Goal: Information Seeking & Learning: Learn about a topic

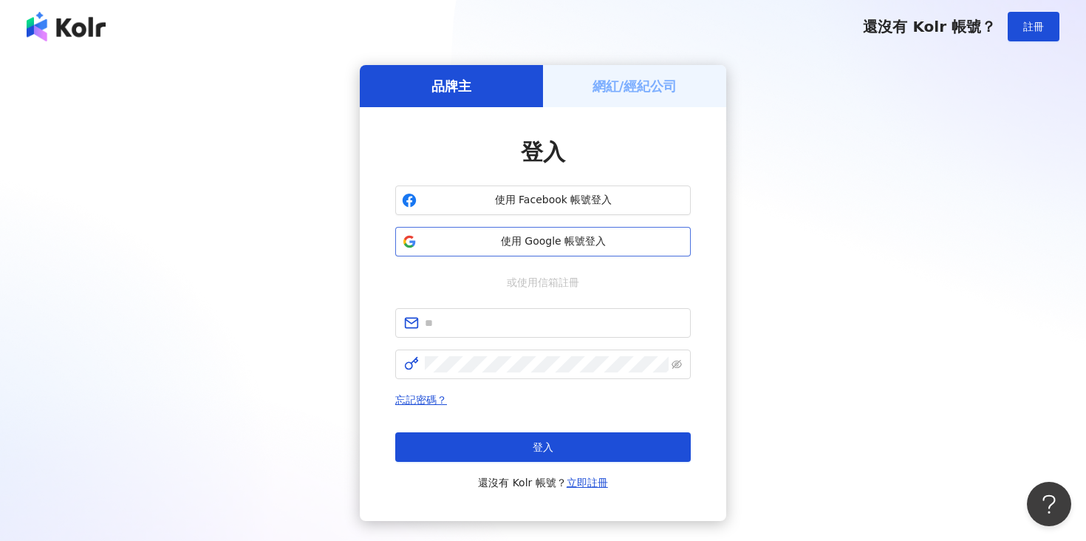
click at [498, 245] on span "使用 Google 帳號登入" at bounding box center [553, 241] width 261 height 15
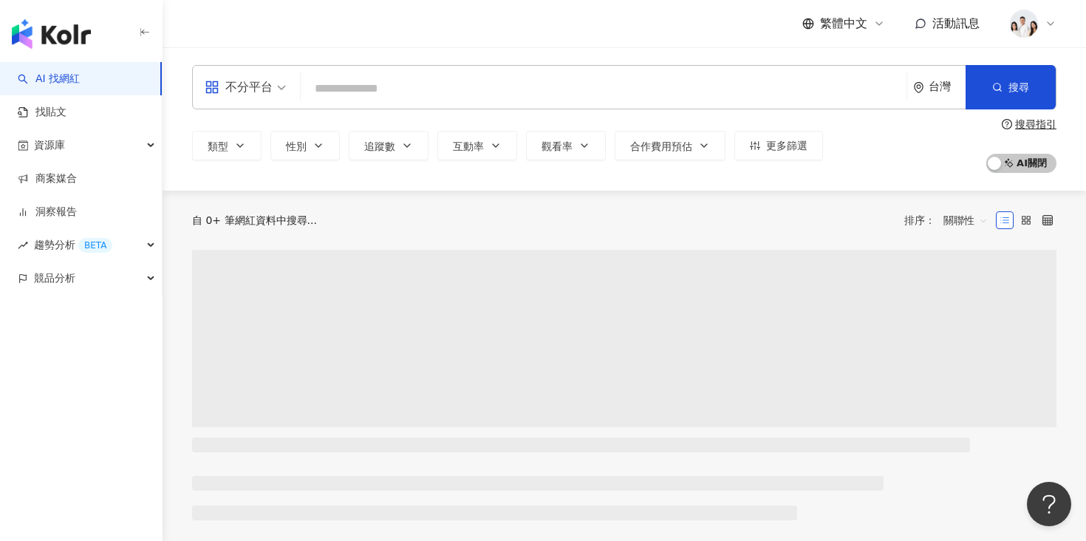
click at [493, 95] on input "search" at bounding box center [604, 89] width 594 height 28
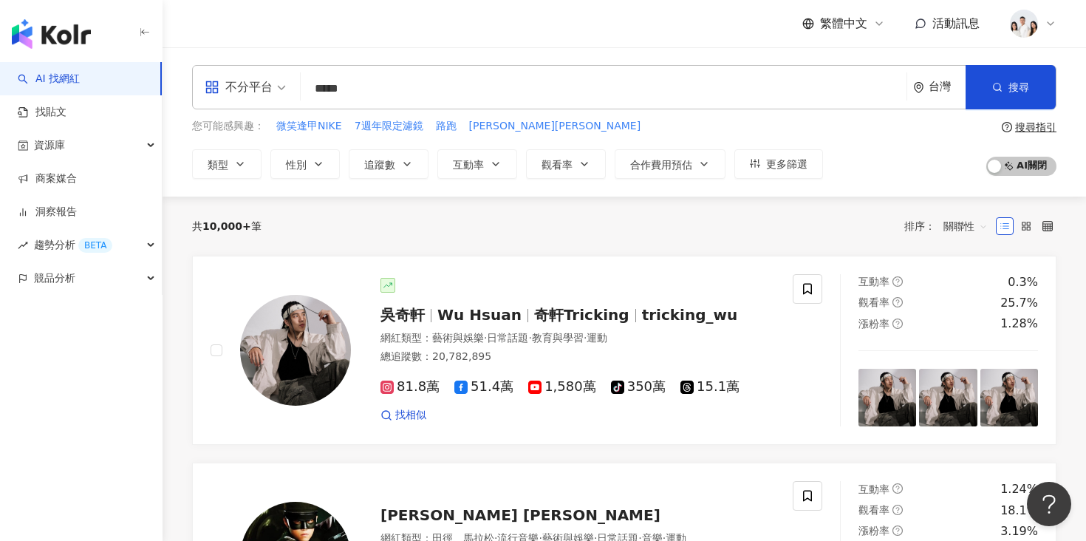
type input "******"
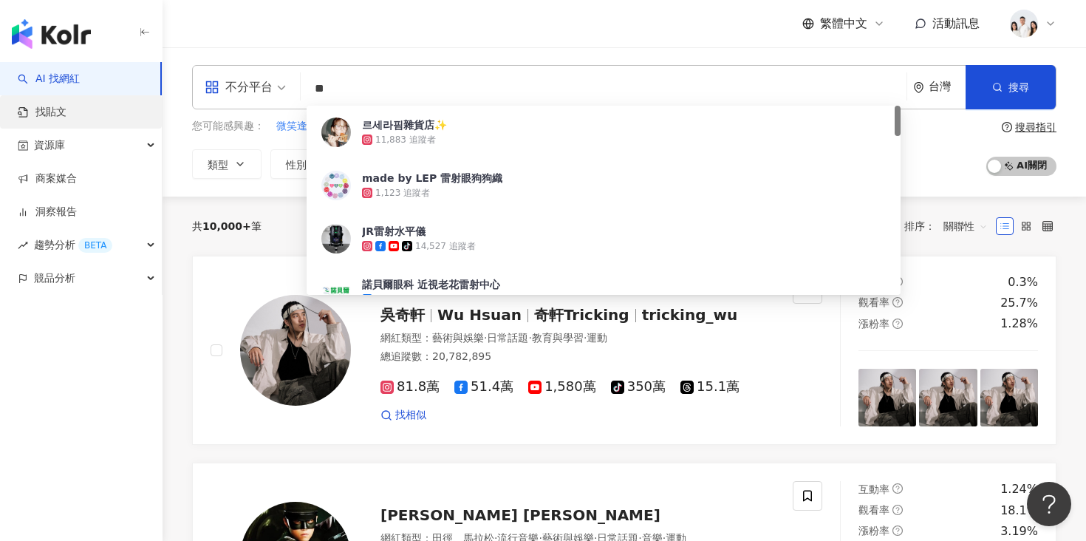
type input "**"
click at [66, 120] on link "找貼文" at bounding box center [42, 112] width 49 height 15
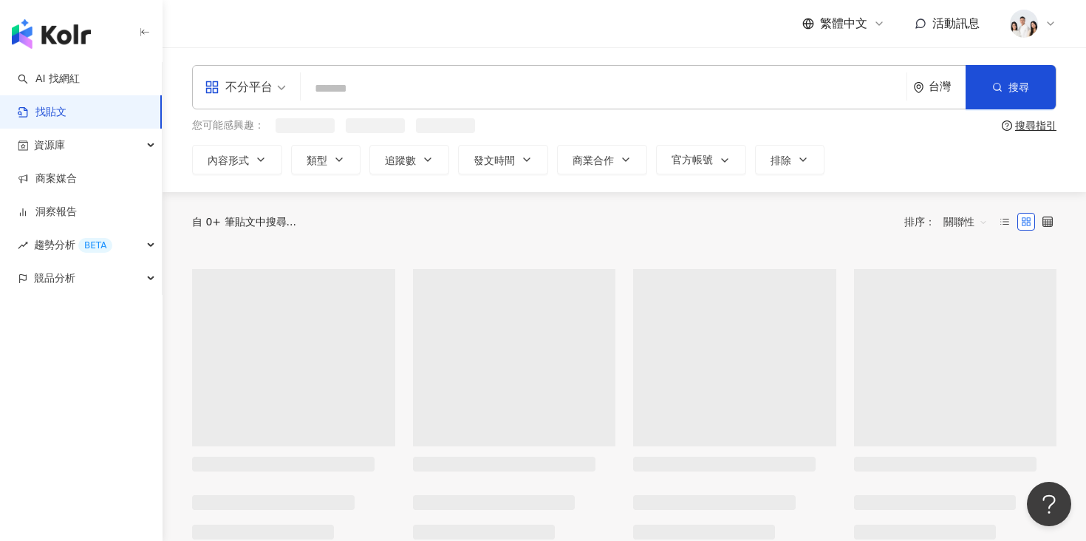
click at [369, 97] on input "search" at bounding box center [604, 88] width 594 height 32
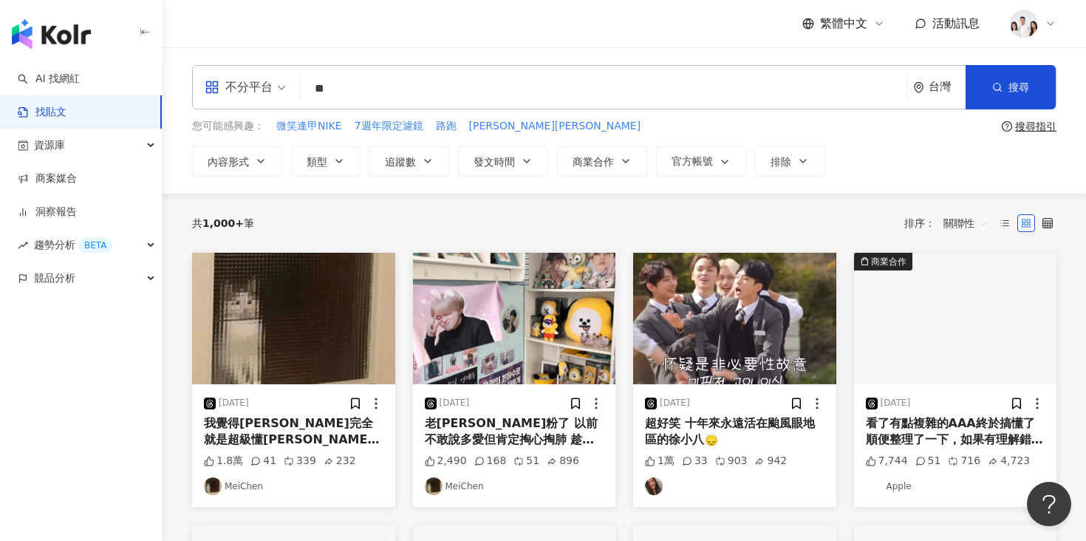
type input "*"
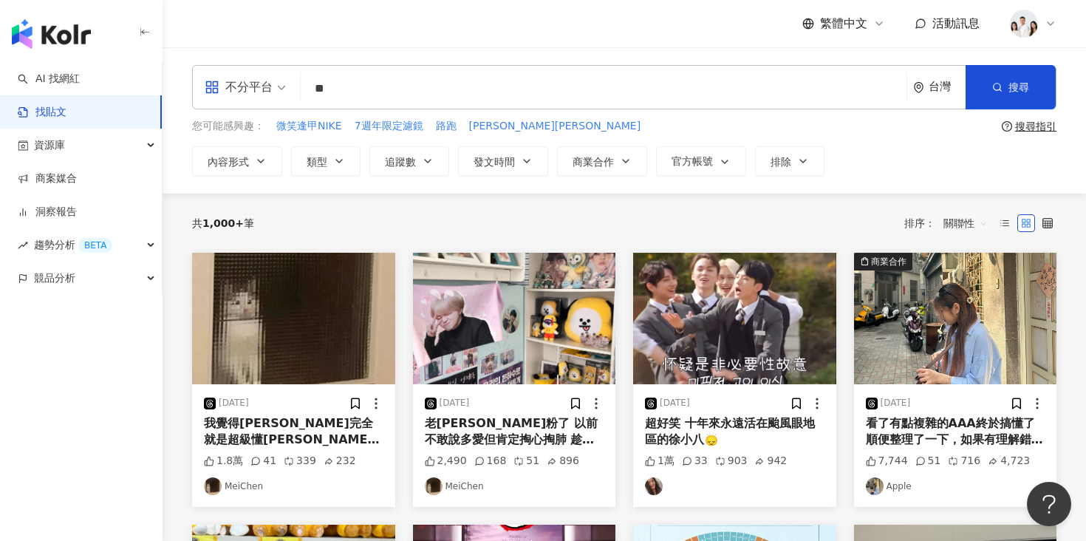
type input "**"
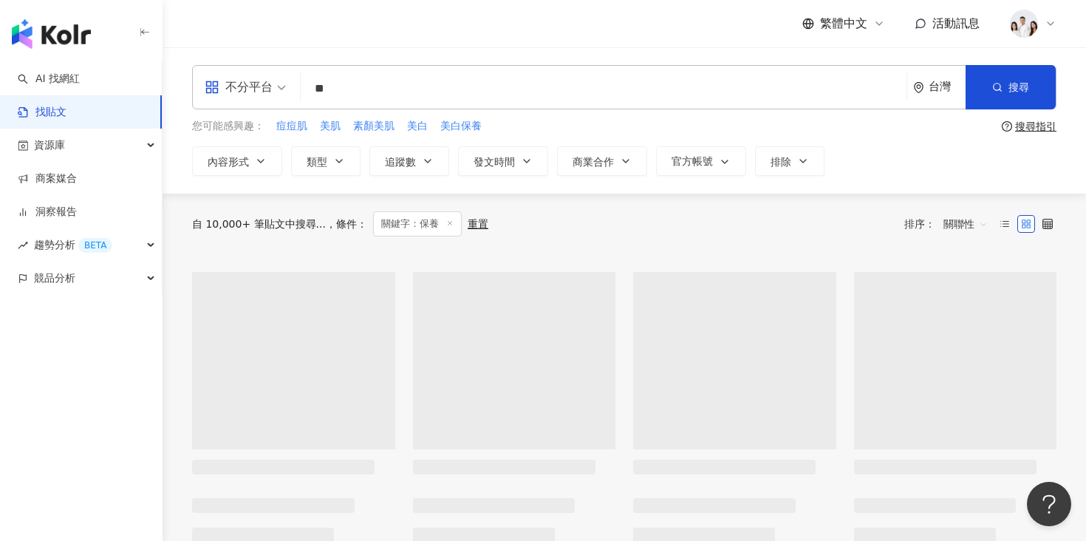
scroll to position [7, 0]
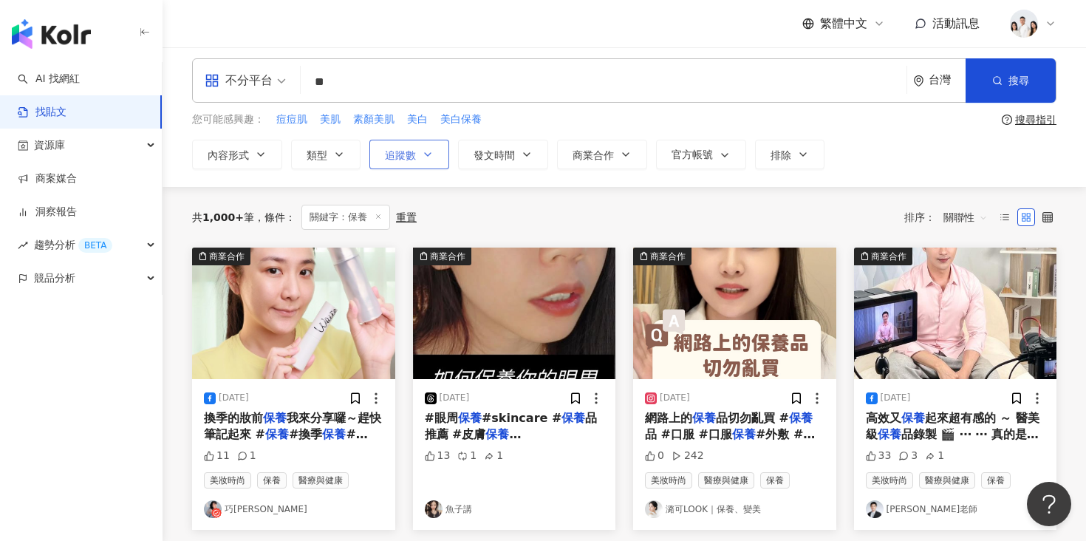
click at [375, 150] on button "追蹤數" at bounding box center [409, 155] width 80 height 30
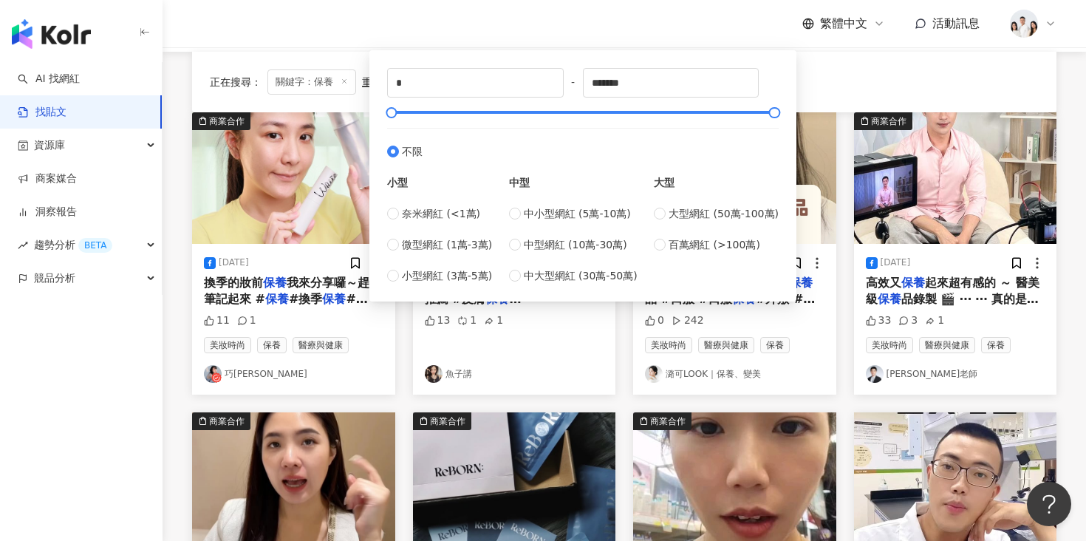
scroll to position [132, 0]
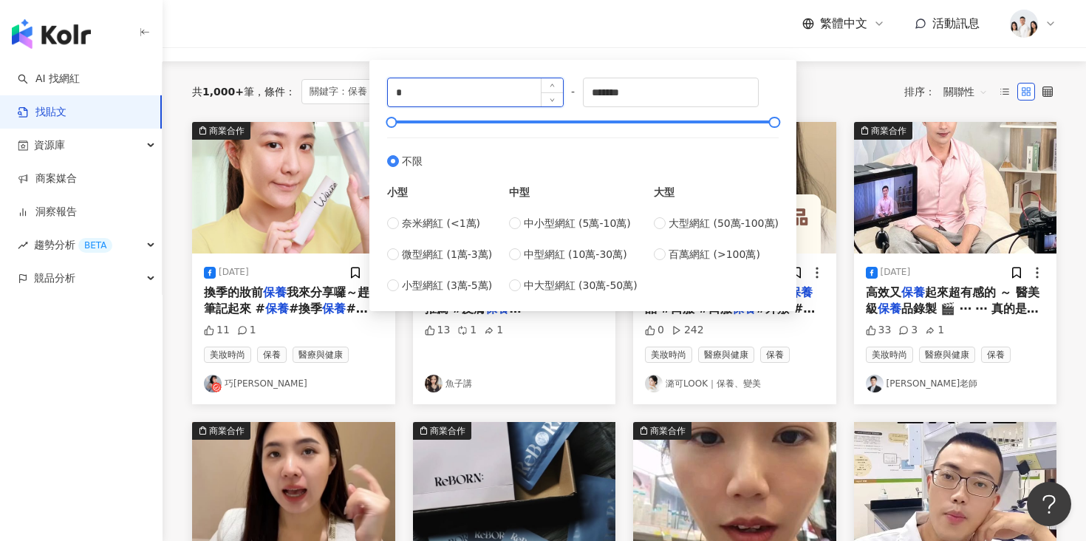
click at [416, 98] on input "*" at bounding box center [475, 92] width 175 height 28
type input "*****"
drag, startPoint x: 665, startPoint y: 91, endPoint x: 556, endPoint y: 90, distance: 108.6
click at [556, 91] on div "***** - ******* 不限 小型 奈米網紅 (<1萬) 微型網紅 (1萬-3萬) 小型網紅 (3萬-5萬) 中型 中小型網紅 (5萬-10萬) 中型…" at bounding box center [583, 186] width 392 height 216
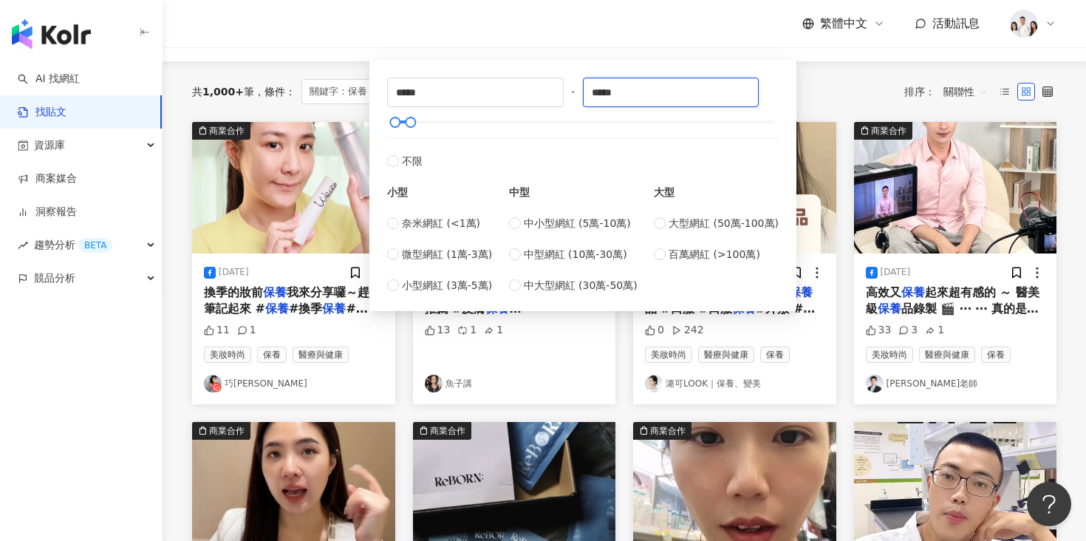
type input "*****"
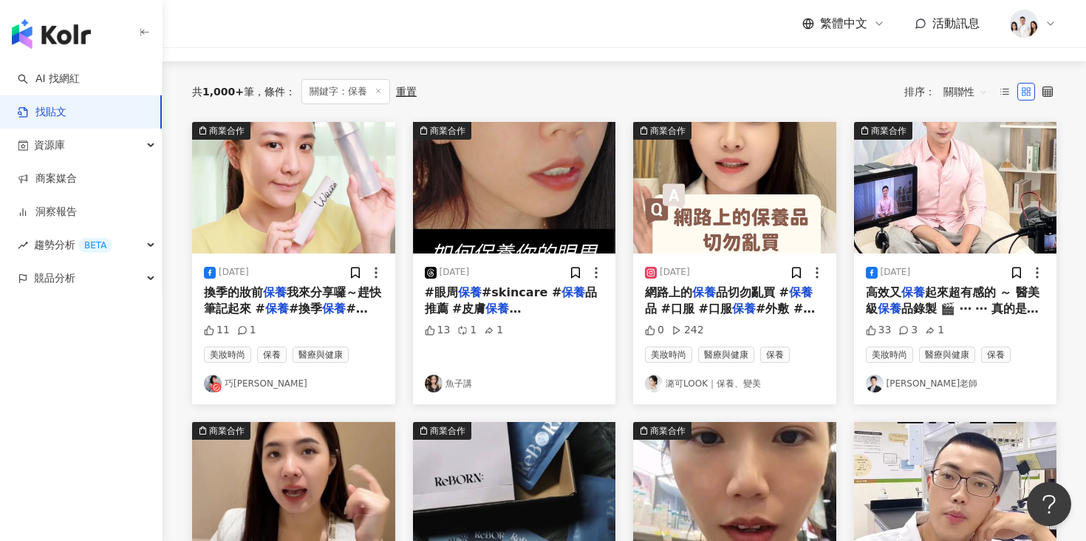
click at [806, 96] on div "共 1,000+ 筆 條件 ： 關鍵字：保養 重置 排序： 關聯性" at bounding box center [624, 91] width 864 height 25
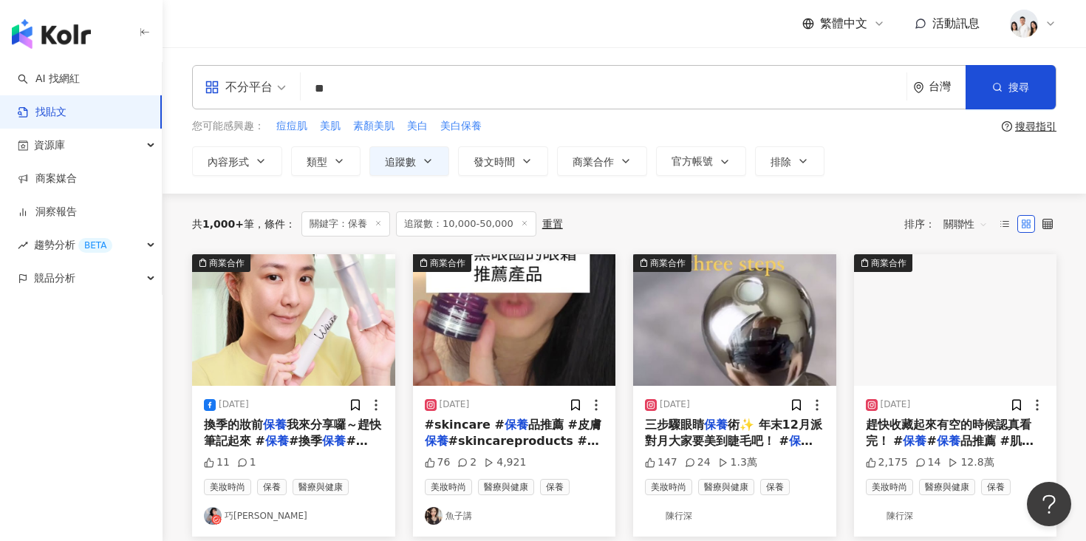
scroll to position [15, 0]
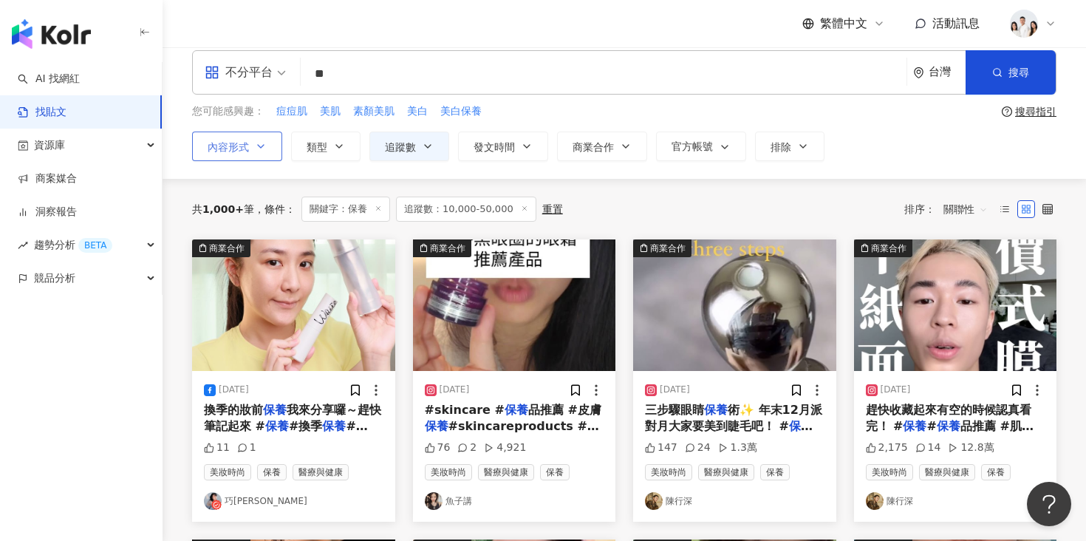
click at [261, 139] on button "內容形式" at bounding box center [237, 146] width 90 height 30
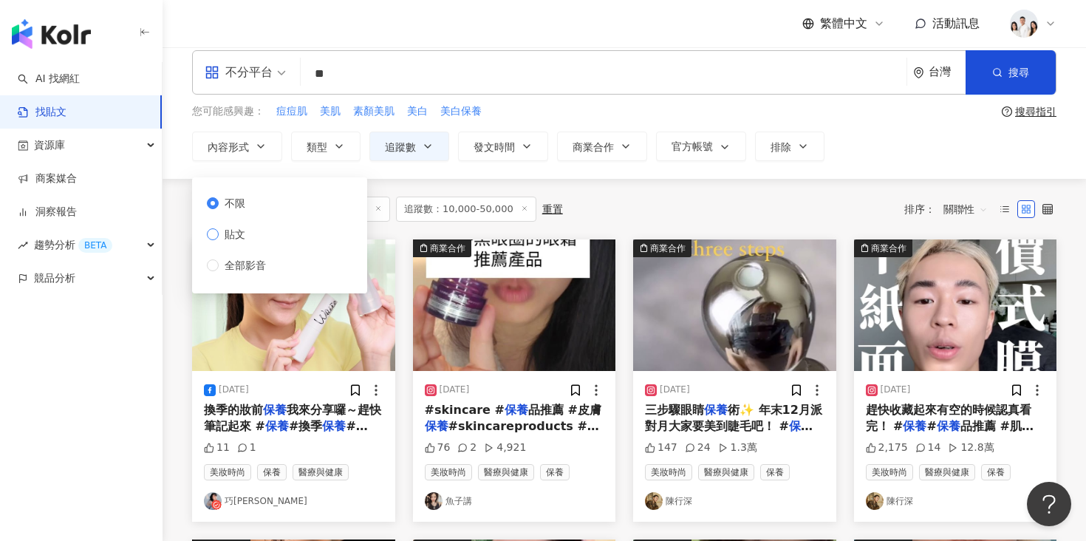
click at [257, 230] on label "貼文" at bounding box center [239, 234] width 65 height 16
click at [581, 187] on div "共 1,000+ 筆 條件 ： 關鍵字：保養 追蹤數：10,000-50,000 重置 排序： 關聯性" at bounding box center [624, 209] width 864 height 61
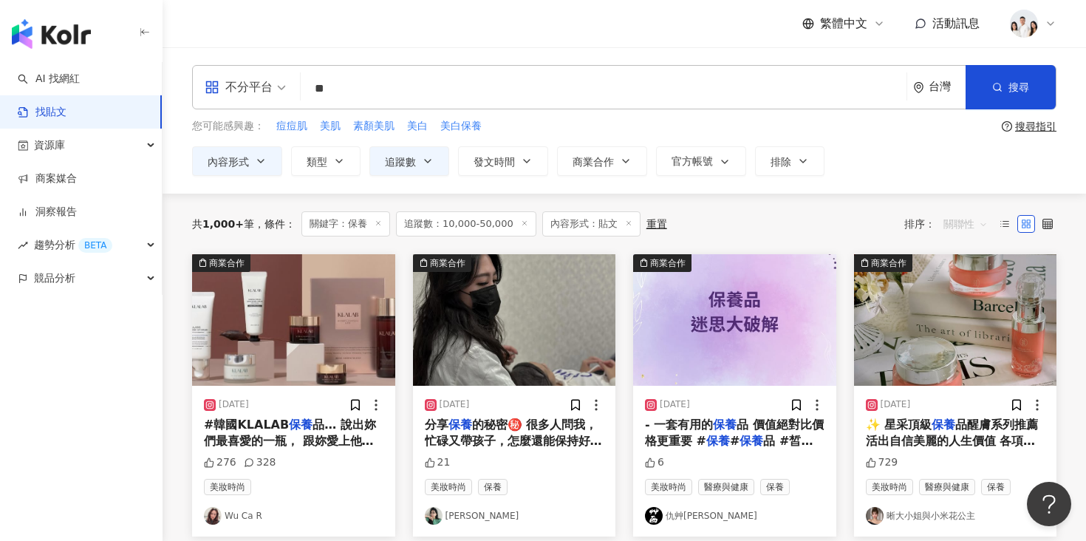
click at [985, 225] on span "關聯性" at bounding box center [965, 224] width 44 height 24
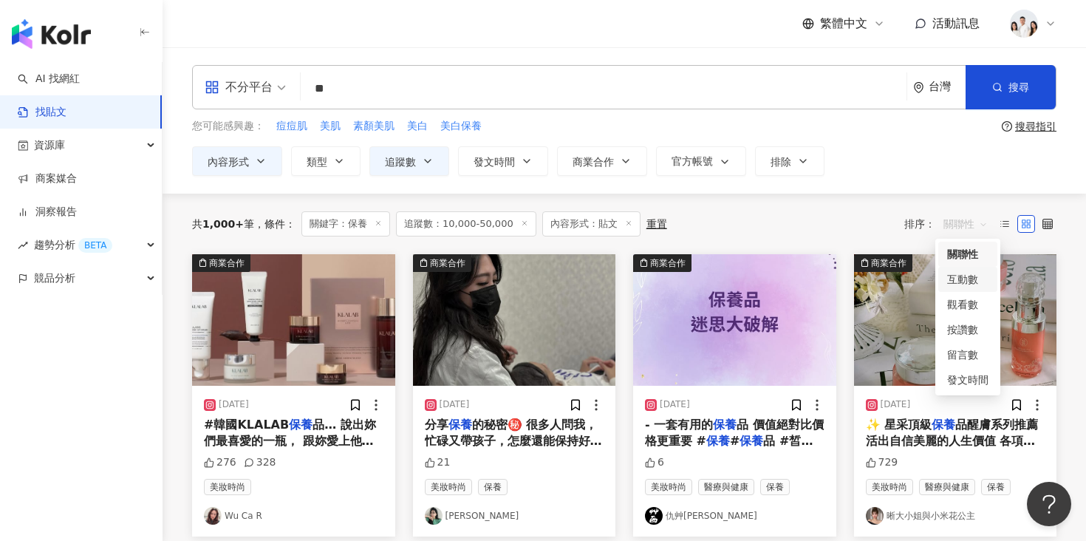
click at [957, 273] on div "互動數" at bounding box center [967, 279] width 41 height 16
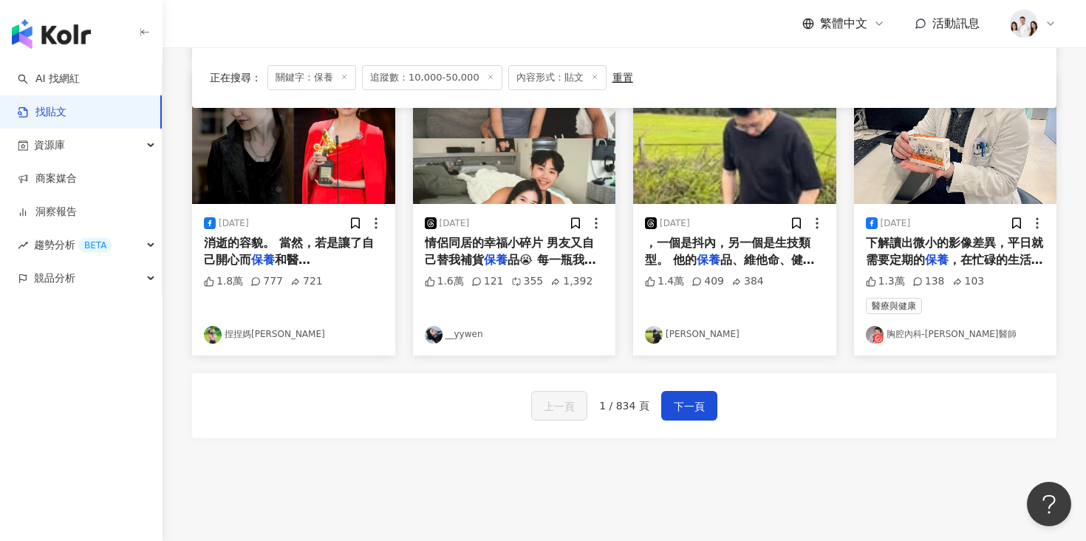
scroll to position [880, 0]
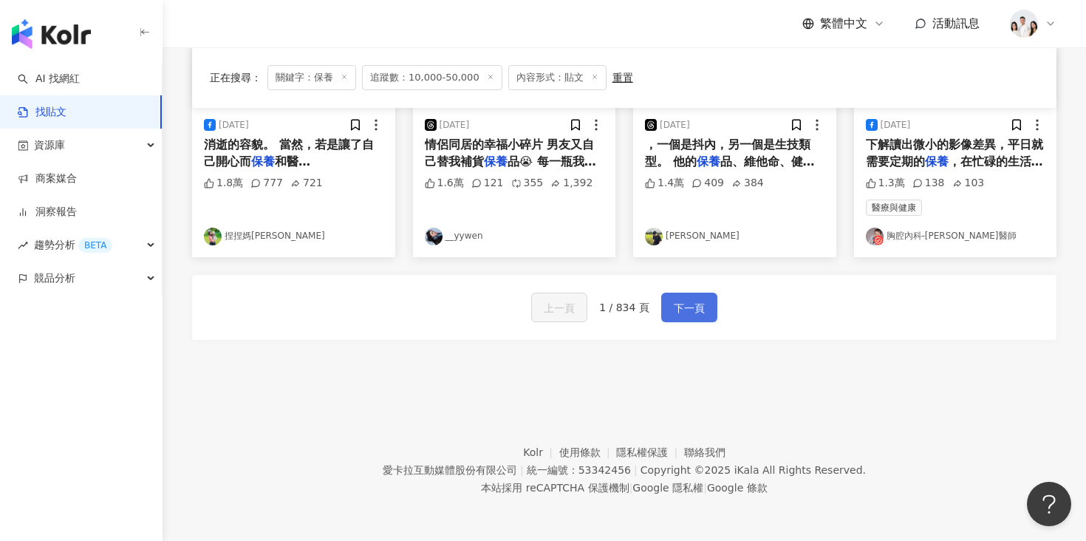
click at [687, 302] on span "下一頁" at bounding box center [689, 308] width 31 height 18
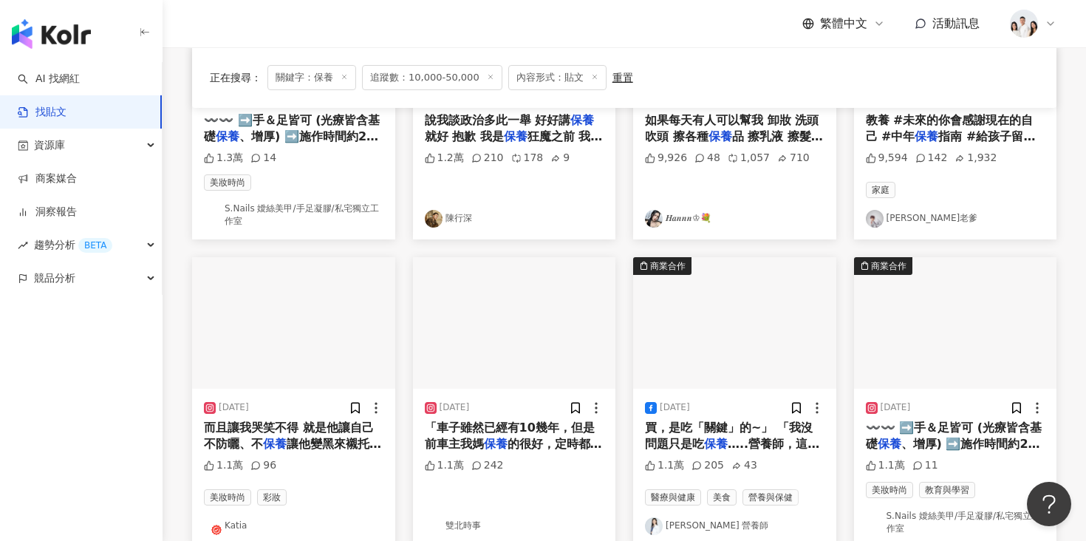
scroll to position [308, 0]
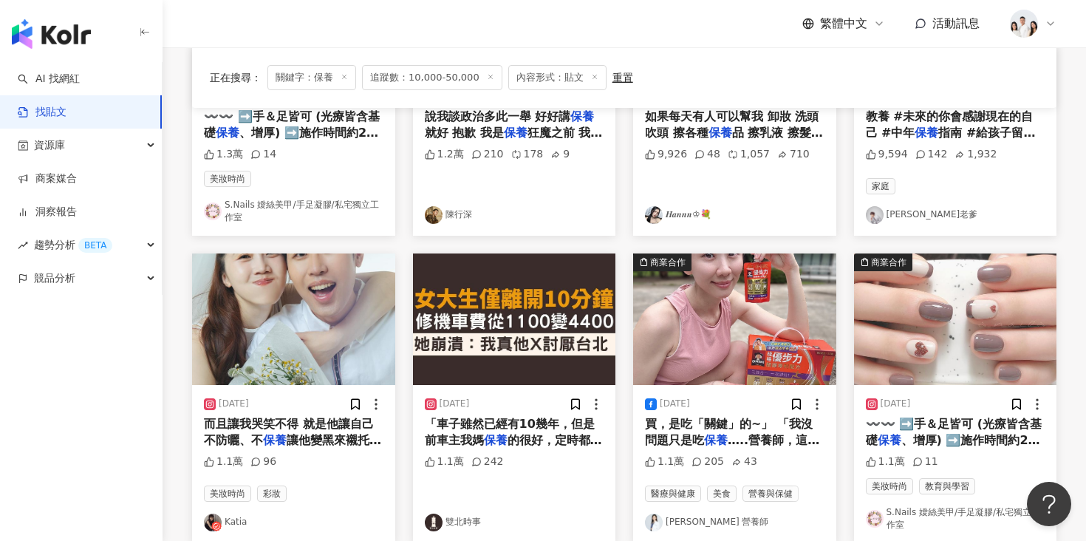
click at [284, 325] on img "button" at bounding box center [293, 318] width 203 height 131
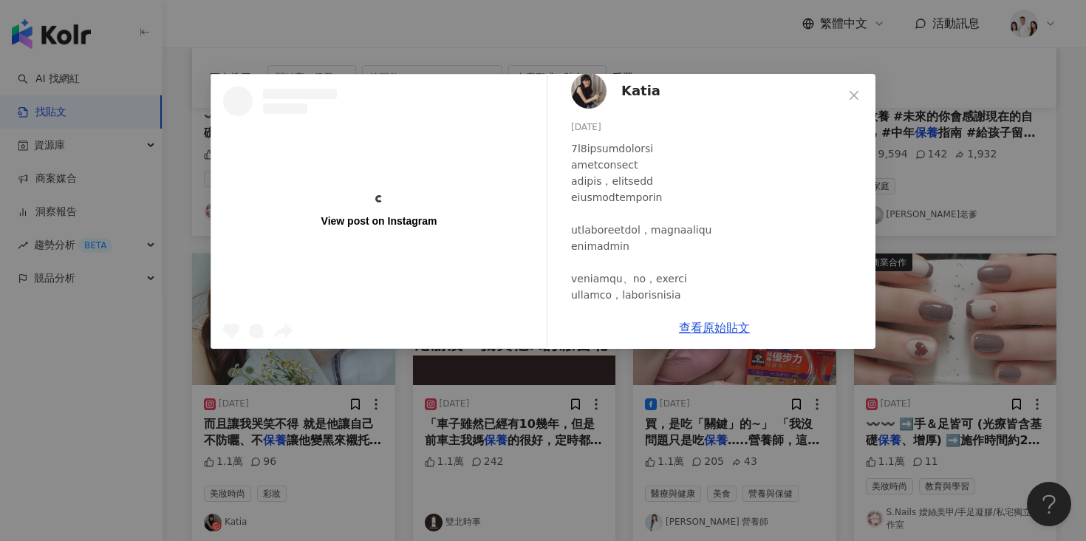
scroll to position [14, 0]
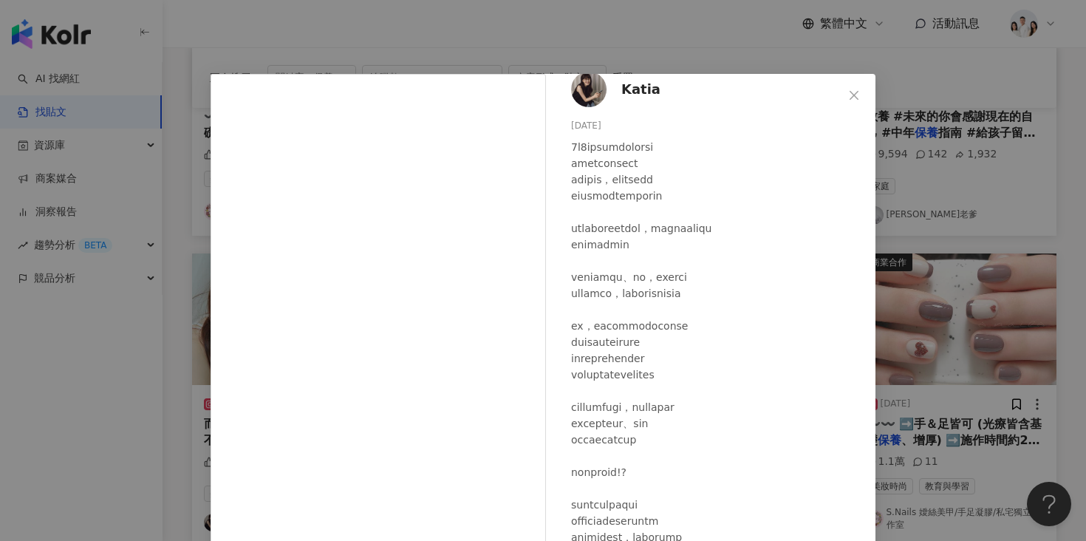
click at [34, 499] on div "Katia 2024/9/9 1.1萬 96 查看原始貼文" at bounding box center [543, 270] width 1086 height 541
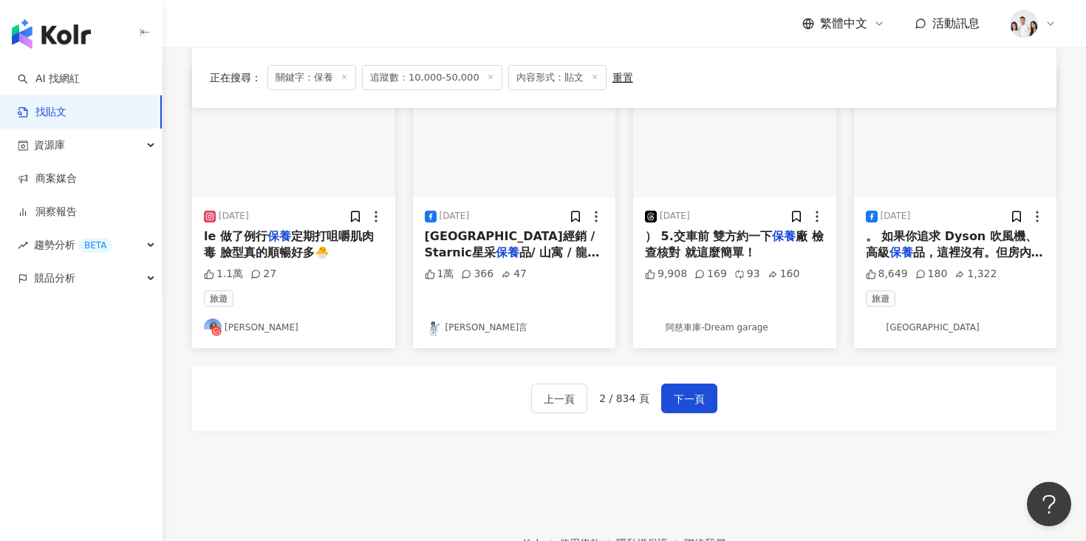
scroll to position [793, 0]
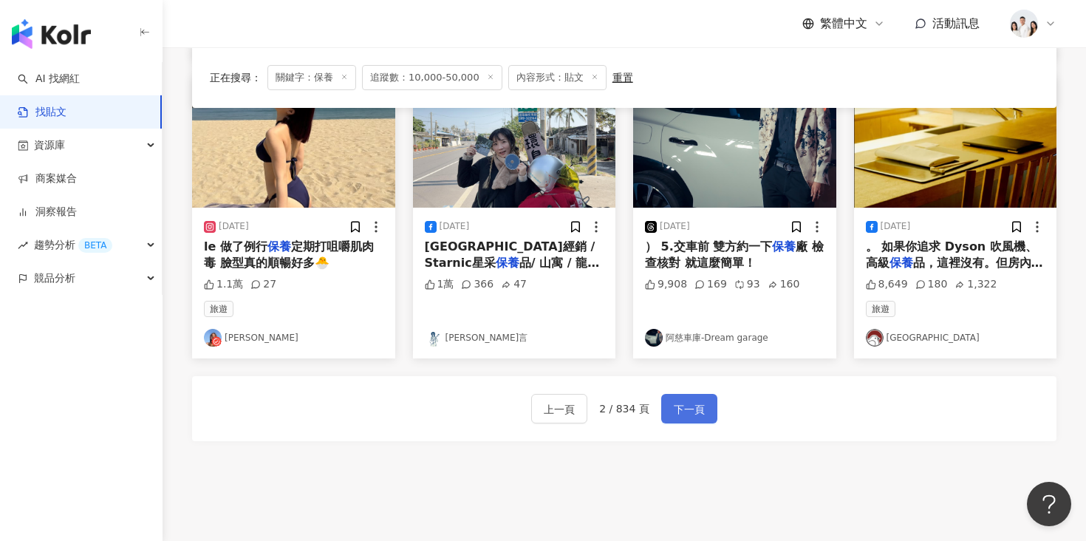
click at [708, 402] on button "下一頁" at bounding box center [689, 409] width 56 height 30
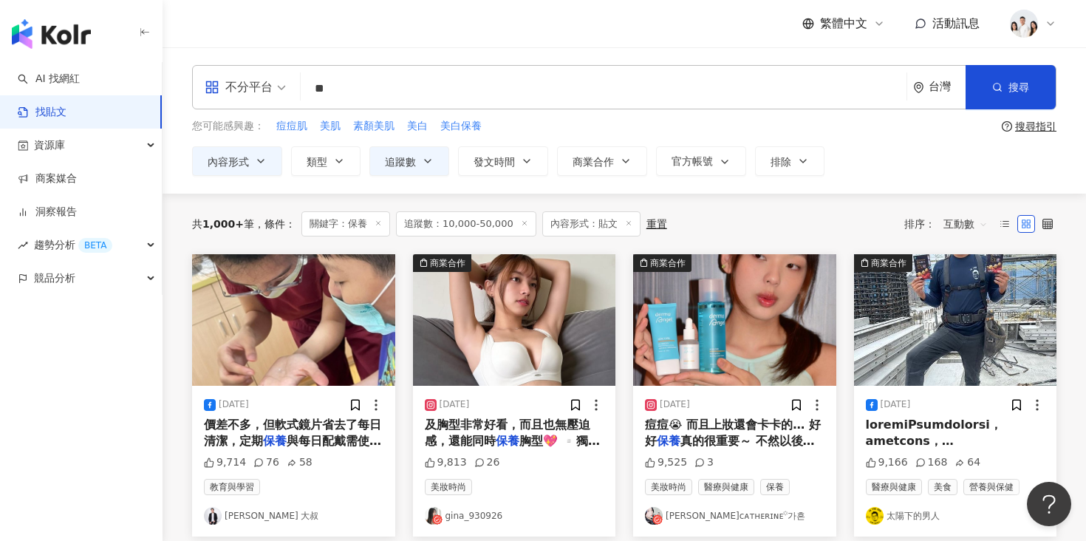
scroll to position [32, 0]
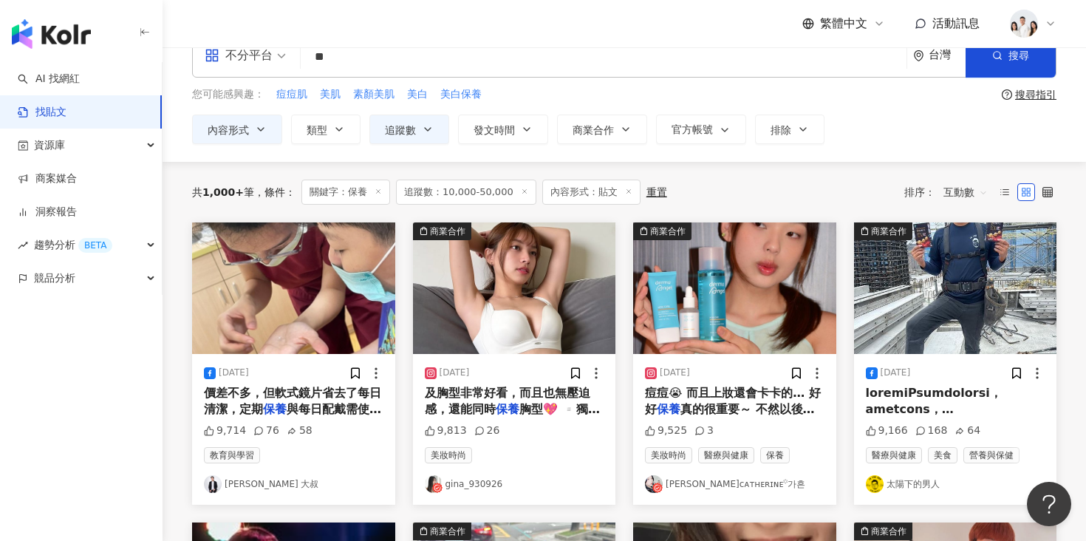
click at [536, 310] on img "button" at bounding box center [514, 287] width 203 height 131
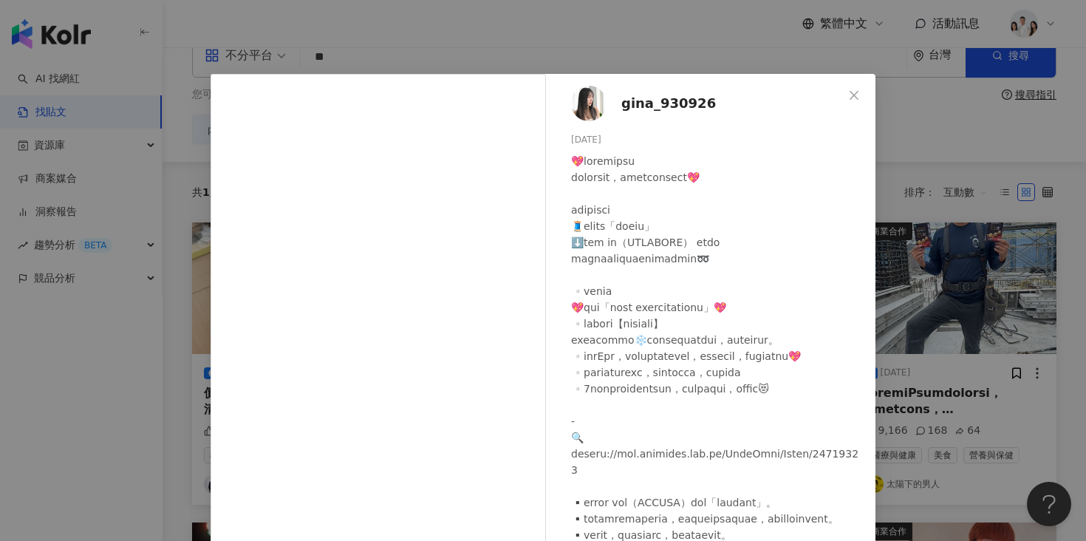
click at [161, 311] on div "gina_930926 2025/1/19 9,813 26 查看原始貼文" at bounding box center [543, 270] width 1086 height 541
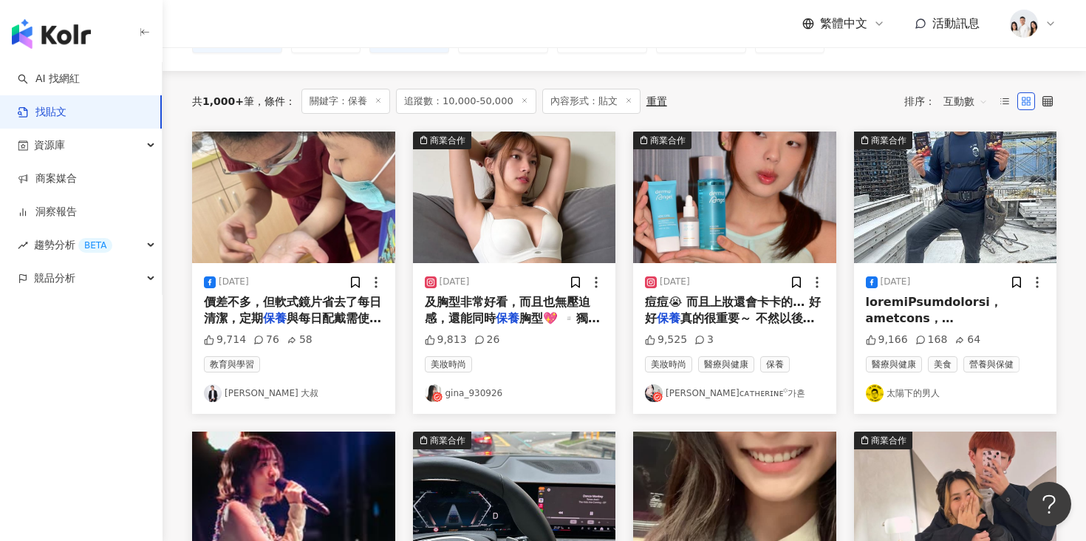
scroll to position [123, 0]
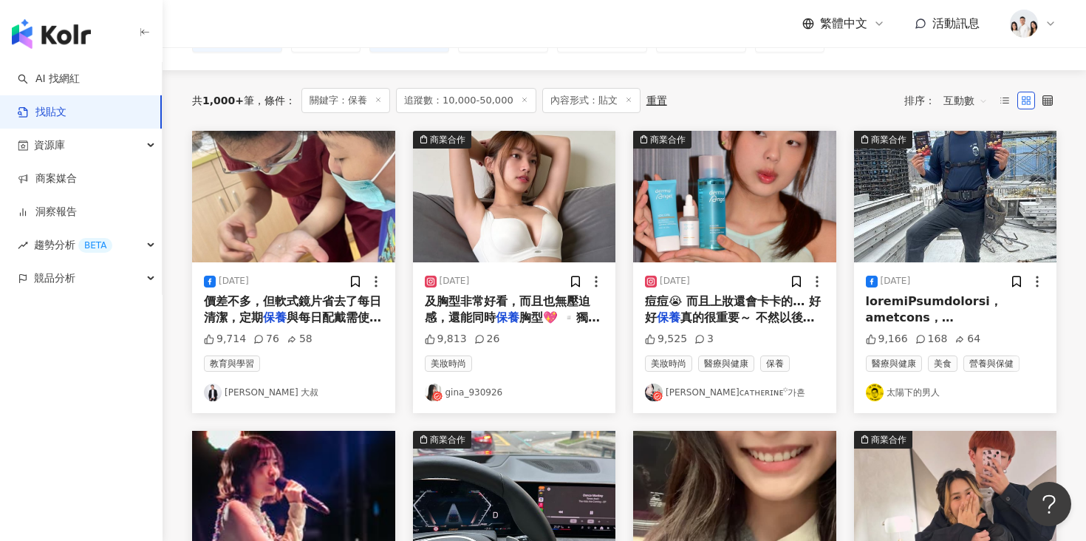
click at [708, 200] on img "button" at bounding box center [734, 196] width 203 height 131
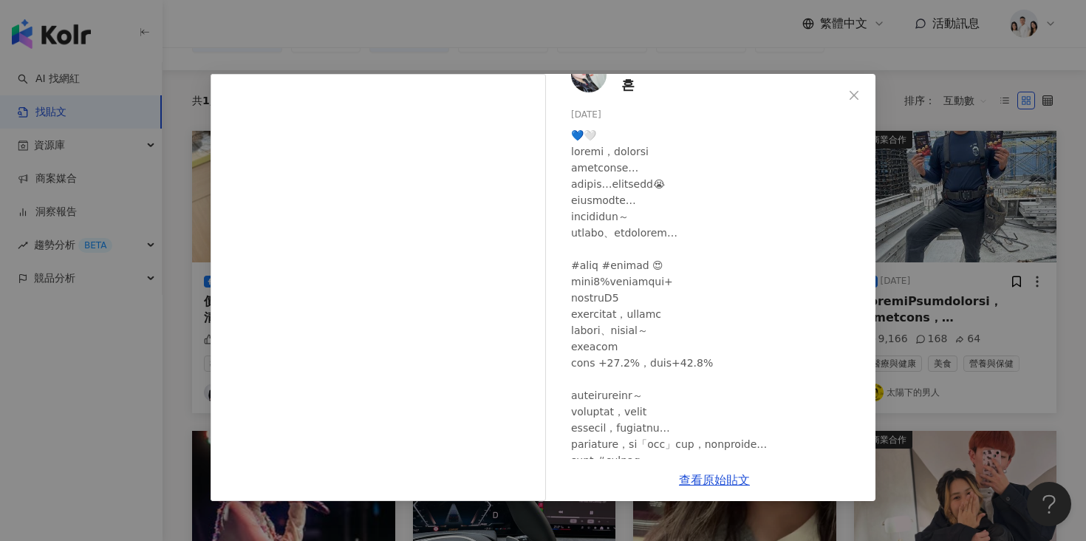
scroll to position [0, 0]
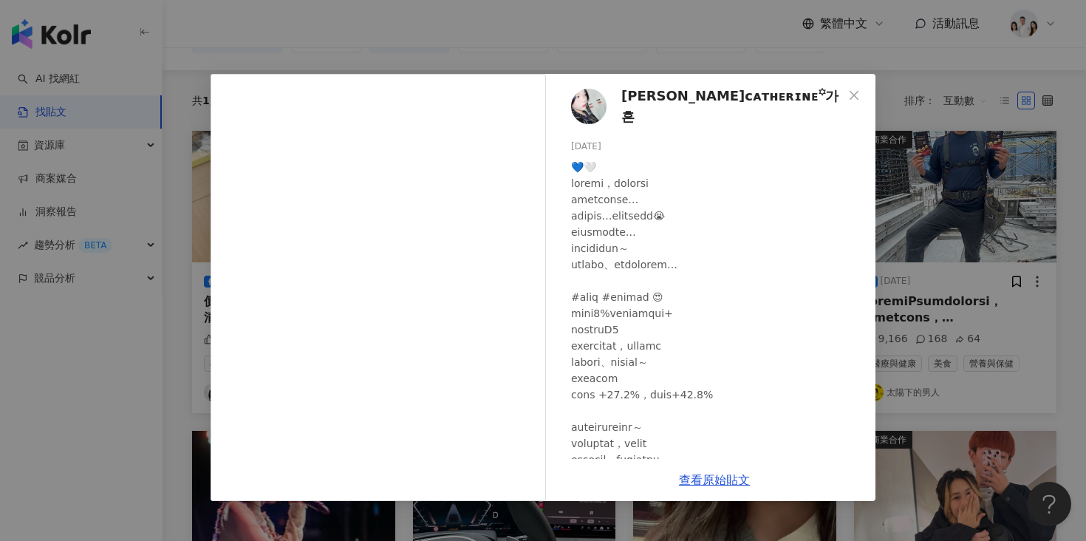
click at [700, 473] on div "查看原始貼文" at bounding box center [714, 480] width 322 height 42
click at [700, 476] on link "查看原始貼文" at bounding box center [714, 480] width 71 height 14
click at [875, 167] on div "林可昕ᴄᴀᴛʜᴇʀɪɴᴇ꙳가흔 2024/4/26 9,525 3 查看原始貼文" at bounding box center [543, 270] width 1086 height 541
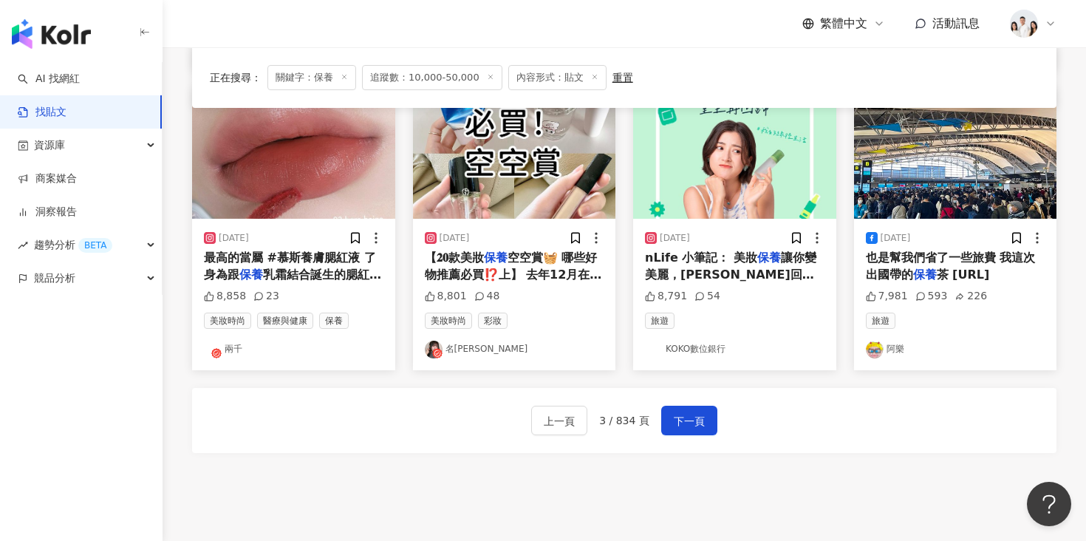
scroll to position [652, 0]
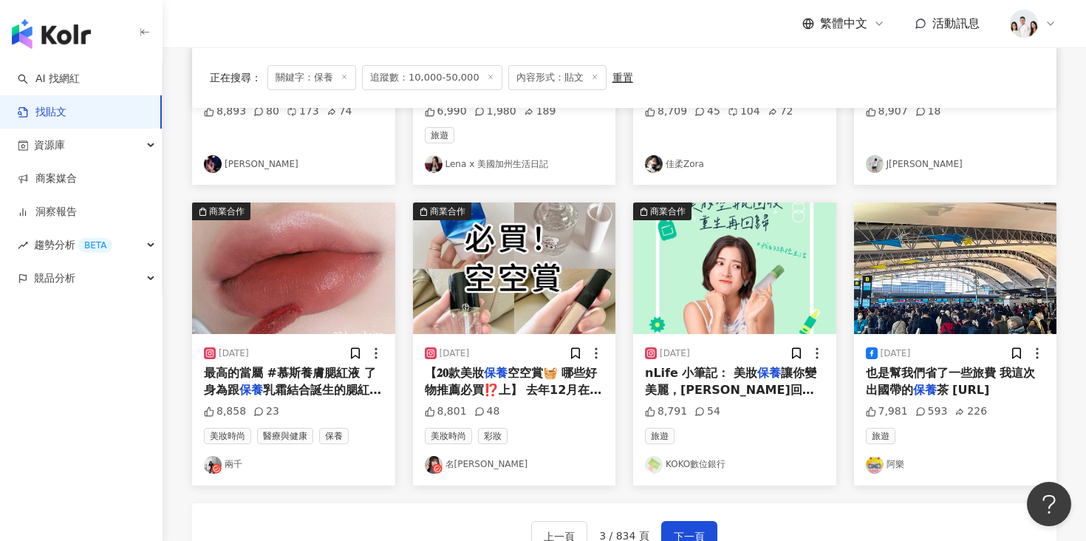
click at [533, 279] on img "button" at bounding box center [514, 267] width 203 height 131
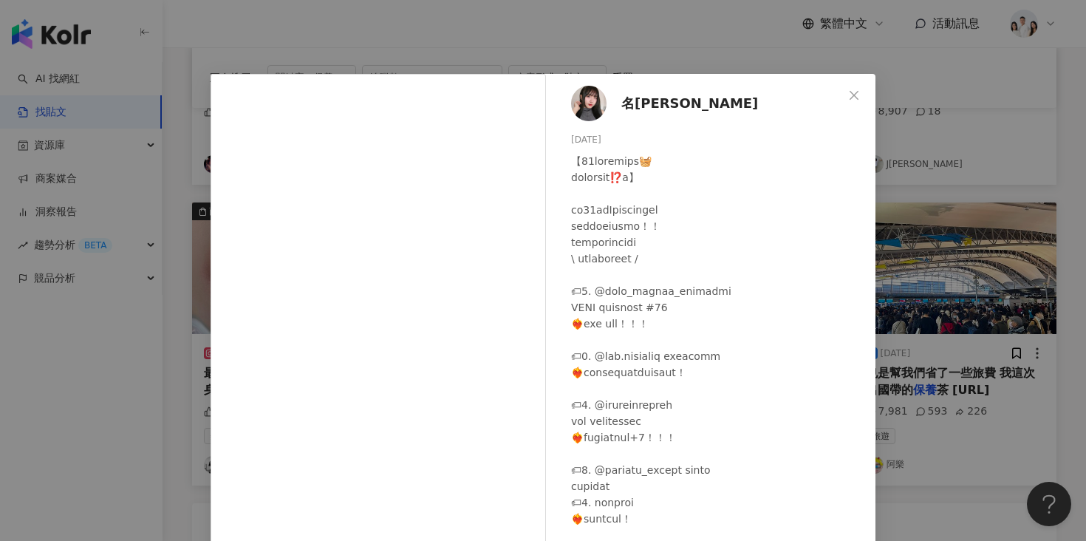
click at [194, 353] on div "名妤 Mingyu 2024/5/6 8,801 48 查看原始貼文" at bounding box center [543, 270] width 1086 height 541
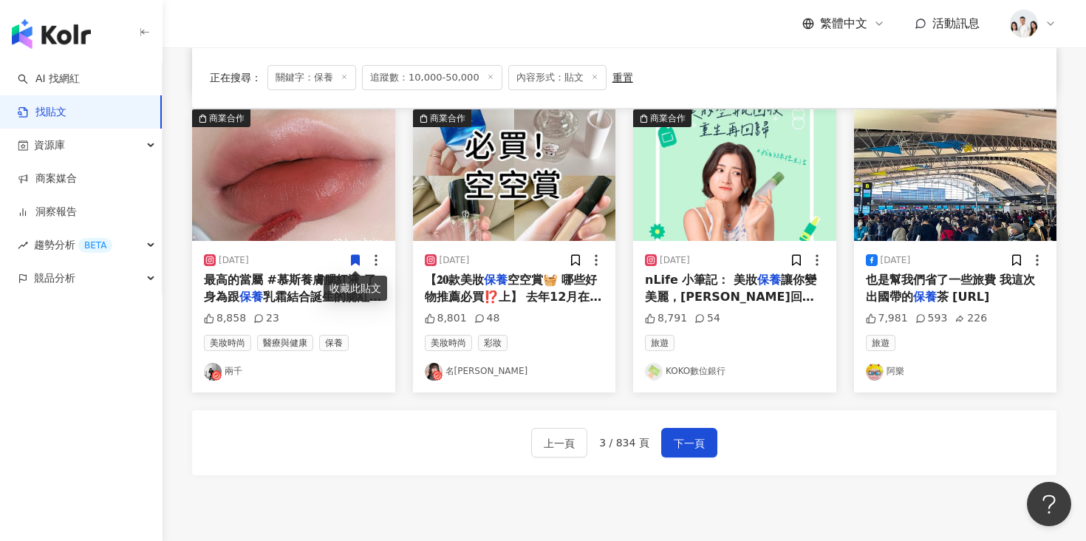
scroll to position [766, 0]
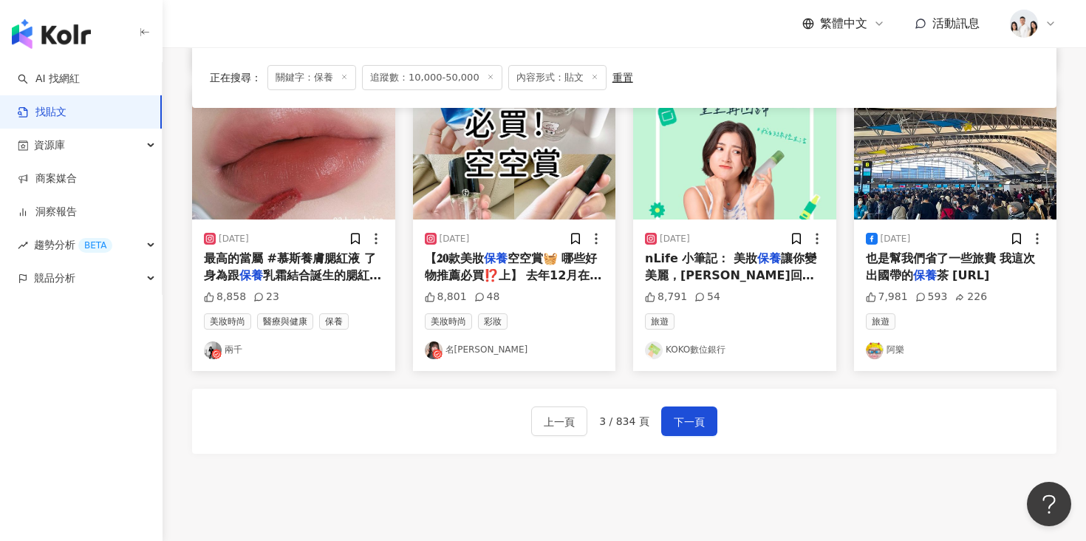
click at [274, 151] on img "button" at bounding box center [293, 153] width 203 height 131
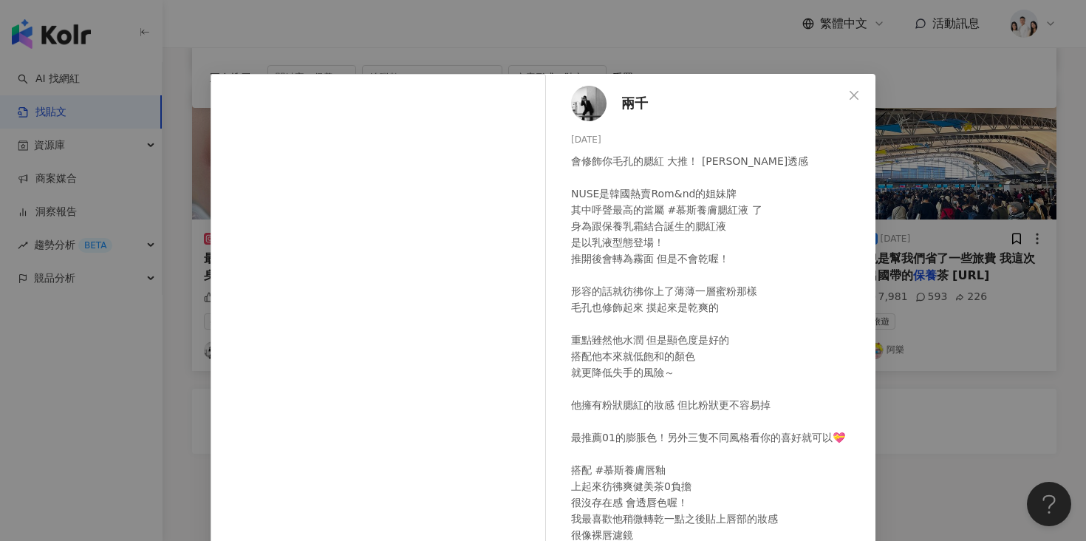
click at [190, 338] on div "兩千 2024/9/2 會修飾你毛孔的腮紅 大推！ 夏日冰透感 NUSE是韓國熱賣Rom&nd的姐妹牌 其中呼聲最高的當屬 #慕斯養膚腮紅液 了 身為跟保養乳…" at bounding box center [543, 270] width 1086 height 541
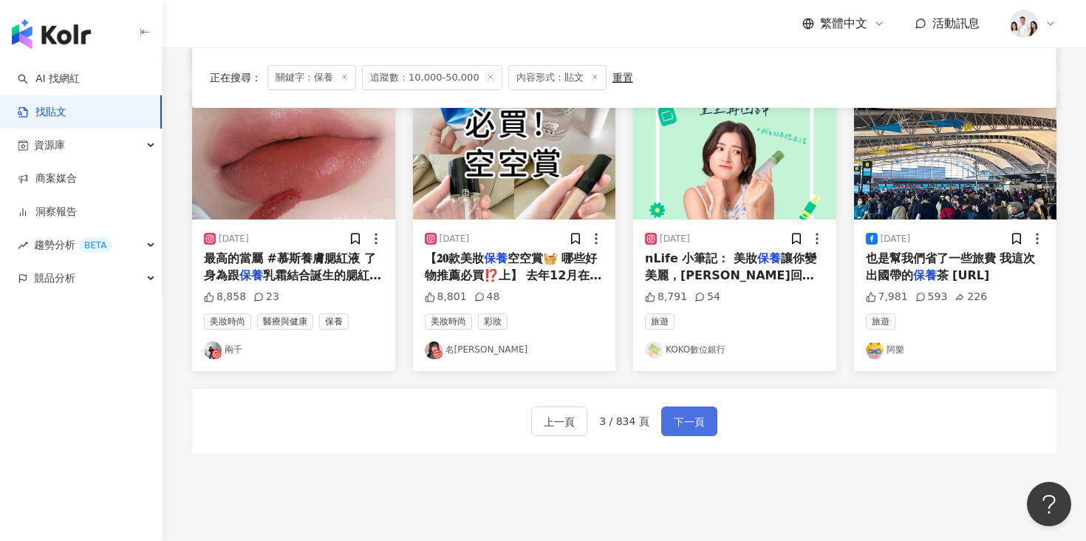
click at [705, 423] on button "下一頁" at bounding box center [689, 421] width 56 height 30
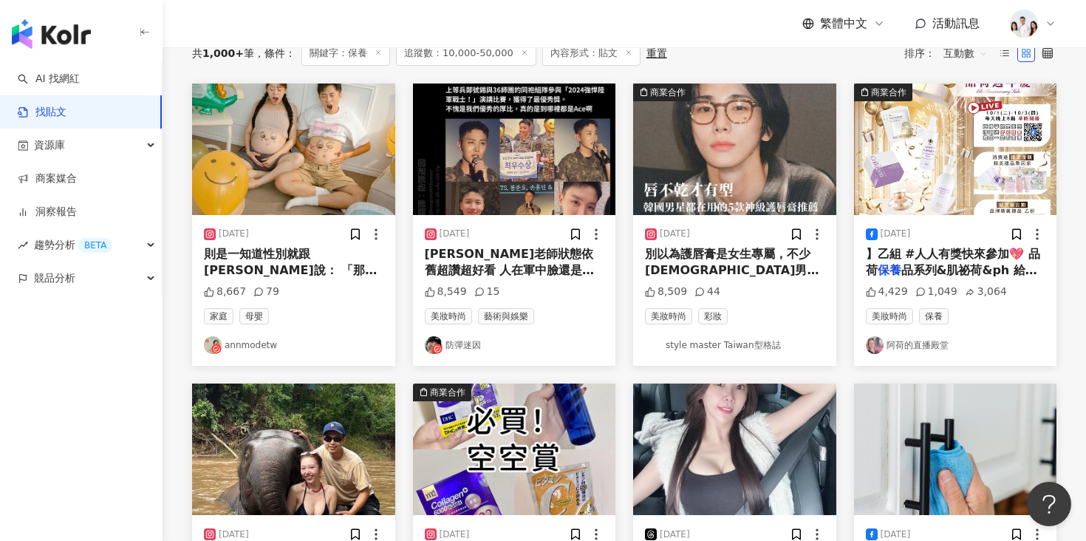
scroll to position [11, 0]
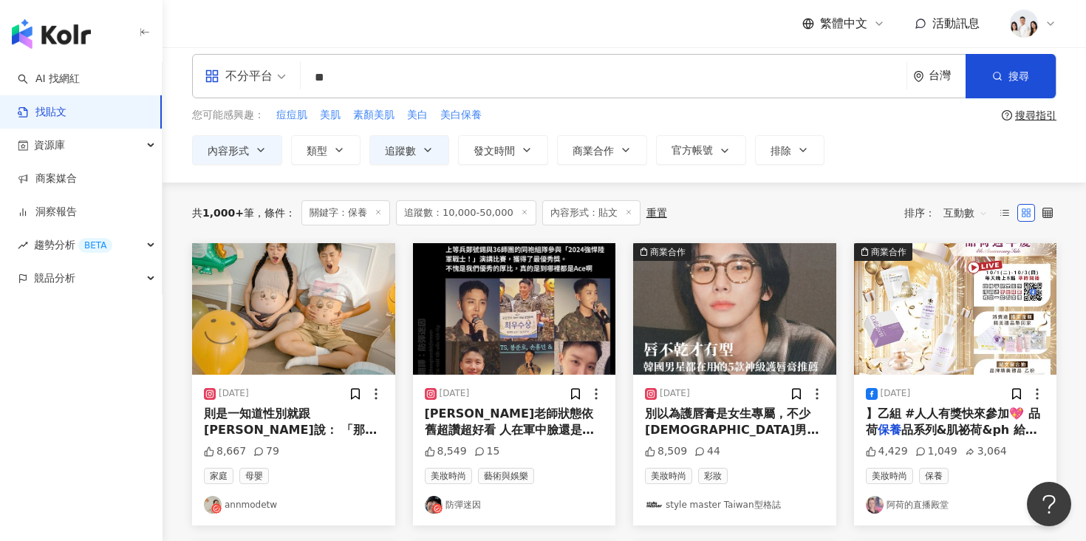
click at [700, 306] on img "button" at bounding box center [734, 308] width 203 height 131
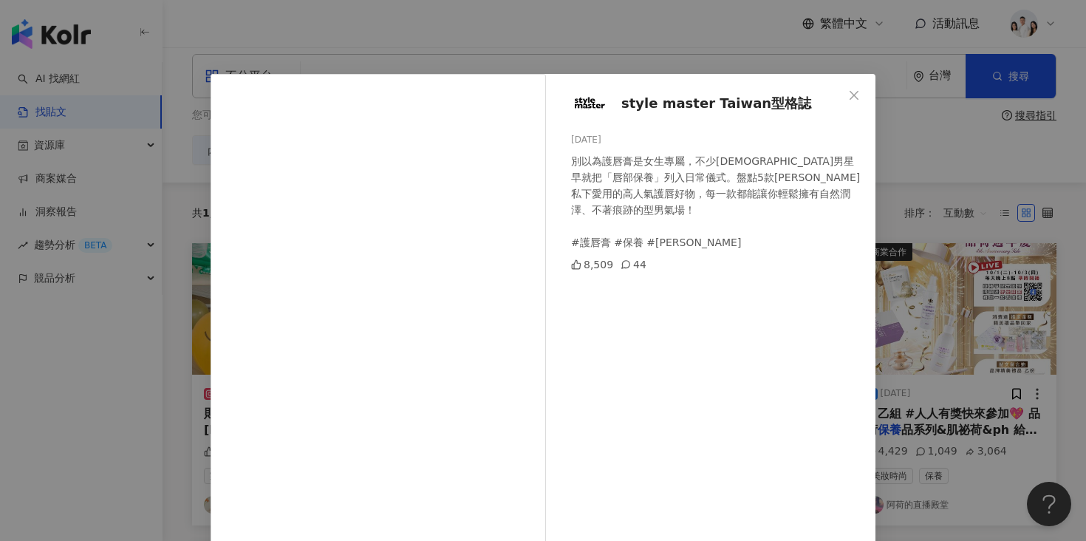
click at [144, 312] on div "style master Taiwan型格誌 2025/4/28 別以為護唇膏是女生專屬，不少韓國男星早就把「唇部保養」列入日常儀式。盤點5款韓星私下愛用的高…" at bounding box center [543, 270] width 1086 height 541
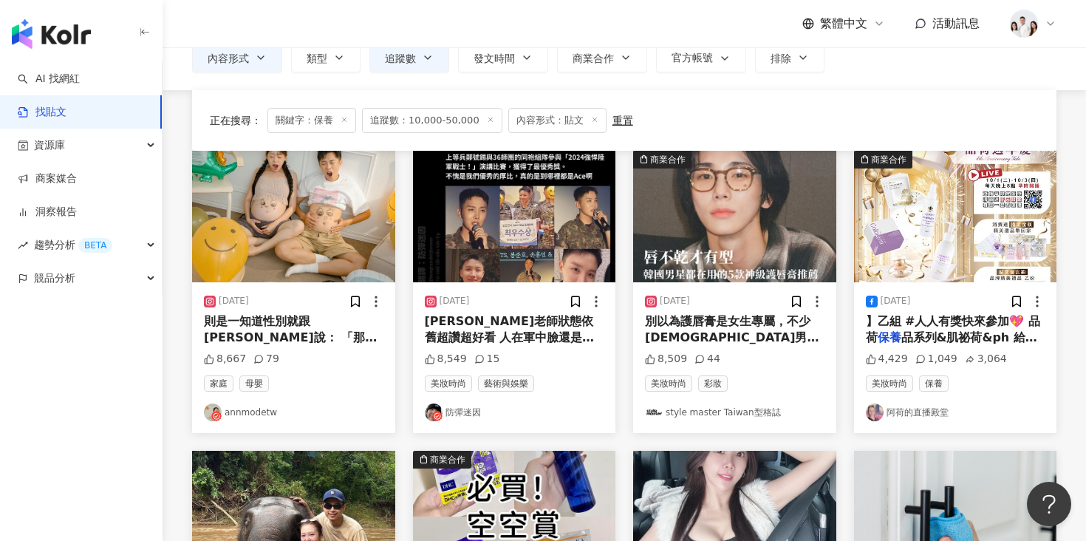
scroll to position [86, 0]
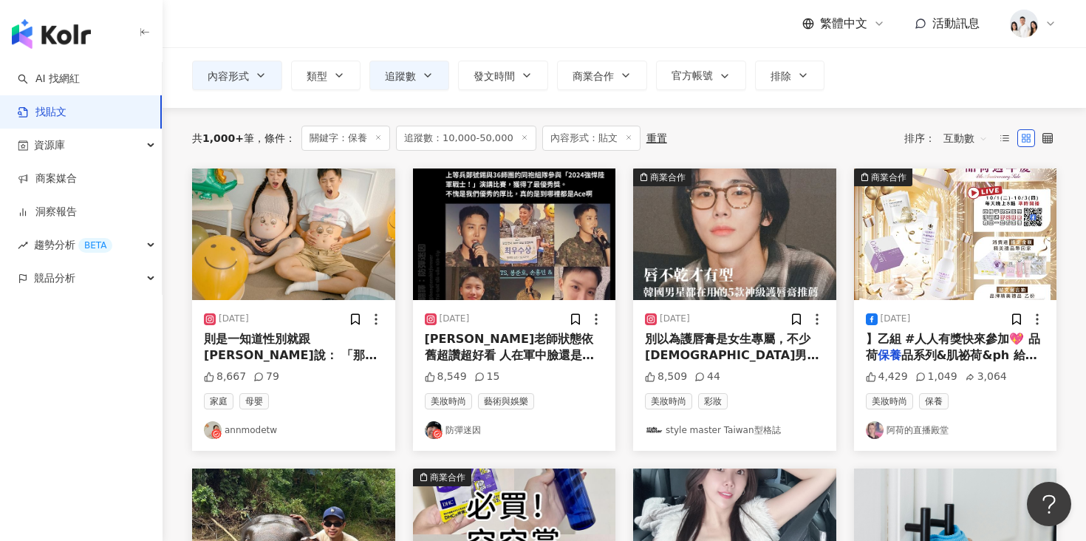
click at [299, 242] on img "button" at bounding box center [293, 233] width 203 height 131
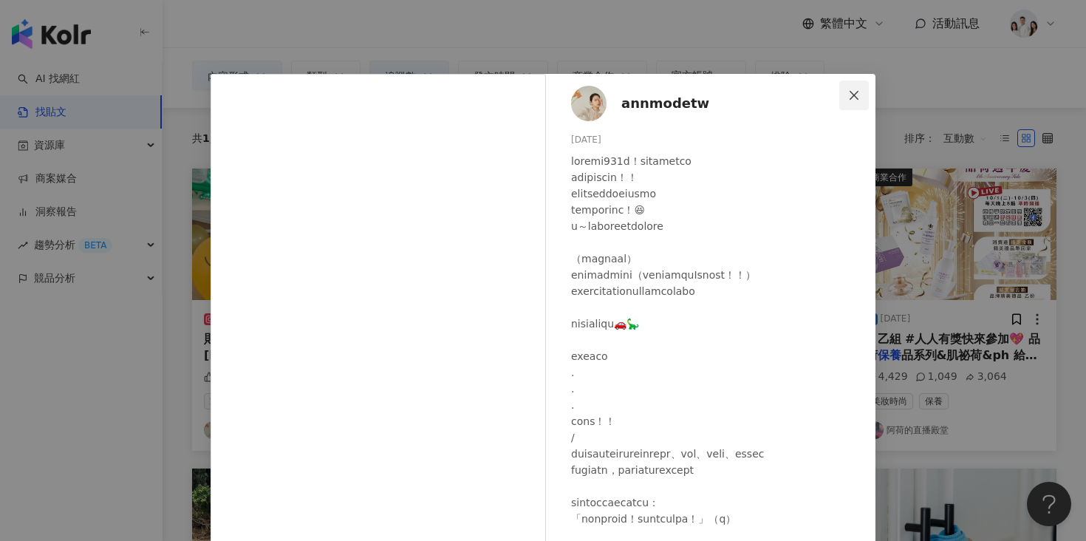
click at [850, 95] on icon "close" at bounding box center [854, 95] width 12 height 12
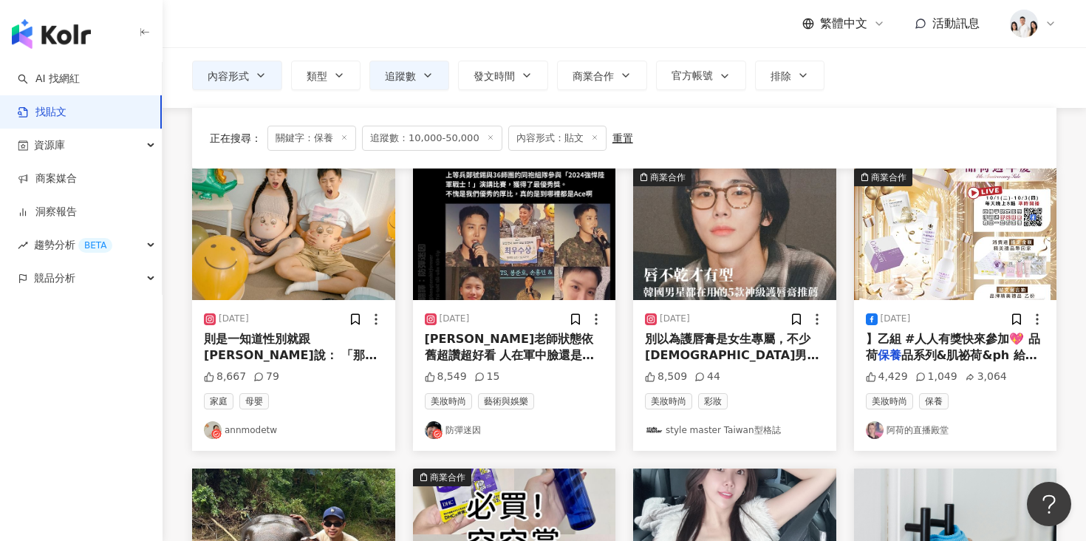
scroll to position [445, 0]
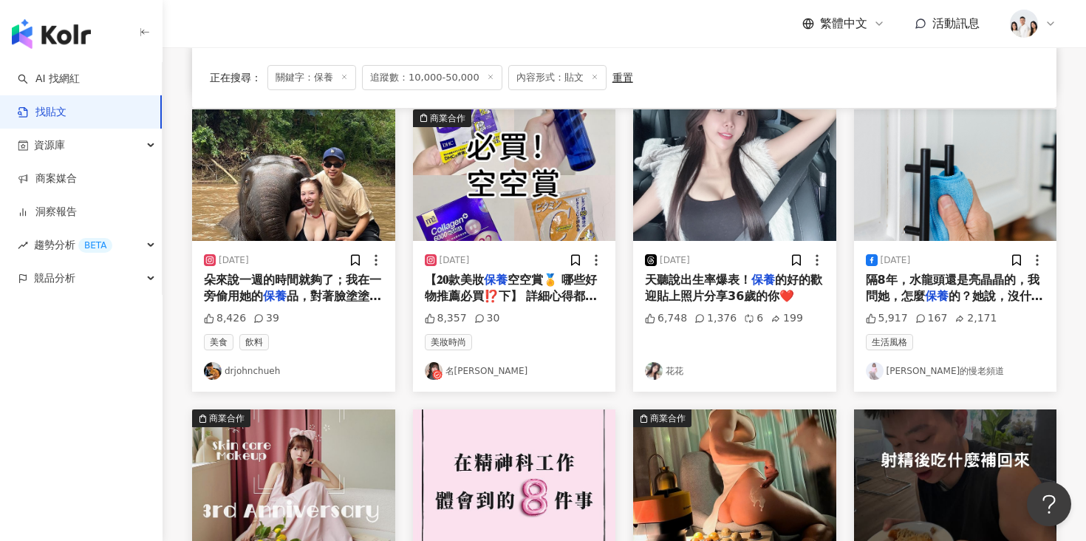
click at [762, 196] on img "button" at bounding box center [734, 174] width 203 height 131
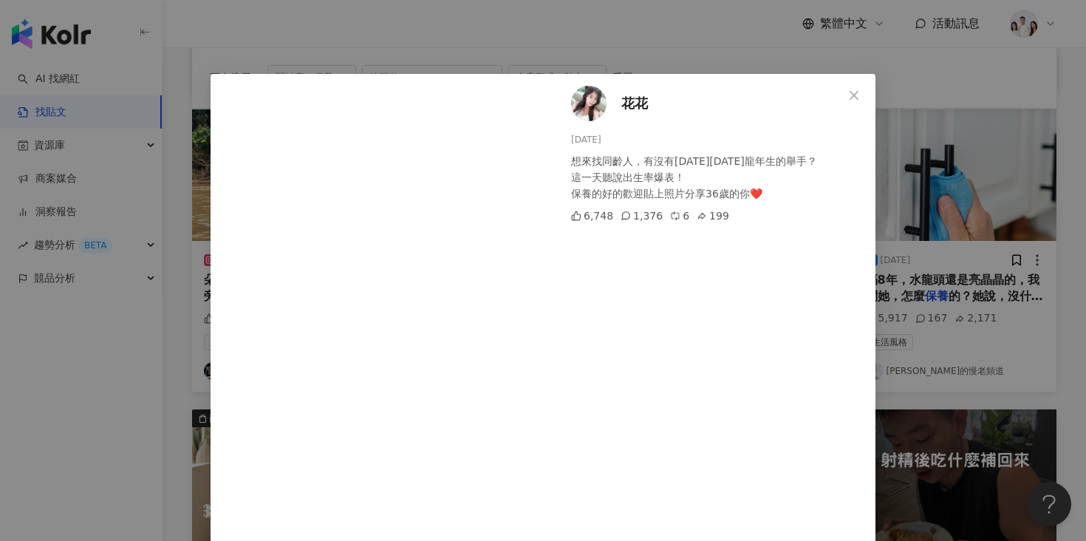
click at [114, 329] on div "花花 2025/1/5 想來找同齡人，有沒有1988年民國77年龍年生的舉手？ 這一天聽說出生率爆表！ 保養的好的歡迎貼上照片分享36歲的你❤️ 6,748 …" at bounding box center [543, 270] width 1086 height 541
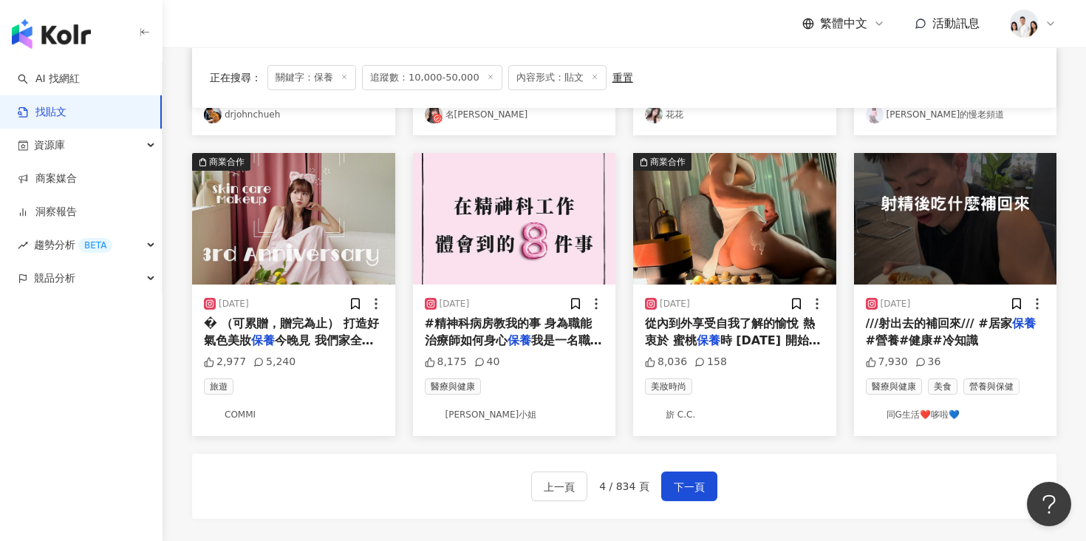
scroll to position [711, 0]
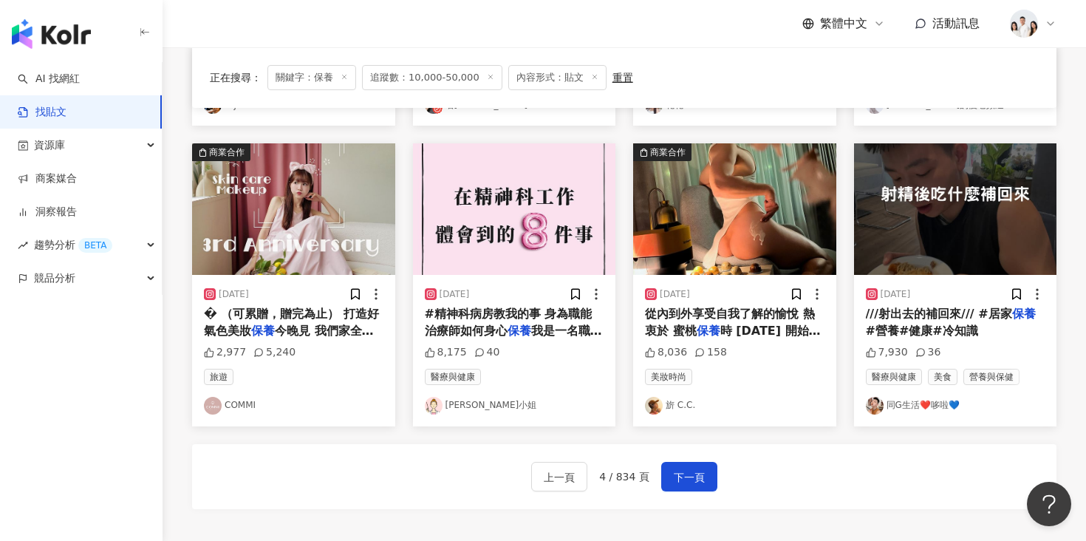
click at [707, 257] on img "button" at bounding box center [734, 208] width 203 height 131
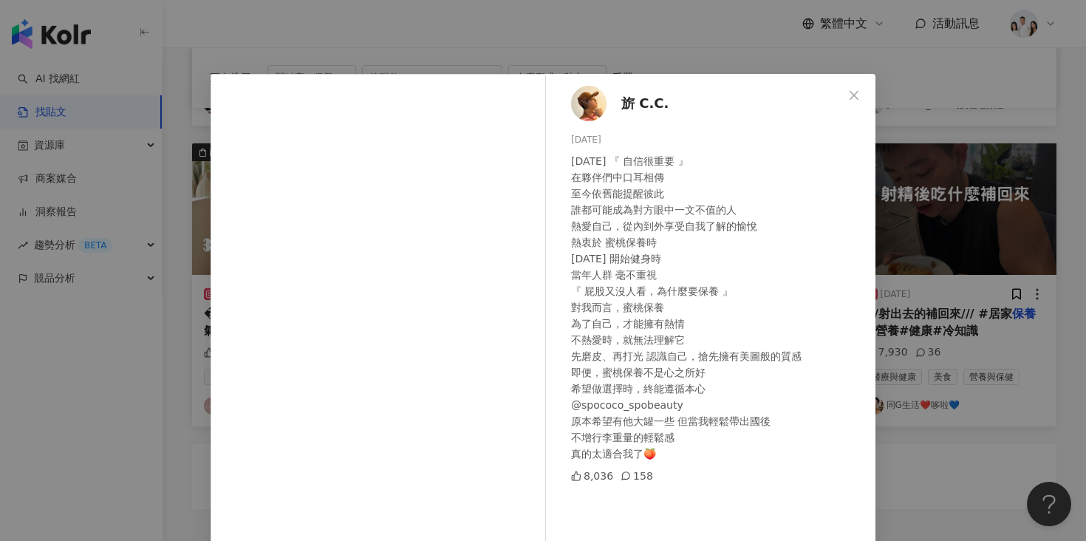
click at [143, 368] on div "旂 C.C. 2024/5/25 十年前 『 自信很重要 』 在夥伴們中口耳相傳 至今依舊能提醒彼此 誰都可能成為對方眼中一文不值的人 熱愛自己，從內到外享受…" at bounding box center [543, 270] width 1086 height 541
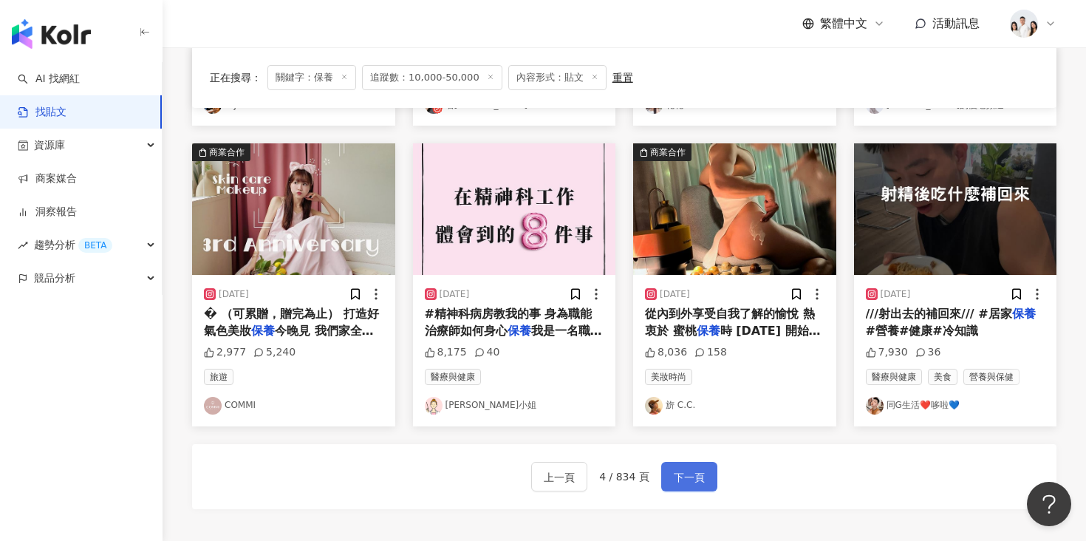
click at [677, 472] on span "下一頁" at bounding box center [689, 477] width 31 height 18
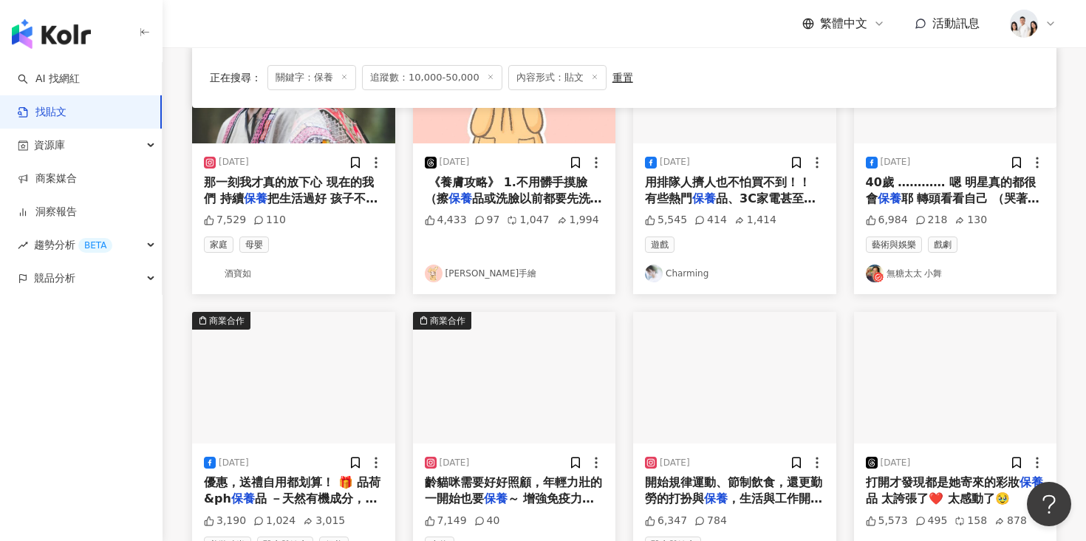
scroll to position [705, 0]
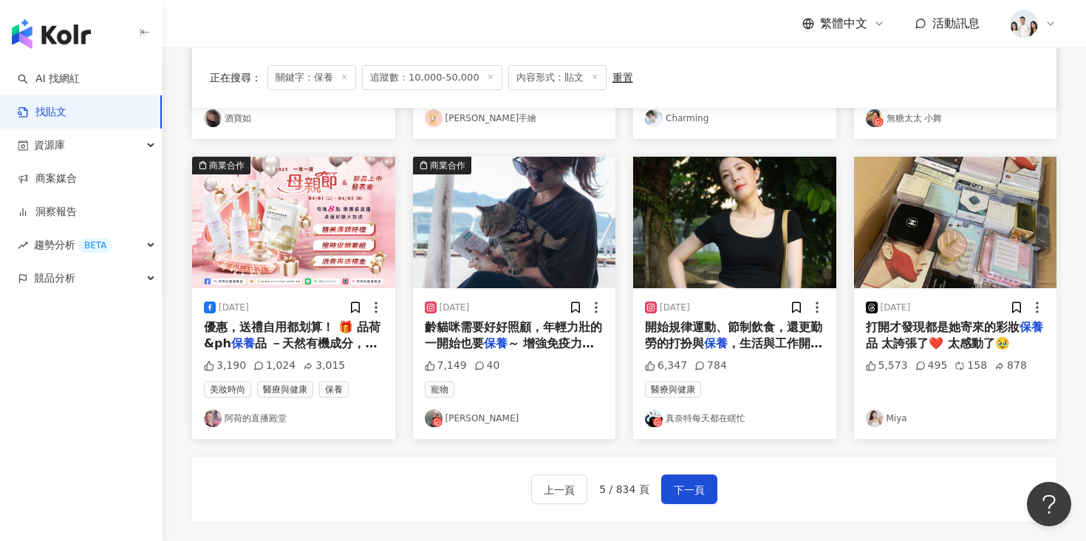
click at [709, 259] on img "button" at bounding box center [734, 222] width 203 height 131
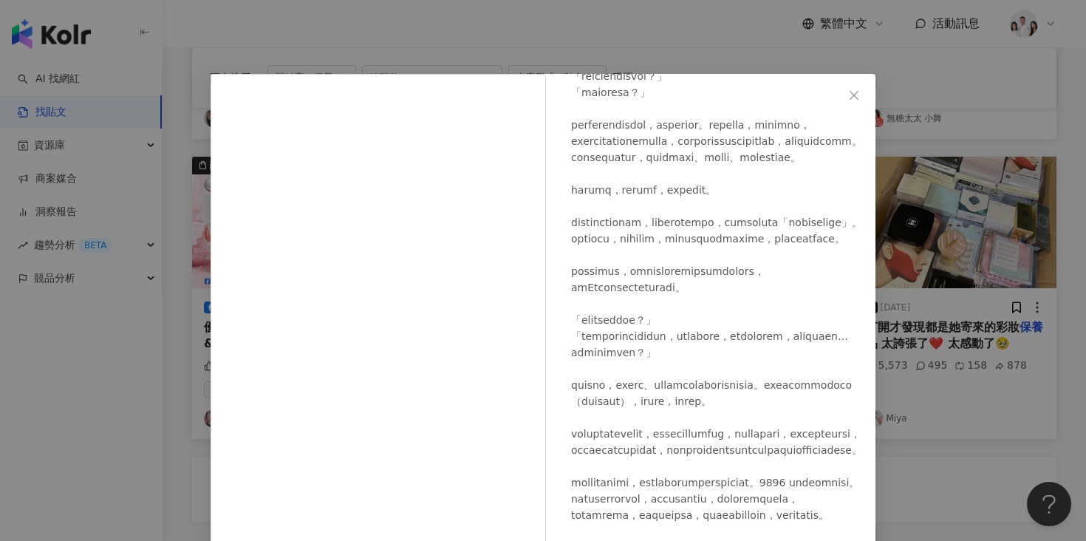
scroll to position [1047, 0]
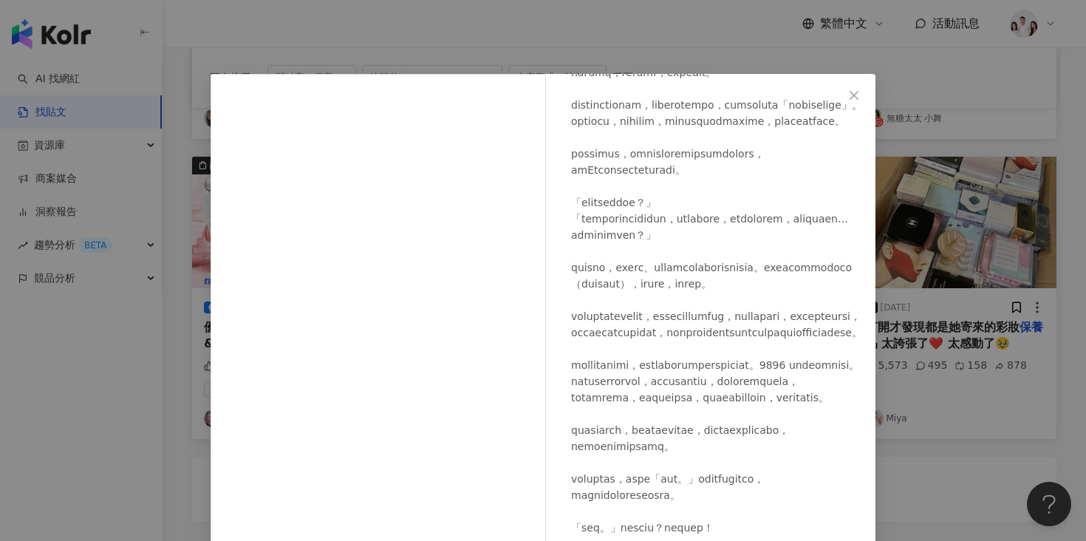
click at [168, 358] on div "真奈特每天都在瞎忙 2025/4/30 6,347 784 查看原始貼文" at bounding box center [543, 270] width 1086 height 541
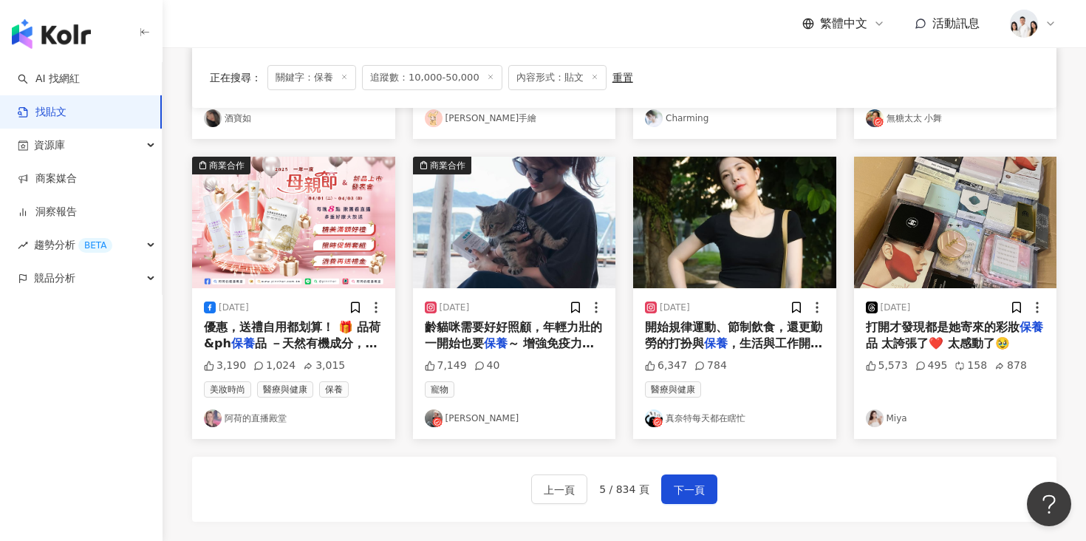
scroll to position [714, 0]
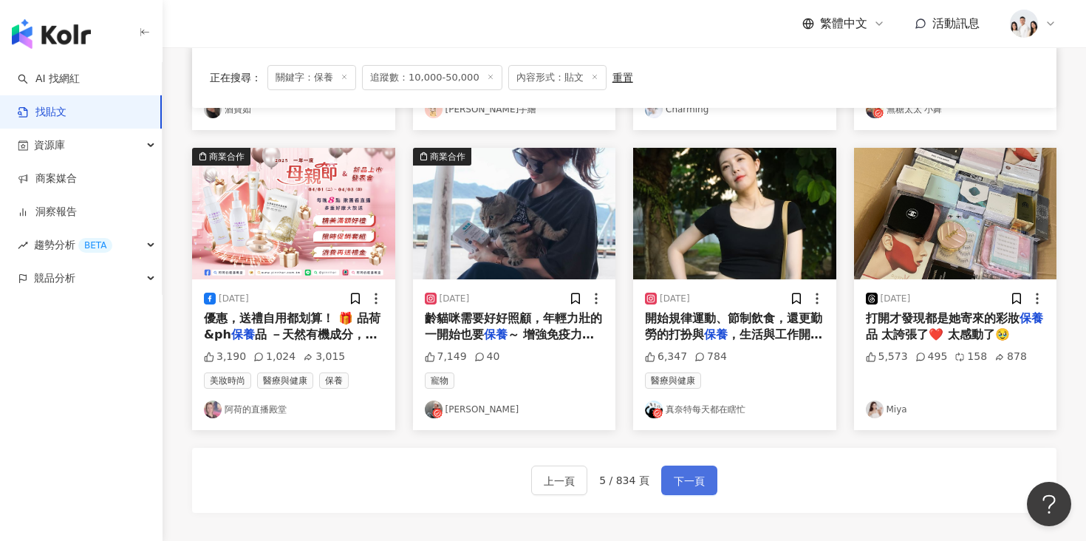
click at [698, 471] on button "下一頁" at bounding box center [689, 480] width 56 height 30
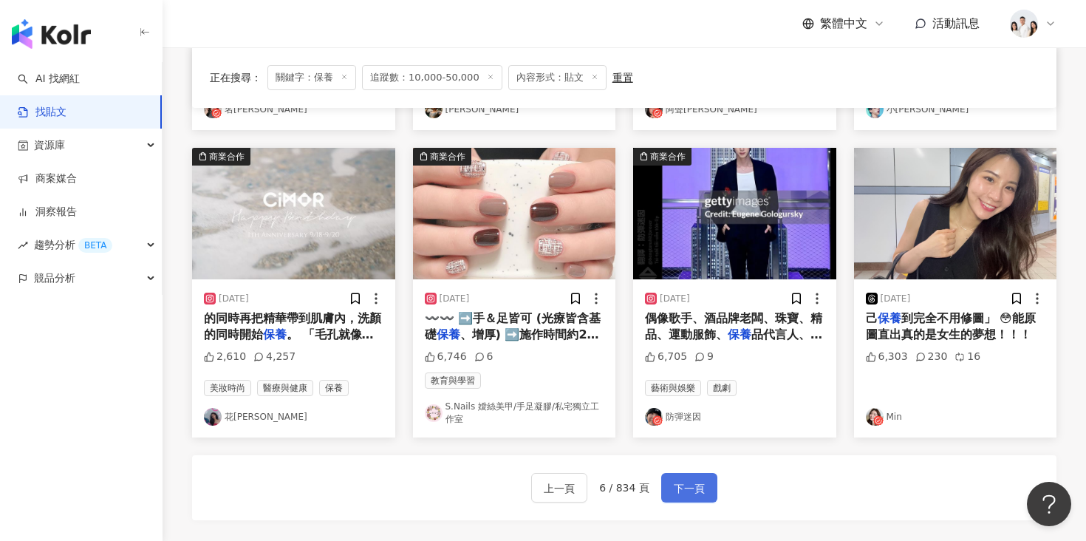
click at [685, 483] on span "下一頁" at bounding box center [689, 488] width 31 height 18
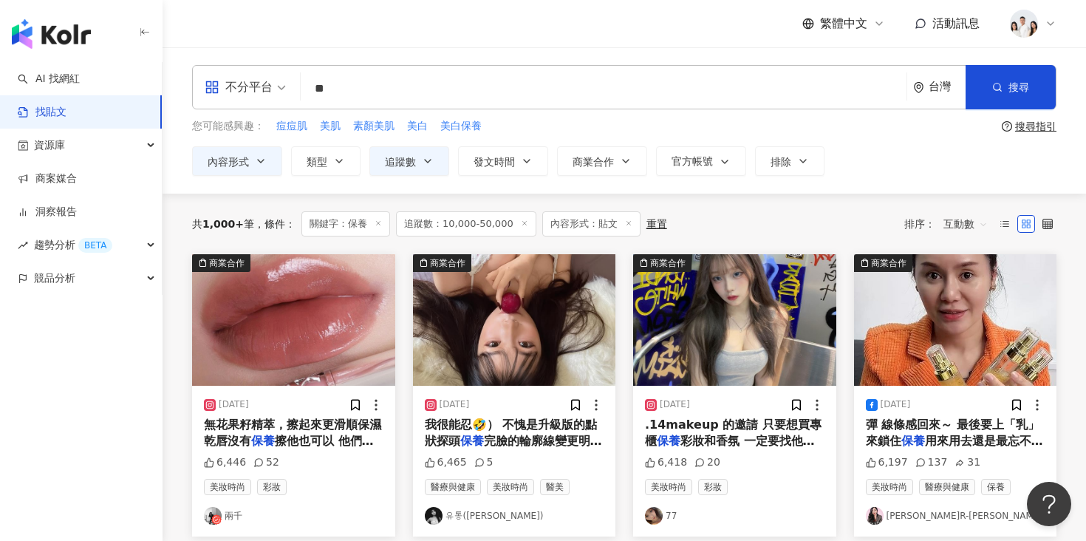
scroll to position [26, 0]
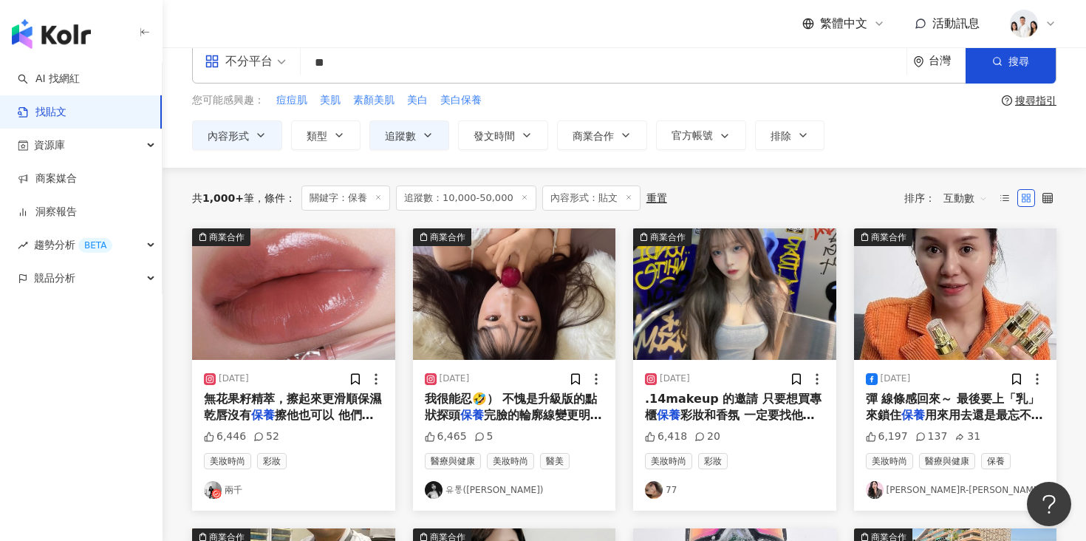
click at [469, 301] on img "button" at bounding box center [514, 293] width 203 height 131
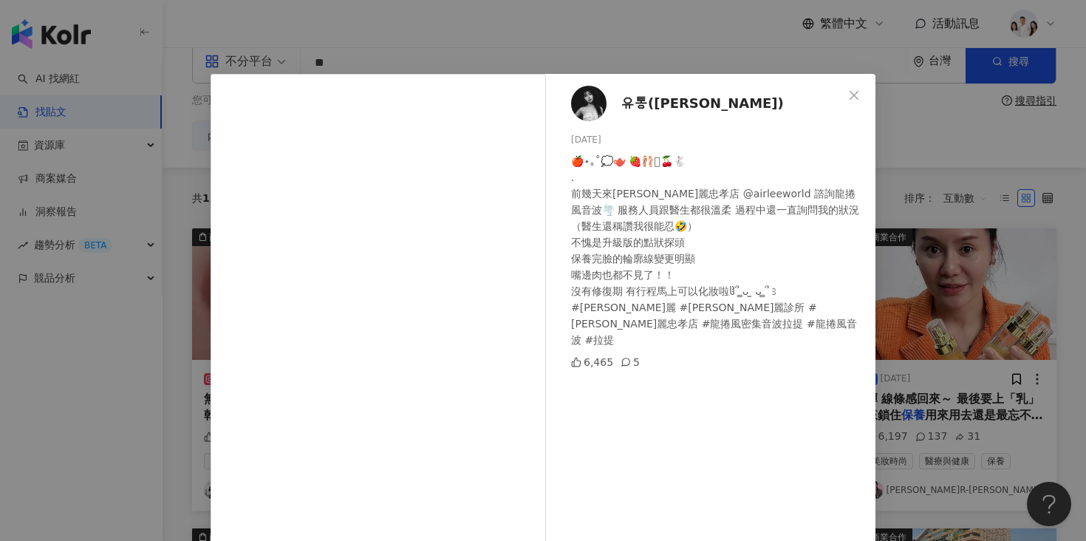
click at [163, 384] on div "유통(瑀彤) 2025/6/22 🍎⋆｡˚💭🫖 🍓🩰𓐖🍒🐇 . 前幾天來愛爾麗忠孝店 @airleeworld 諮詢龍捲風音波🌪️ 服務人員跟醫生都很溫…" at bounding box center [543, 270] width 1086 height 541
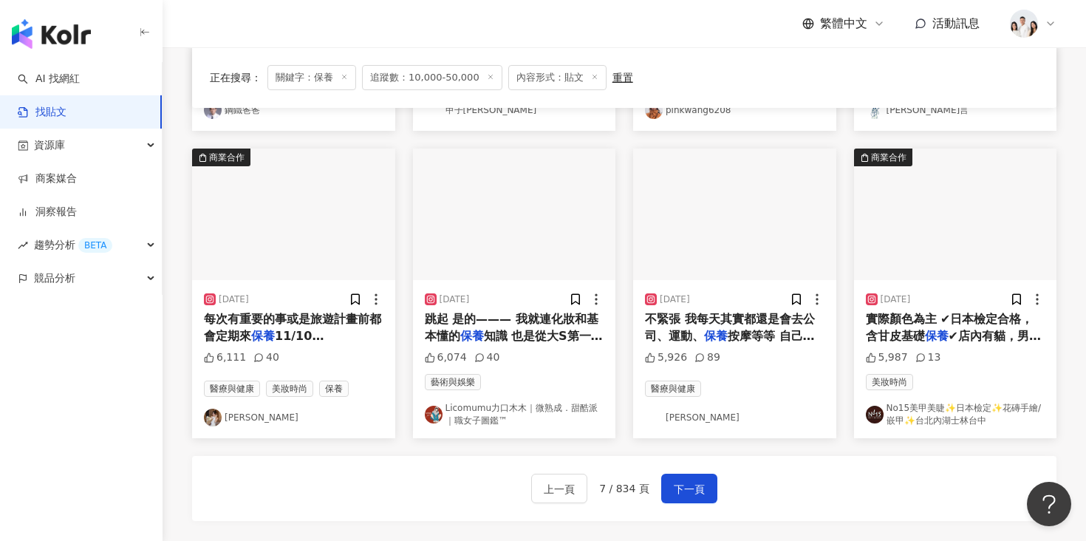
scroll to position [685, 0]
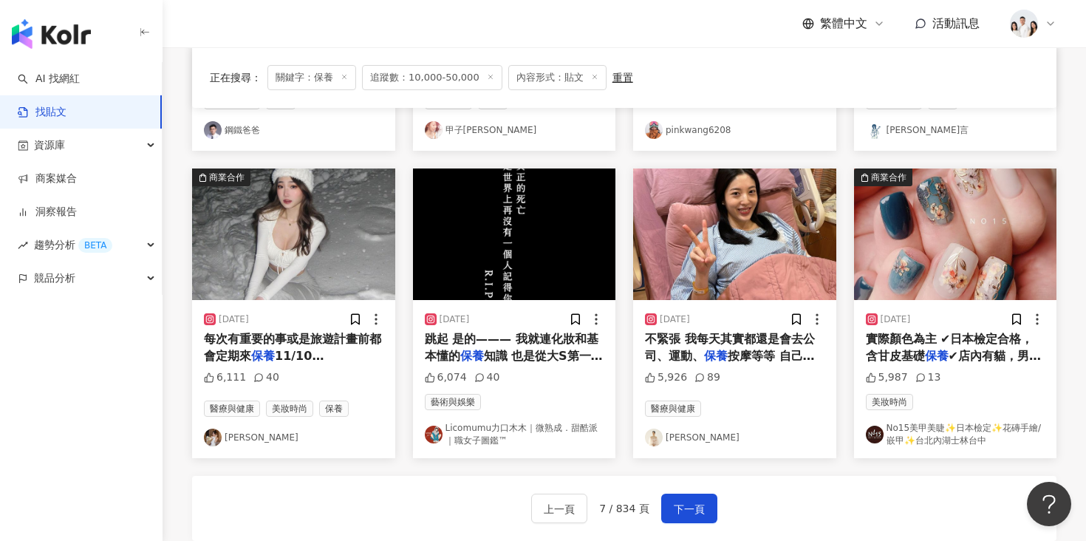
click at [739, 286] on img "button" at bounding box center [734, 233] width 203 height 131
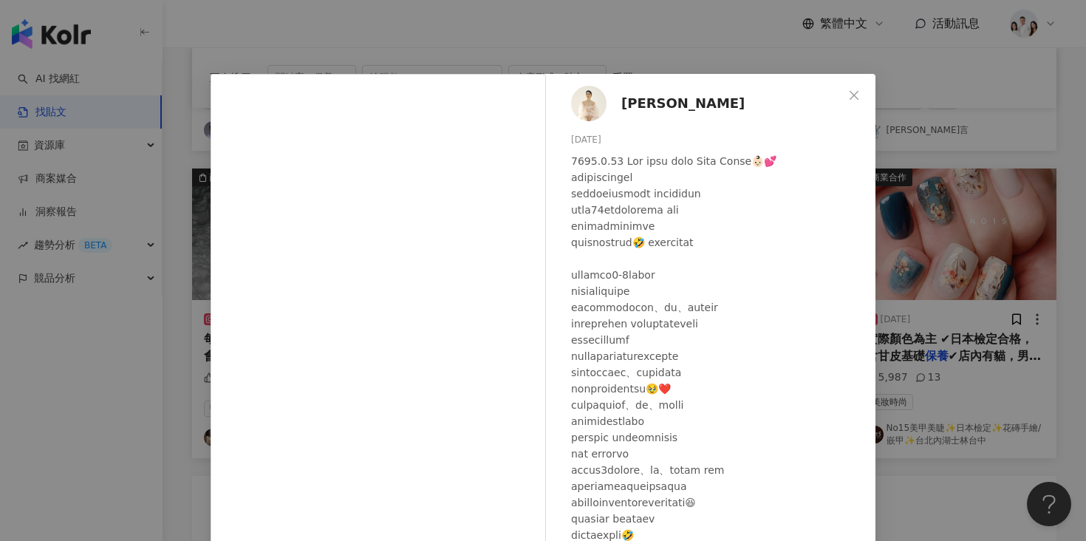
click at [937, 194] on div "宋安 An Song 2024/5/25 5,926 89 查看原始貼文" at bounding box center [543, 270] width 1086 height 541
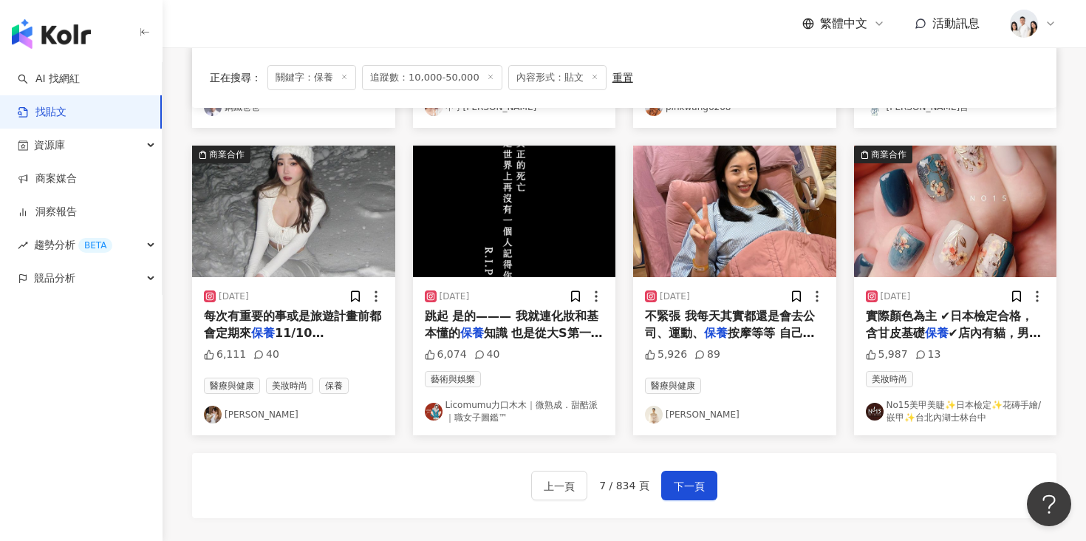
scroll to position [717, 0]
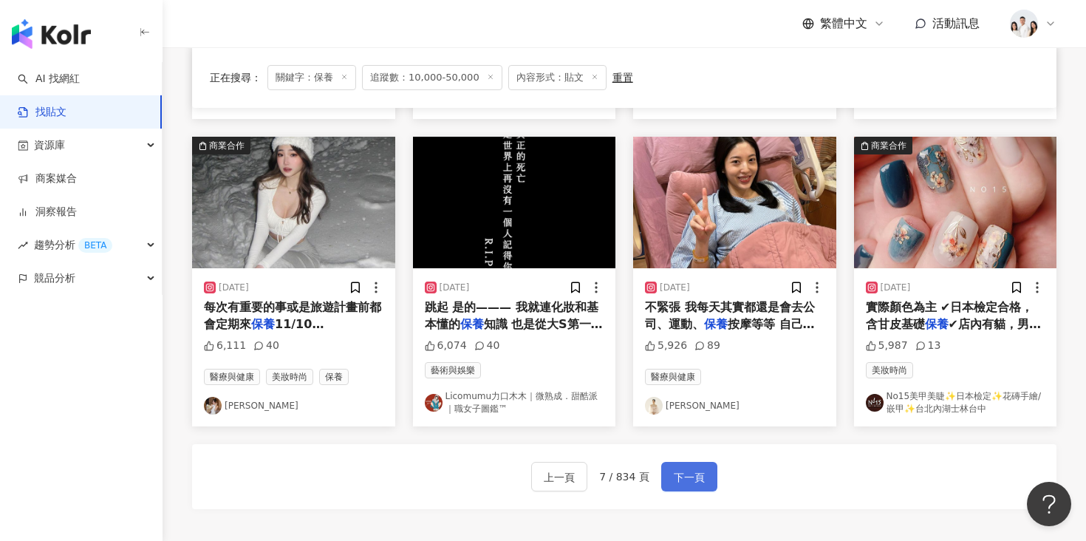
click at [694, 472] on span "下一頁" at bounding box center [689, 477] width 31 height 18
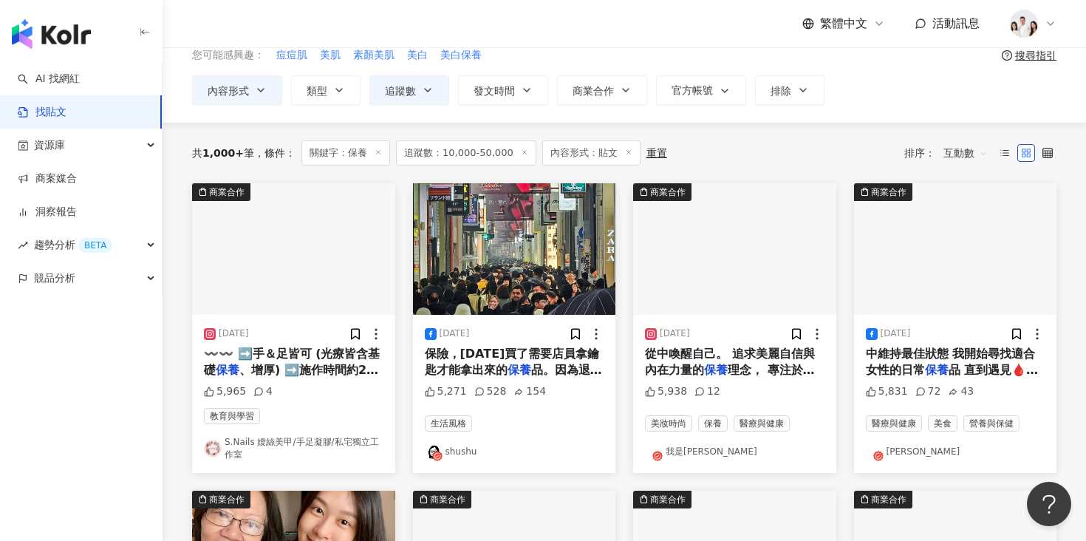
scroll to position [72, 0]
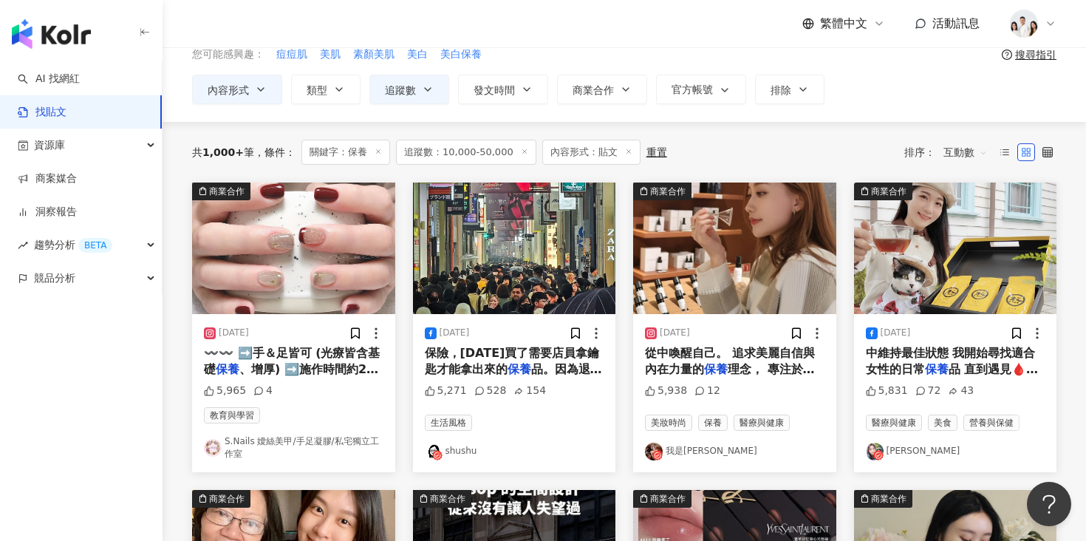
click at [714, 239] on img "button" at bounding box center [734, 247] width 203 height 131
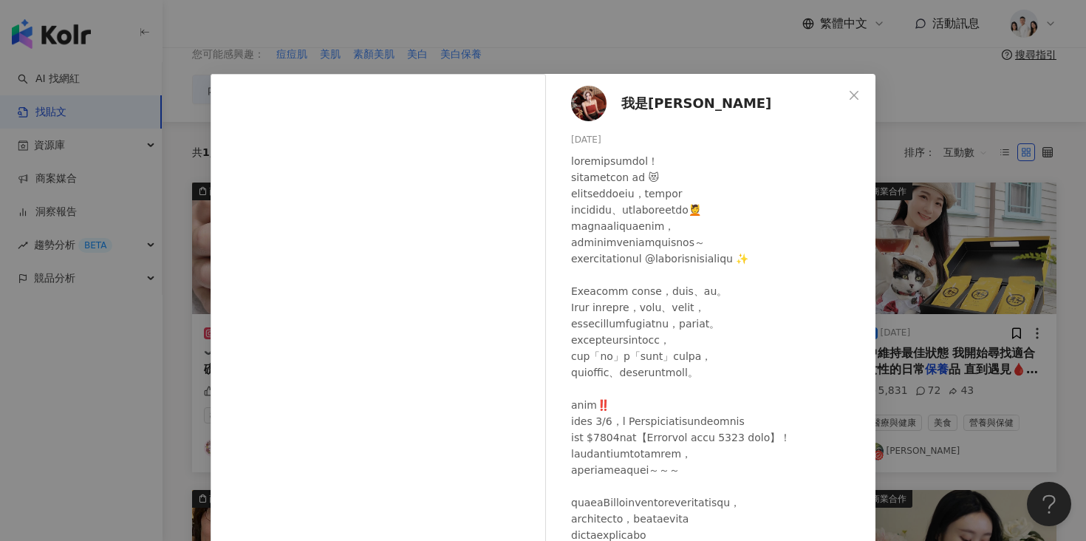
click at [946, 117] on div "我是潘 2025/1/3 5,938 12 查看原始貼文" at bounding box center [543, 270] width 1086 height 541
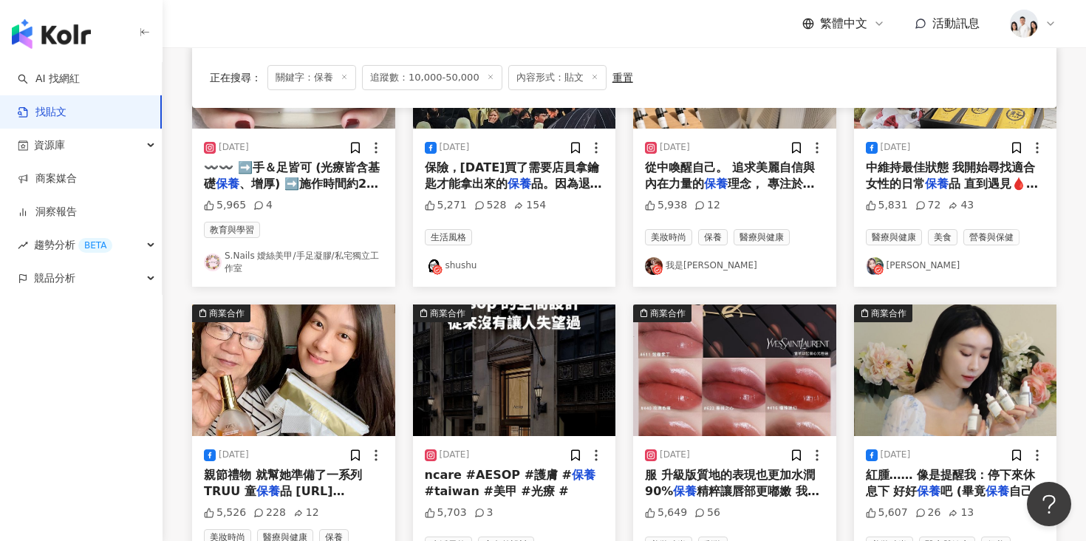
scroll to position [335, 0]
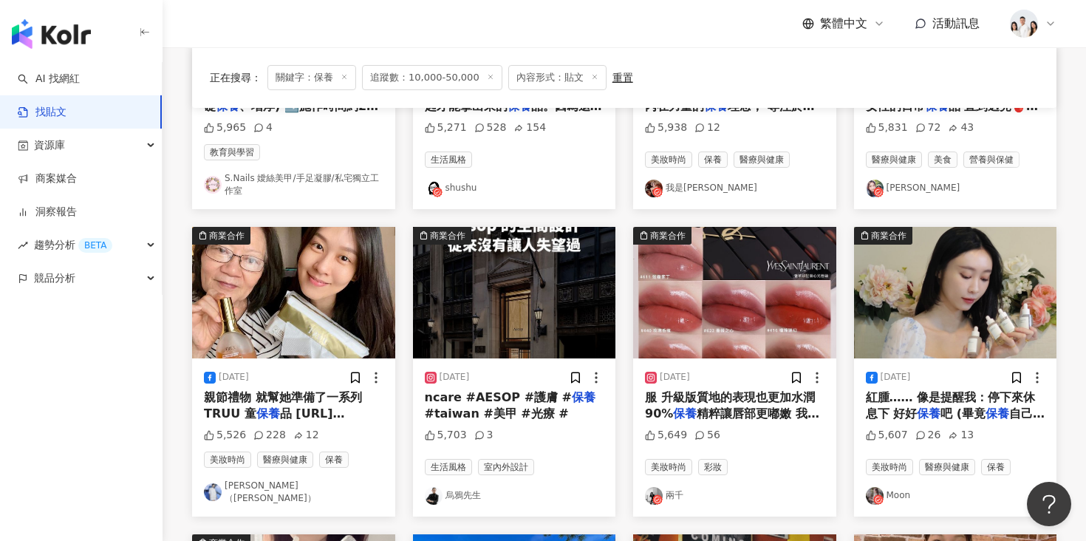
click at [336, 310] on img "button" at bounding box center [293, 292] width 203 height 131
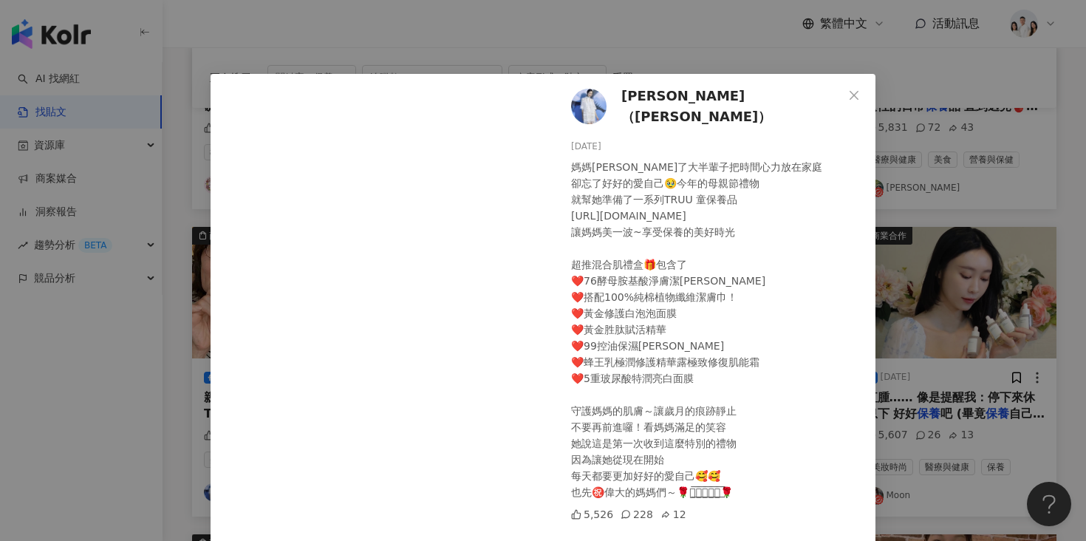
click at [936, 218] on div "王嬿茹（Doris Wang） 2024/5/10 媽媽辛苦了大半輩子把時間心力放在家庭 卻忘了好好的愛自己🥹今年的母親節禮物 就幫她準備了一系列TRUU 童…" at bounding box center [543, 270] width 1086 height 541
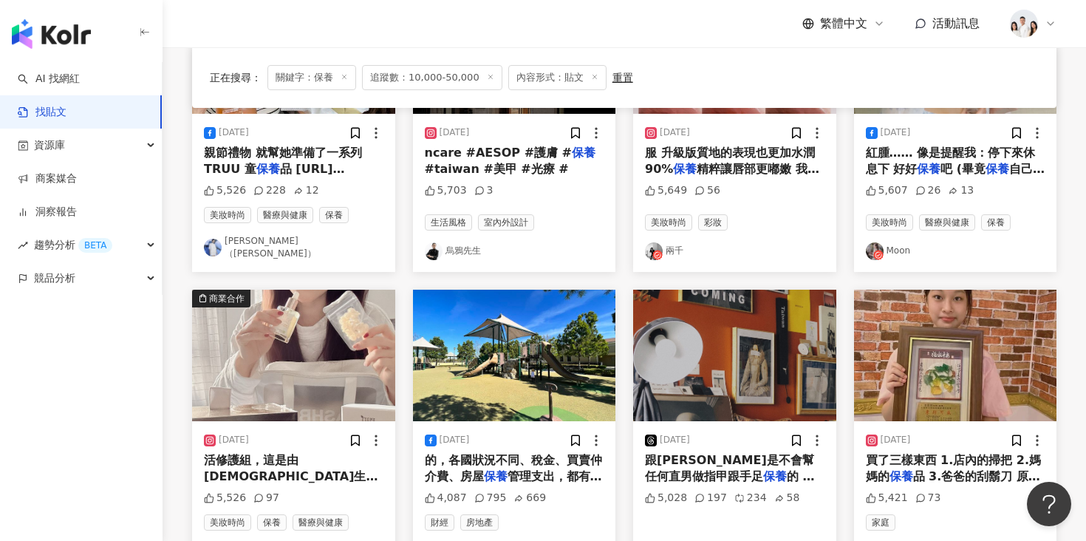
scroll to position [715, 0]
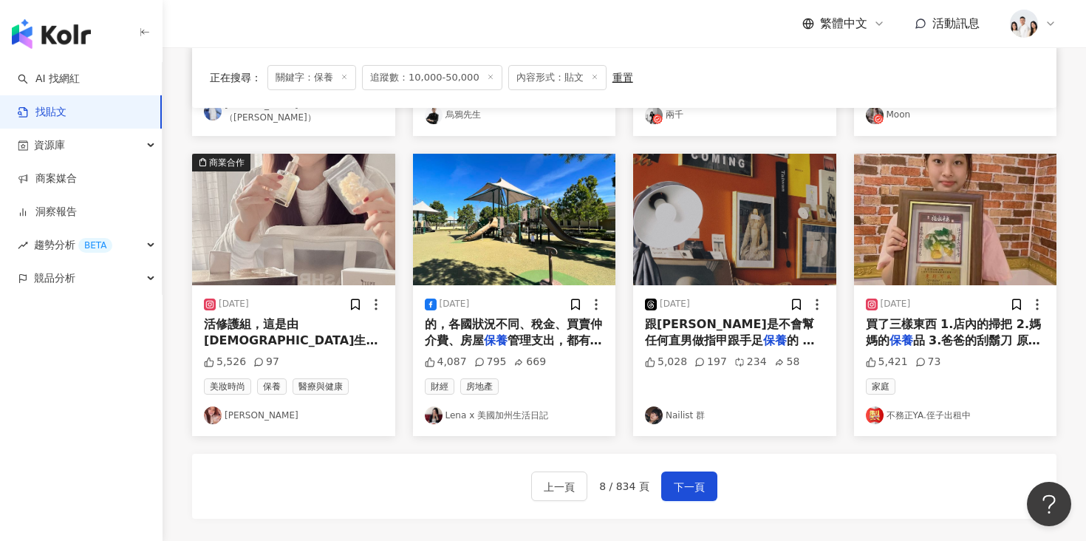
click at [338, 285] on div "2024/11/1 活修護組，這是由台灣生技醫療級團隊研發的 保養 產品，獨特的PRP生長因子能深入肌底 5,526 97 美妝時尚 保養 醫療與健康 Kar…" at bounding box center [293, 360] width 203 height 151
click at [329, 238] on img "button" at bounding box center [293, 219] width 203 height 131
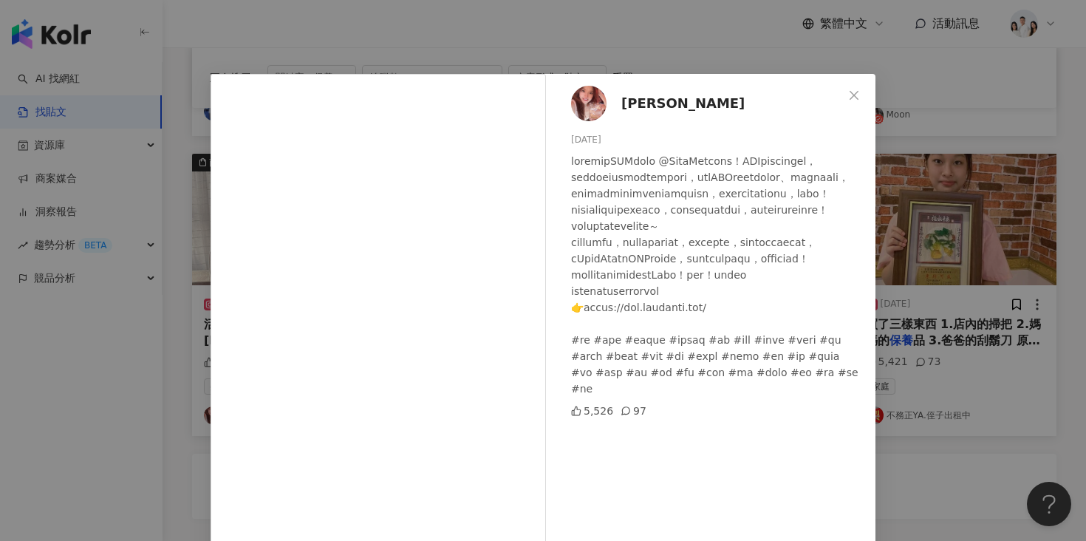
click at [951, 233] on div "Karen Chi 2024/11/1 5,526 97 查看原始貼文" at bounding box center [543, 270] width 1086 height 541
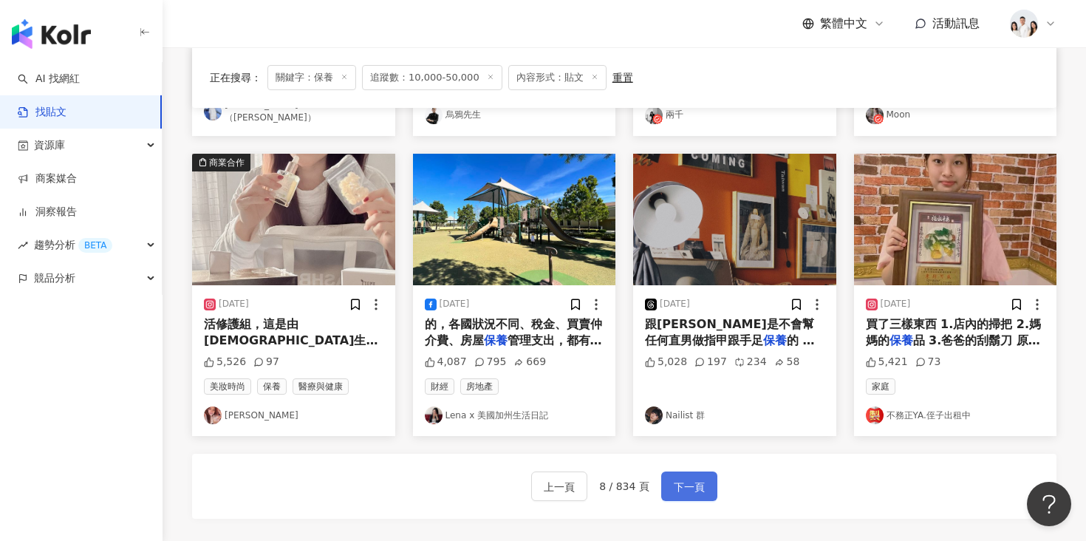
click at [685, 479] on span "下一頁" at bounding box center [689, 487] width 31 height 18
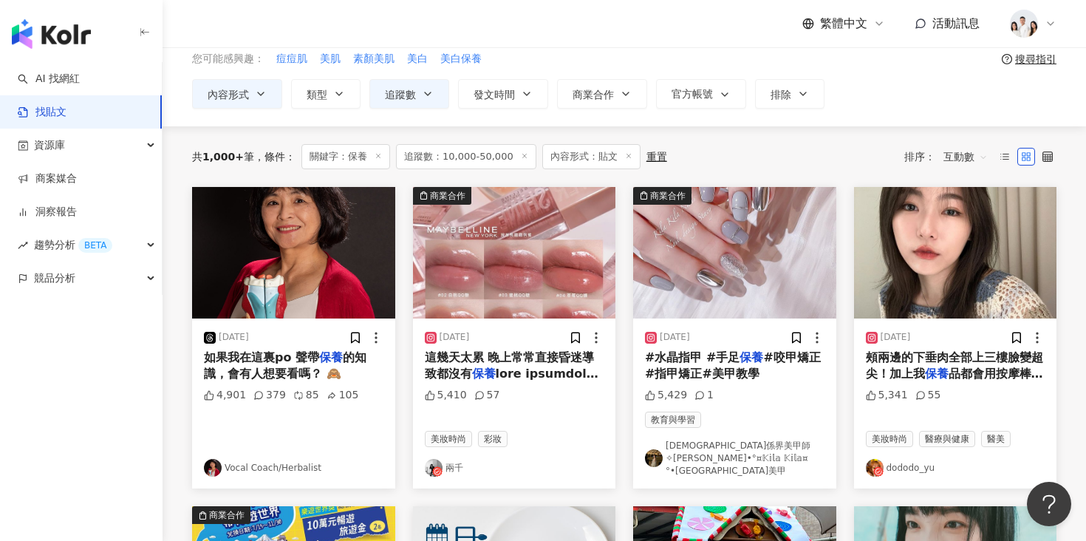
scroll to position [92, 0]
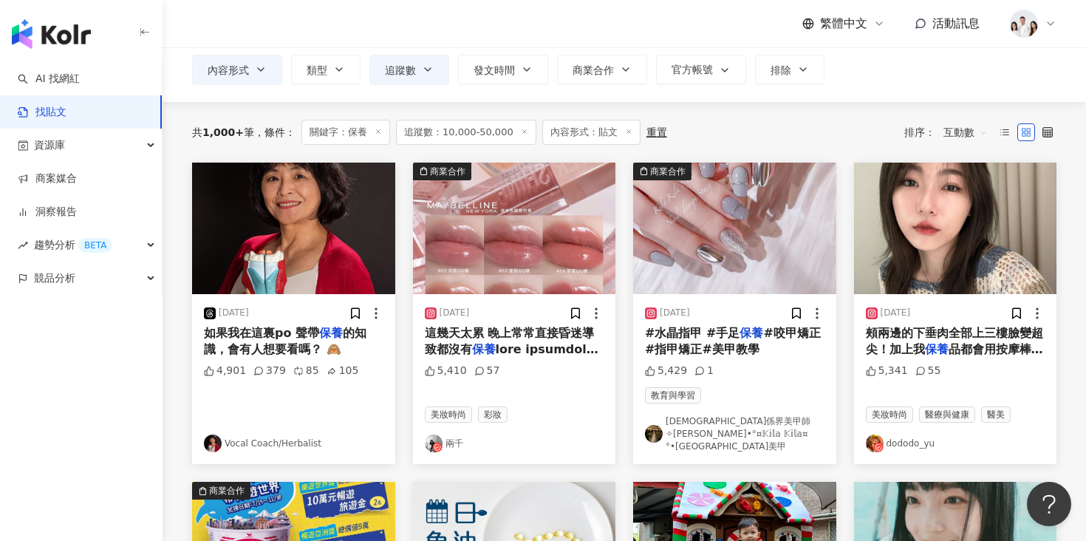
click at [920, 234] on img "button" at bounding box center [955, 228] width 203 height 131
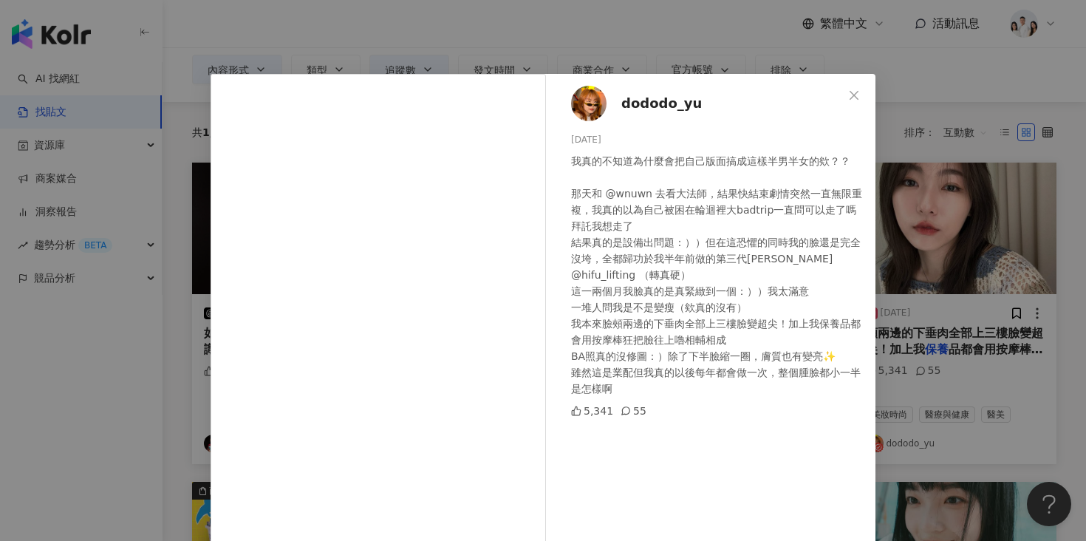
click at [182, 385] on div "dododo_yu 2023/10/11 我真的不知道為什麼會把自己版面搞成這樣半男半女的欸？？ 那天和 @wnuwn 去看大法師，結果快結束劇情突然一直無限…" at bounding box center [543, 270] width 1086 height 541
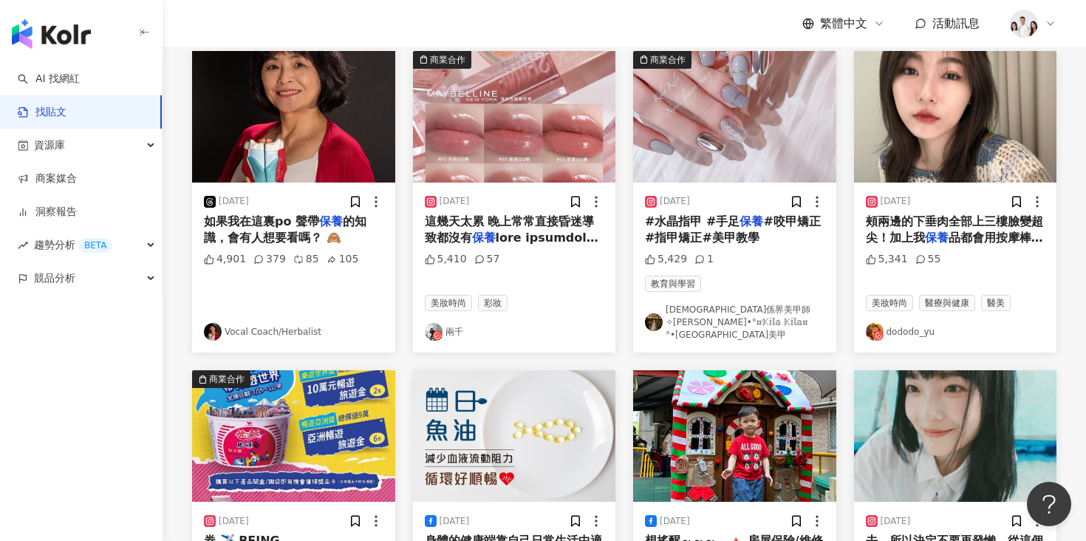
scroll to position [406, 0]
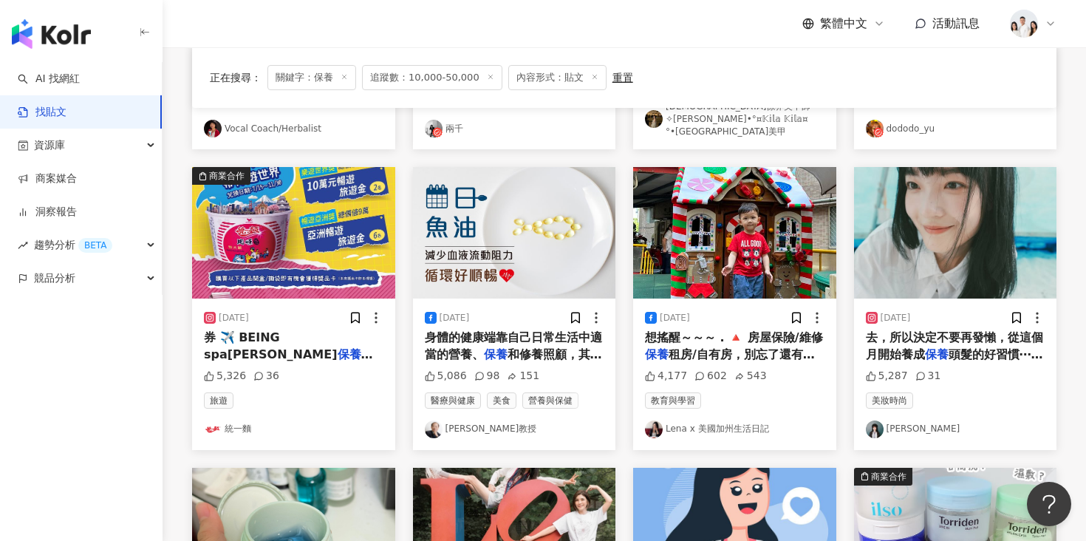
click at [869, 242] on img "button" at bounding box center [955, 232] width 203 height 131
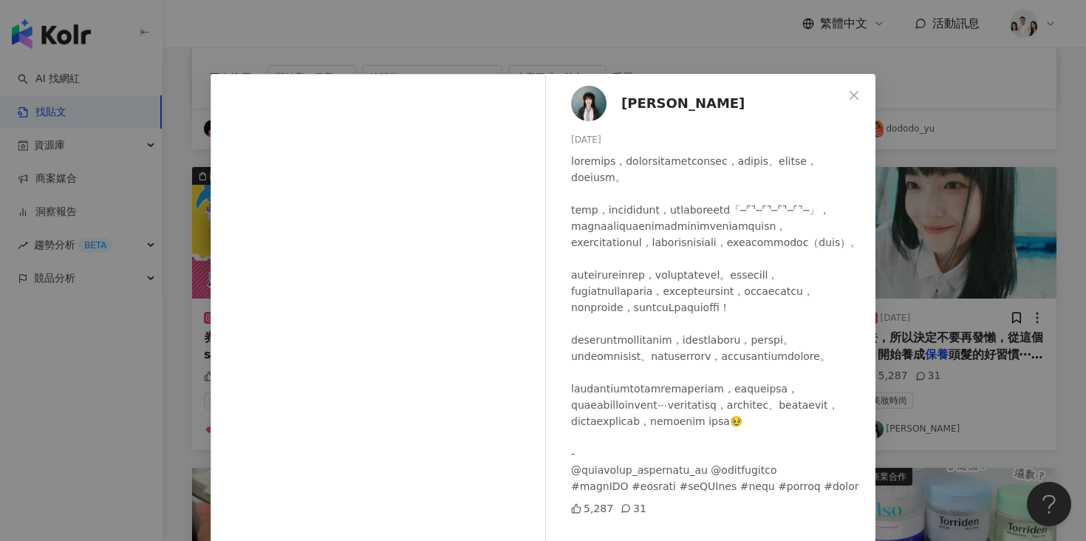
click at [903, 145] on div "盧彥恩 2025/5/25 5,287 31 查看原始貼文" at bounding box center [543, 270] width 1086 height 541
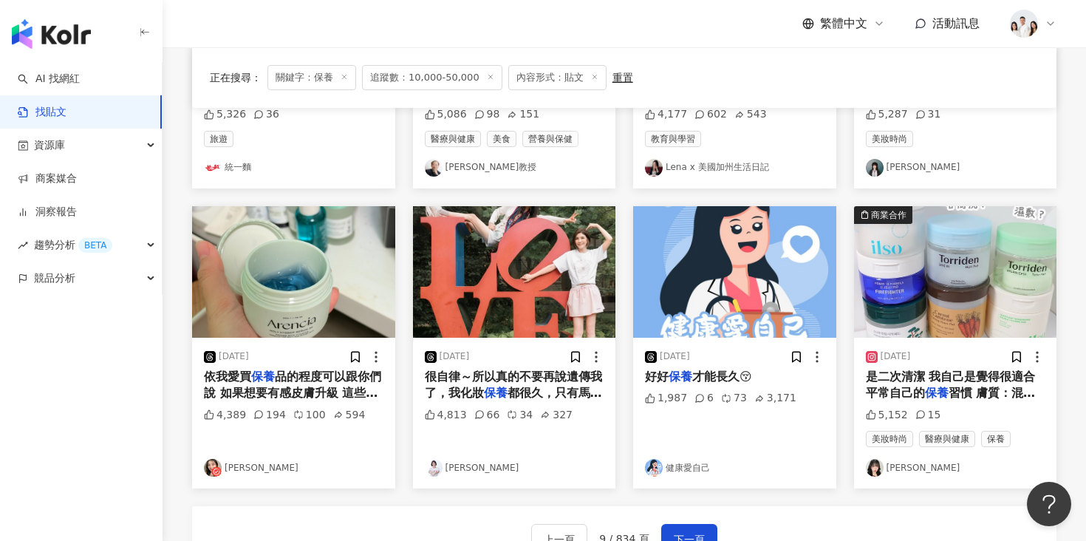
scroll to position [818, 0]
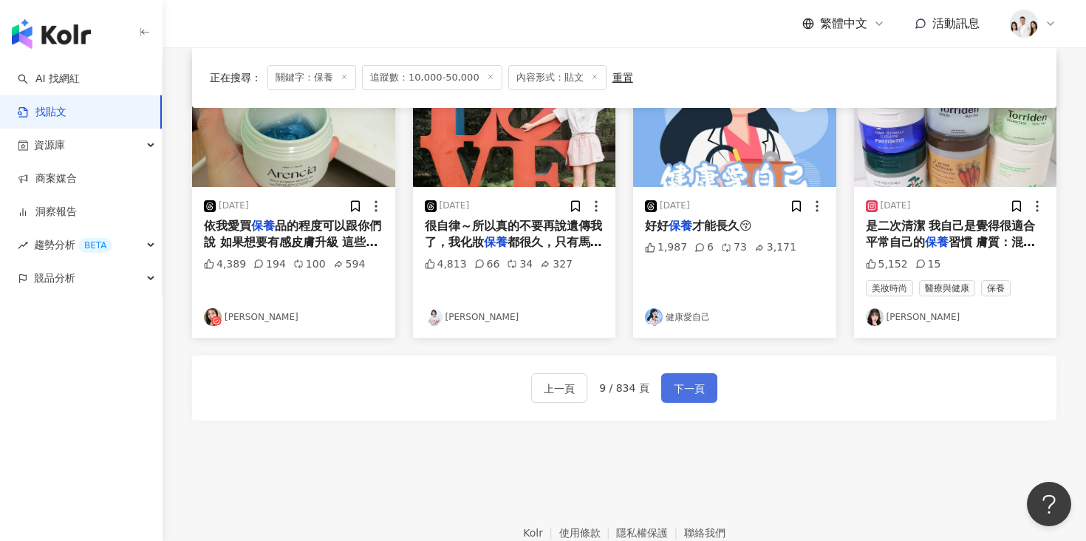
click at [702, 380] on button "下一頁" at bounding box center [689, 388] width 56 height 30
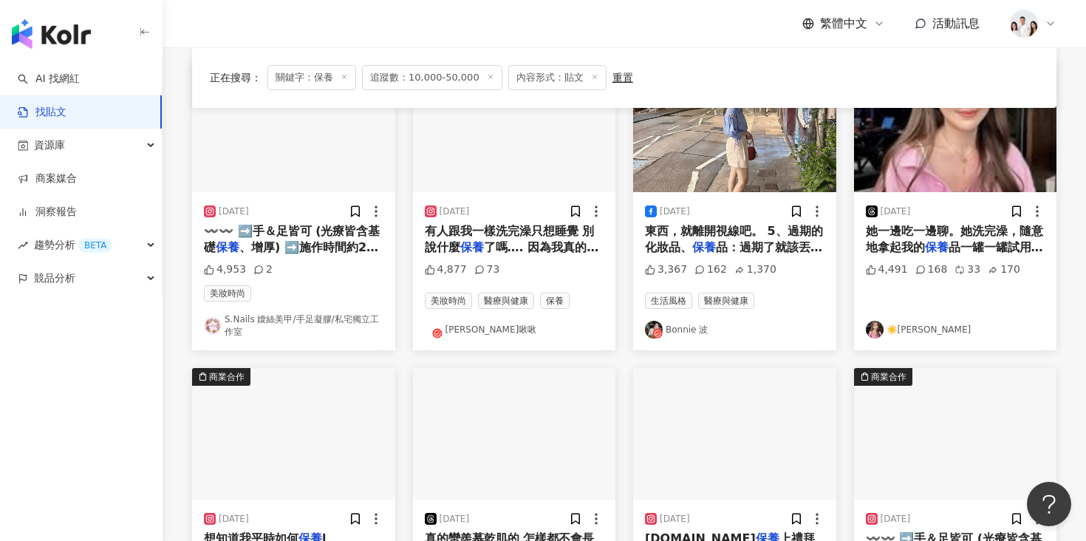
scroll to position [700, 0]
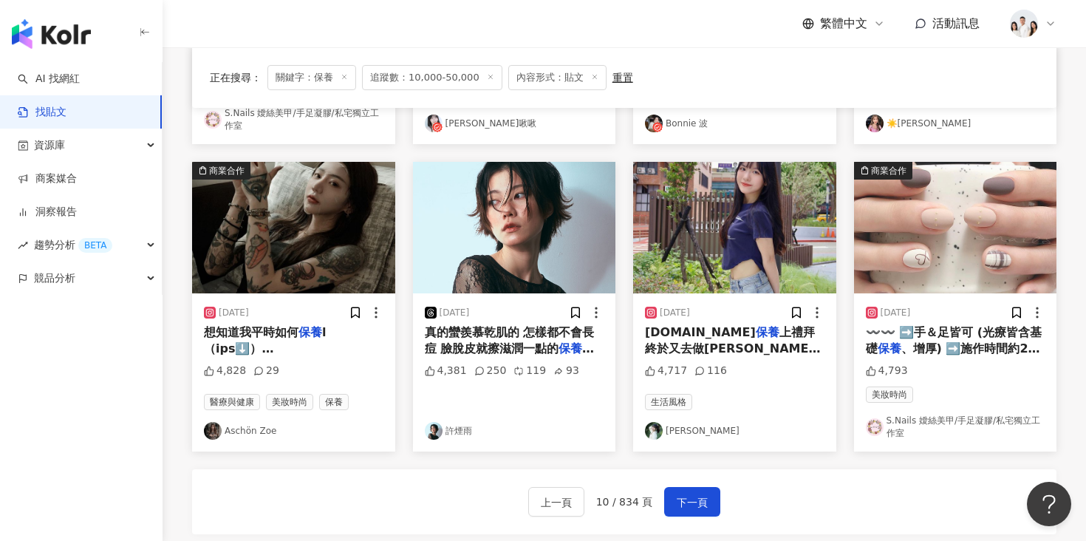
click at [263, 276] on img "button" at bounding box center [293, 227] width 203 height 131
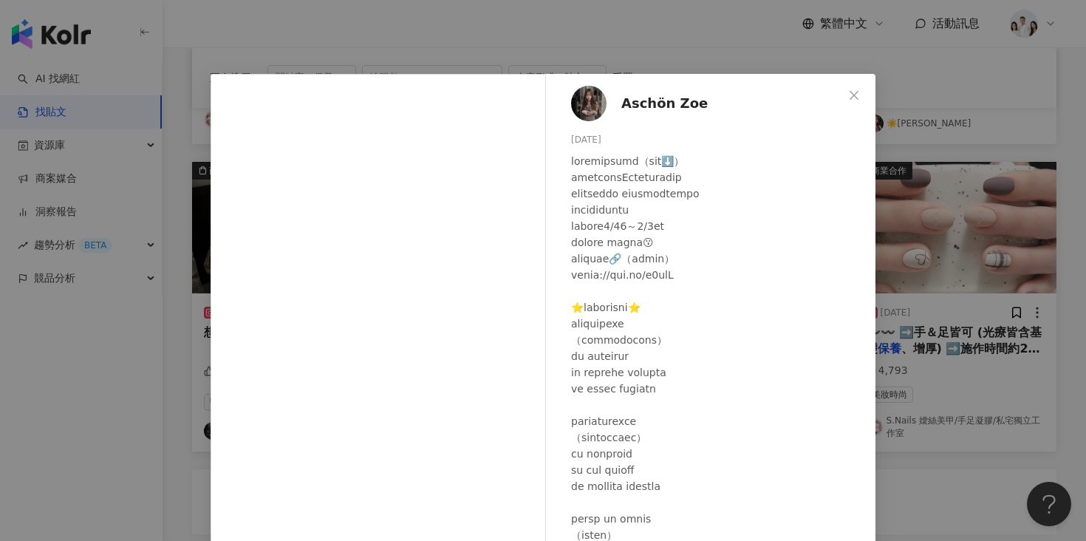
click at [889, 228] on div "Aschön Zoe 2024/7/19 4,828 29 查看原始貼文" at bounding box center [543, 270] width 1086 height 541
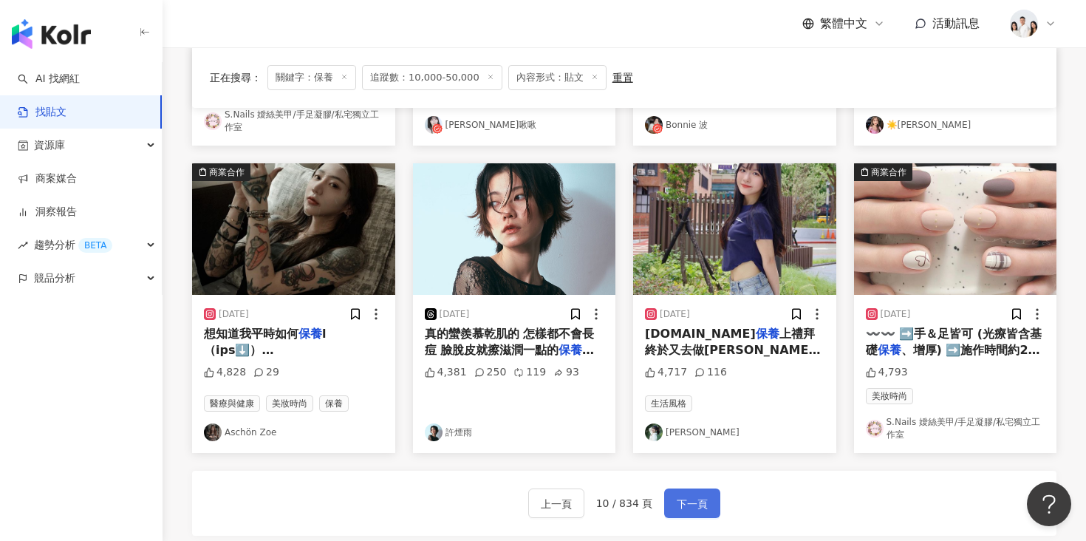
scroll to position [684, 0]
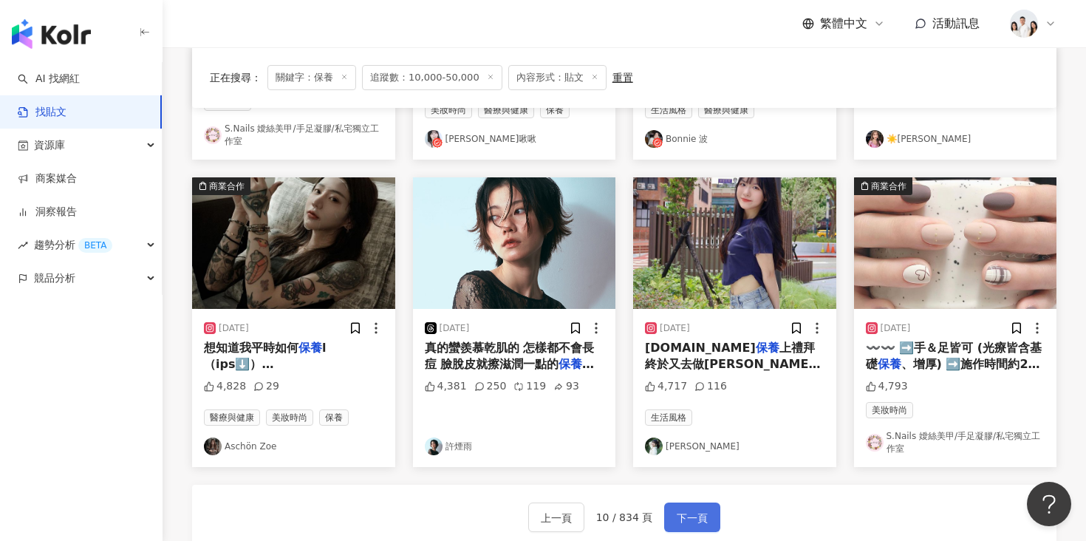
click at [687, 513] on span "下一頁" at bounding box center [692, 518] width 31 height 18
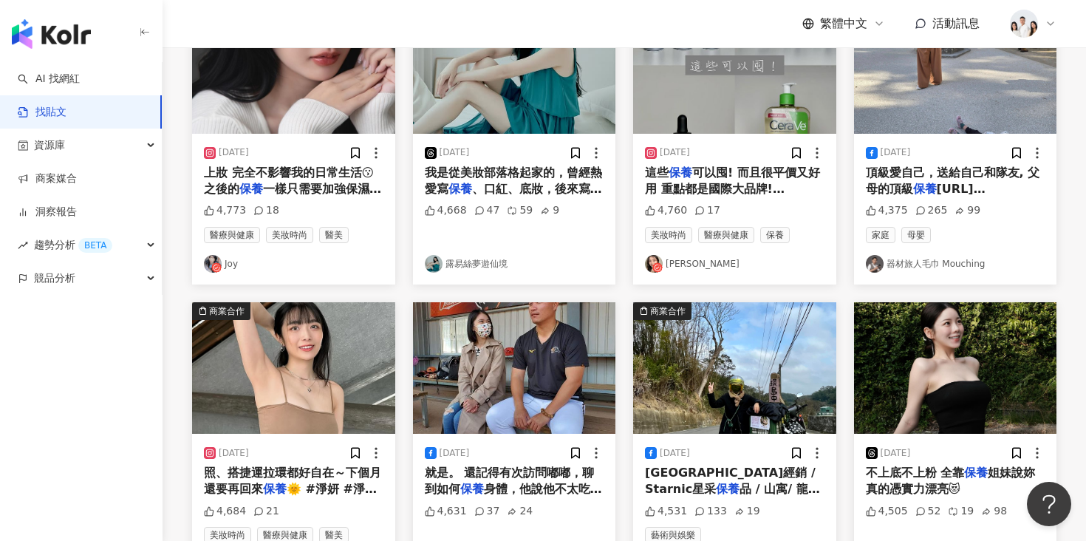
scroll to position [22, 0]
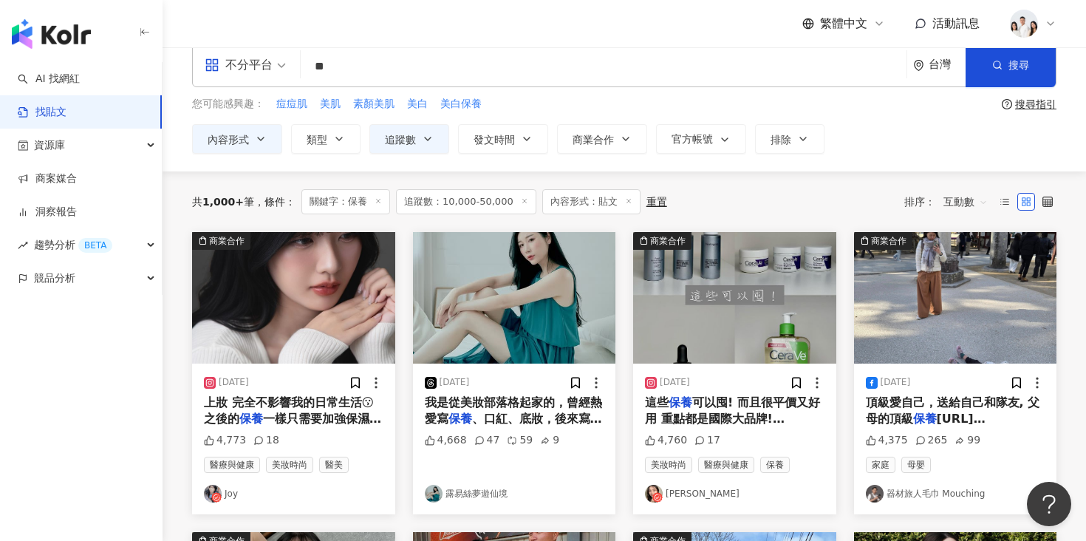
click at [337, 298] on img "button" at bounding box center [293, 297] width 203 height 131
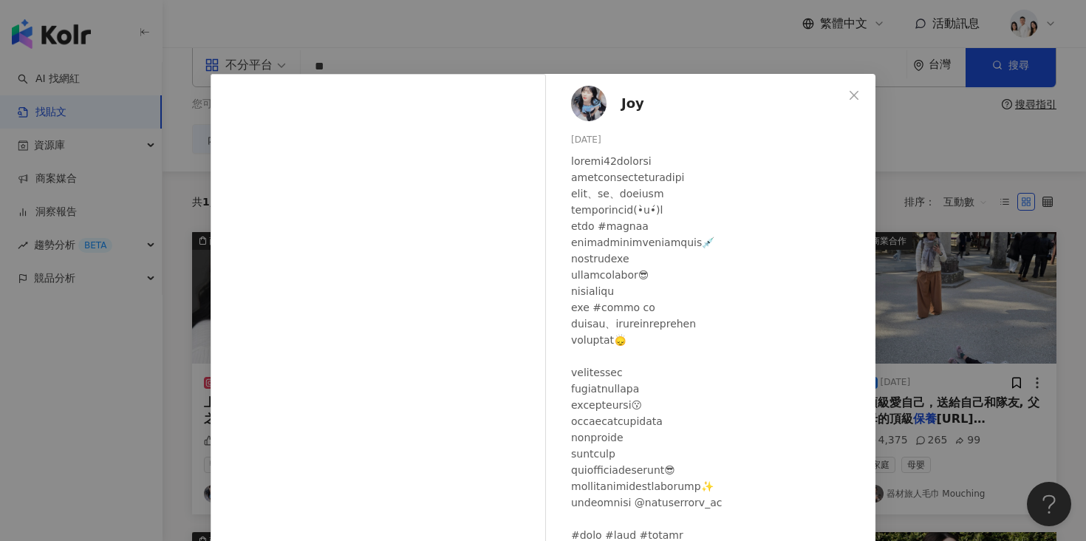
click at [913, 147] on div "Joy 2024/10/22 4,773 18 查看原始貼文" at bounding box center [543, 270] width 1086 height 541
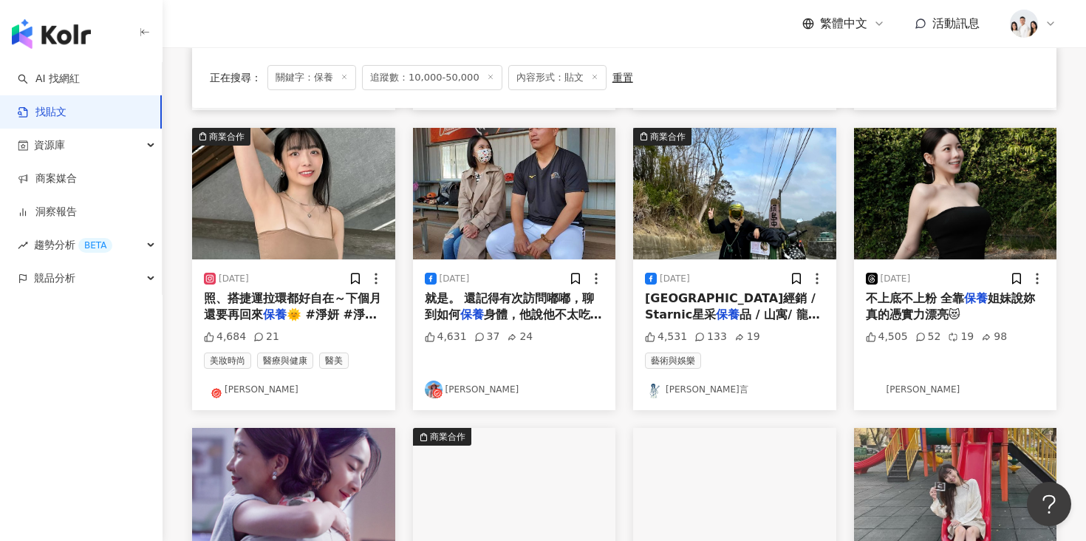
scroll to position [427, 0]
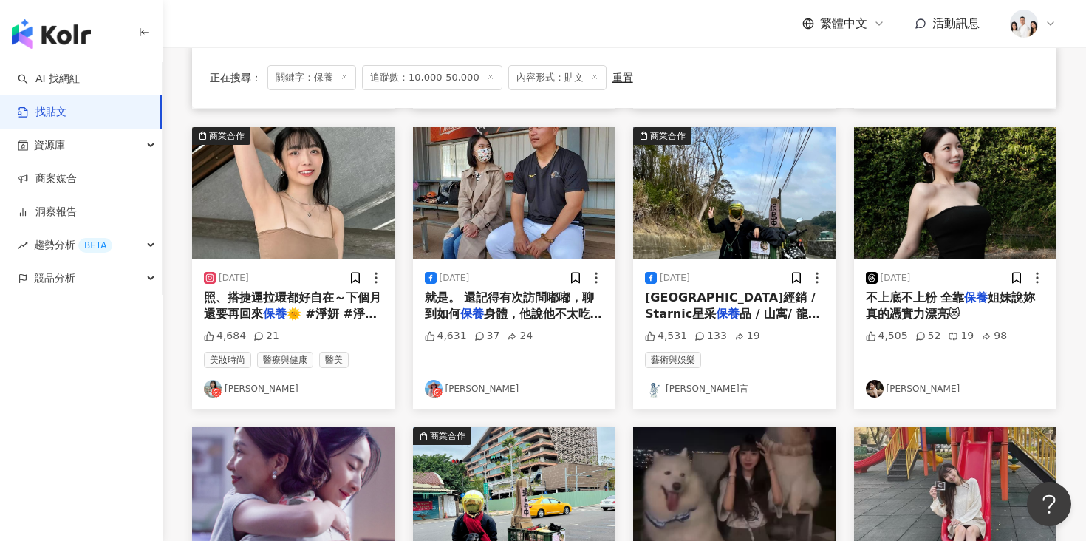
click at [900, 196] on img "button" at bounding box center [955, 192] width 203 height 131
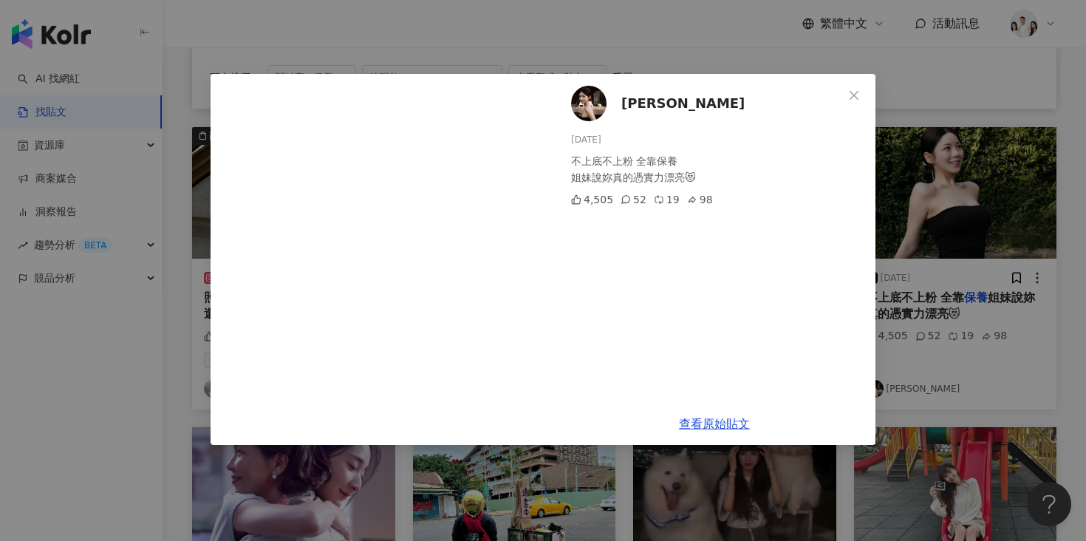
click at [120, 366] on div "Kelly Wu 2024/10/22 不上底不上粉 全靠保養 姐妹說妳真的憑實力漂亮😻 4,505 52 19 98 查看原始貼文" at bounding box center [543, 270] width 1086 height 541
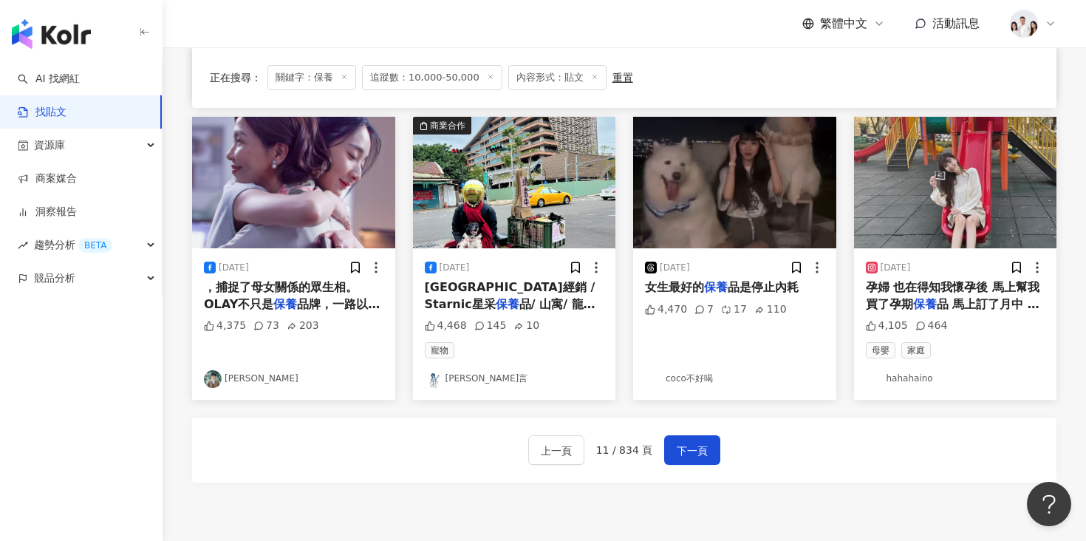
scroll to position [880, 0]
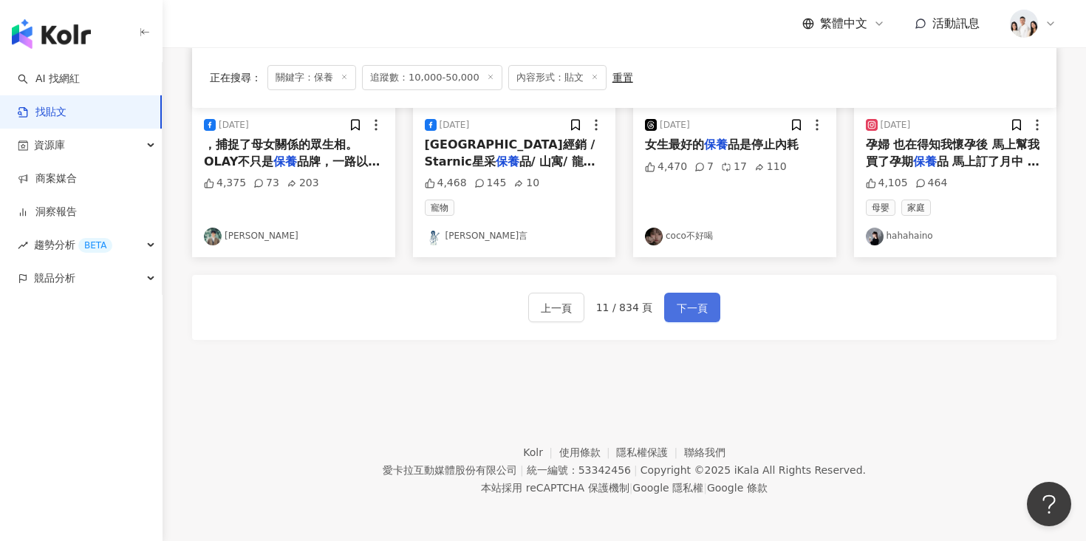
click at [684, 311] on span "下一頁" at bounding box center [692, 308] width 31 height 18
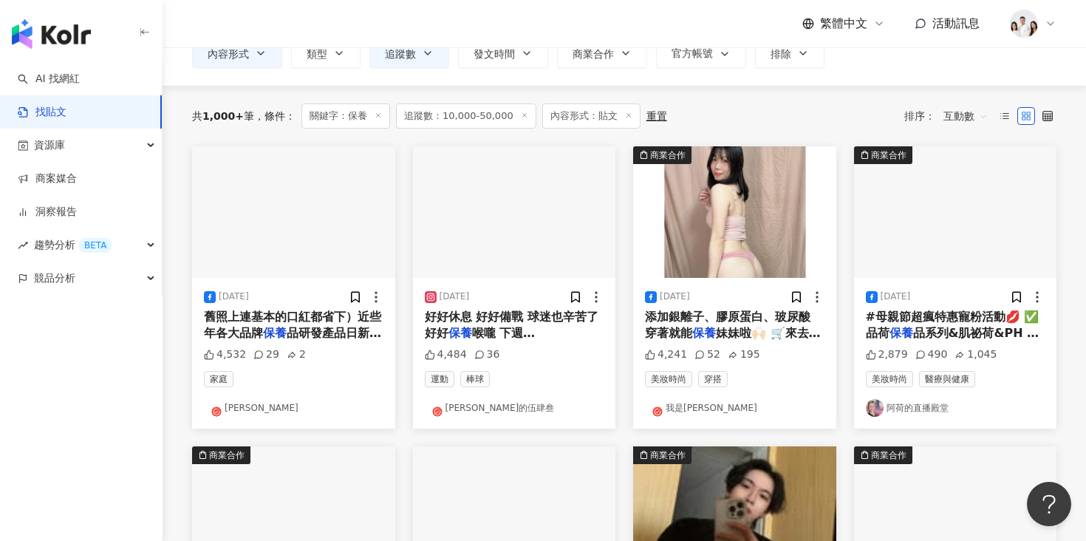
scroll to position [363, 0]
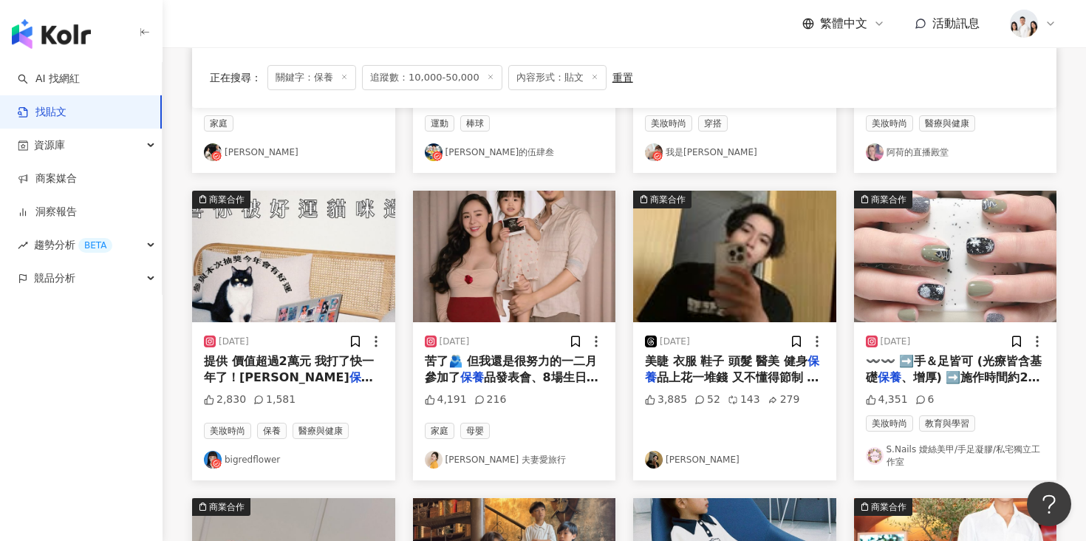
click at [553, 258] on img "button" at bounding box center [514, 256] width 203 height 131
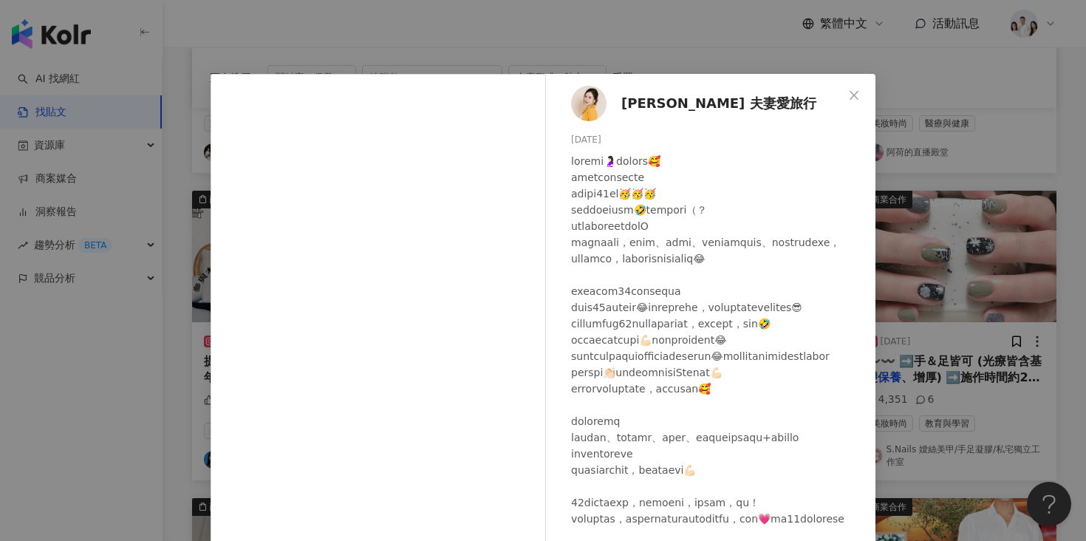
click at [148, 407] on div "萱 夫妻愛旅行 2025/3/5 4,191 216 查看原始貼文" at bounding box center [543, 270] width 1086 height 541
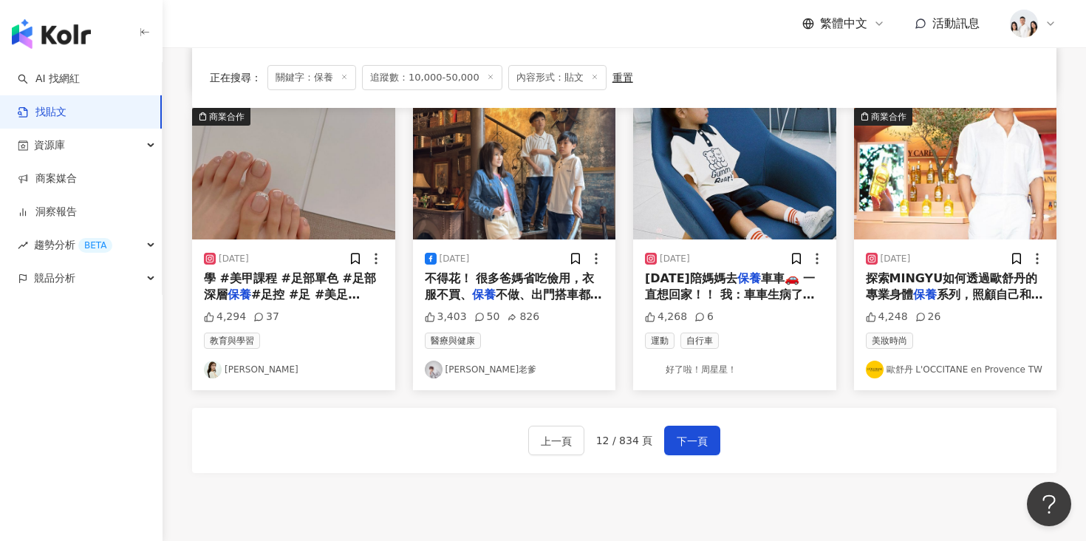
scroll to position [886, 0]
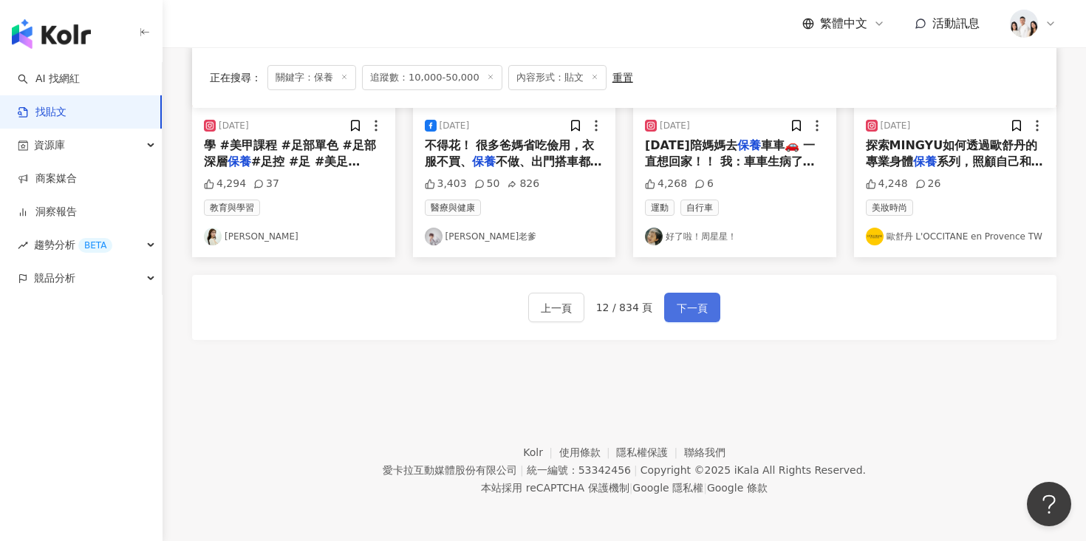
click at [671, 301] on button "下一頁" at bounding box center [692, 308] width 56 height 30
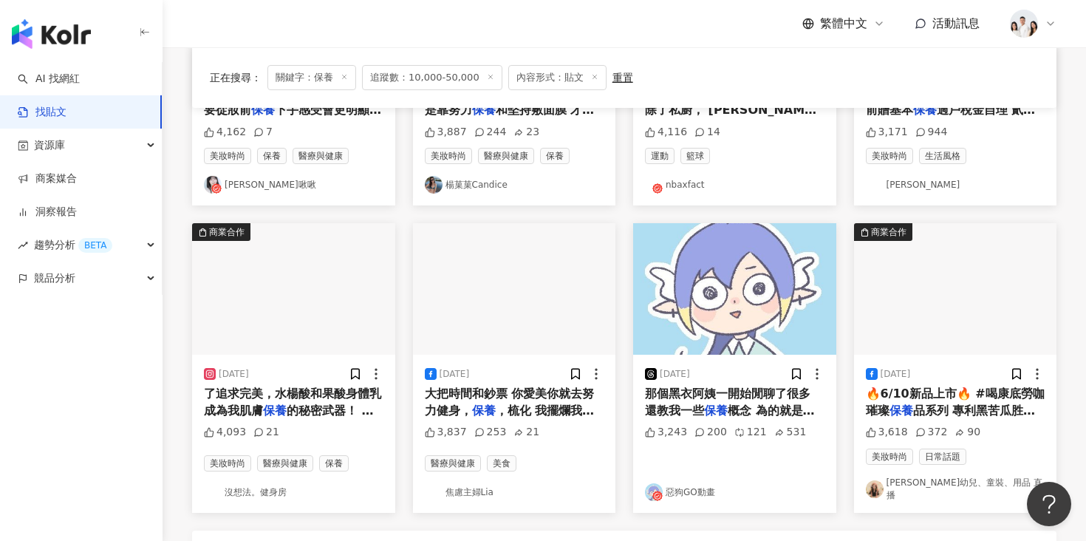
scroll to position [702, 0]
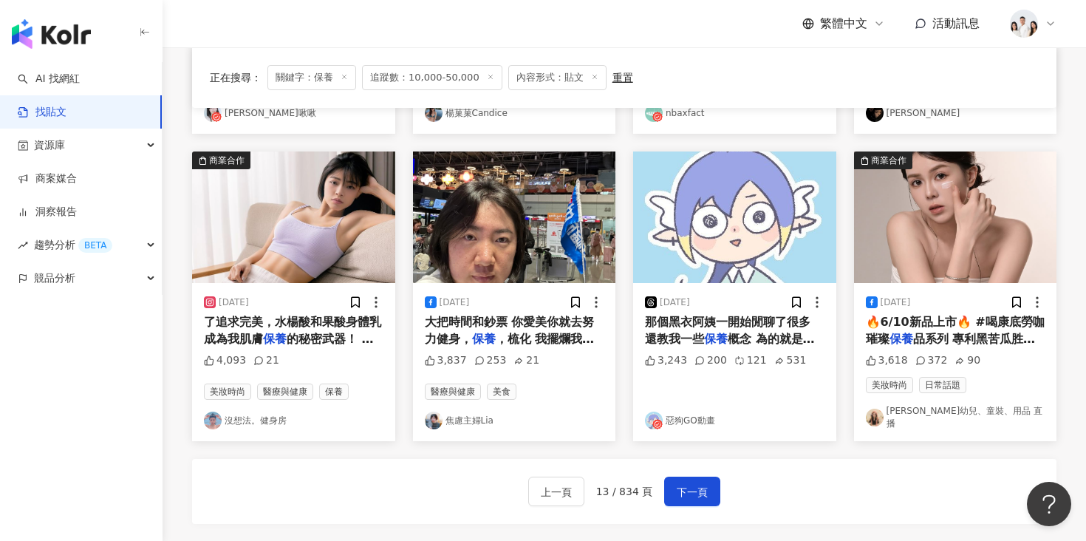
click at [338, 263] on img "button" at bounding box center [293, 216] width 203 height 131
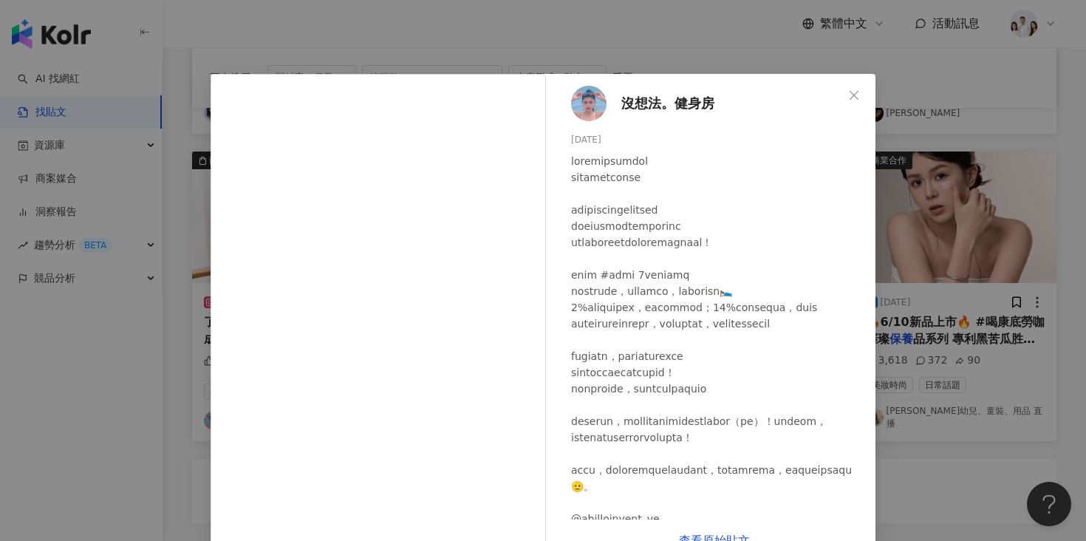
click at [957, 236] on div "沒想法。健身房 2024/1/15 4,093 21 查看原始貼文" at bounding box center [543, 270] width 1086 height 541
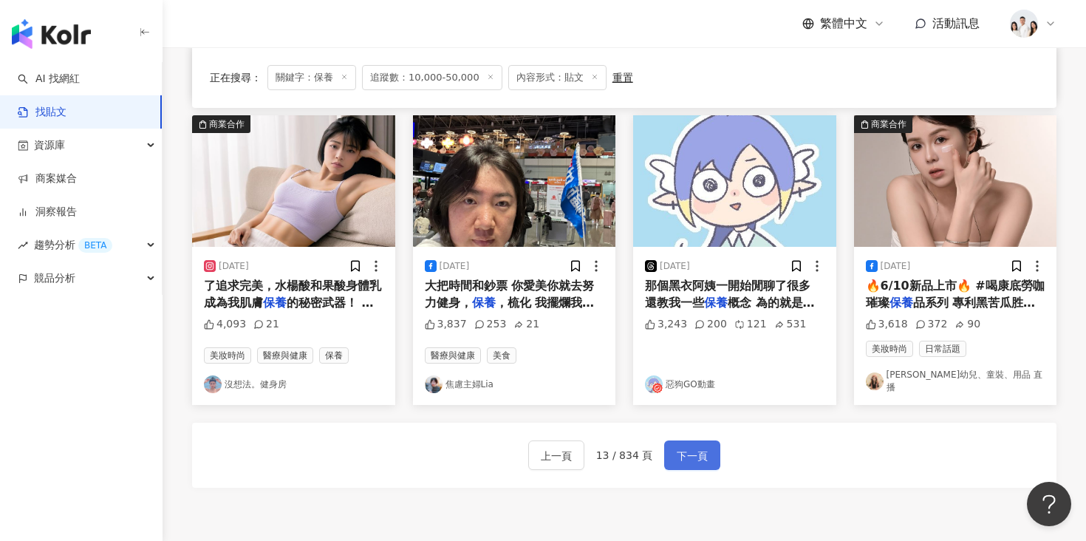
click at [692, 448] on span "下一頁" at bounding box center [692, 456] width 31 height 18
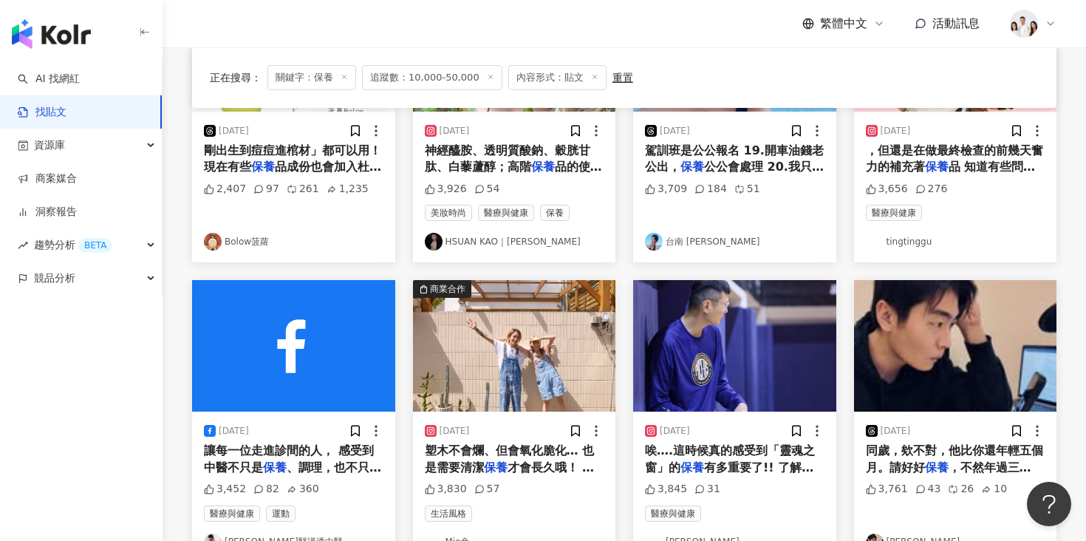
scroll to position [880, 0]
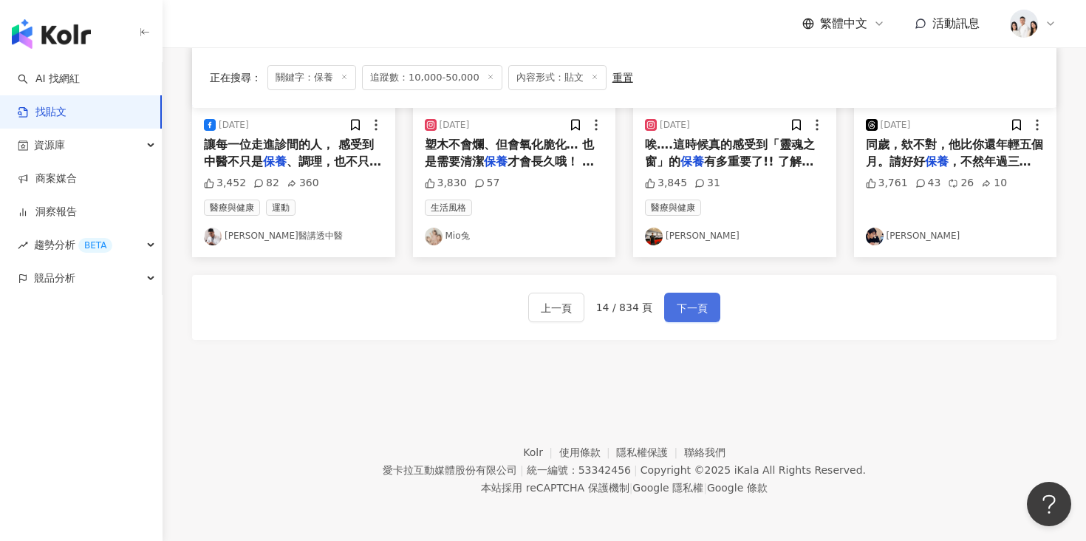
click at [691, 316] on span "下一頁" at bounding box center [692, 308] width 31 height 18
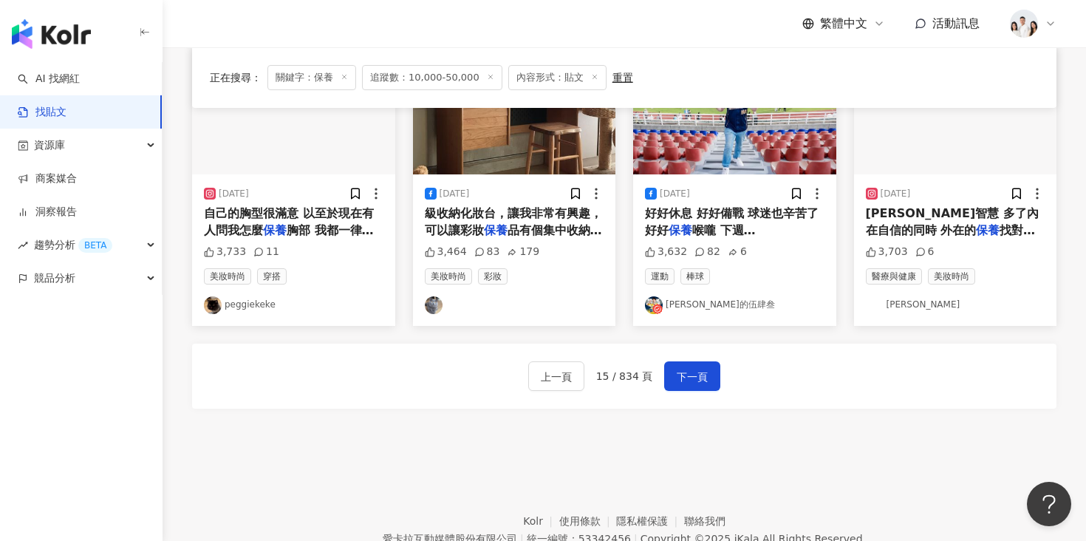
scroll to position [744, 0]
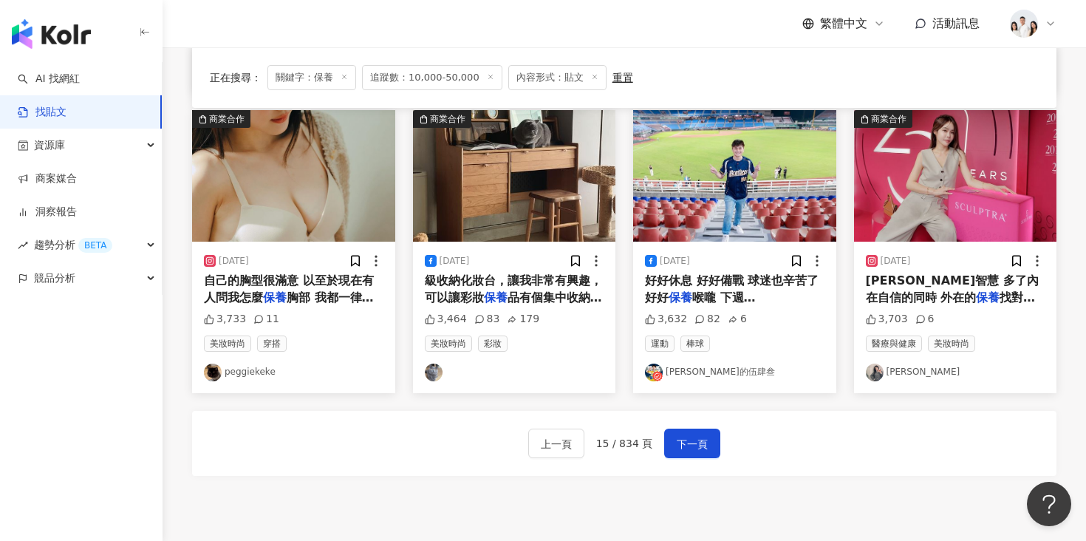
click at [289, 172] on img "button" at bounding box center [293, 175] width 203 height 131
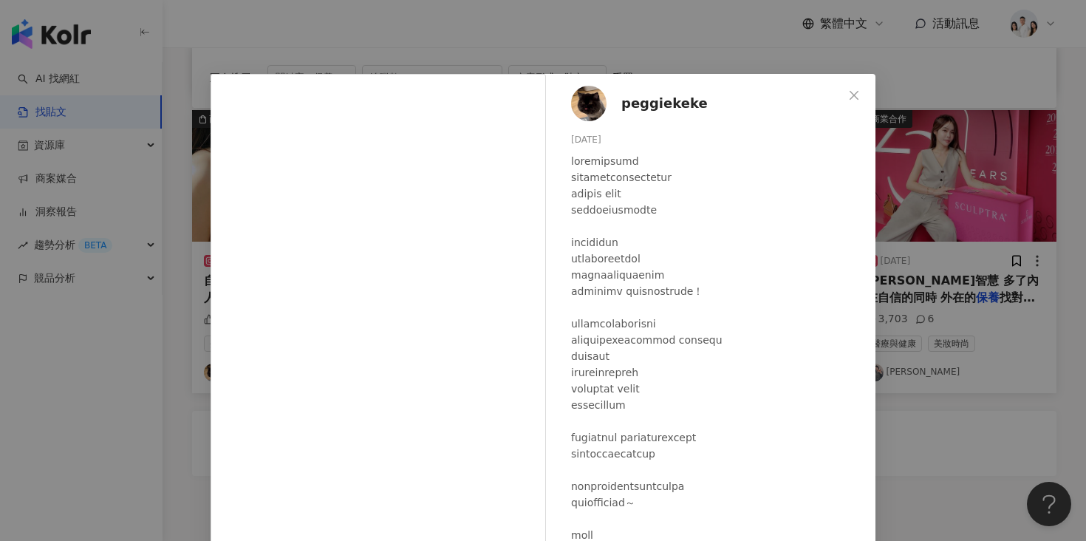
scroll to position [122, 0]
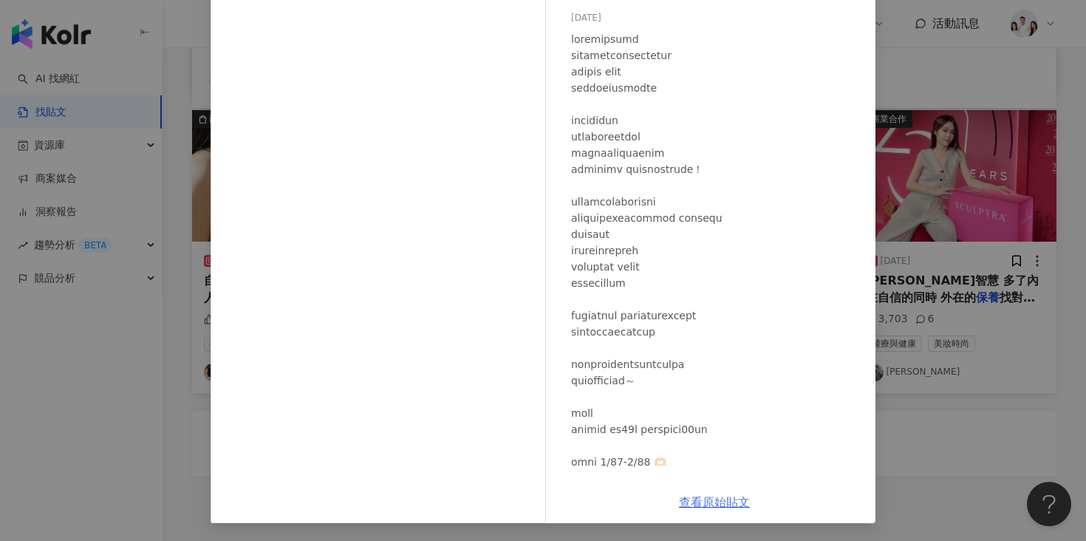
click at [689, 496] on div "查看原始貼文" at bounding box center [714, 502] width 322 height 42
click at [708, 505] on link "查看原始貼文" at bounding box center [714, 502] width 71 height 14
click at [1009, 112] on div "peggiekeke 2024/3/23 3,733 11 查看原始貼文" at bounding box center [543, 270] width 1086 height 541
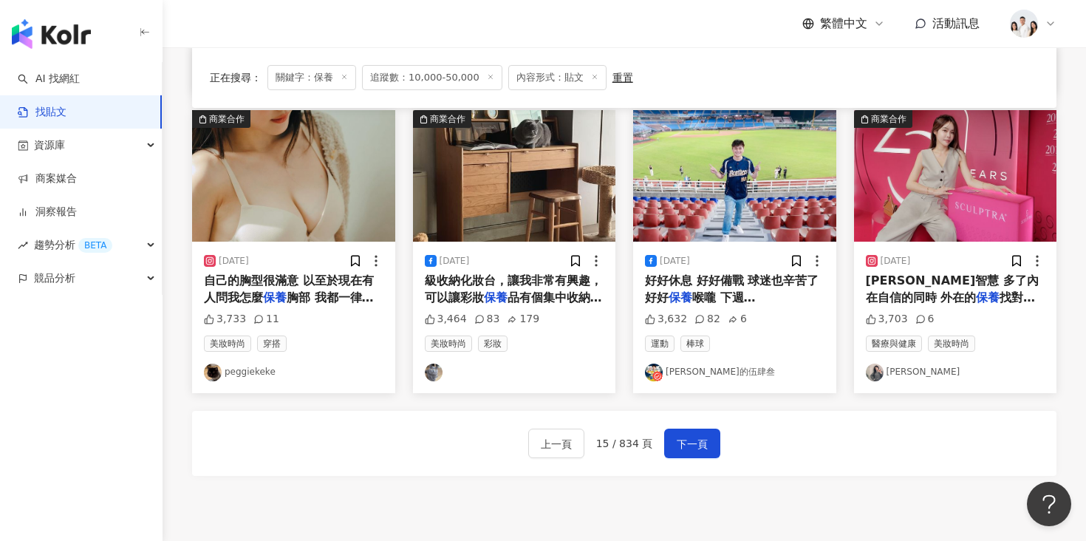
scroll to position [0, 0]
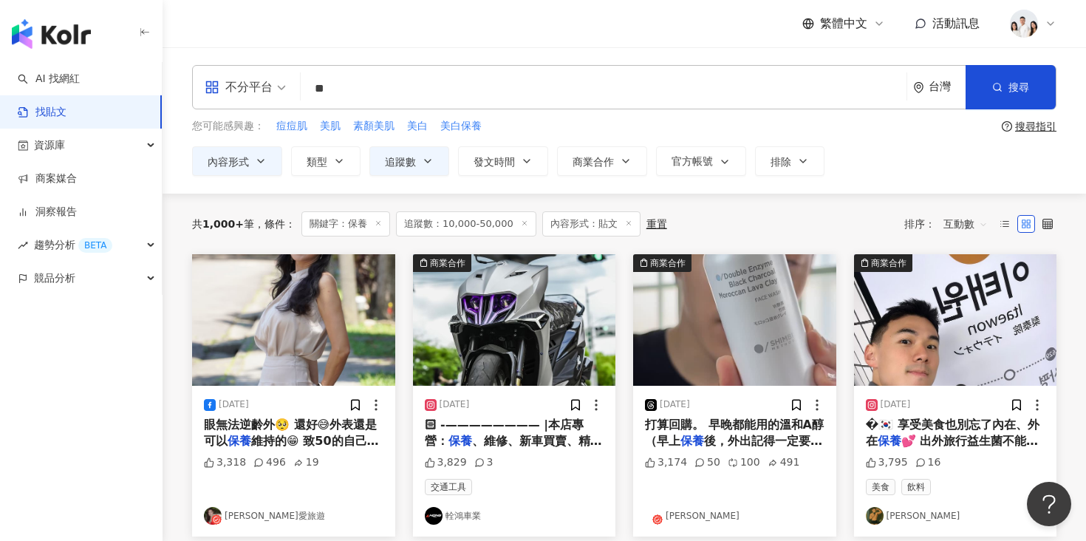
drag, startPoint x: 475, startPoint y: 92, endPoint x: 269, endPoint y: 98, distance: 206.2
click at [269, 98] on div "不分平台 保養 ** 台灣 搜尋" at bounding box center [624, 87] width 864 height 44
type input "*"
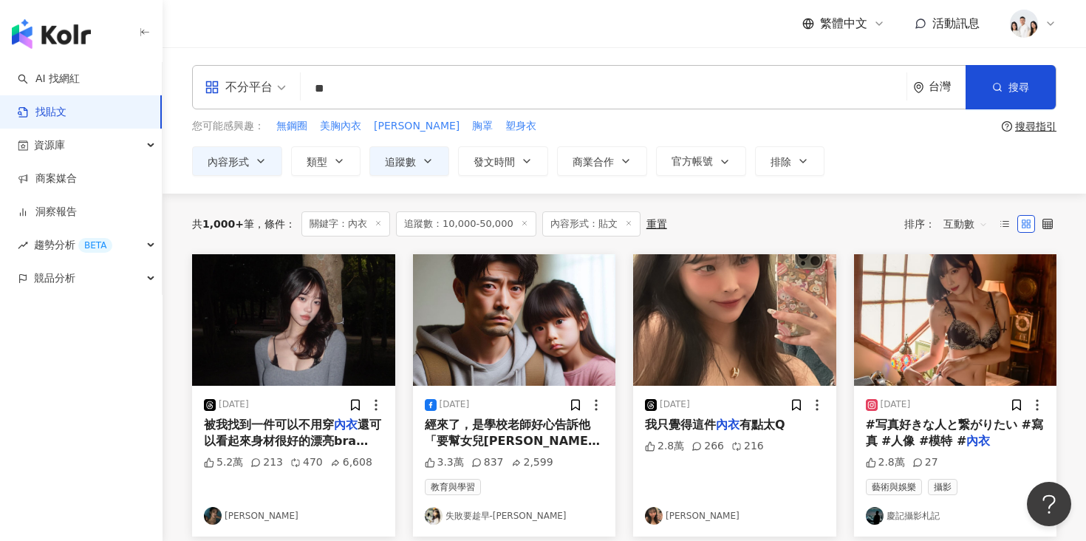
type input "*"
type input "****"
click at [986, 98] on button "搜尋" at bounding box center [1010, 87] width 90 height 44
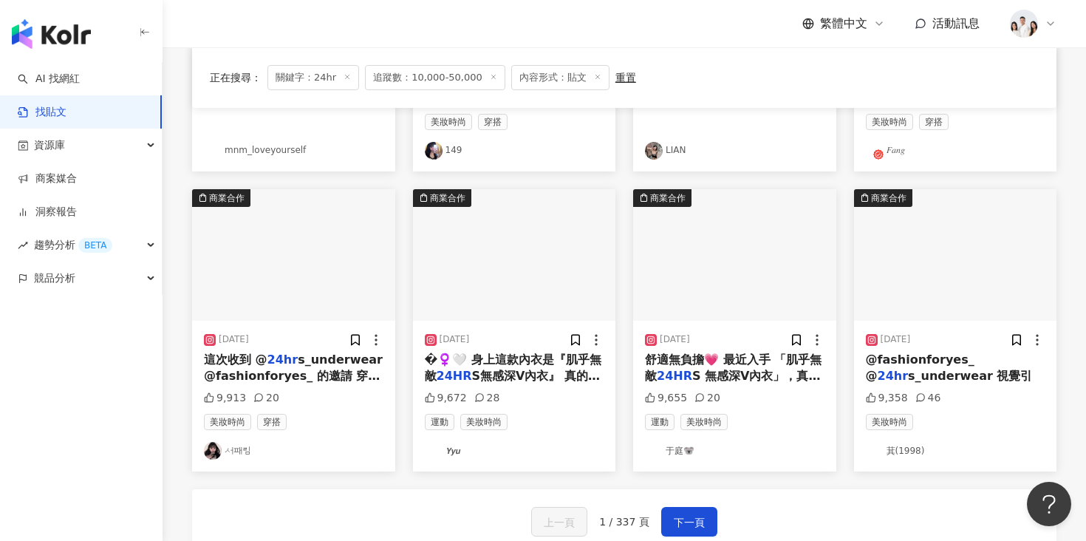
scroll to position [755, 0]
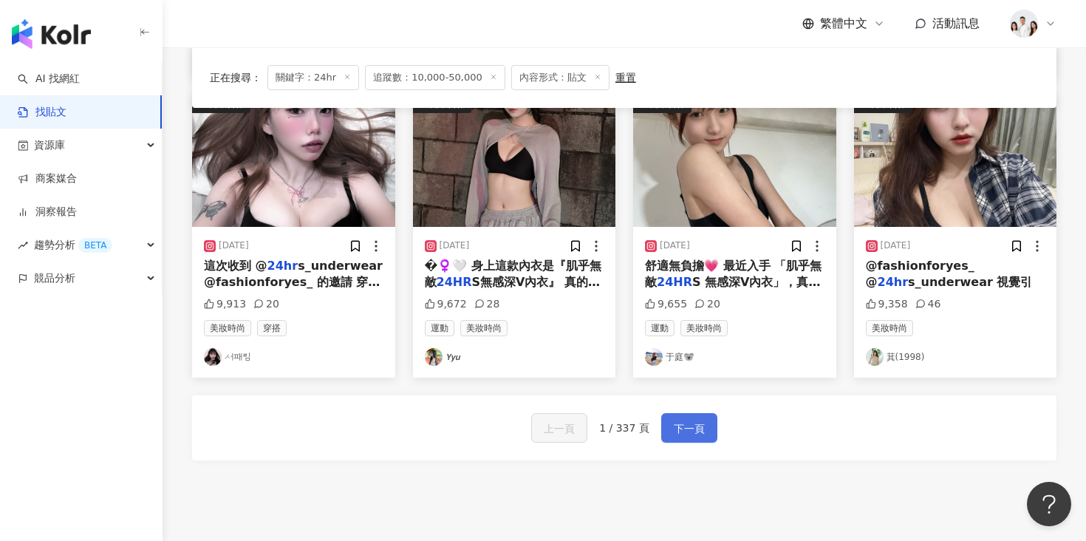
click at [693, 437] on span "下一頁" at bounding box center [689, 429] width 31 height 18
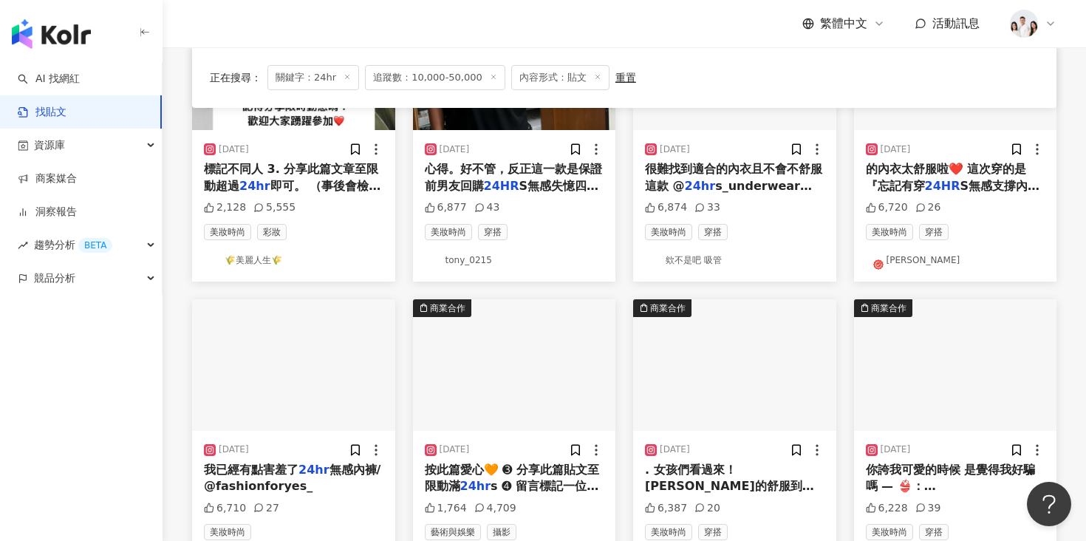
scroll to position [654, 0]
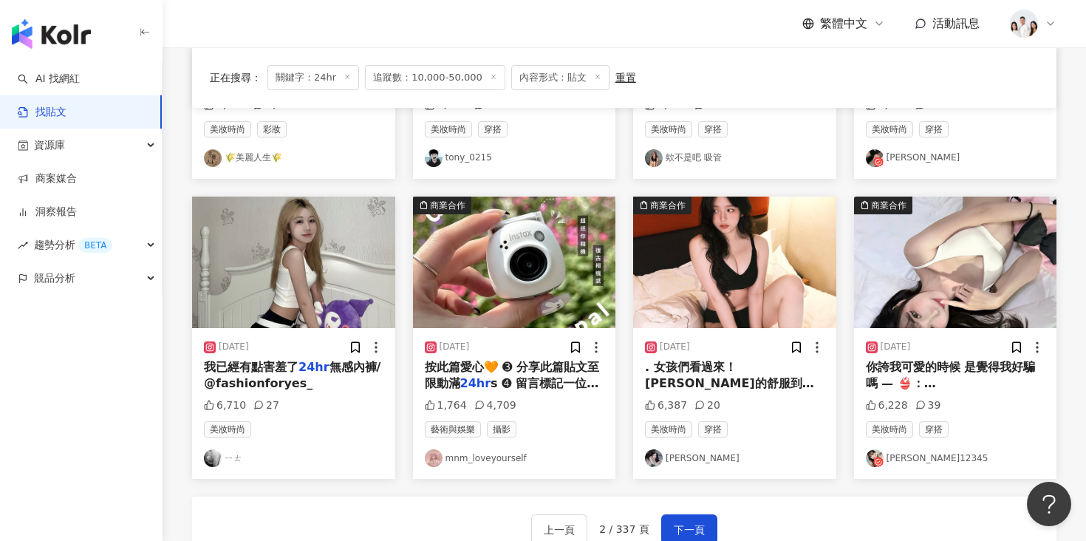
click at [695, 237] on img "button" at bounding box center [734, 261] width 203 height 131
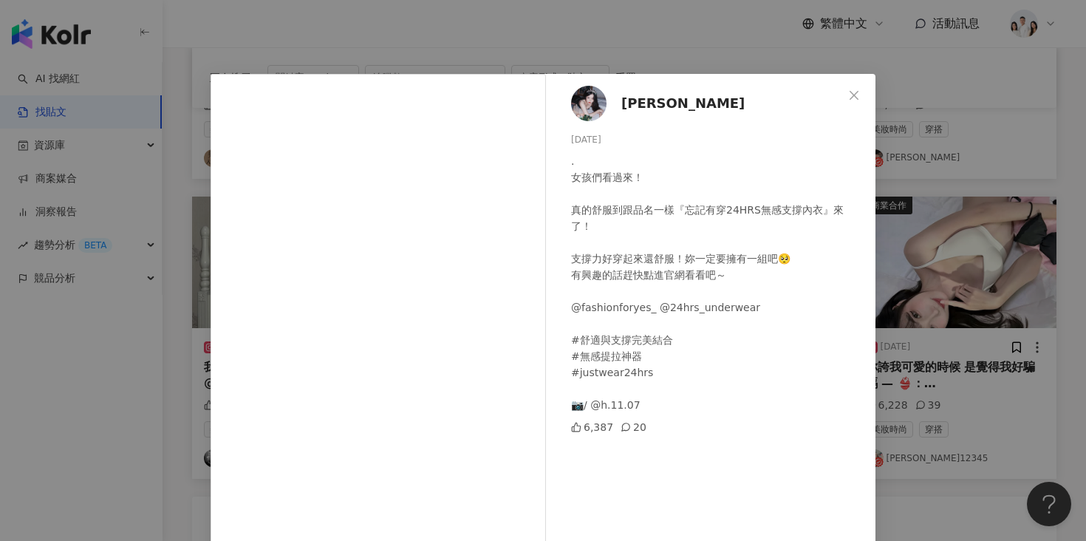
click at [906, 197] on div "邱芷琦 2024/4/21 . 女孩們看過來！ 真的舒服到跟品名一樣『忘記有穿24HRS無感支撐內衣』來了！ 支撐力好穿起來還舒服！妳一定要擁有一組吧🥺 有興…" at bounding box center [543, 270] width 1086 height 541
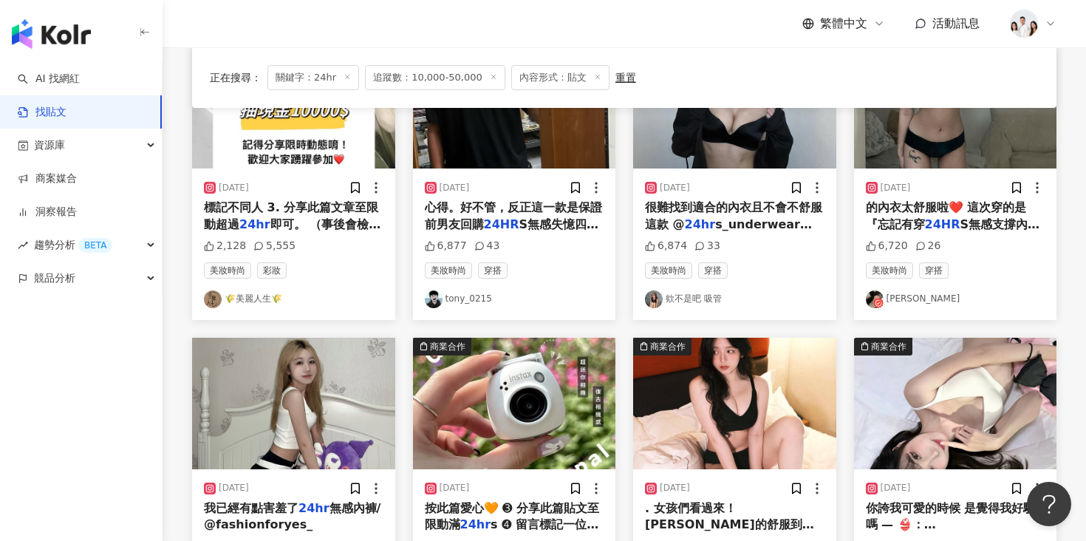
scroll to position [660, 0]
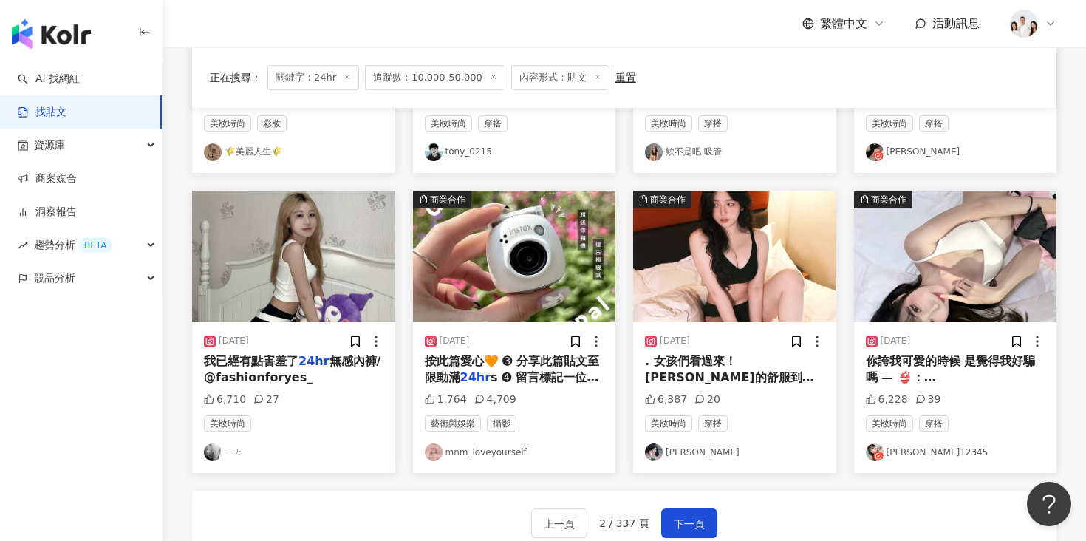
click at [944, 276] on img "button" at bounding box center [955, 256] width 203 height 131
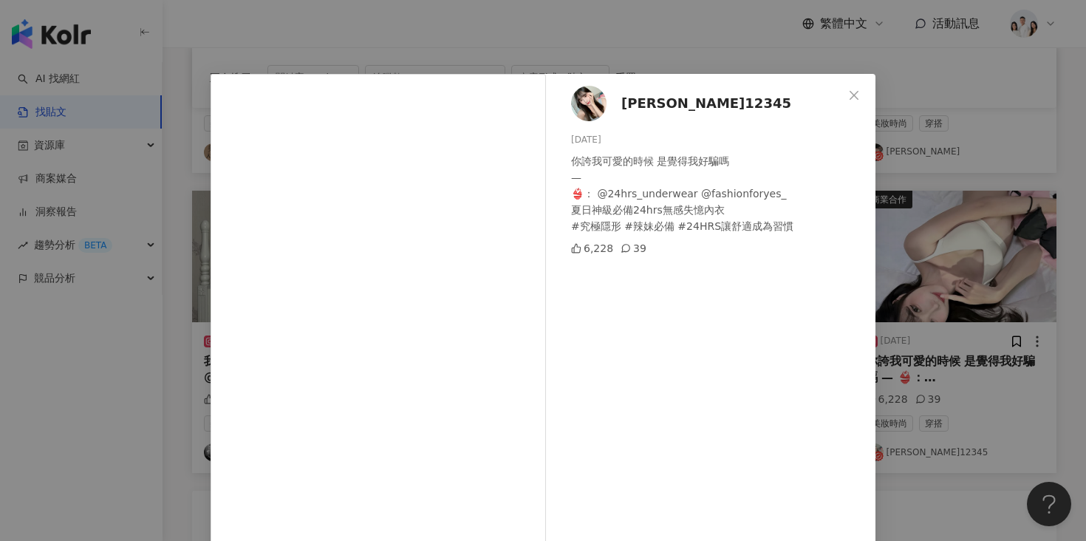
click at [924, 120] on div "柯睿12345 2025/4/25 你誇我可愛的時候 是覺得我好騙嗎 — 👙： @24hrs_underwear @fashionforyes_ 夏日神級必備…" at bounding box center [543, 270] width 1086 height 541
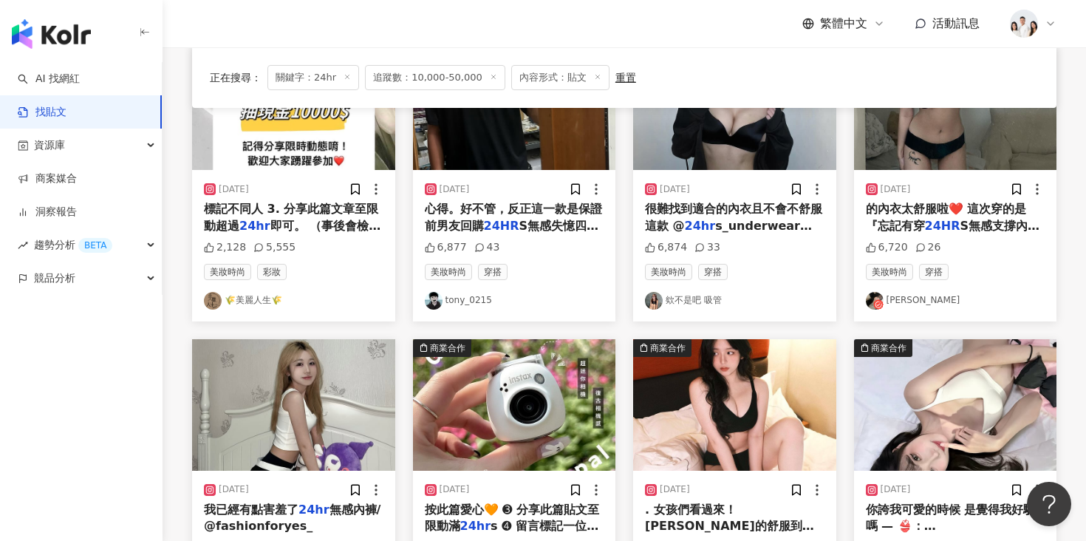
scroll to position [678, 0]
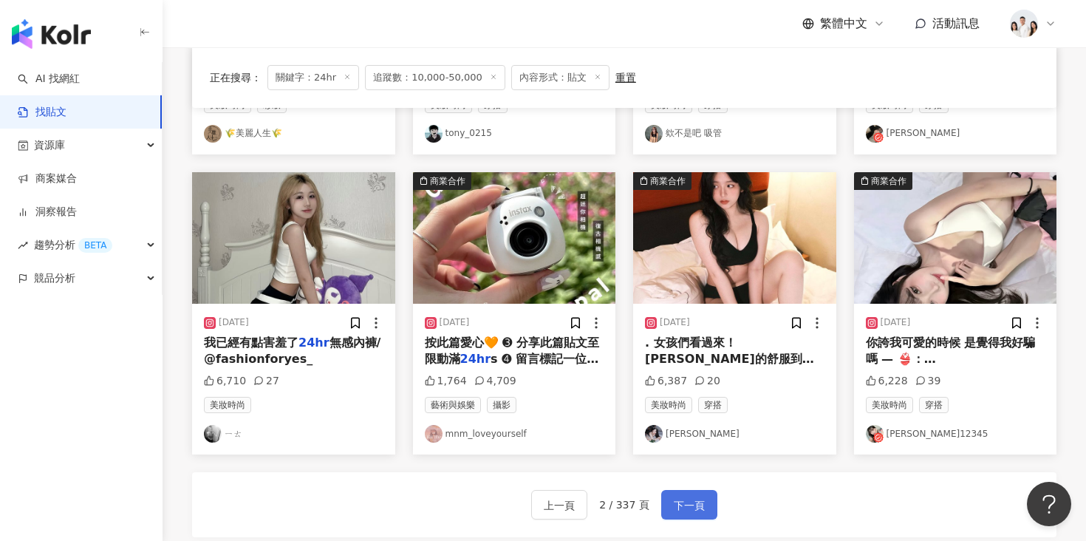
click at [684, 498] on span "下一頁" at bounding box center [689, 505] width 31 height 18
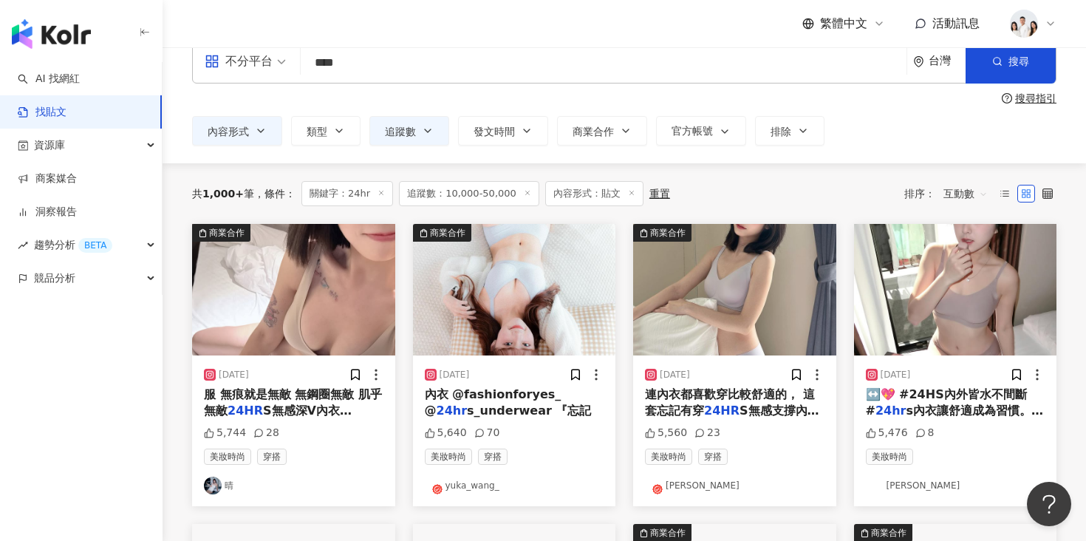
scroll to position [27, 0]
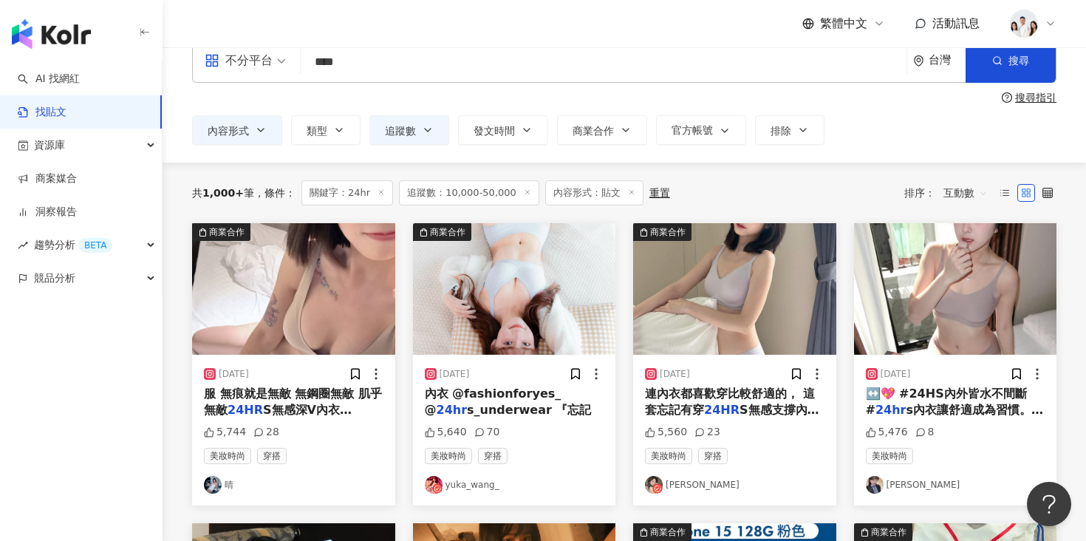
click at [734, 278] on img "button" at bounding box center [734, 288] width 203 height 131
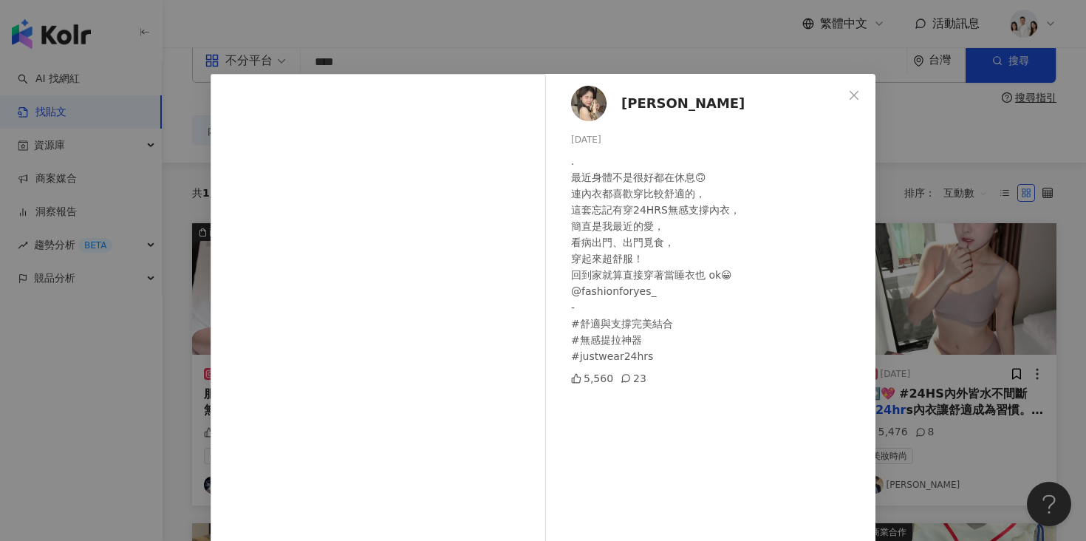
click at [144, 403] on div "邦妮子 2024/5/24 . 最近身體不是很好都在休息🙃 連內衣都喜歡穿比較舒適的， 這套忘記有穿24HRS無感支撐內衣， 簡直是我最近的愛， 看病出門、出…" at bounding box center [543, 270] width 1086 height 541
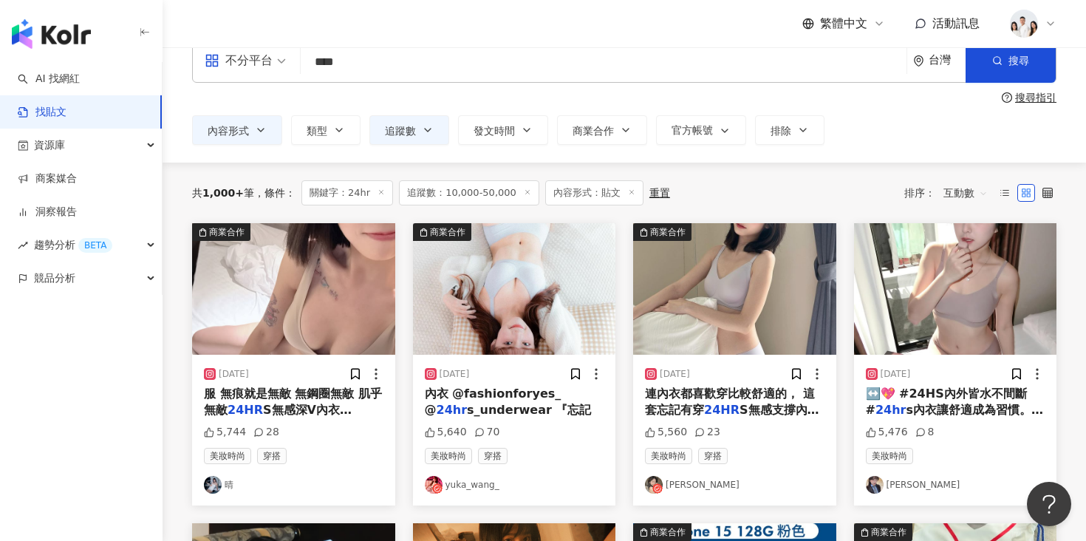
click at [926, 285] on img "button" at bounding box center [955, 288] width 203 height 131
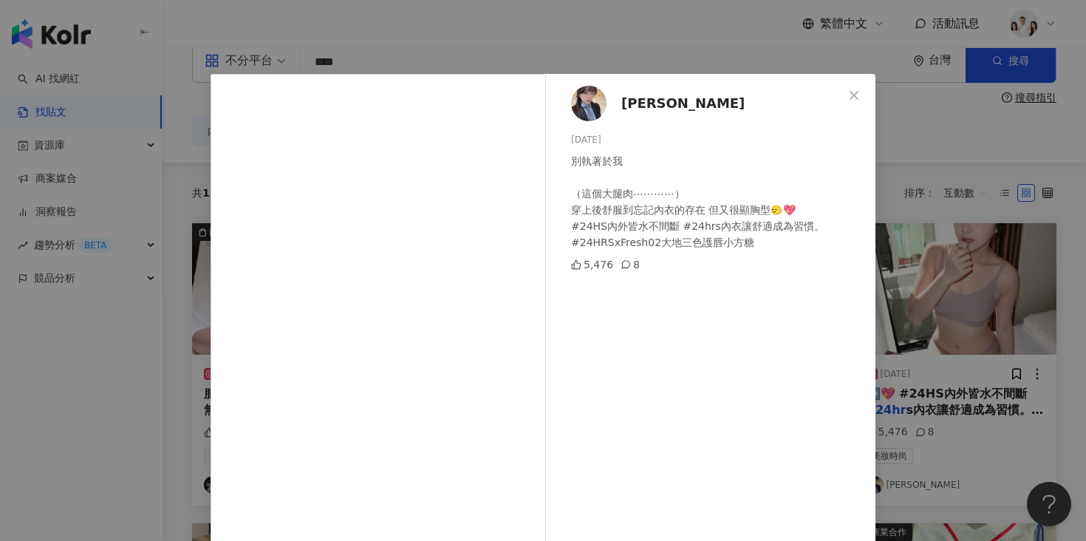
click at [172, 401] on div "張張 2025/1/2 別執著於我 （這個大腿肉⋯⋯⋯⋯） 穿上後舒服到忘記內衣的存在 但又很顯胸型🙂‍↔️💖 #24HS內外皆水不間斷 #24hrs內衣讓舒…" at bounding box center [543, 270] width 1086 height 541
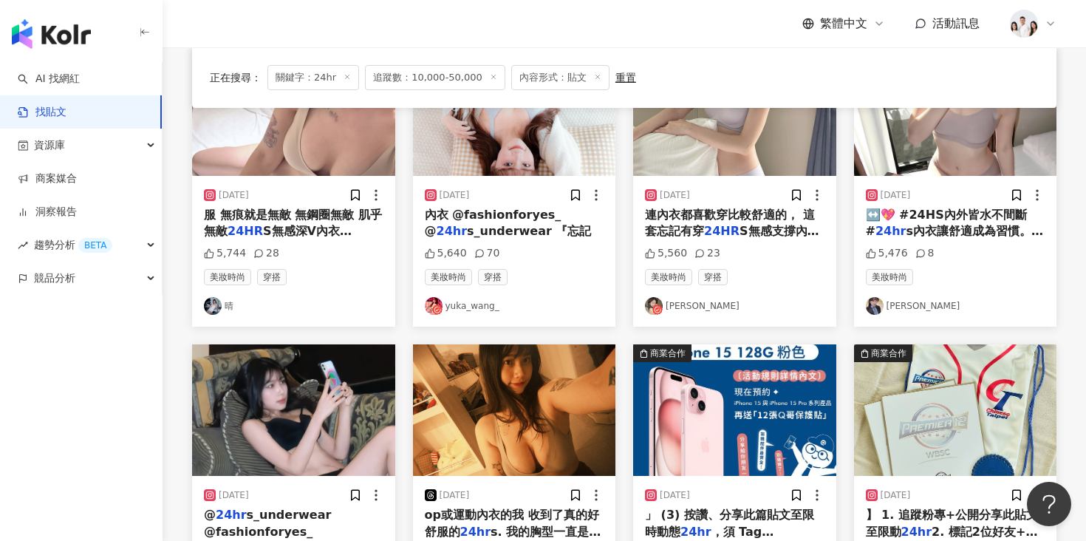
scroll to position [329, 0]
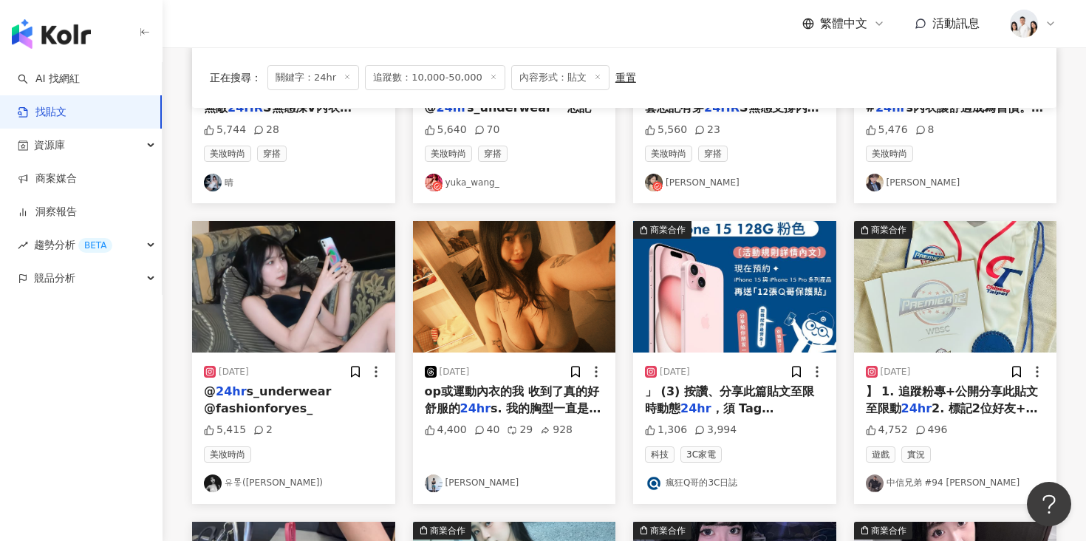
click at [243, 326] on img "button" at bounding box center [293, 286] width 203 height 131
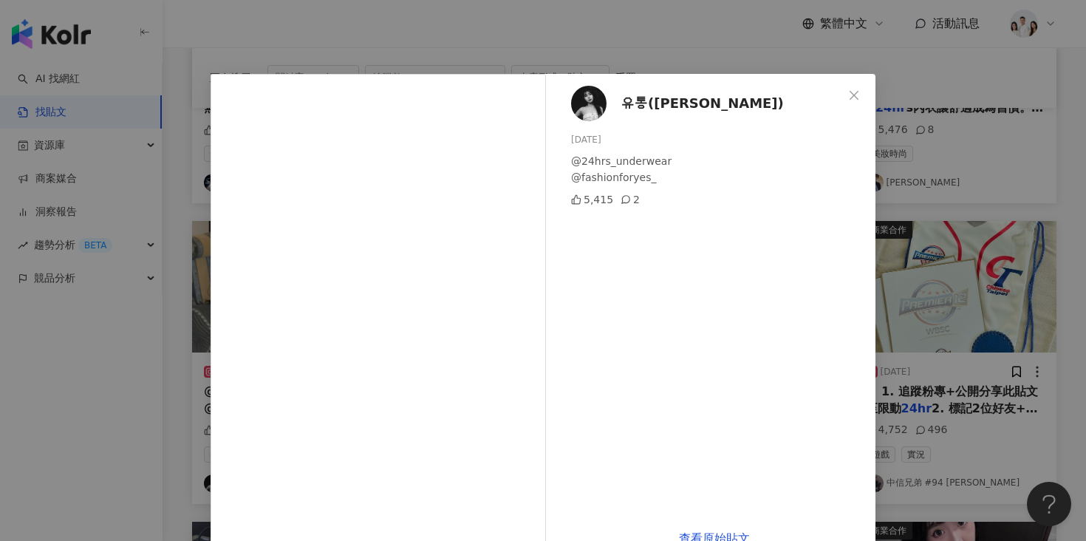
click at [123, 360] on div "유통(瑀彤) 2025/5/30 @24hrs_underwear @fashionforyes_ 5,415 2 查看原始貼文" at bounding box center [543, 270] width 1086 height 541
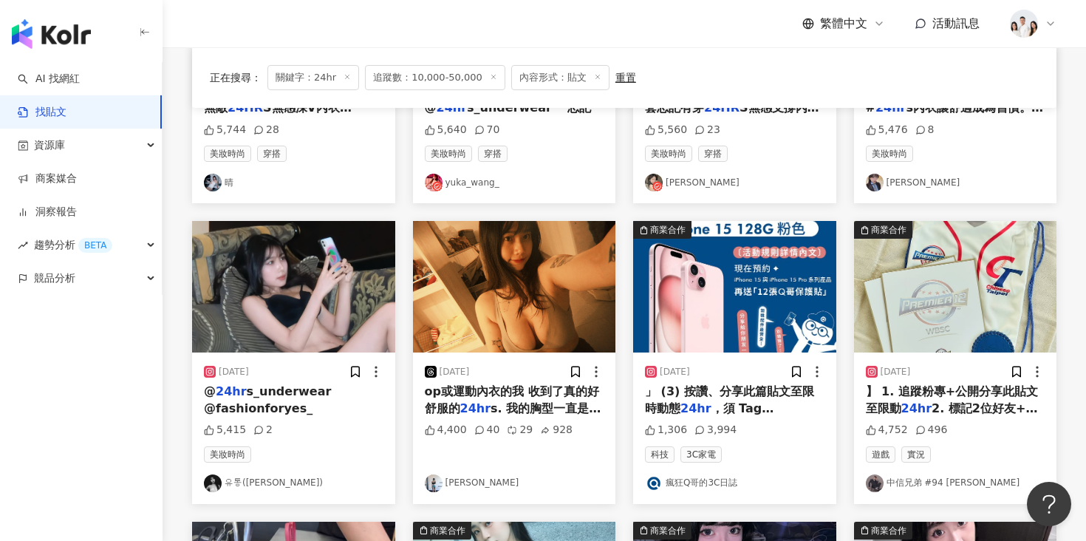
click at [496, 309] on img "button" at bounding box center [514, 286] width 203 height 131
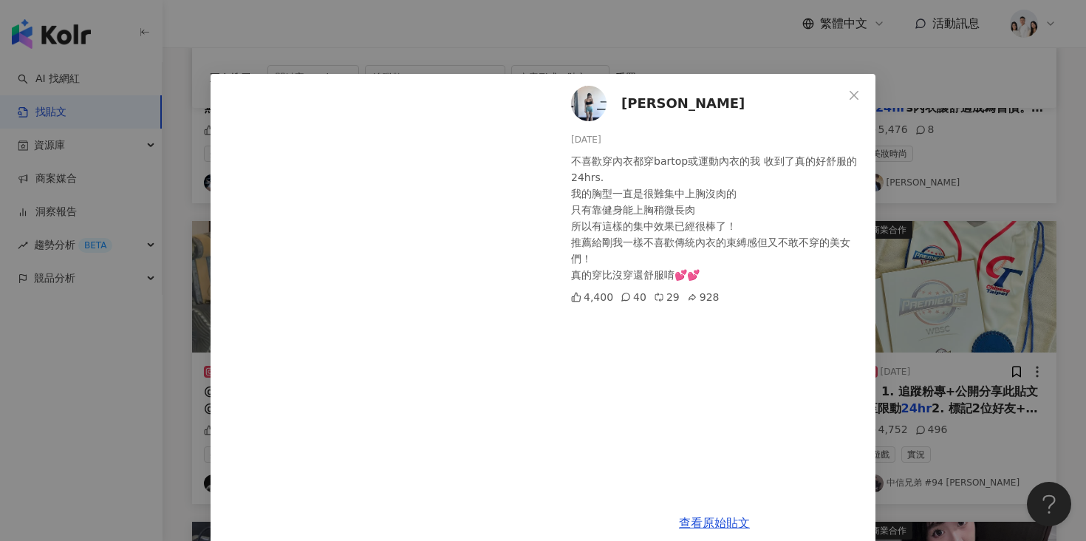
click at [61, 411] on div "Fion Chang 2025/3/31 不喜歡穿內衣都穿bartop或運動內衣的我 收到了真的好舒服的 24hrs. 我的胸型一直是很難集中上胸沒肉的 只有…" at bounding box center [543, 270] width 1086 height 541
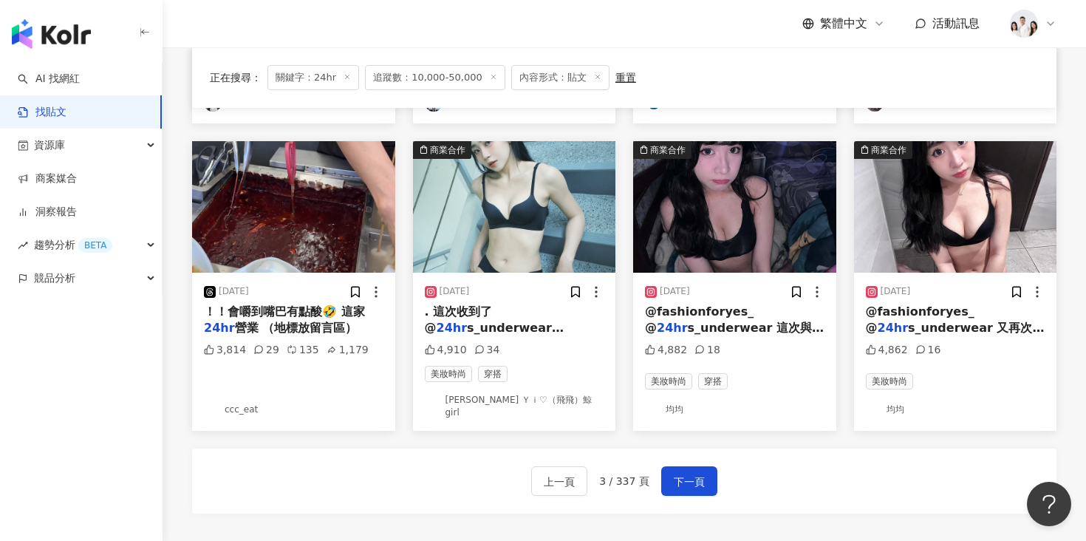
scroll to position [705, 0]
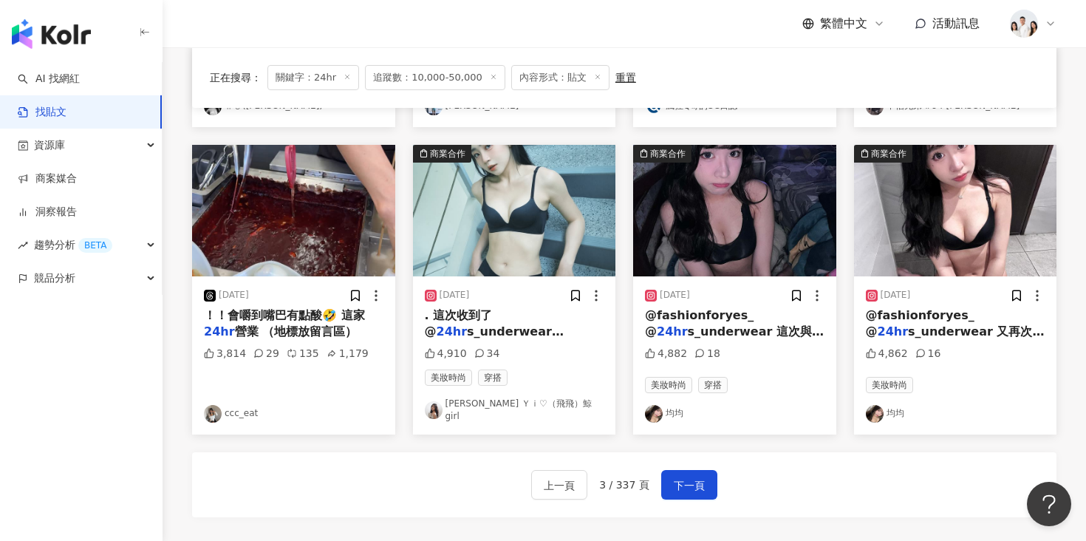
click at [541, 266] on img "button" at bounding box center [514, 210] width 203 height 131
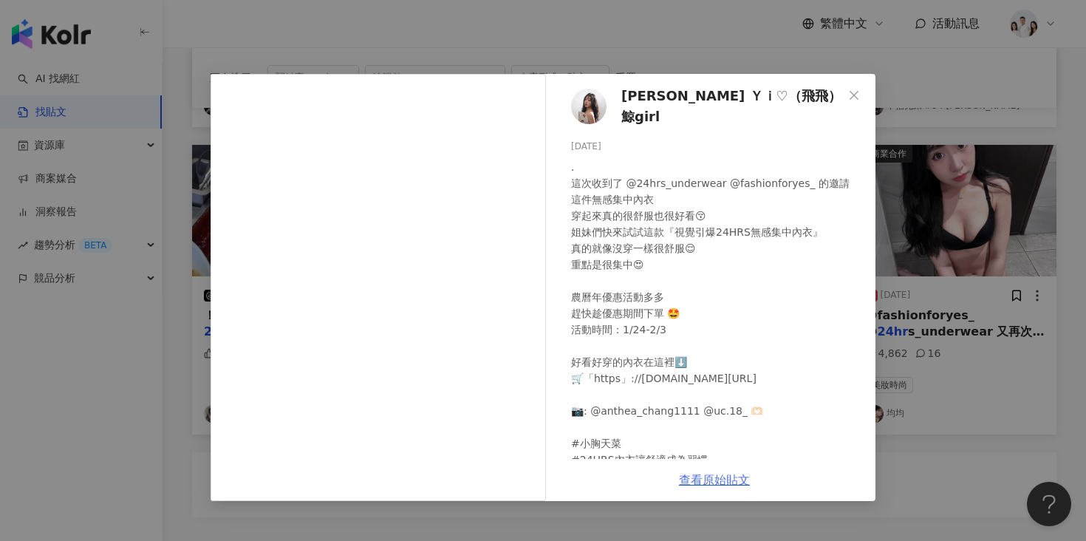
click at [708, 482] on link "查看原始貼文" at bounding box center [714, 480] width 71 height 14
click at [922, 124] on div "Ｈａｎ Ｙｉ♡（飛飛）鯨girl 2025/1/24 . 這次收到了 @24hrs_underwear @fashionforyes_ 的邀請 這件無感集中內…" at bounding box center [543, 270] width 1086 height 541
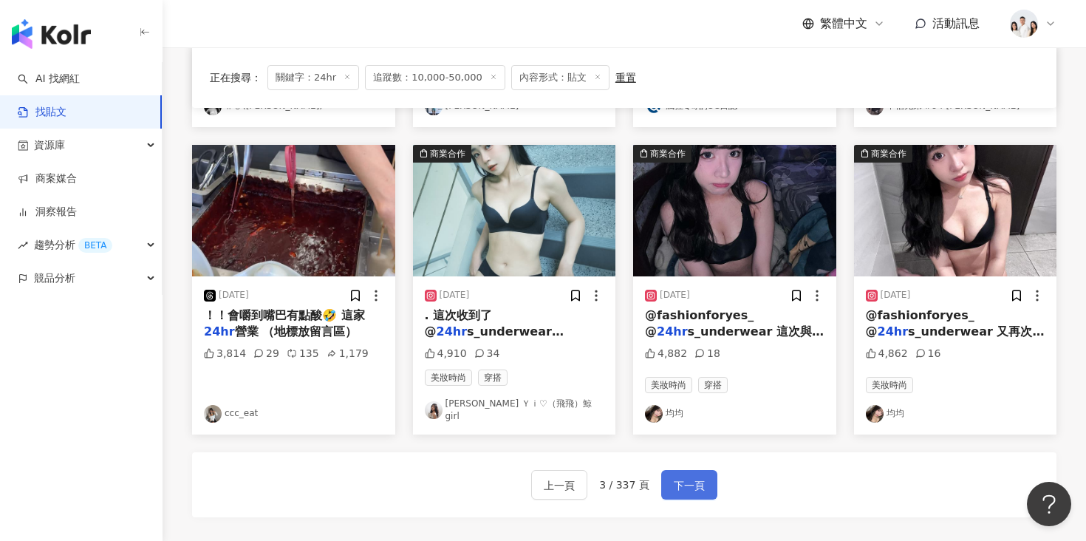
click at [698, 476] on span "下一頁" at bounding box center [689, 485] width 31 height 18
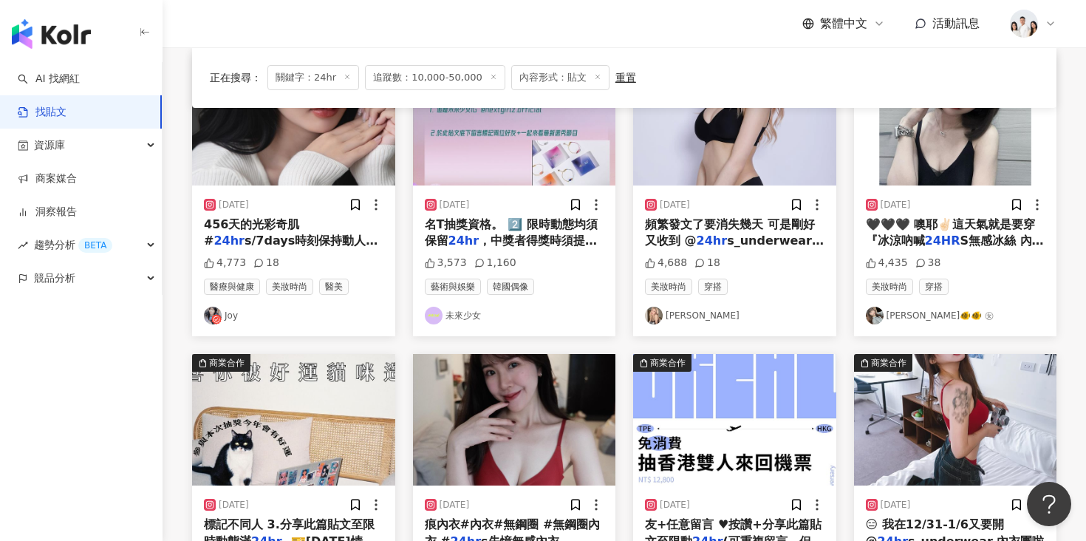
scroll to position [154, 0]
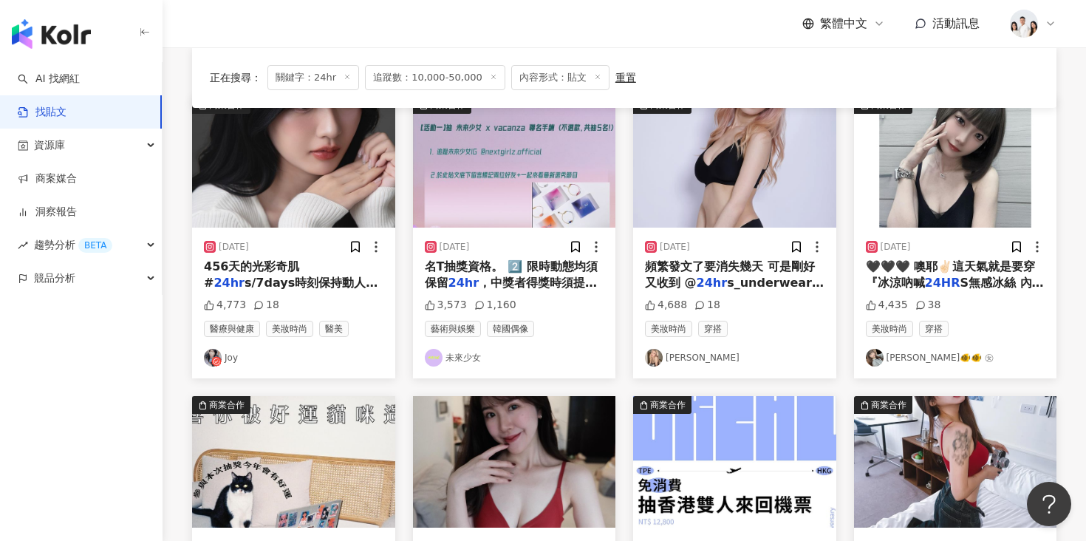
click at [253, 191] on img "button" at bounding box center [293, 161] width 203 height 131
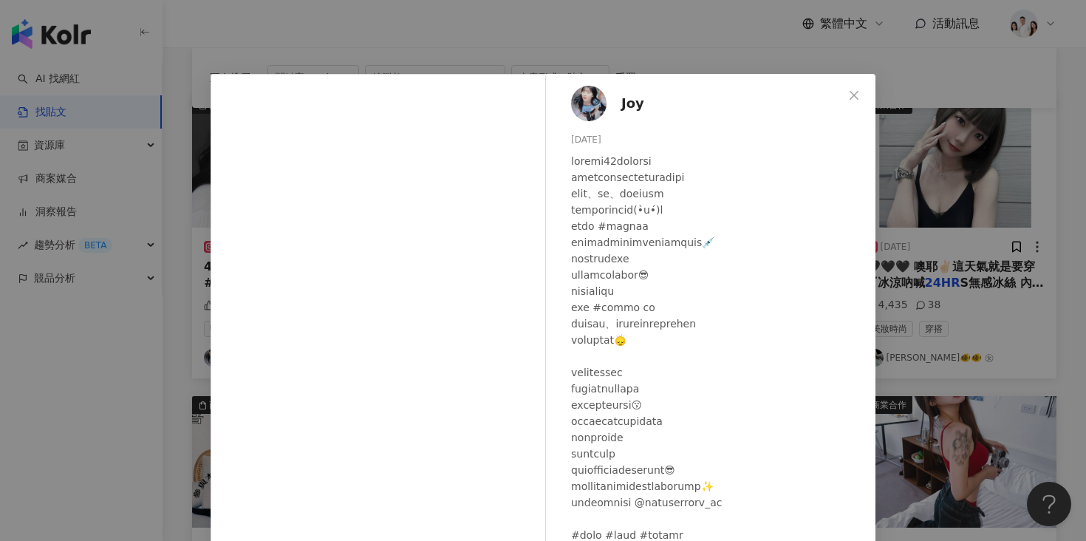
click at [901, 207] on div "Joy 2024/10/22 4,773 18 查看原始貼文" at bounding box center [543, 270] width 1086 height 541
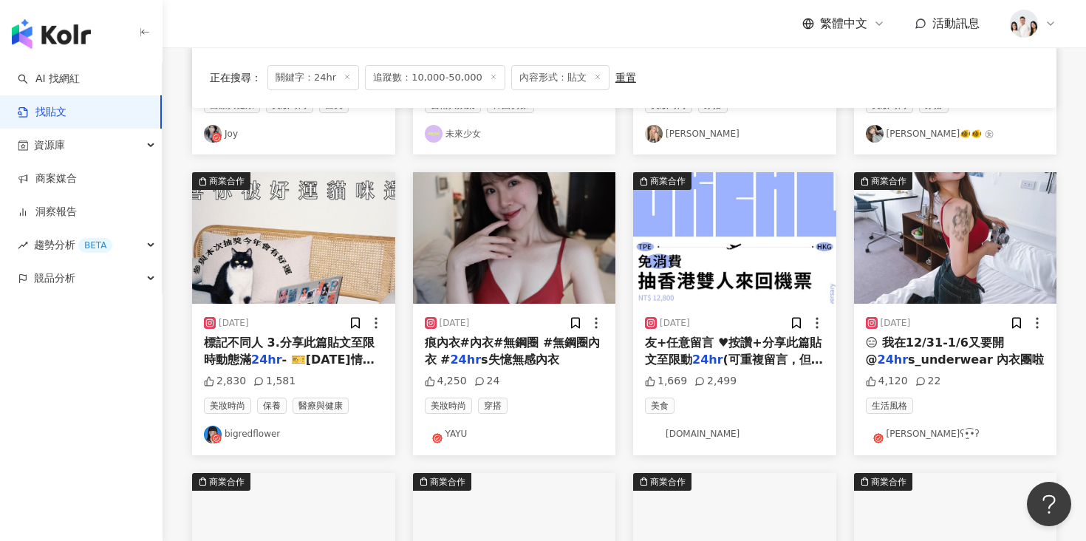
scroll to position [368, 0]
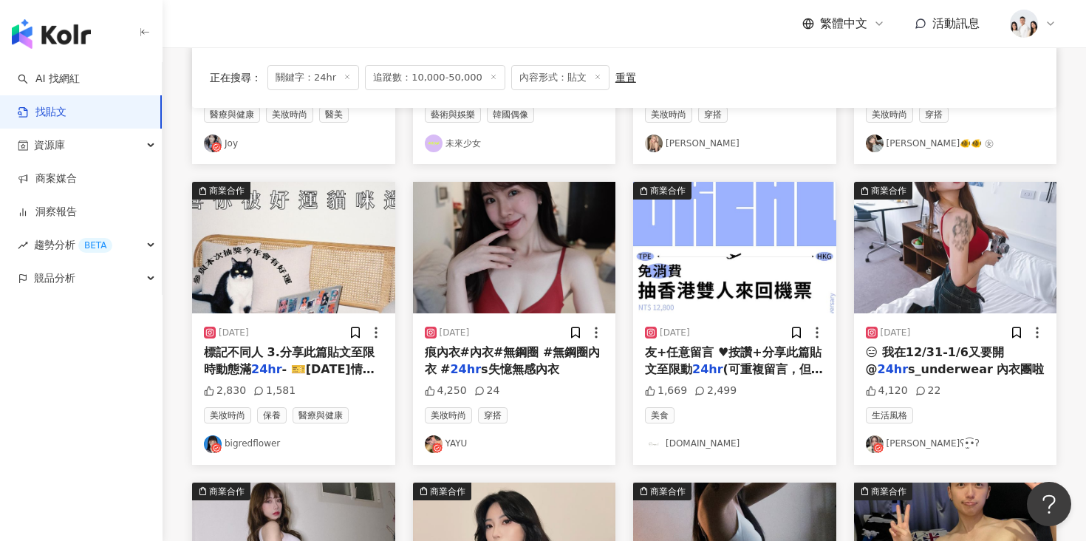
click at [934, 221] on img "button" at bounding box center [955, 247] width 203 height 131
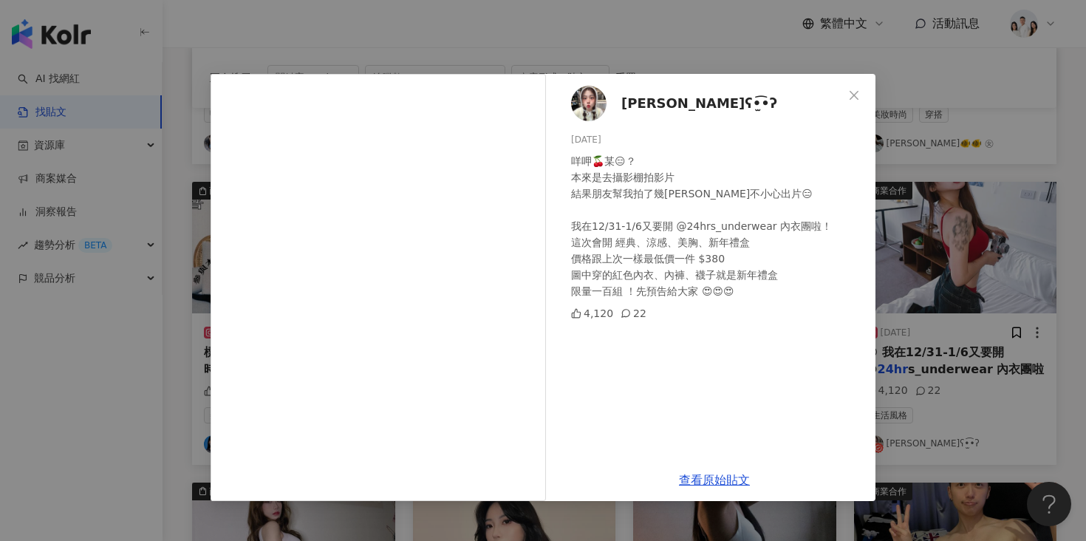
click at [629, 113] on span "鄭皖云ʕ•̫͡•ʔ" at bounding box center [699, 103] width 156 height 21
click at [926, 160] on div "鄭皖云ʕ•̫͡•ʔ 2024/12/22 咩呷🍒某😑？ 本來是去攝影棚拍影片 結果朋友幫我拍了幾張照 直接不小心出片😑 我在12/31-1/6又要開 @24h…" at bounding box center [543, 270] width 1086 height 541
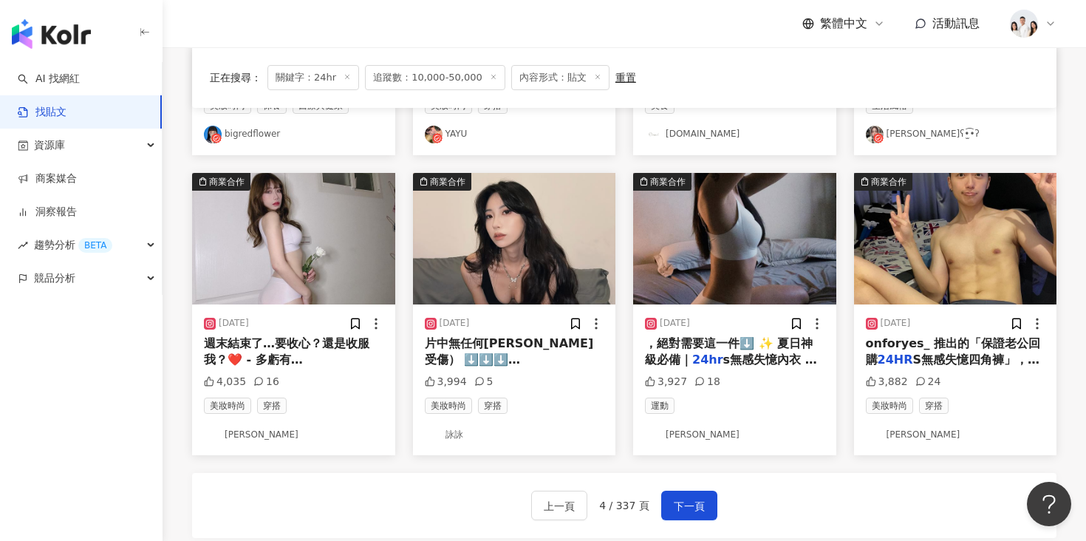
scroll to position [702, 0]
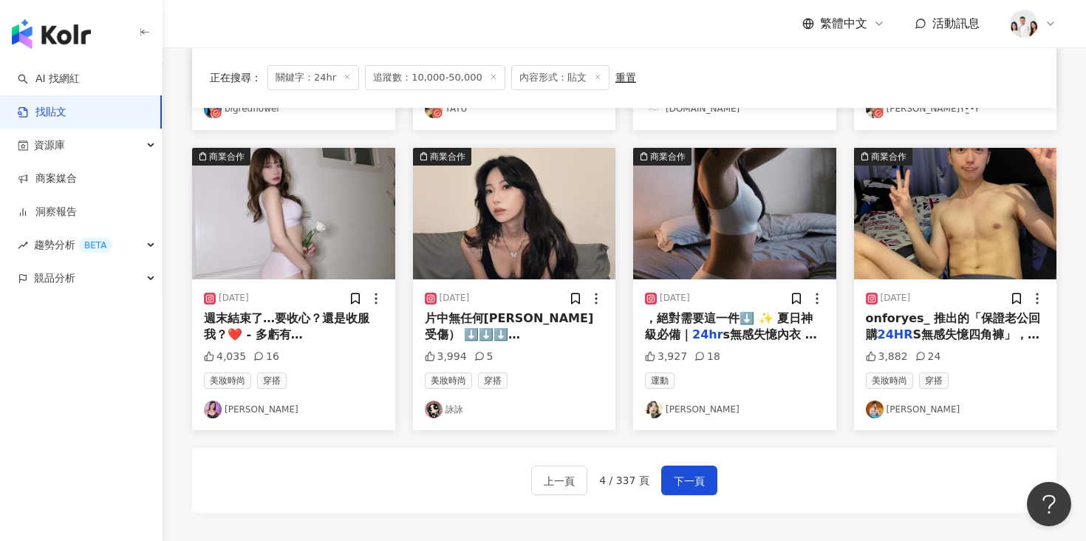
click at [525, 195] on img "button" at bounding box center [514, 213] width 203 height 131
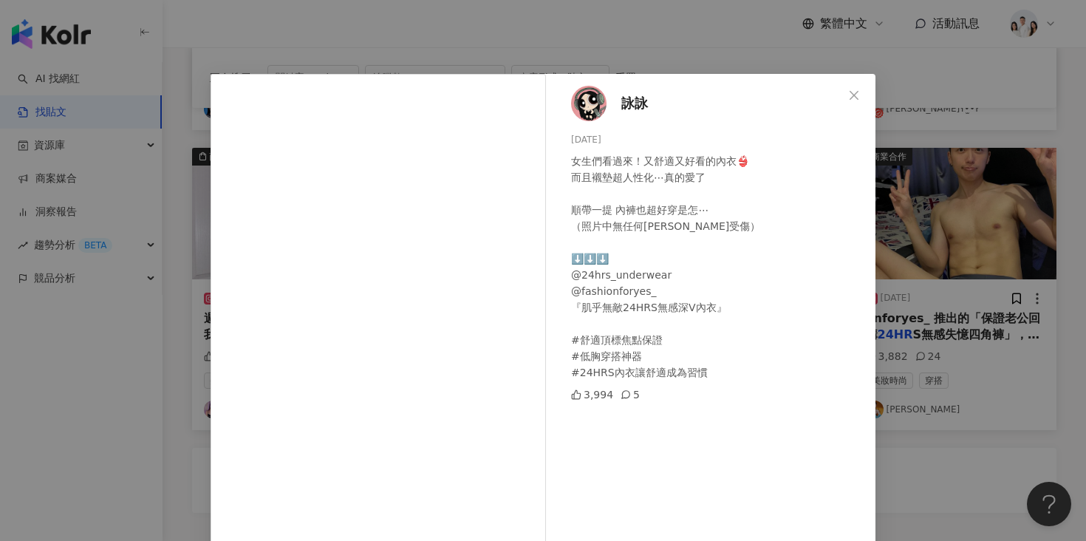
click at [909, 233] on div "詠詠 2025/3/3 女生們看過來！又舒適又好看的內衣👙 而且襯墊超人性化⋯真的愛了 順帶一提 內褲也超好穿是怎⋯ （照片中無任何阿吉受傷） ⬇️⬇️⬇️ …" at bounding box center [543, 270] width 1086 height 541
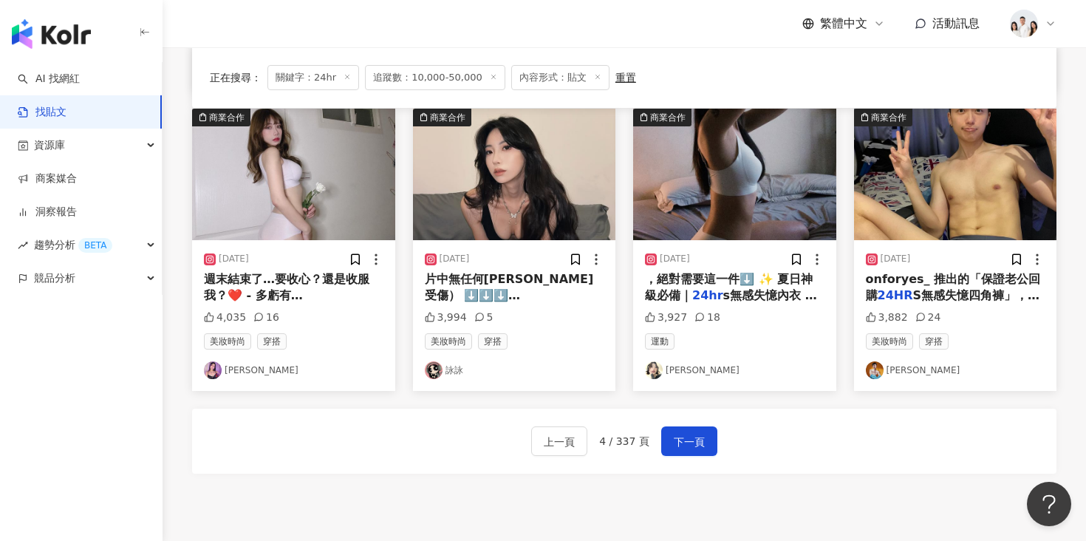
scroll to position [691, 0]
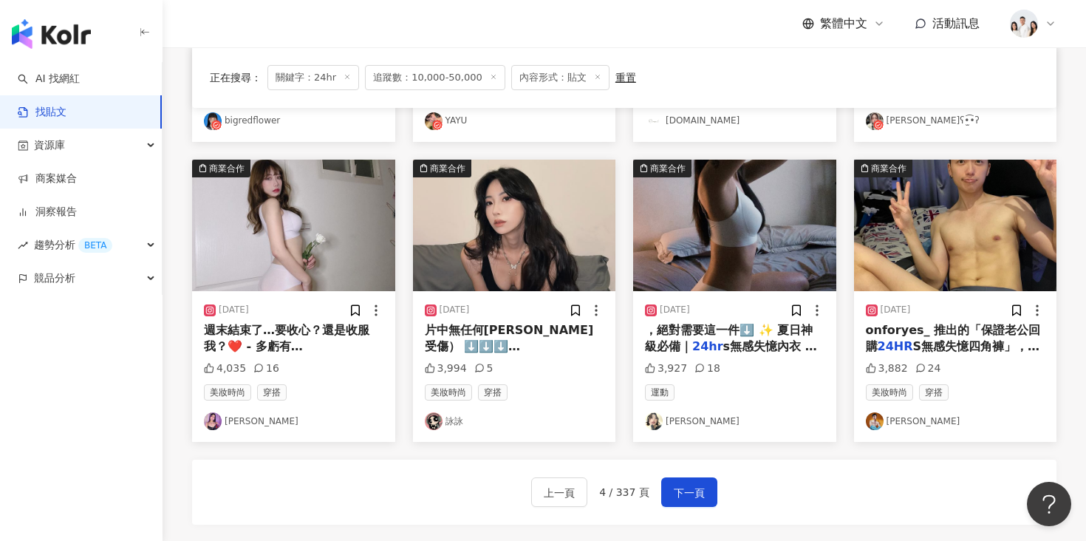
click at [705, 252] on img "button" at bounding box center [734, 225] width 203 height 131
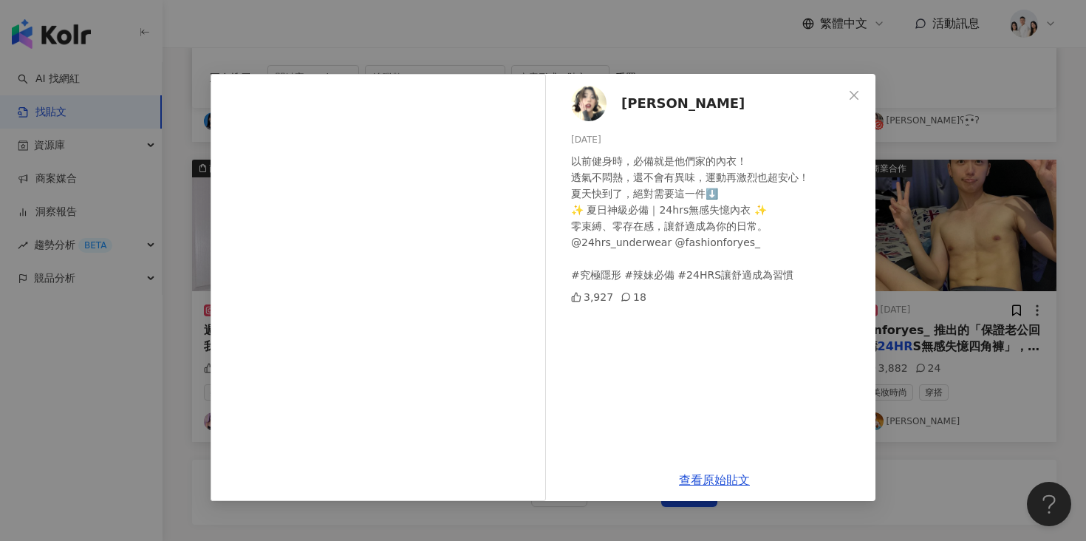
click at [628, 103] on span "林JJ" at bounding box center [682, 103] width 123 height 21
click at [892, 179] on div "林JJ 2025/4/28 以前健身時，必備就是他們家的內衣！ 透氣不悶熱，還不會有異味，運動再激烈也超安心！ 夏天快到了，絕對需要這一件⬇️ ✨ 夏日神級必…" at bounding box center [543, 270] width 1086 height 541
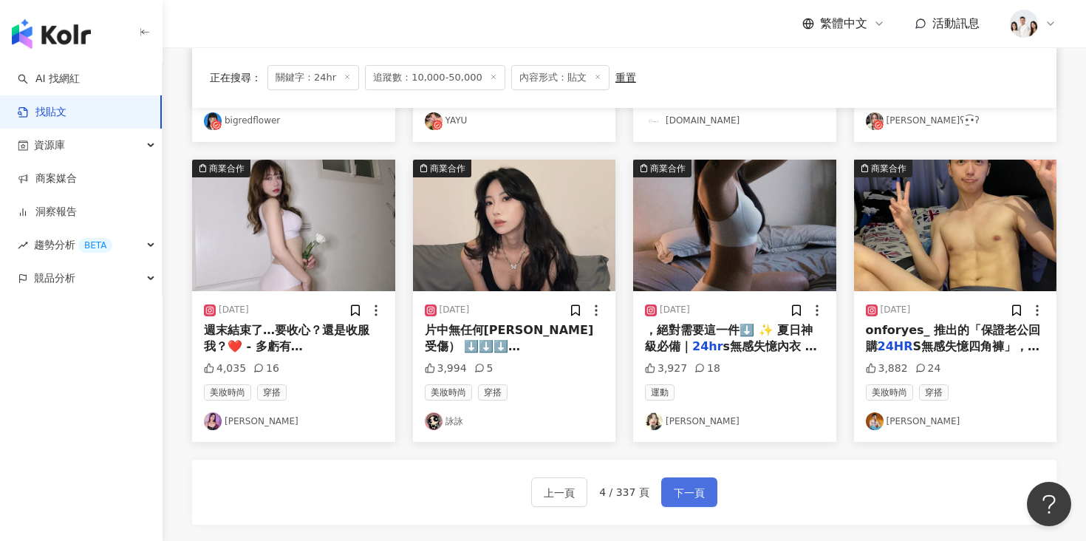
click at [676, 500] on span "下一頁" at bounding box center [689, 493] width 31 height 18
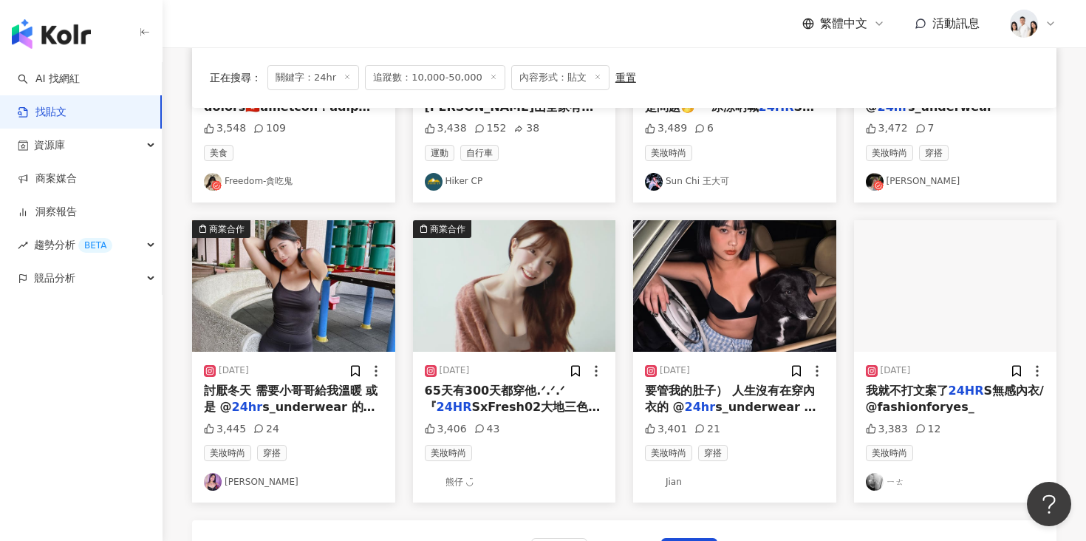
scroll to position [626, 0]
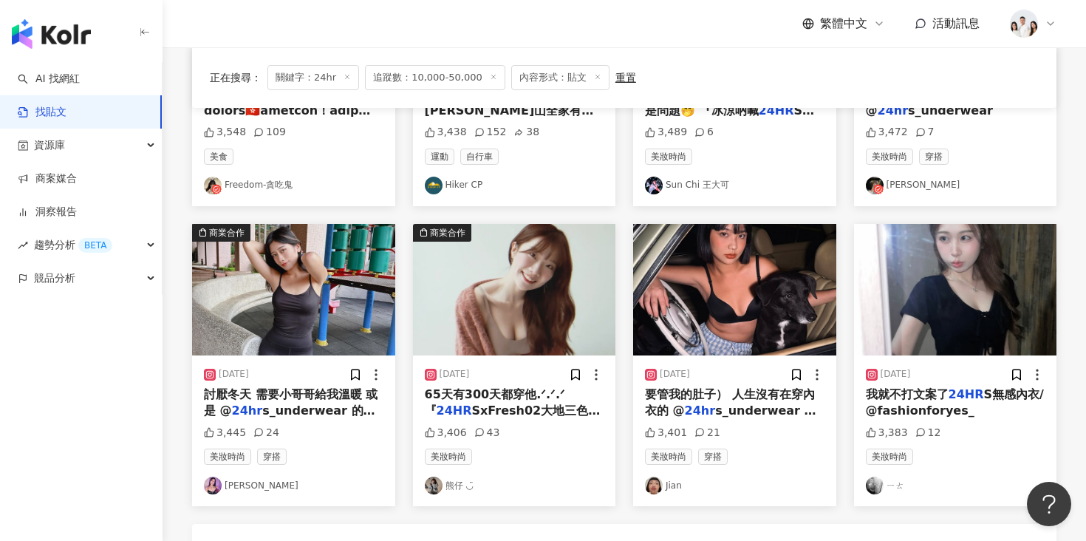
click at [546, 264] on img "button" at bounding box center [514, 289] width 203 height 131
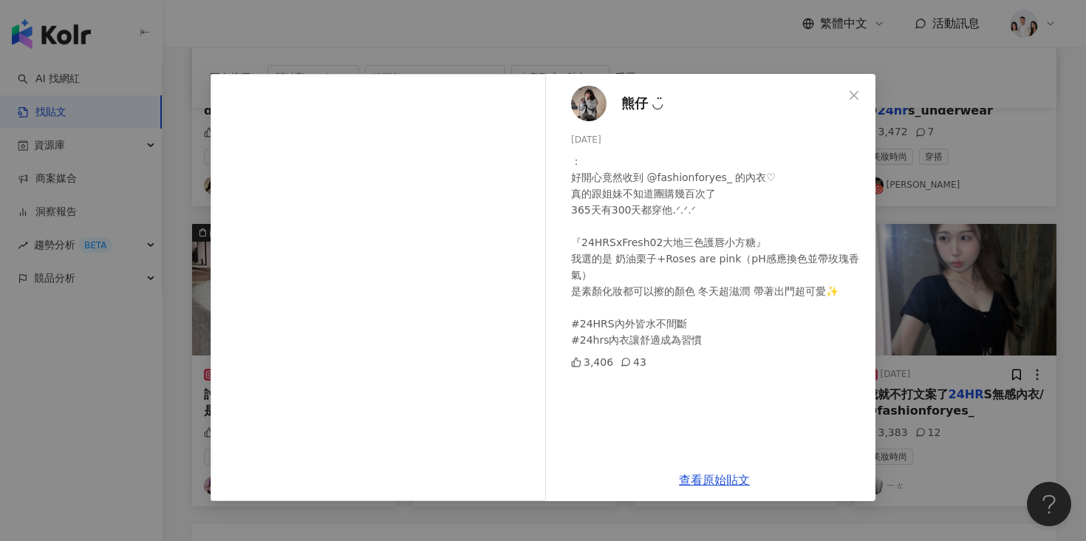
click at [640, 105] on span "熊仔 ◡̈" at bounding box center [641, 103] width 41 height 21
click at [852, 88] on button "Close" at bounding box center [854, 96] width 30 height 30
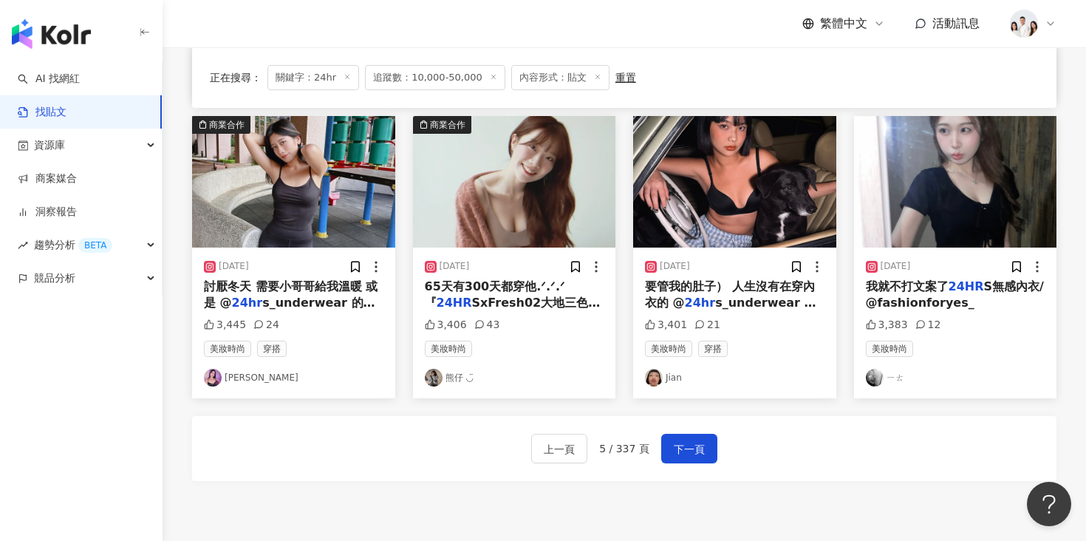
scroll to position [875, 0]
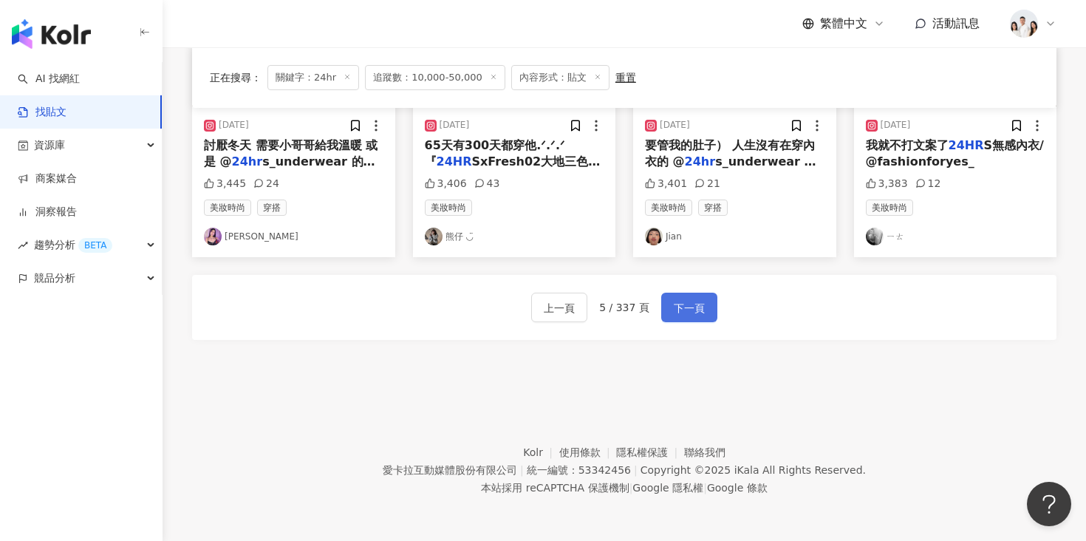
click at [693, 312] on span "下一頁" at bounding box center [689, 308] width 31 height 18
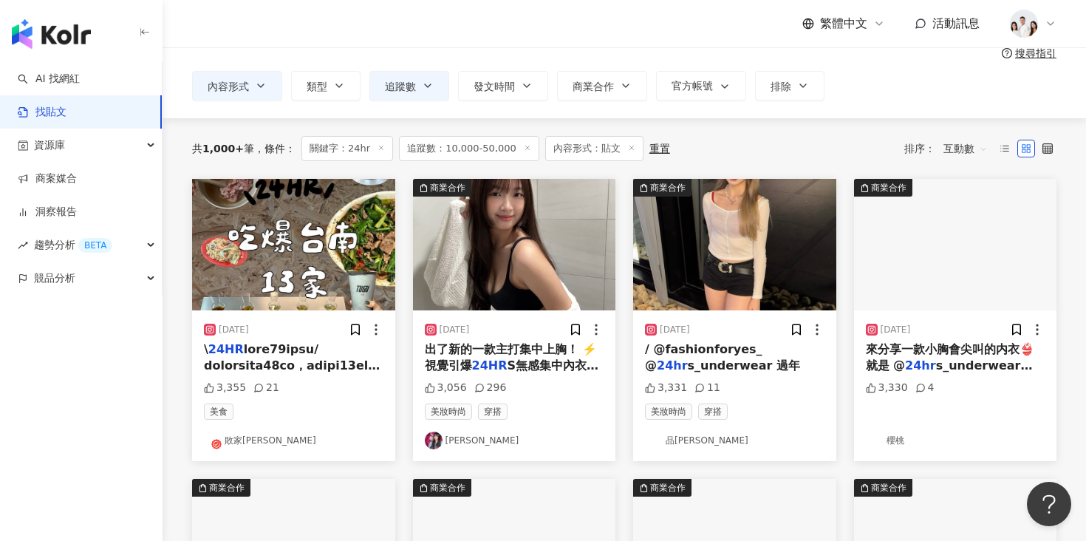
scroll to position [72, 0]
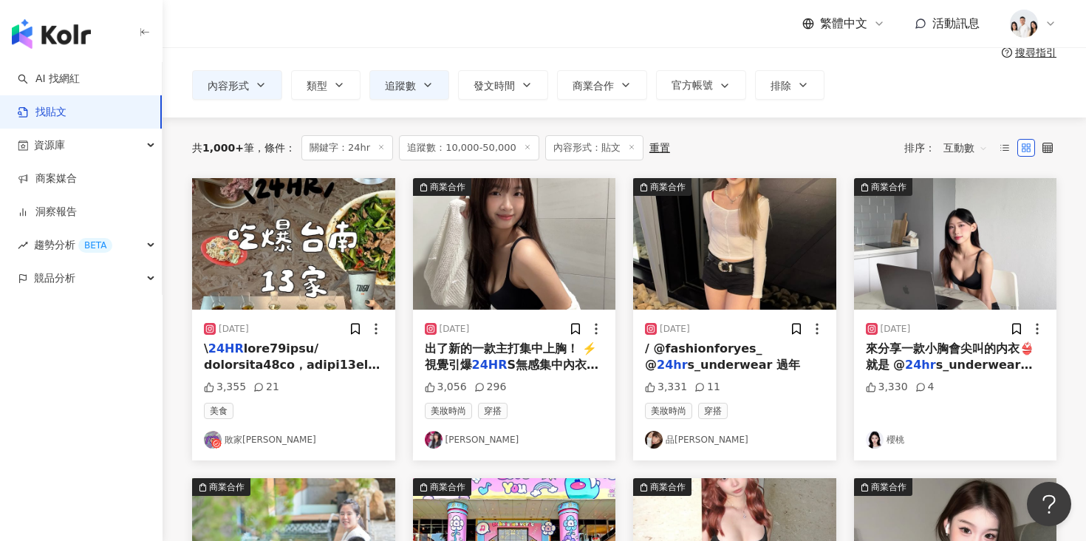
click at [895, 259] on img "button" at bounding box center [955, 243] width 203 height 131
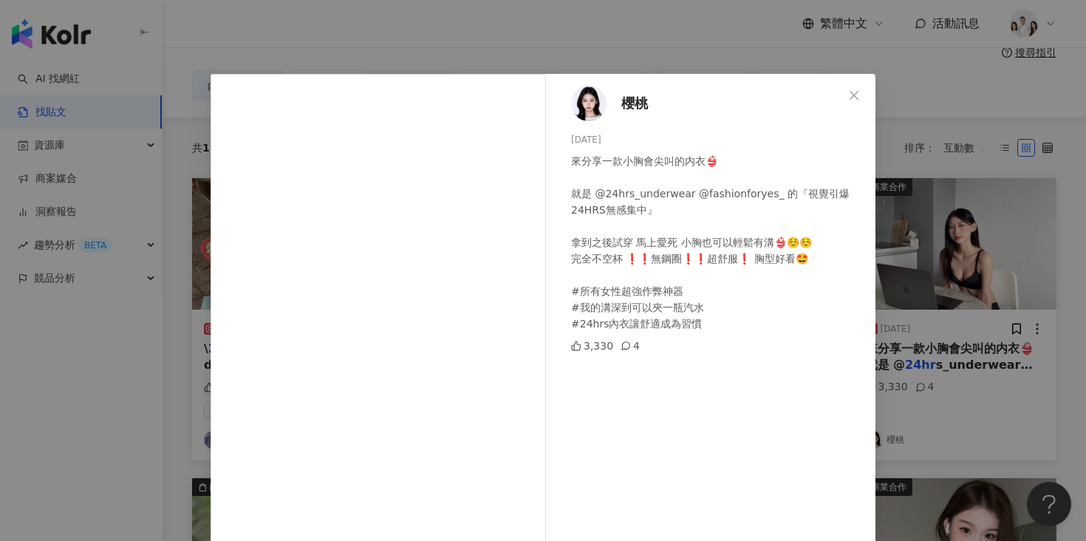
click at [635, 103] on span "櫻桃" at bounding box center [634, 103] width 27 height 21
click at [923, 68] on div "櫻桃 2024/10/3 來分享一款小胸會尖叫的内衣👙 就是 @24hrs_underwear @fashionforyes_ 的『視覺引爆24HRS無感集中…" at bounding box center [543, 270] width 1086 height 541
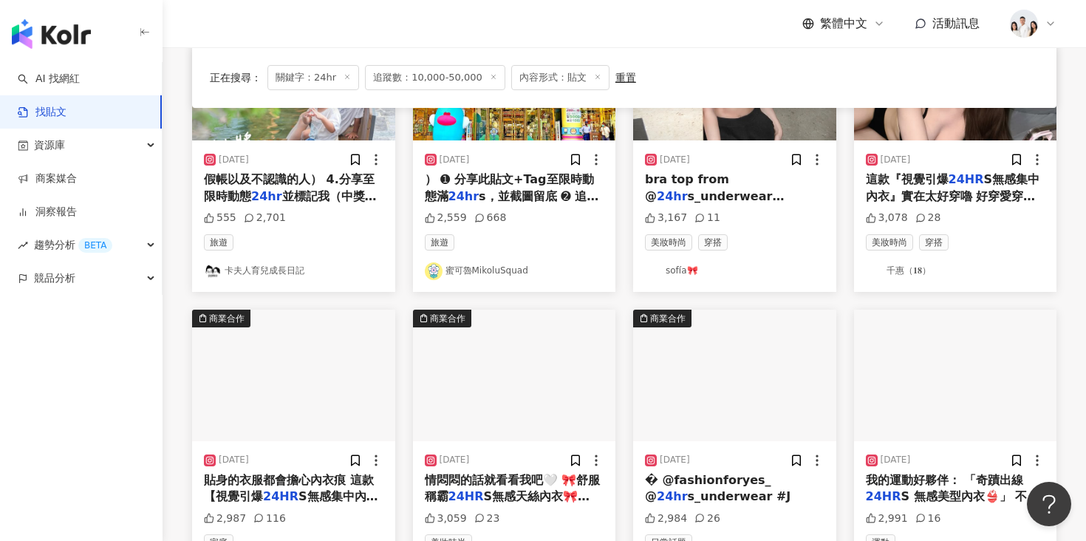
scroll to position [575, 0]
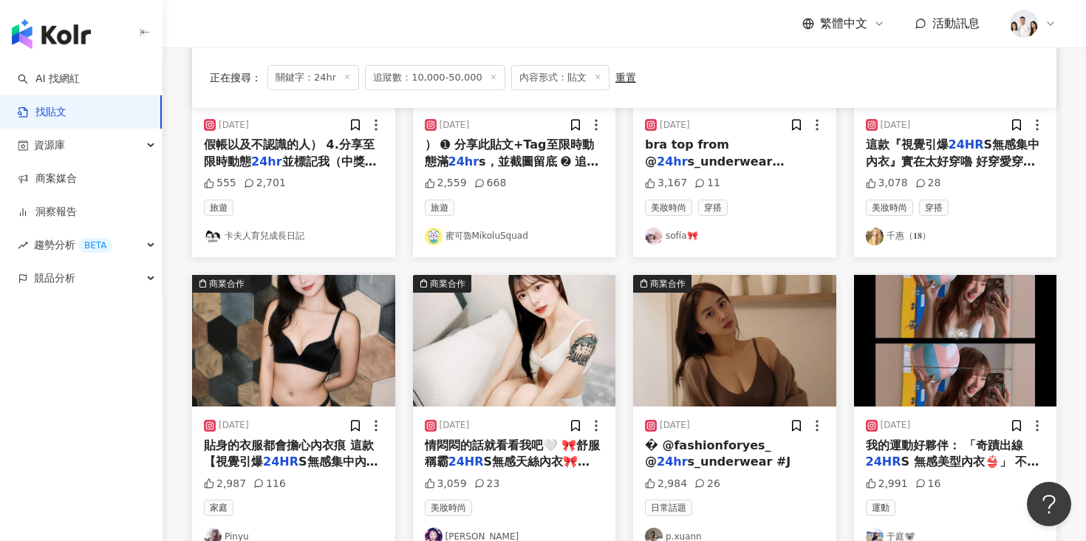
click at [724, 318] on img "button" at bounding box center [734, 340] width 203 height 131
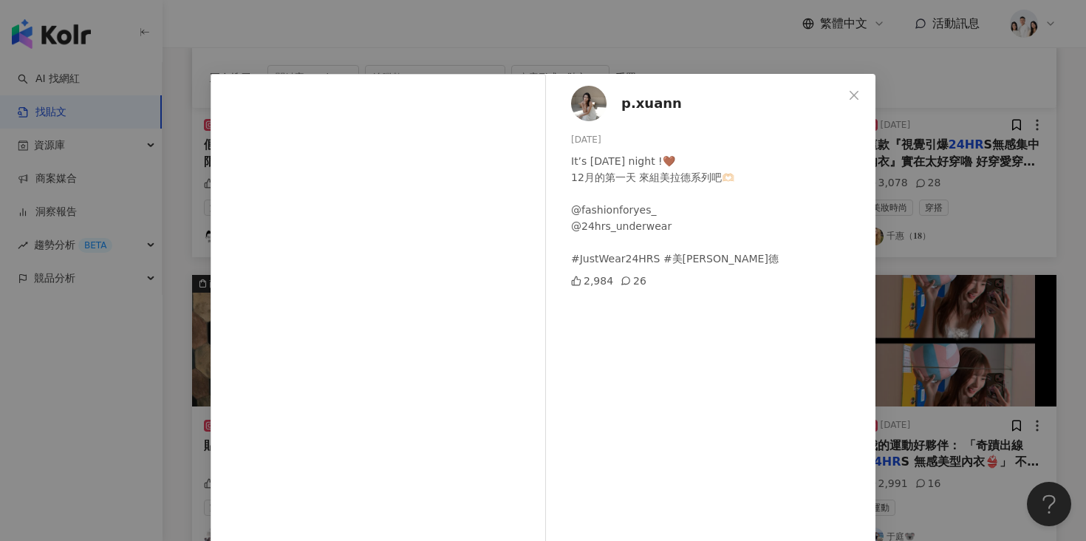
click at [645, 106] on span "p.xuann" at bounding box center [651, 103] width 61 height 21
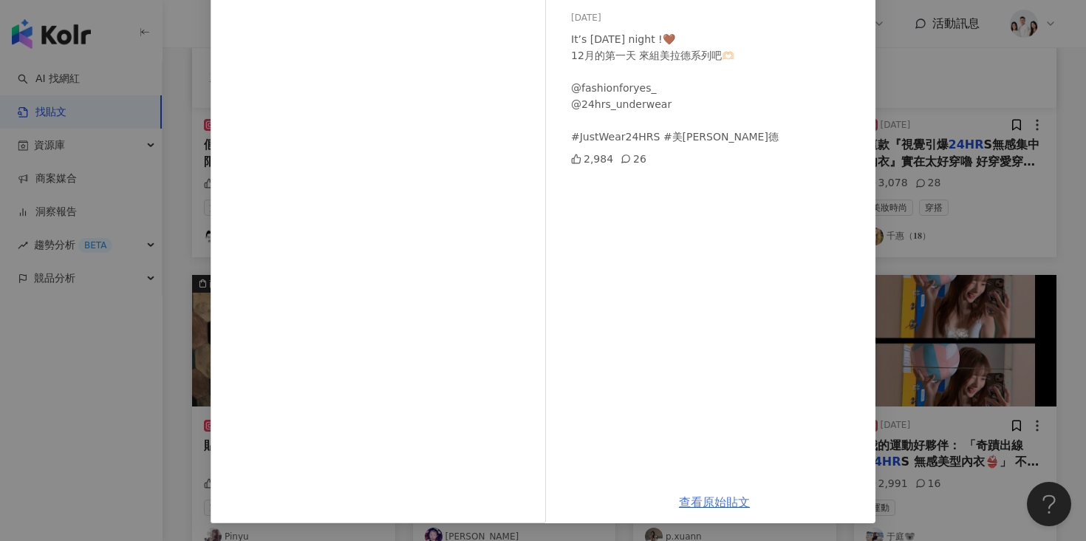
click at [685, 502] on link "查看原始貼文" at bounding box center [714, 502] width 71 height 14
click at [892, 126] on div "p.xuann 2023/12/1 It’s Friday night !🤎 12月的第一天 來組美拉德系列吧🫶🏻 @fashionforyes_ @24hr…" at bounding box center [543, 270] width 1086 height 541
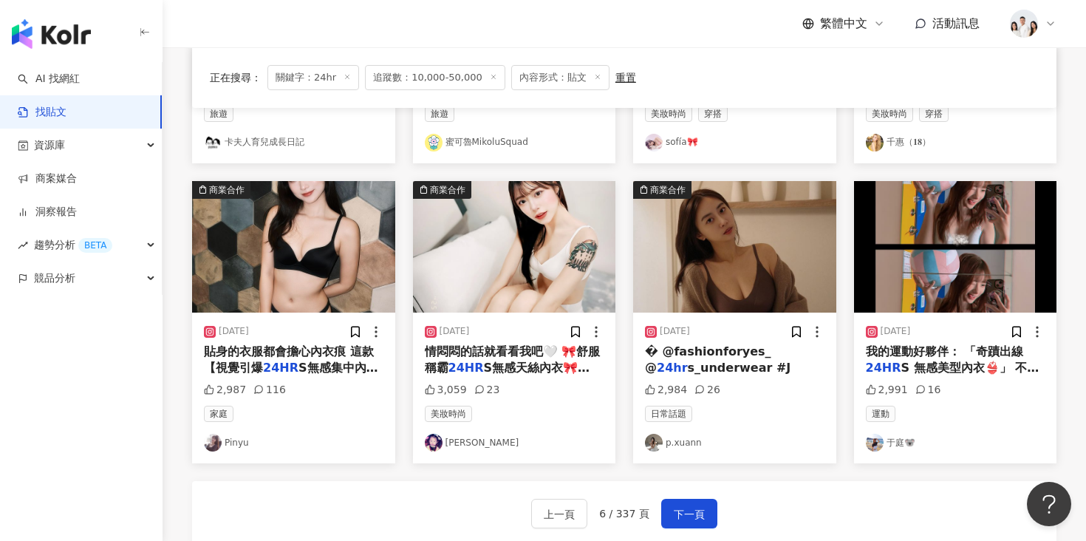
scroll to position [695, 0]
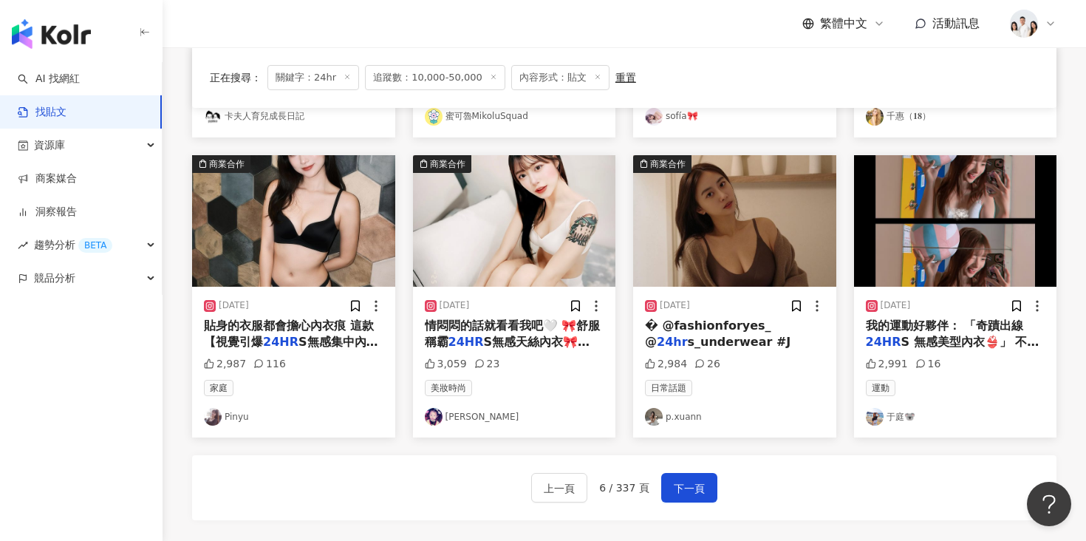
click at [374, 228] on img "button" at bounding box center [293, 220] width 203 height 131
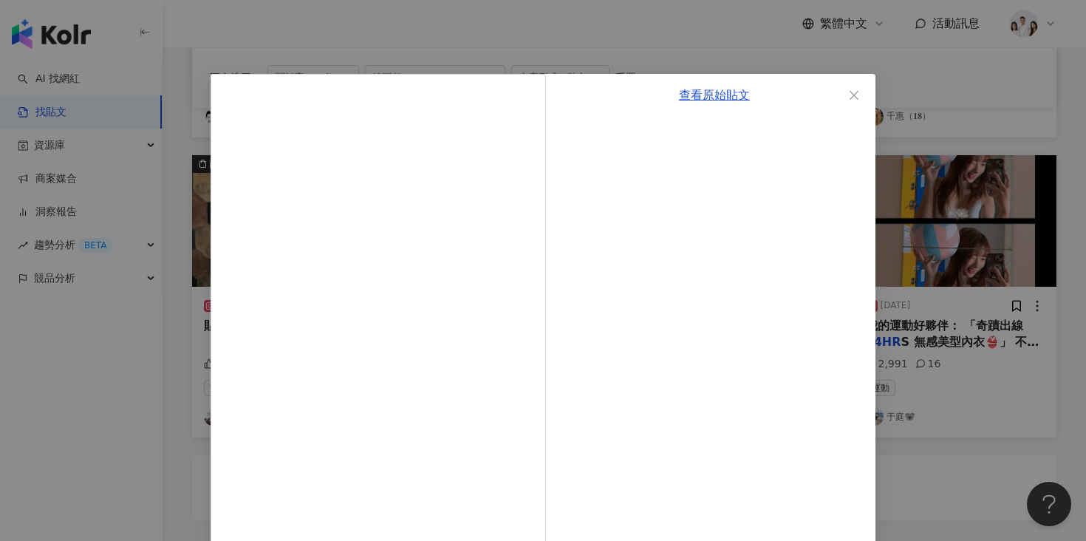
click at [69, 412] on div "查看原始貼文" at bounding box center [543, 270] width 1086 height 541
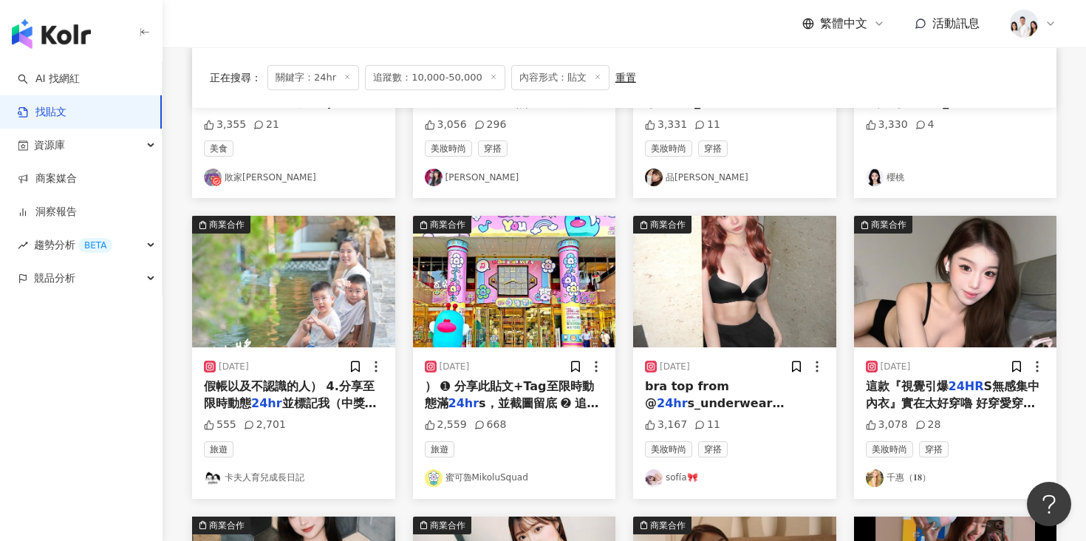
scroll to position [0, 0]
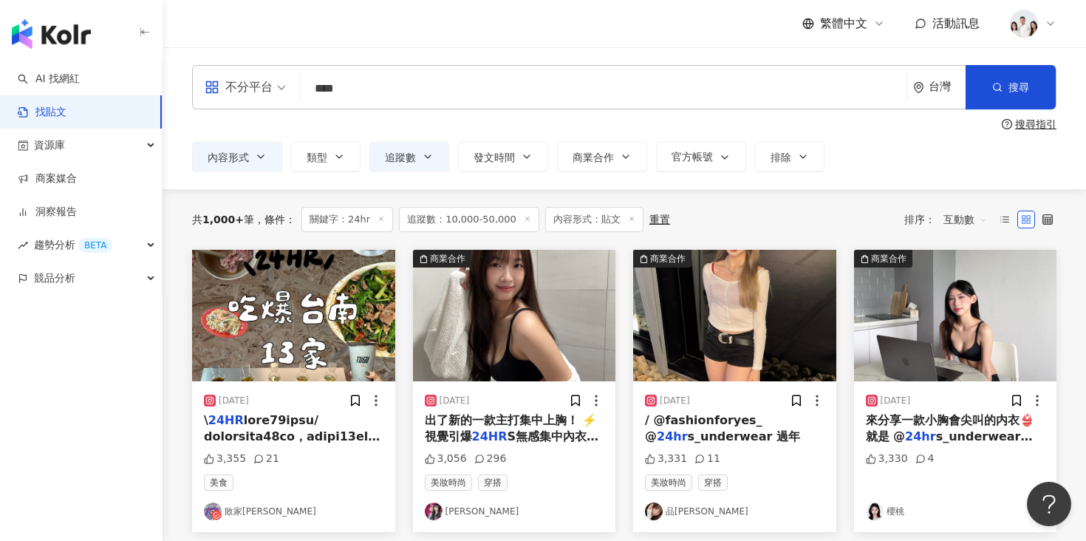
drag, startPoint x: 357, startPoint y: 101, endPoint x: 245, endPoint y: 100, distance: 111.5
click at [245, 100] on div "不分平台 24hr **** 台灣 搜尋" at bounding box center [624, 87] width 864 height 44
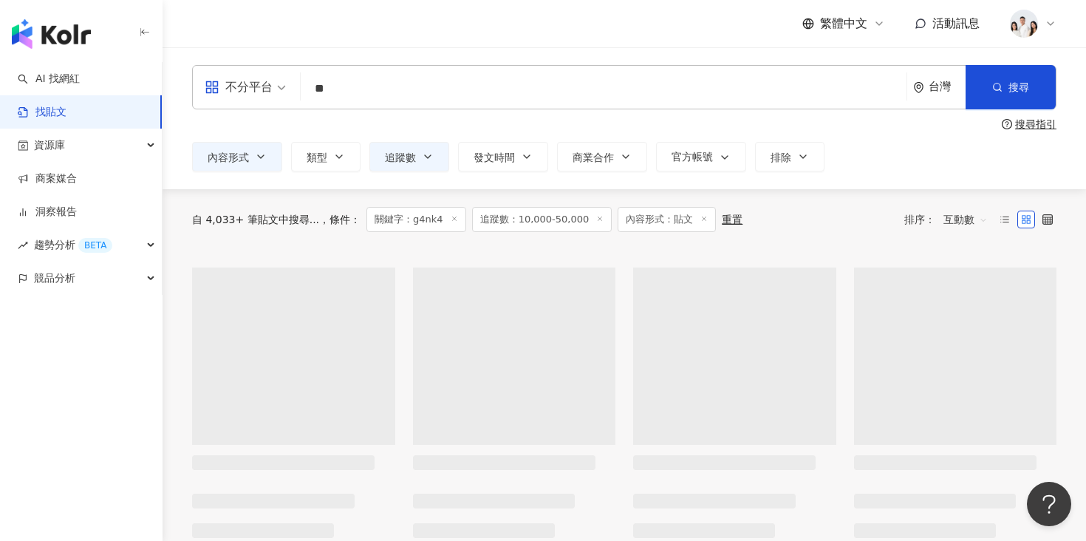
type input "*"
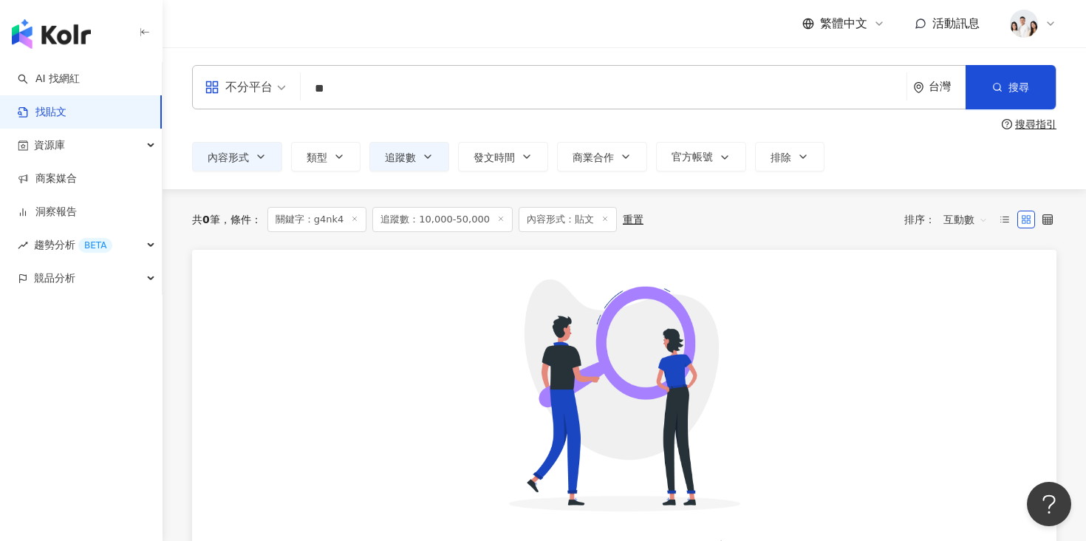
type input "**"
click at [400, 45] on div "繁體中文 活動訊息" at bounding box center [624, 23] width 864 height 47
click at [1019, 86] on span "搜尋" at bounding box center [1018, 87] width 21 height 12
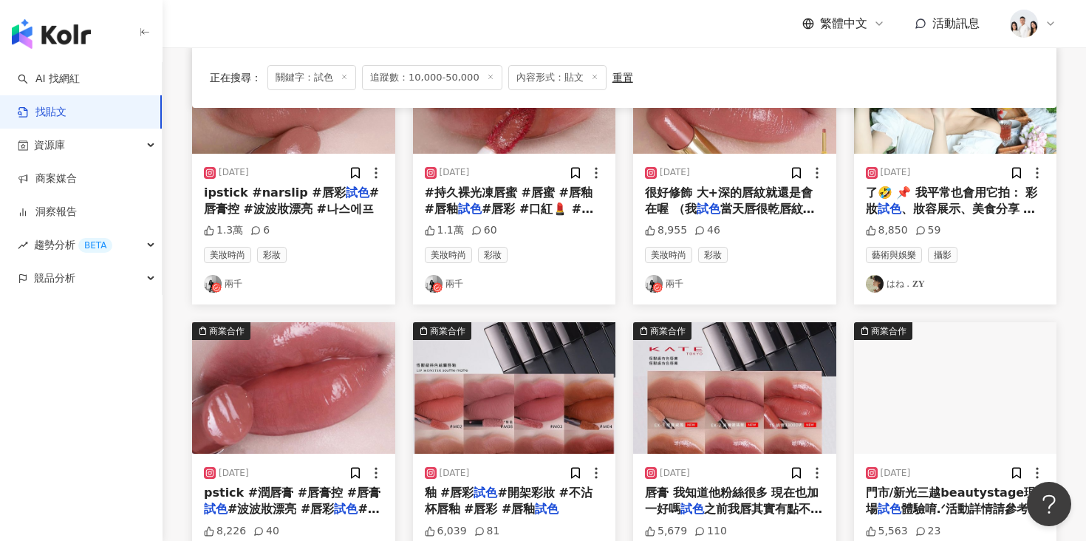
scroll to position [358, 0]
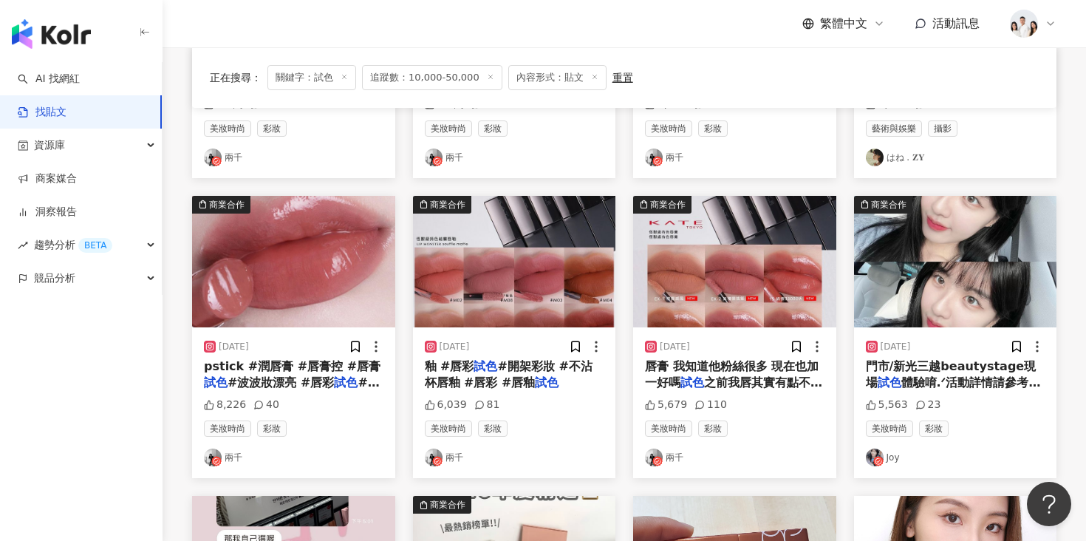
click at [918, 270] on img "button" at bounding box center [955, 261] width 203 height 131
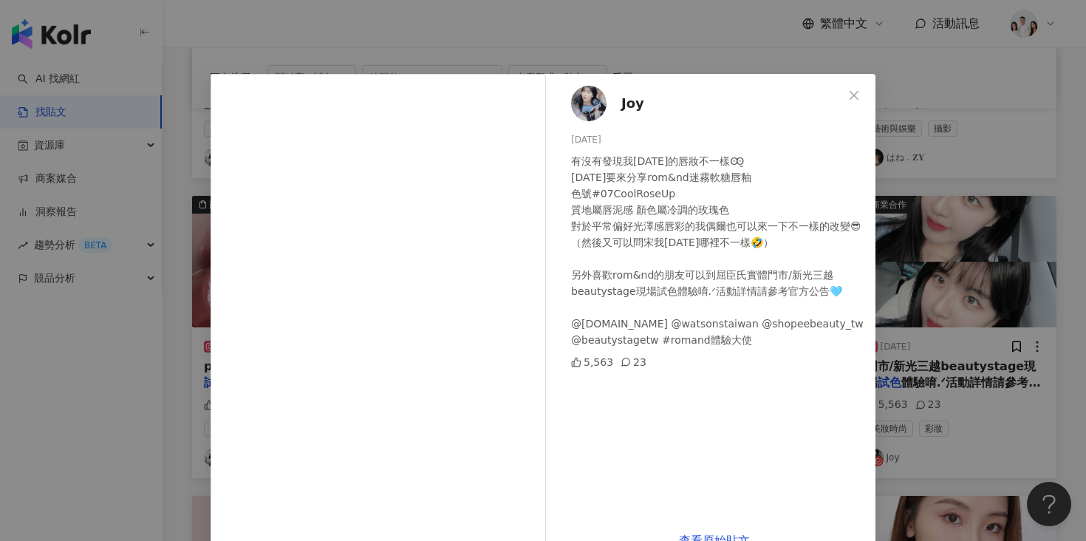
click at [866, 290] on div "Joy 2024/6/28 有沒有發現我今天的唇妝不一樣Ꙭ̮ 今天要來分享rom&nd迷霧軟糖唇釉 色號#07CoolRoseUp 質地屬唇泥感 顏色屬冷調的…" at bounding box center [714, 296] width 322 height 445
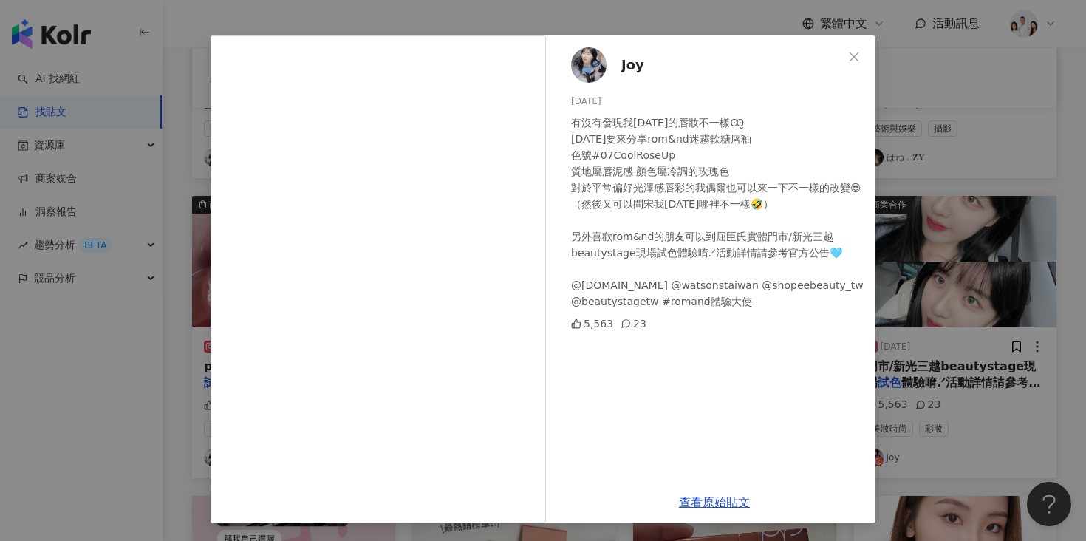
click at [904, 287] on div "Joy 2024/6/28 有沒有發現我今天的唇妝不一樣Ꙭ̮ 今天要來分享rom&nd迷霧軟糖唇釉 色號#07CoolRoseUp 質地屬唇泥感 顏色屬冷調的…" at bounding box center [543, 270] width 1086 height 541
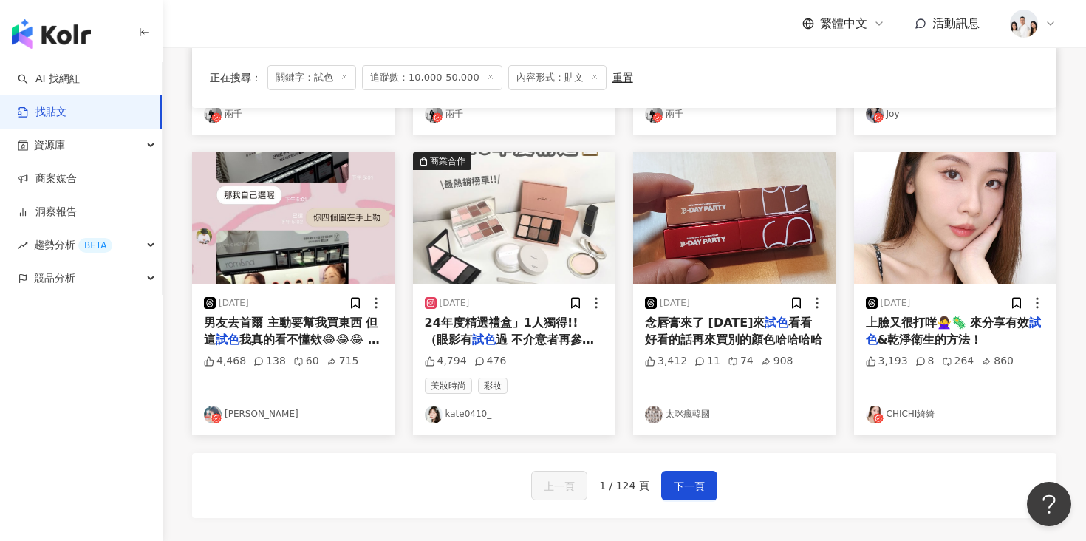
scroll to position [714, 0]
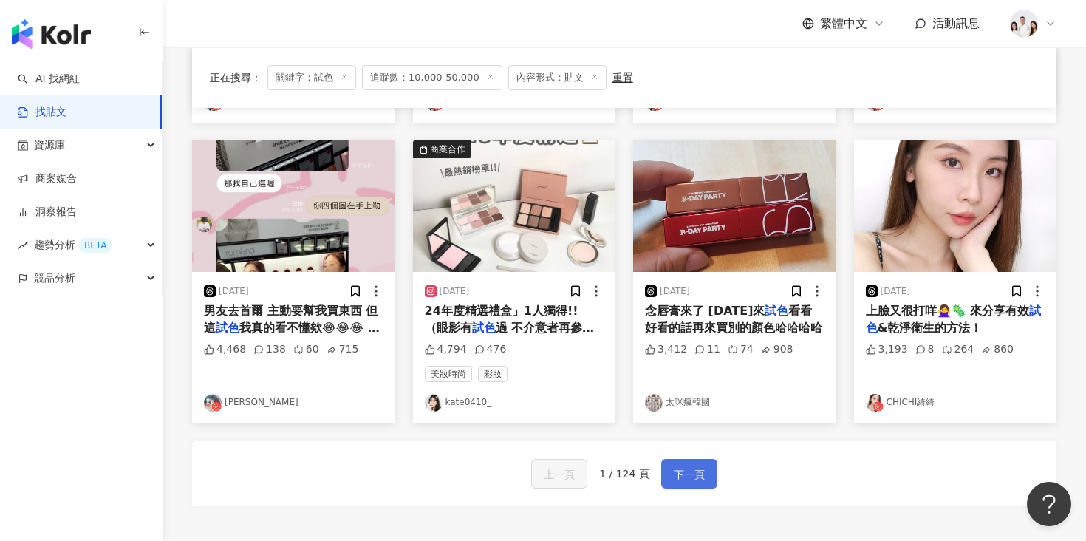
click at [689, 463] on button "下一頁" at bounding box center [689, 474] width 56 height 30
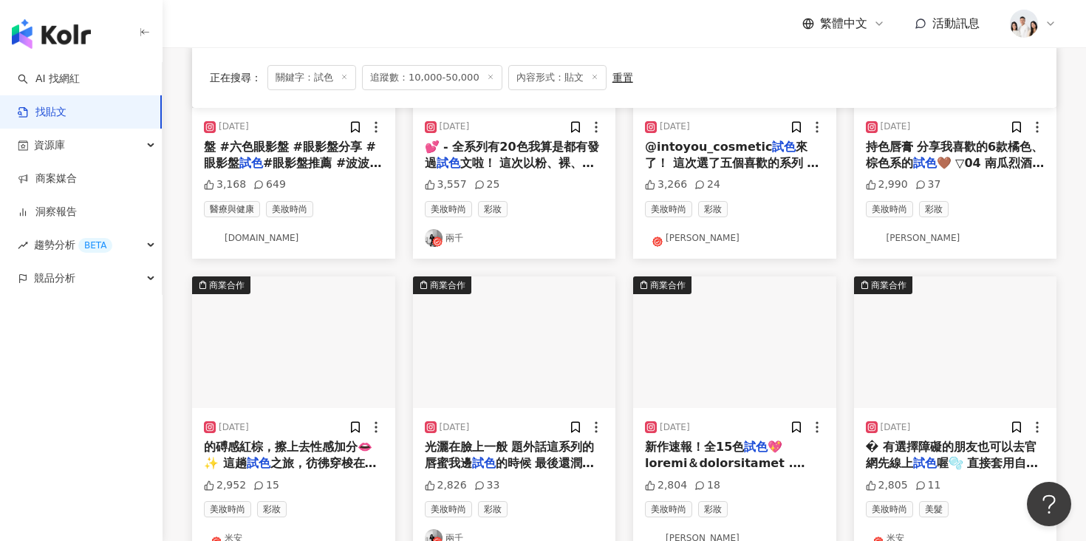
scroll to position [300, 0]
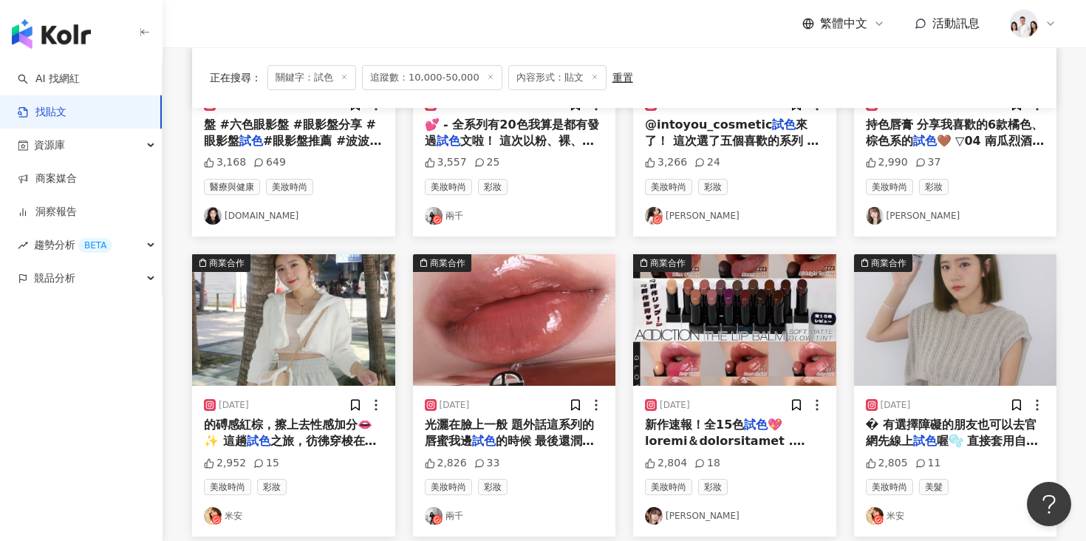
click at [347, 344] on img "button" at bounding box center [293, 319] width 203 height 131
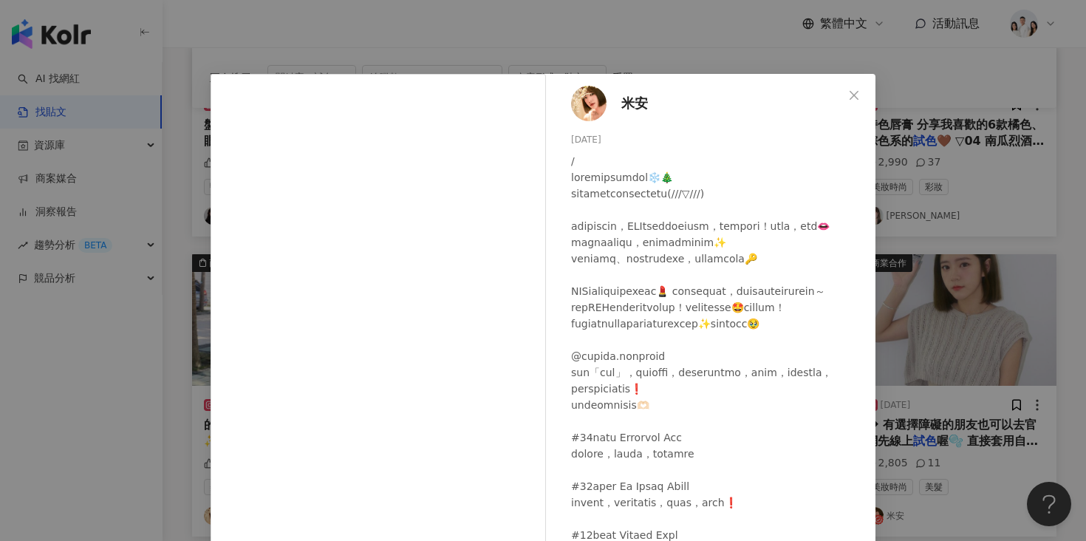
click at [906, 127] on div "米安 2023/12/5 2,952 15 查看原始貼文" at bounding box center [543, 270] width 1086 height 541
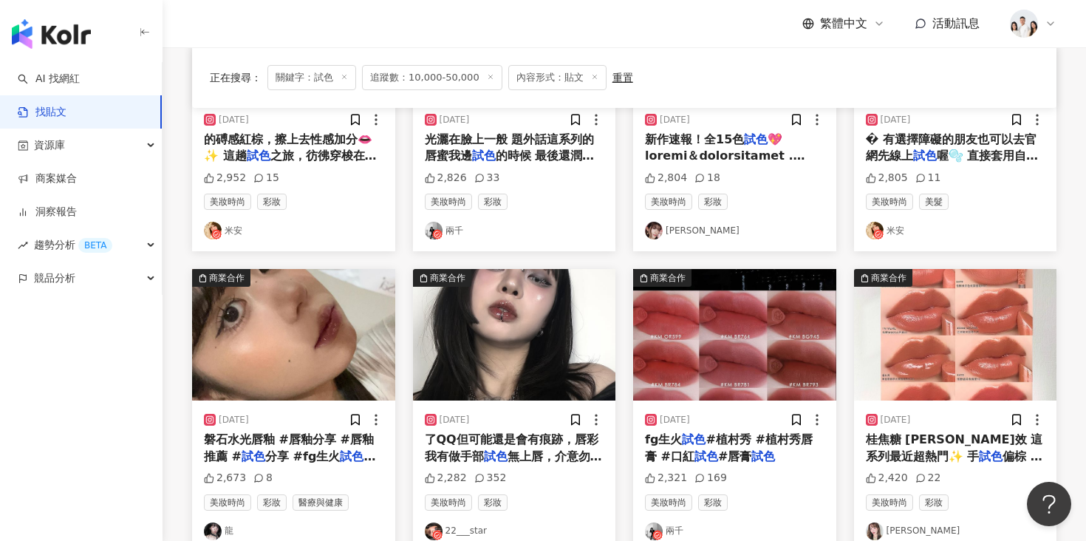
scroll to position [691, 0]
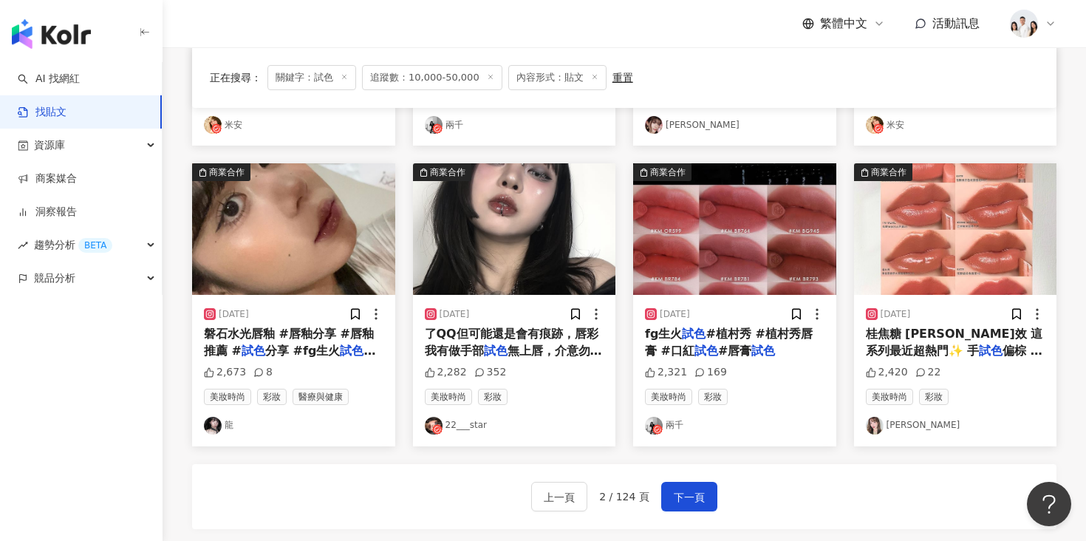
click at [295, 250] on img "button" at bounding box center [293, 228] width 203 height 131
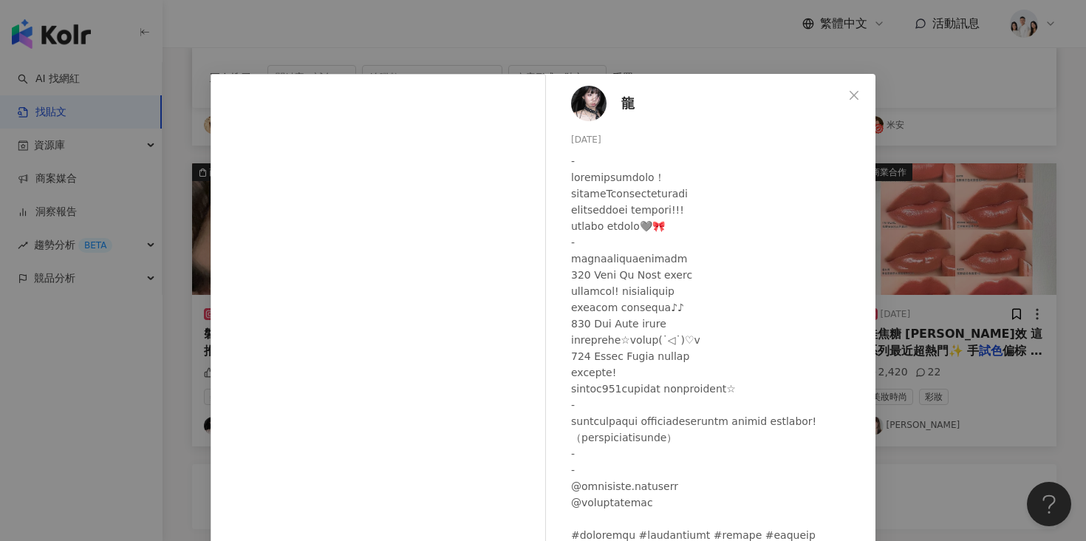
click at [903, 275] on div "龍 2024/1/5 2,673 8 查看原始貼文" at bounding box center [543, 270] width 1086 height 541
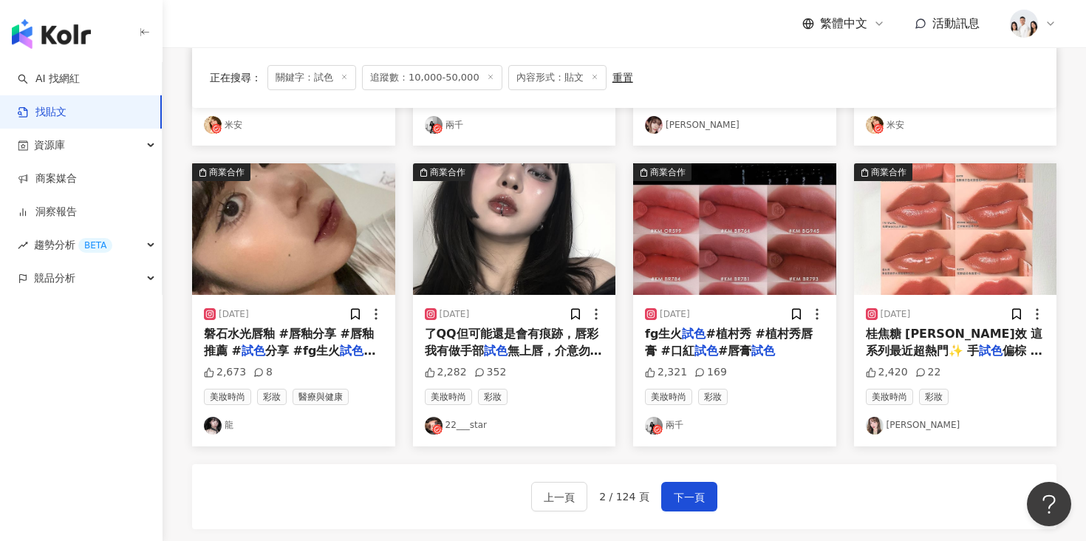
scroll to position [880, 0]
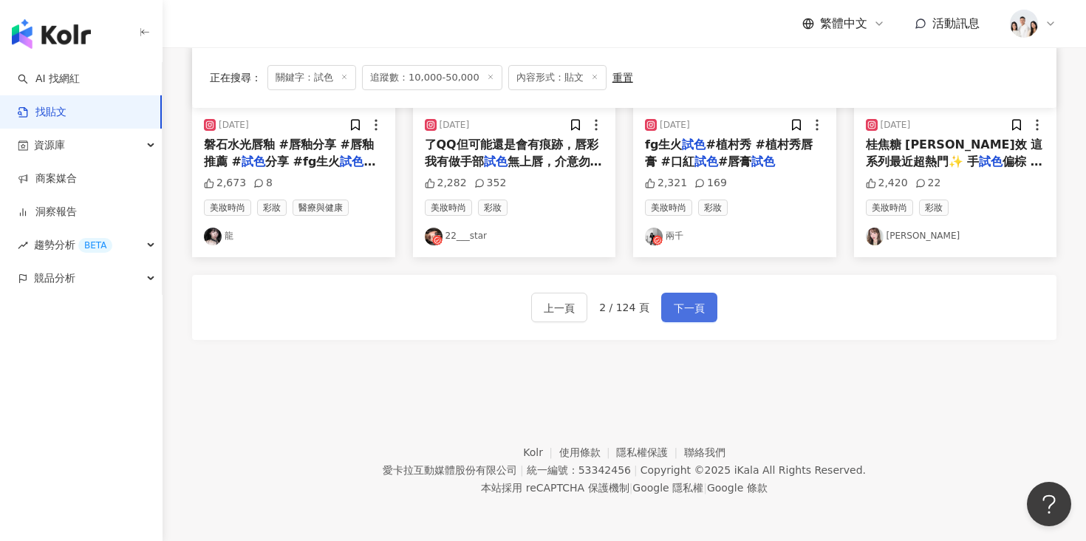
click at [698, 307] on span "下一頁" at bounding box center [689, 308] width 31 height 18
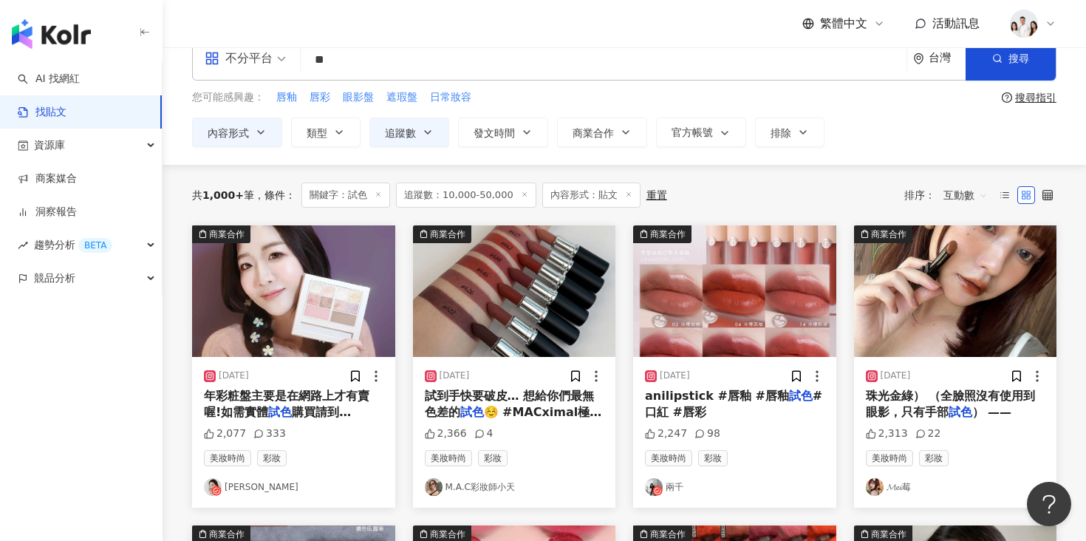
scroll to position [30, 0]
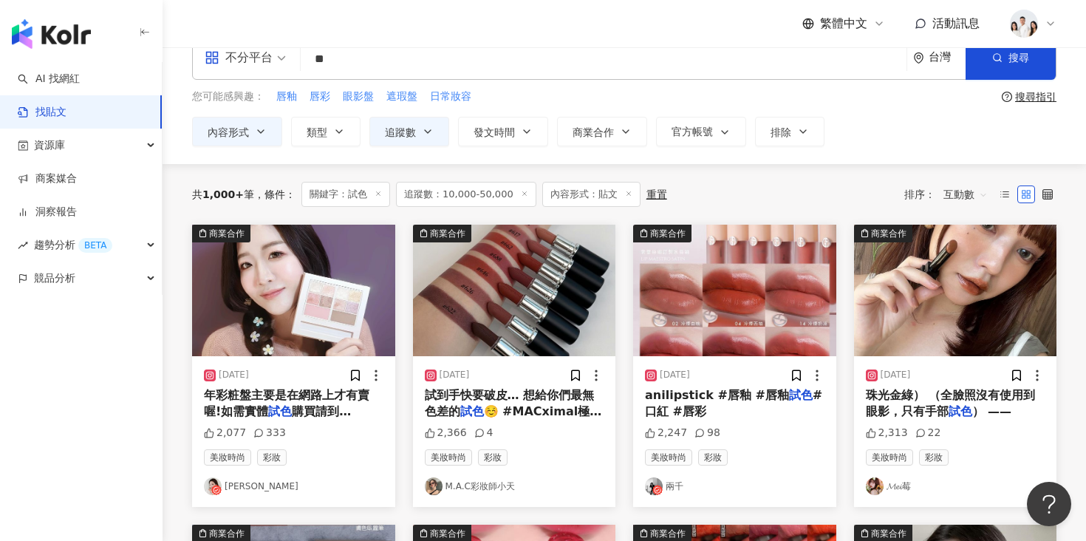
click at [930, 266] on img "button" at bounding box center [955, 290] width 203 height 131
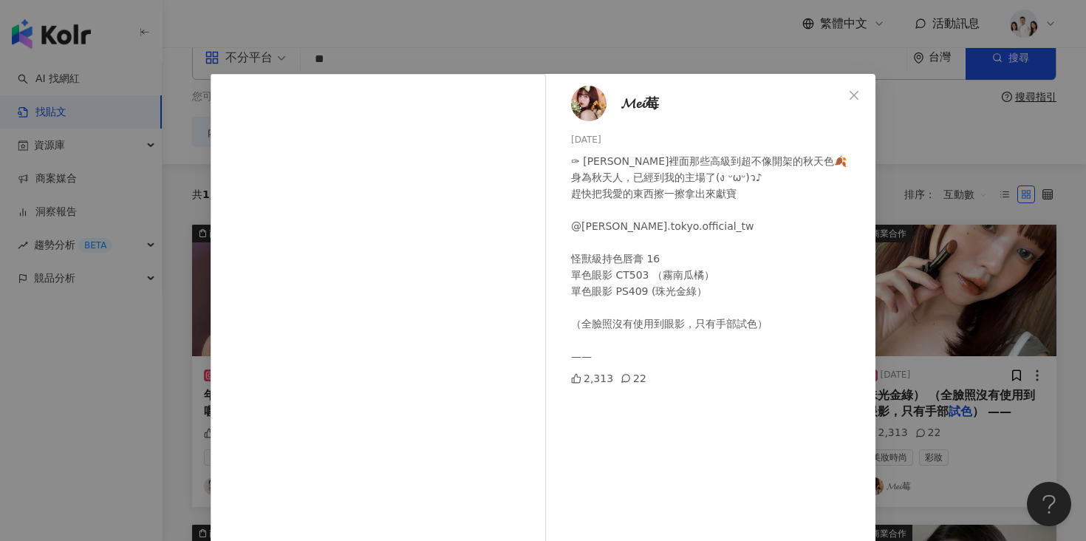
click at [930, 179] on div "𝓜𝓮𝓲莓 2024/10/13 ✑ kate裡面那些高級到超不像開架的秋天色🍂 身為秋天人，已經到我的主場了(ง ᵕωᵕ)ว♪ ⁡趕快把我愛的東西擦一擦拿出來…" at bounding box center [543, 270] width 1086 height 541
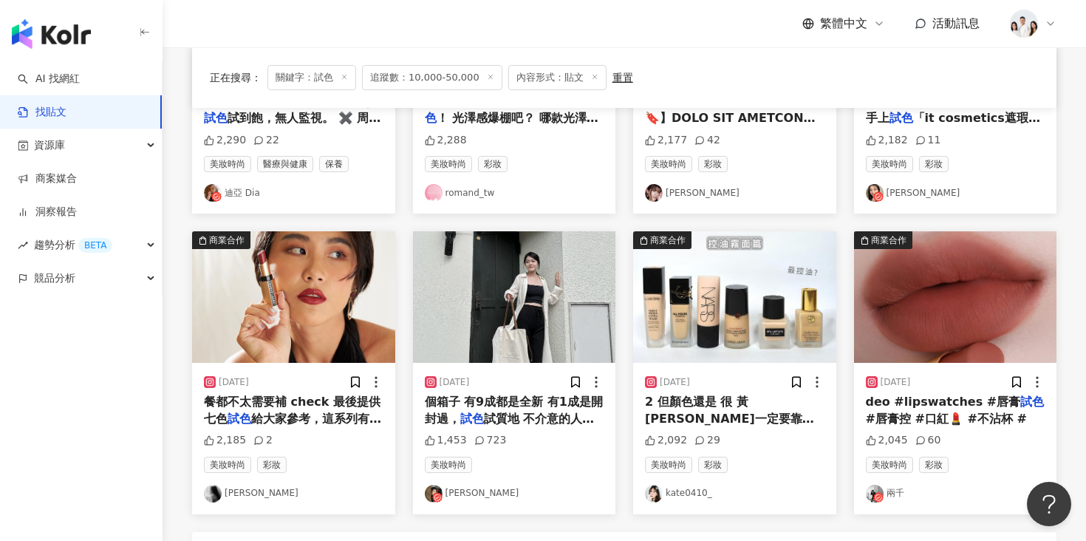
scroll to position [657, 0]
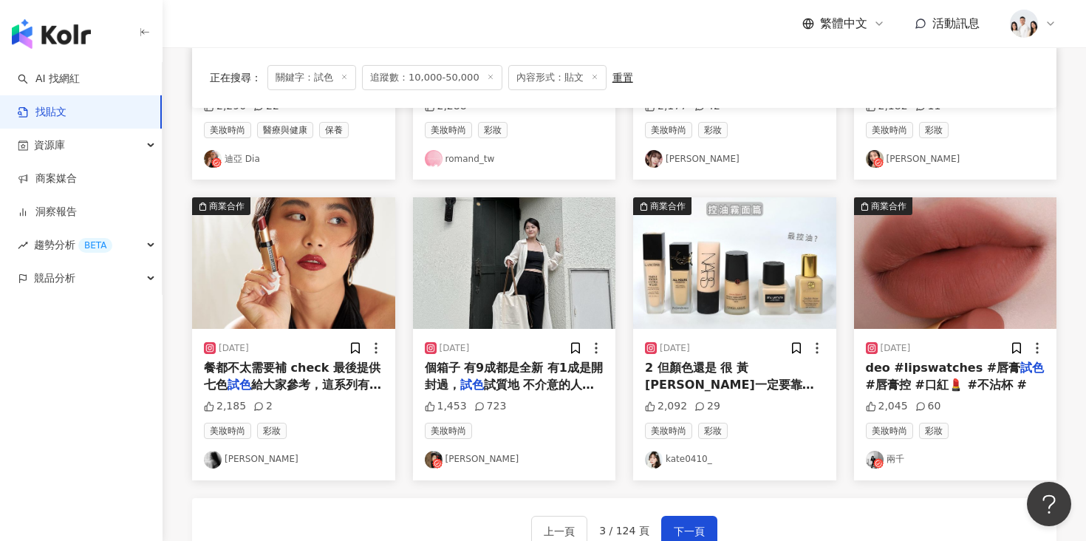
click at [338, 292] on img "button" at bounding box center [293, 262] width 203 height 131
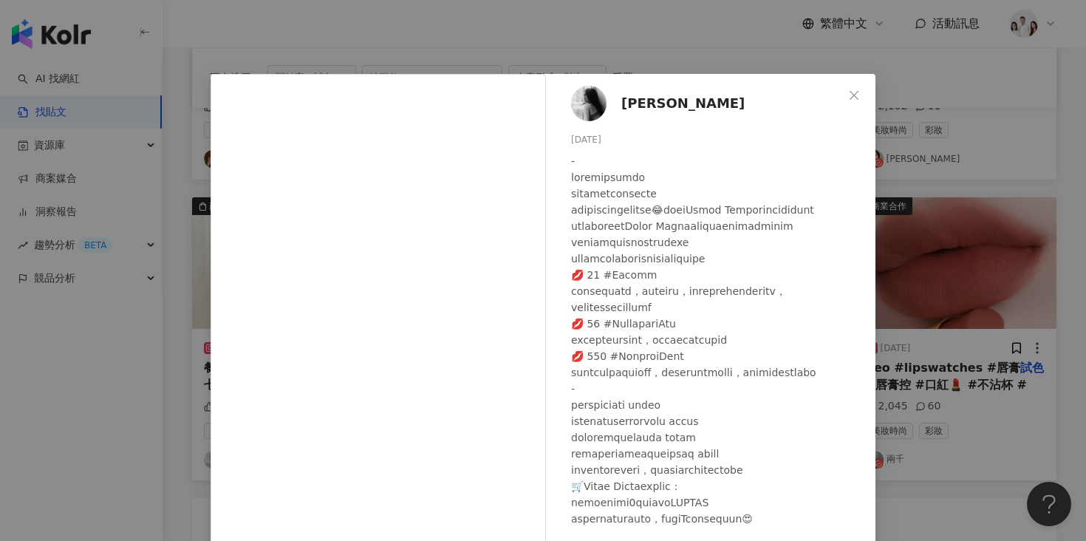
click at [898, 188] on div "林苡棠 2023/10/12 2,185 2 查看原始貼文" at bounding box center [543, 270] width 1086 height 541
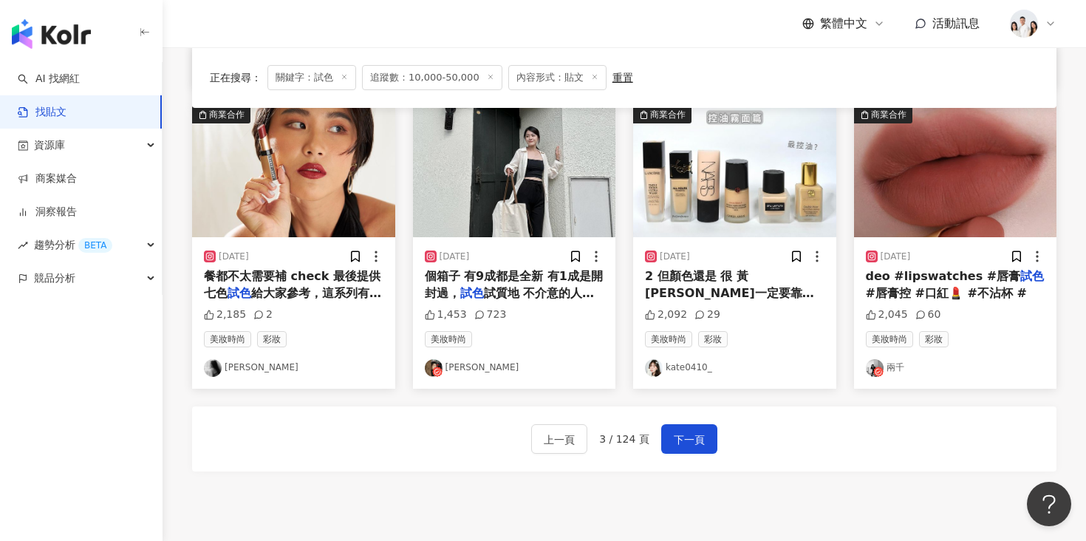
scroll to position [734, 0]
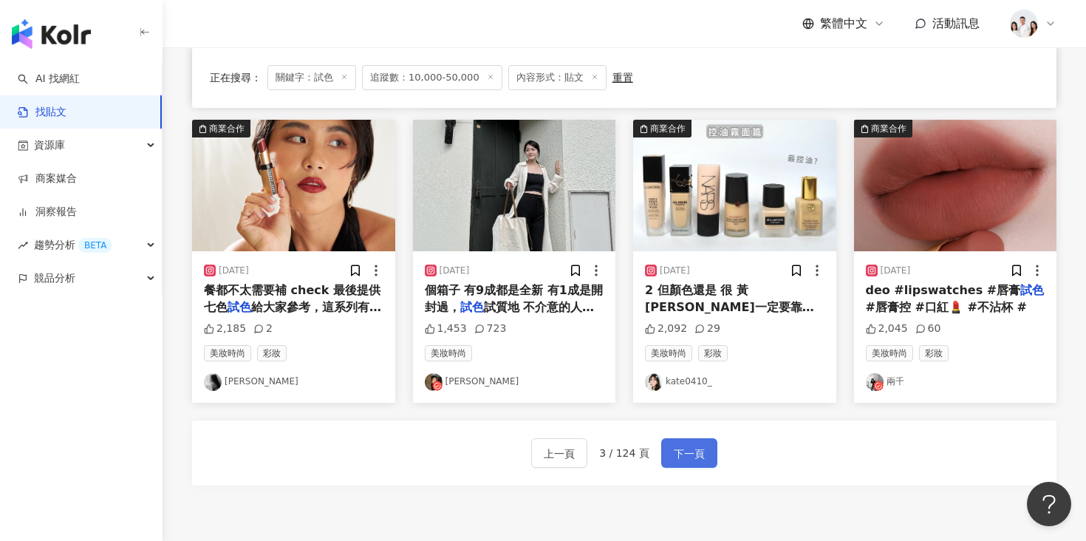
click at [689, 454] on span "下一頁" at bounding box center [689, 454] width 31 height 18
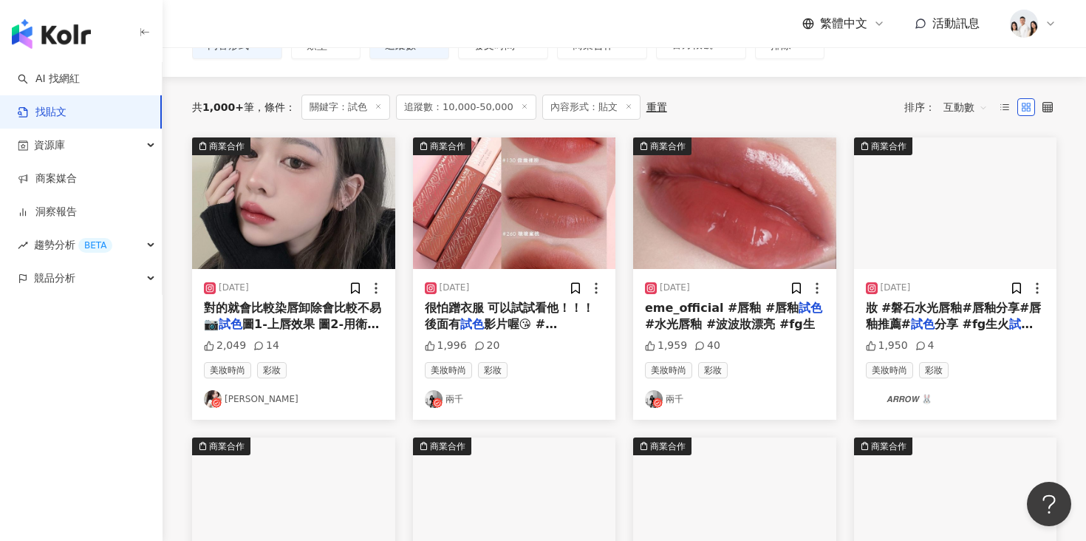
scroll to position [117, 0]
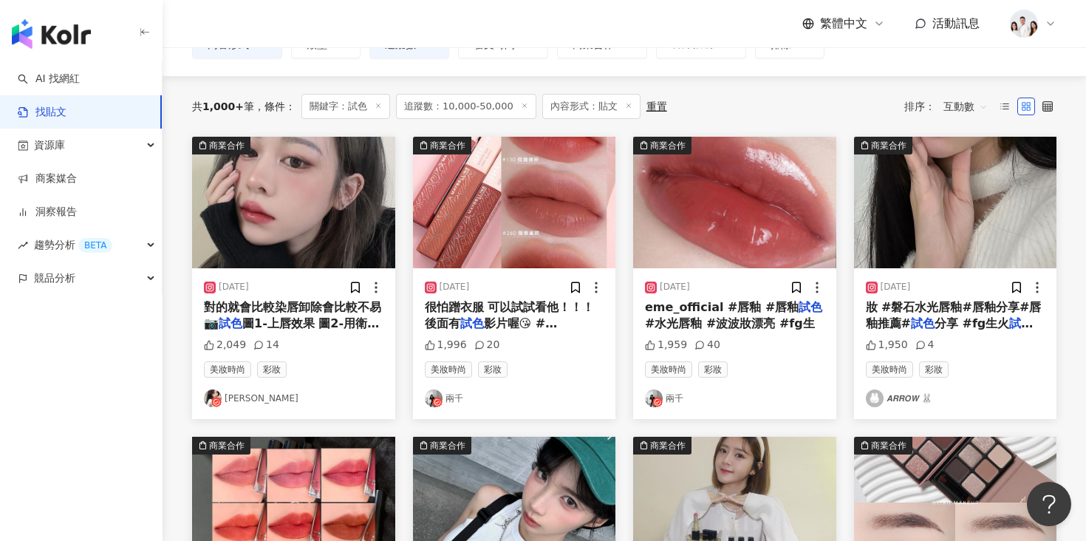
click at [312, 224] on img "button" at bounding box center [293, 202] width 203 height 131
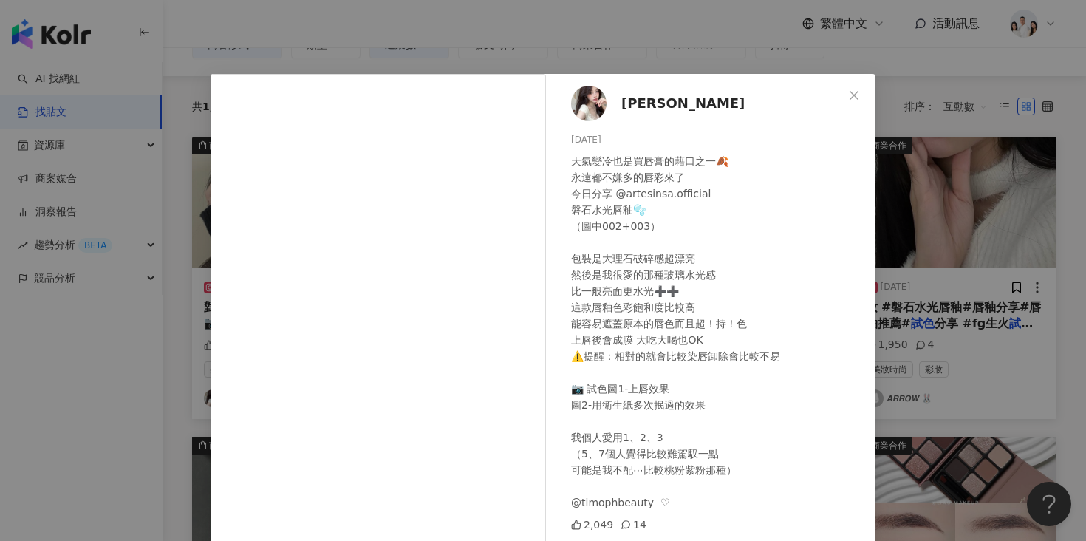
click at [134, 397] on div "段禹彤 2023/11/14 天氣變冷也是買唇膏的藉口之一🍂 永遠都不嫌多的唇彩來了 今日分享 @artesinsa.official 磐石水光唇釉🫧 （圖中…" at bounding box center [543, 270] width 1086 height 541
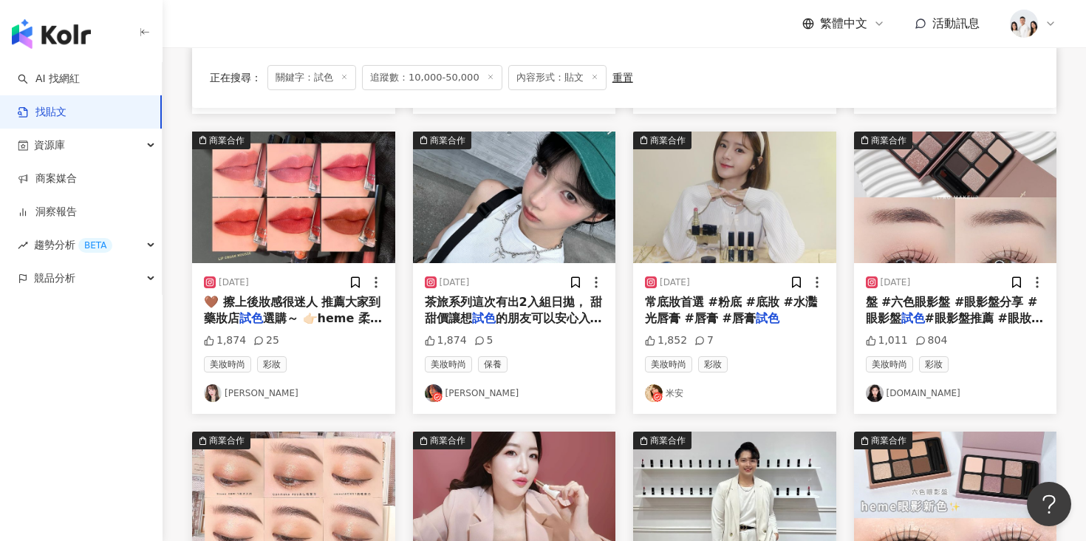
scroll to position [386, 0]
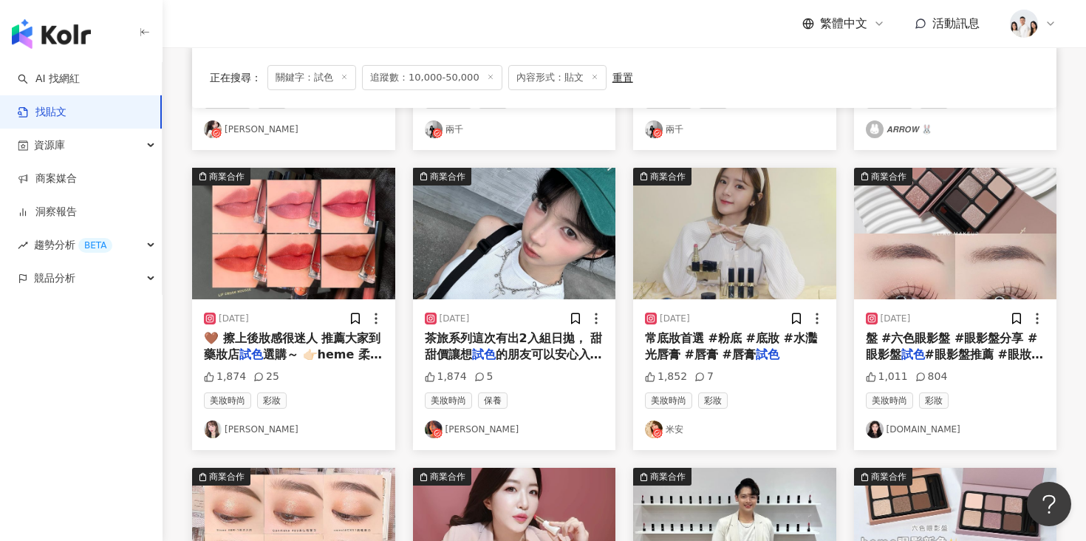
click at [449, 226] on img "button" at bounding box center [514, 233] width 203 height 131
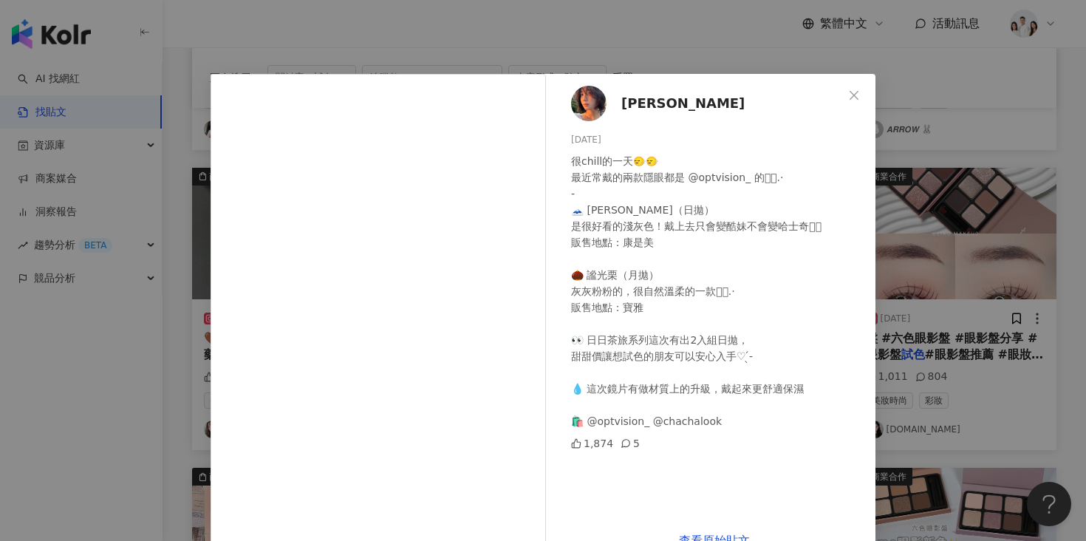
click at [872, 207] on div "李昕 2024/9/4 很chill的一天🙂‍↔️🙂‍↔️ 最近常戴的兩款隱眼都是 @optvision_ 的︎︎𓂃⟡.· - 🗻 塩雪烏龍（日拋） 是很好看…" at bounding box center [714, 296] width 322 height 445
click at [905, 220] on div "李昕 2024/9/4 很chill的一天🙂‍↔️🙂‍↔️ 最近常戴的兩款隱眼都是 @optvision_ 的︎︎𓂃⟡.· - 🗻 塩雪烏龍（日拋） 是很好看…" at bounding box center [543, 270] width 1086 height 541
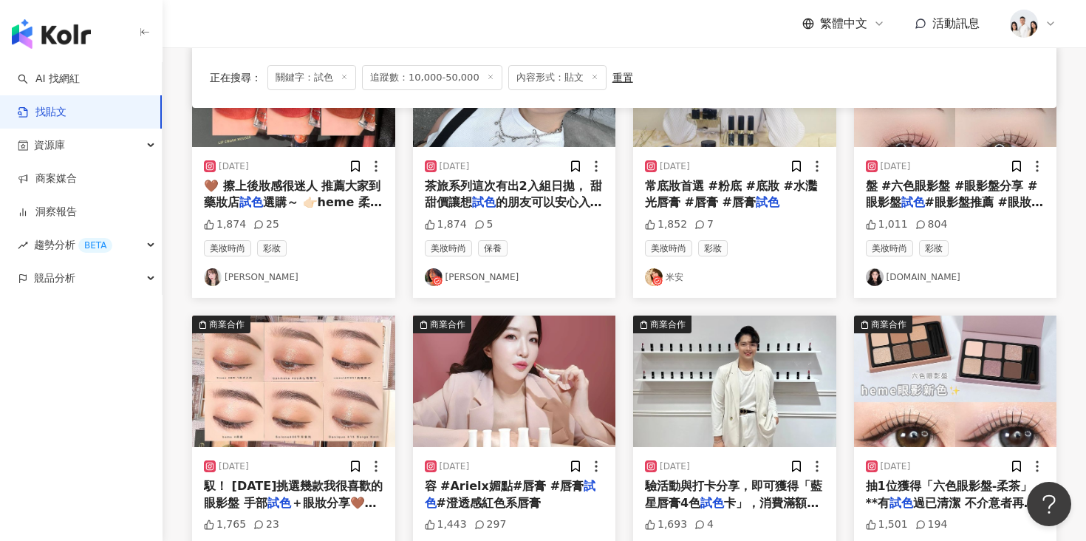
scroll to position [750, 0]
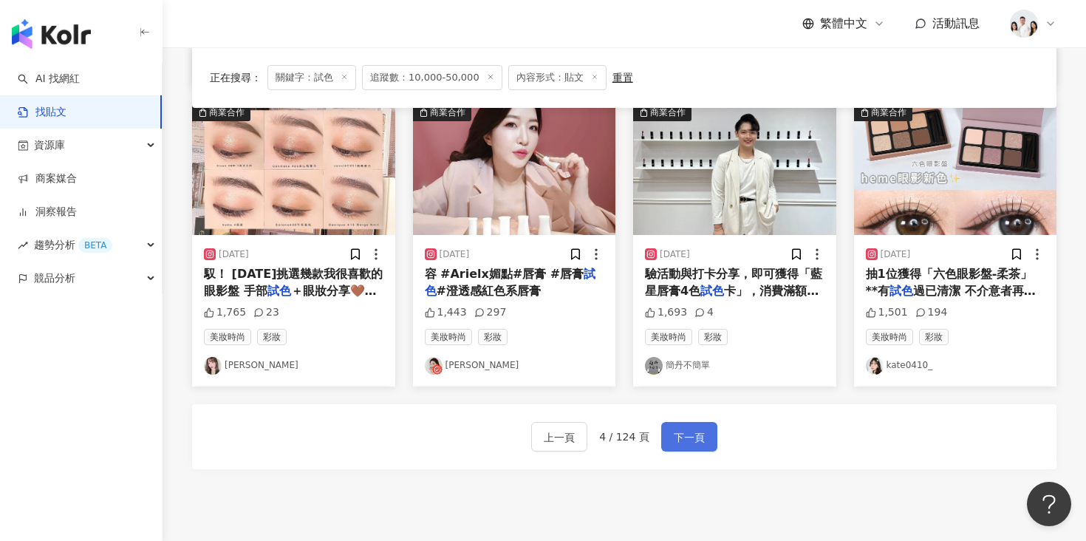
click at [684, 442] on span "下一頁" at bounding box center [689, 437] width 31 height 18
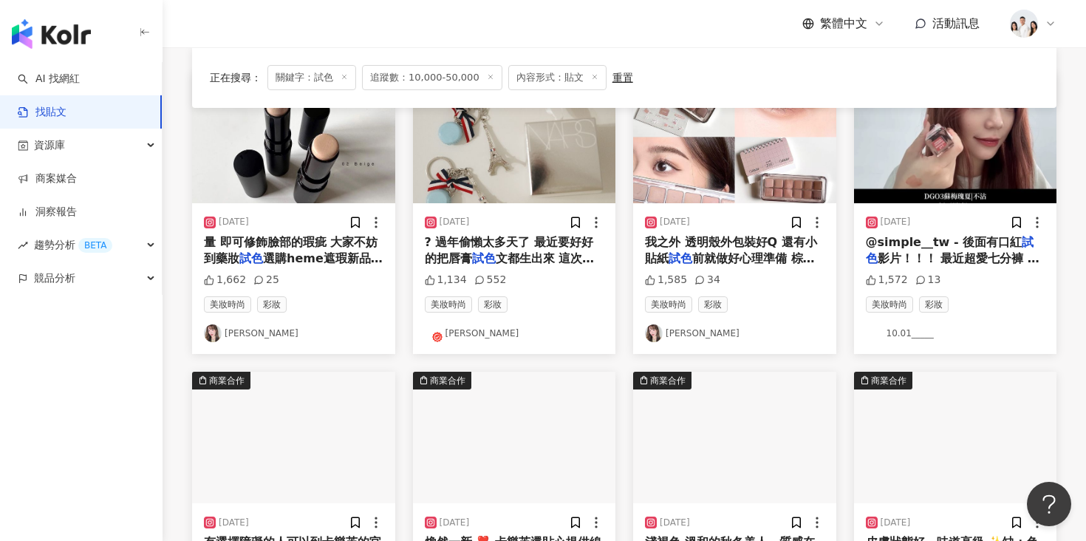
scroll to position [208, 0]
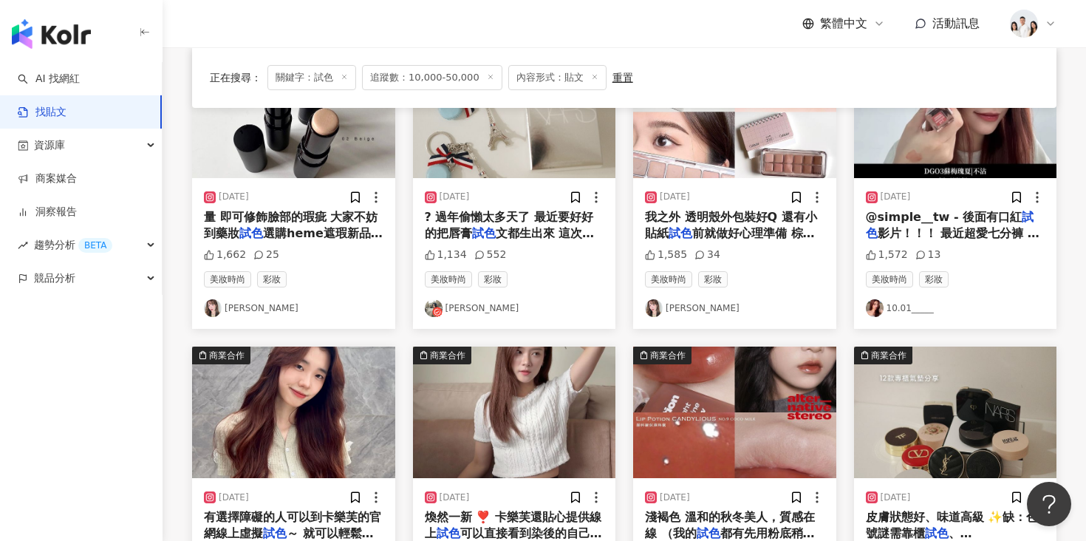
click at [685, 404] on img "button" at bounding box center [734, 411] width 203 height 131
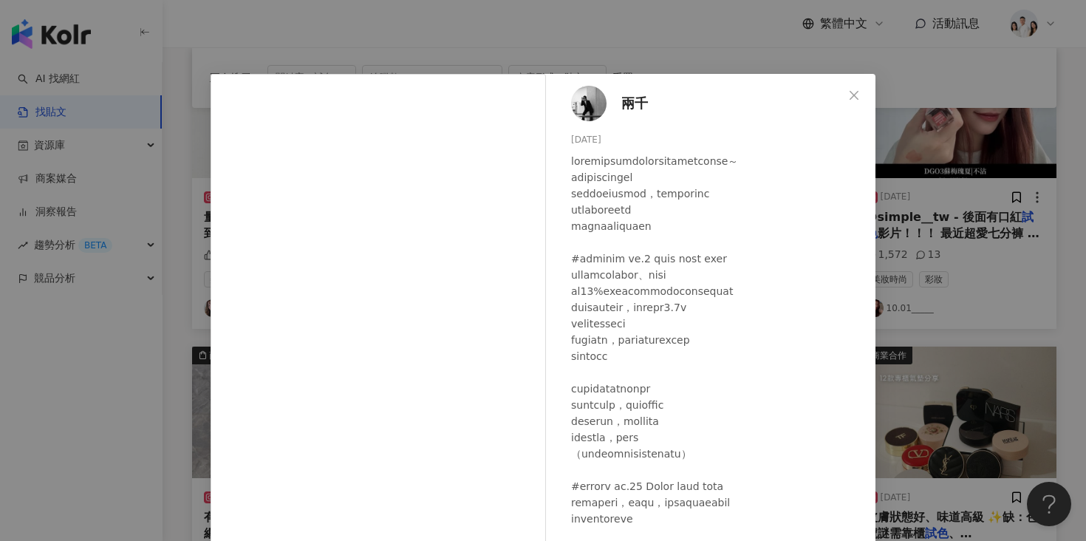
click at [879, 151] on div "兩千 2024/1/3 1,450 109 查看原始貼文" at bounding box center [543, 270] width 1086 height 541
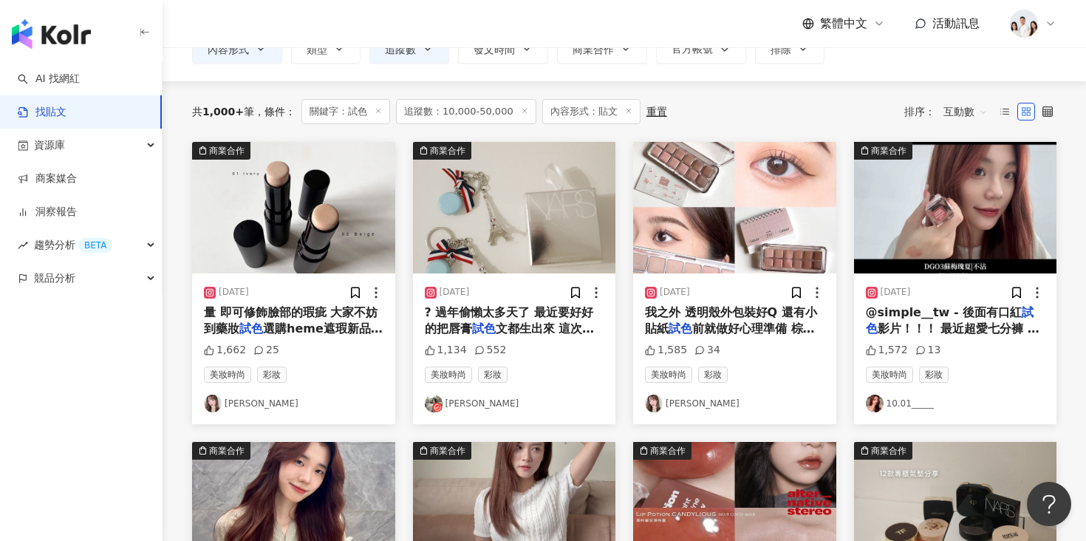
scroll to position [91, 0]
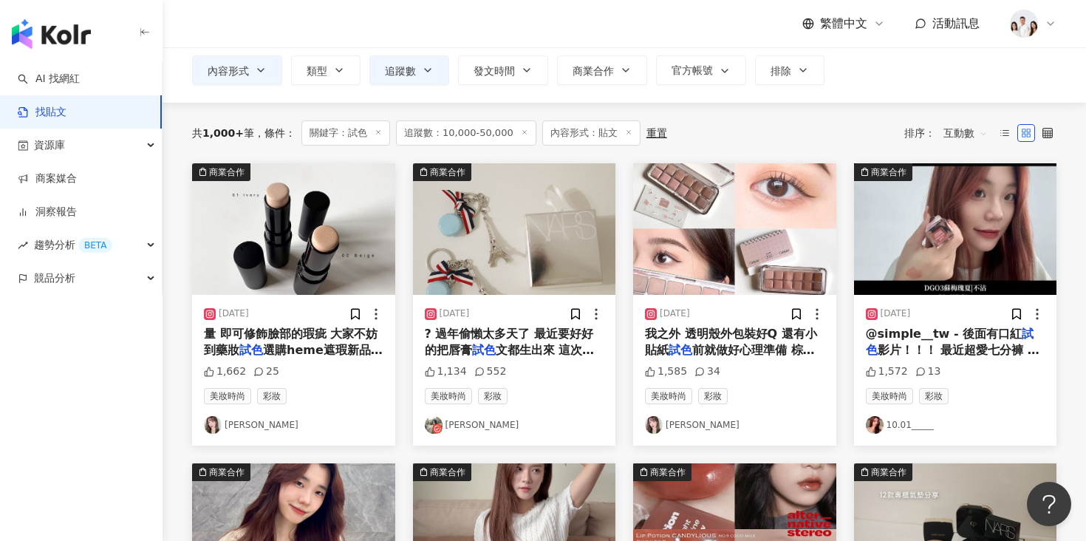
click at [922, 194] on img "button" at bounding box center [955, 228] width 203 height 131
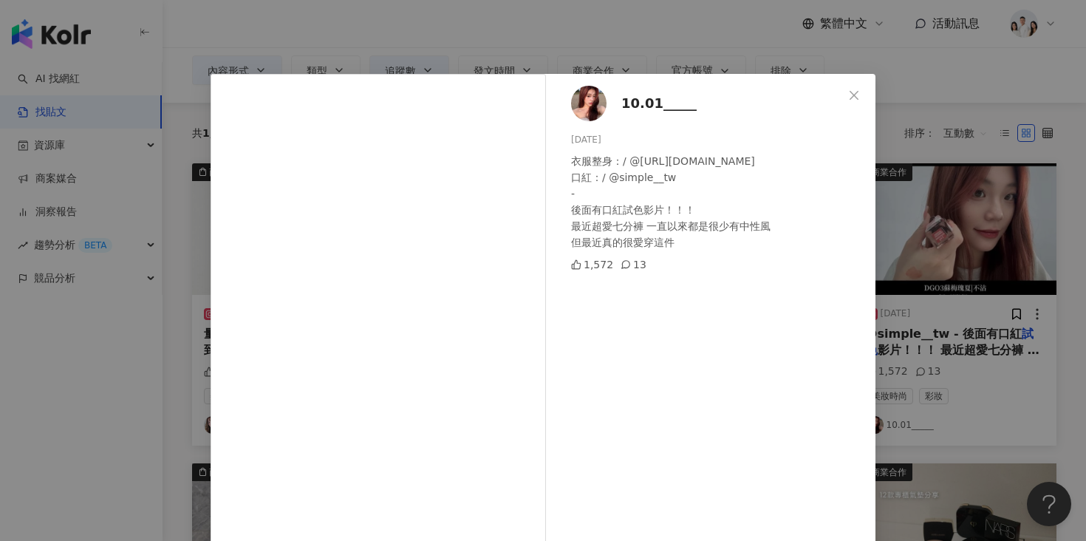
click at [918, 186] on div "10.01_____ 2024/6/12 衣服整身：/ @basic_official.co 口紅：/ @simple__tw - 後面有口紅試色影片！！！ …" at bounding box center [543, 270] width 1086 height 541
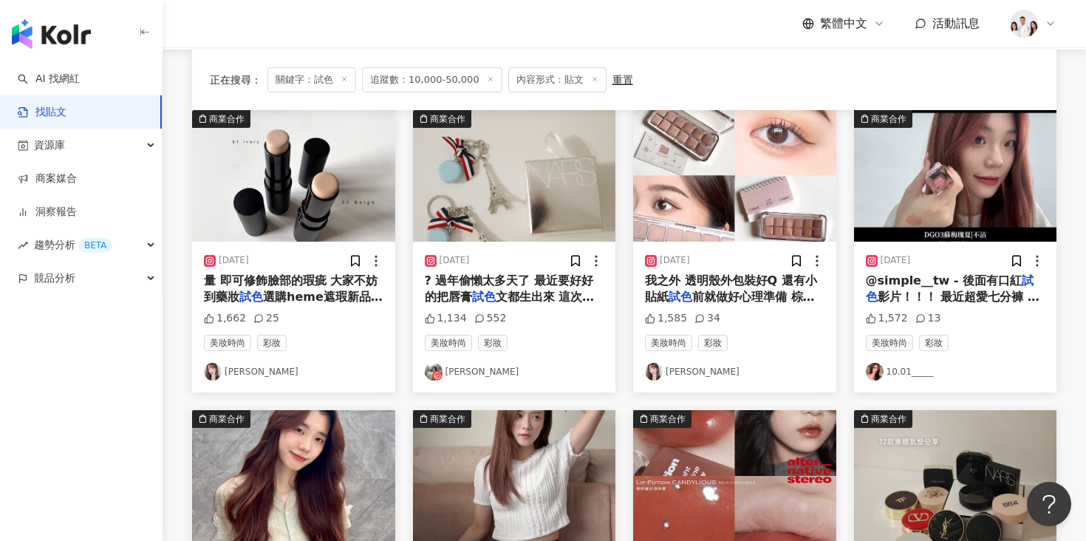
scroll to position [115, 0]
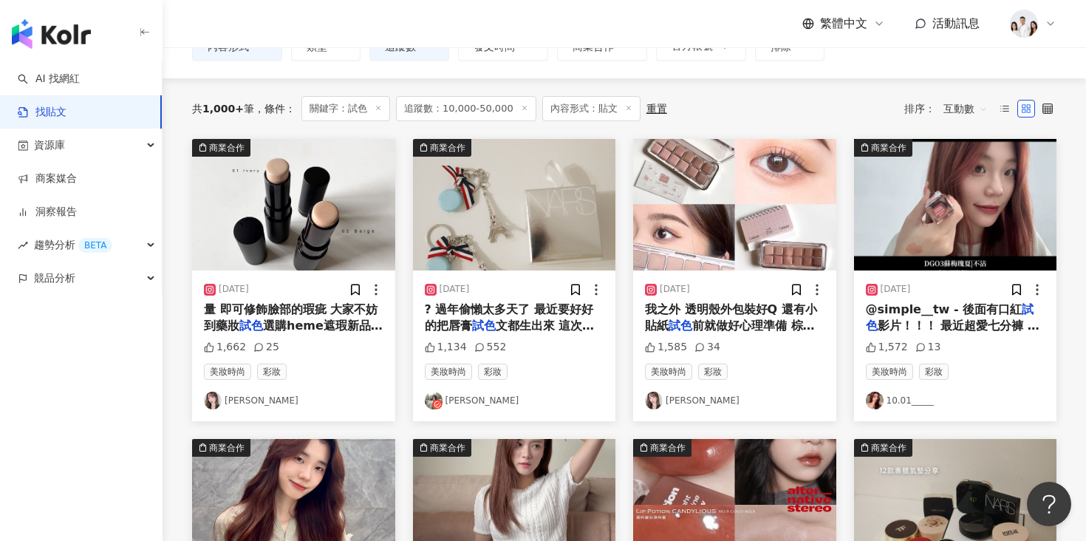
click at [744, 191] on img "button" at bounding box center [734, 204] width 203 height 131
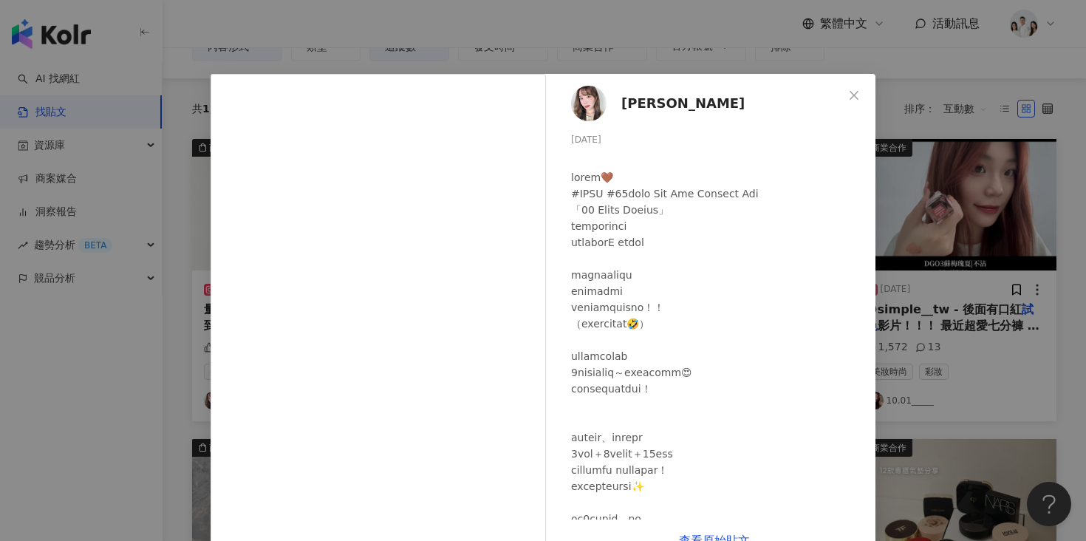
click at [946, 236] on div "Jessie Jane 2024/4/8 1,585 34 查看原始貼文" at bounding box center [543, 270] width 1086 height 541
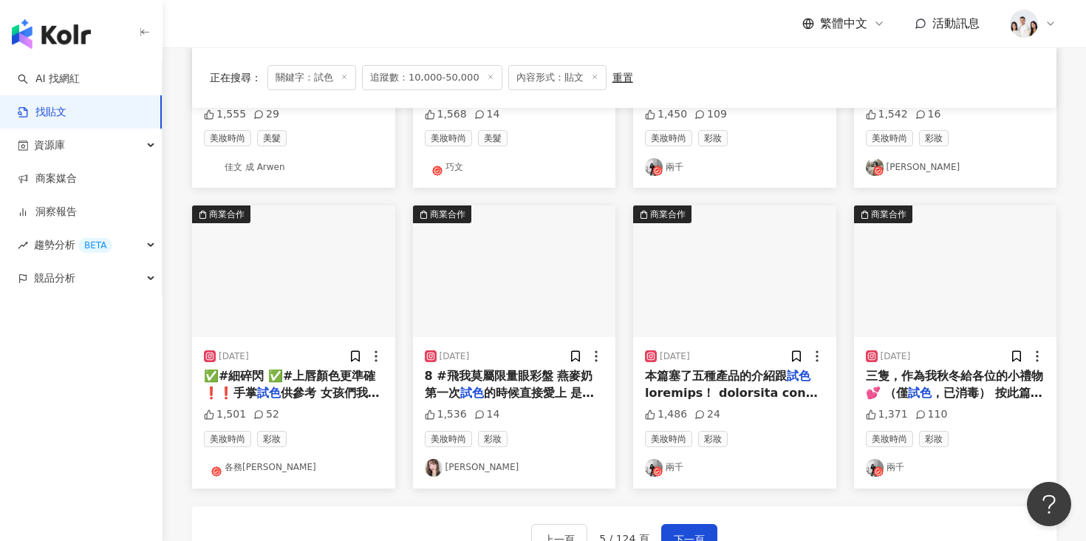
scroll to position [692, 0]
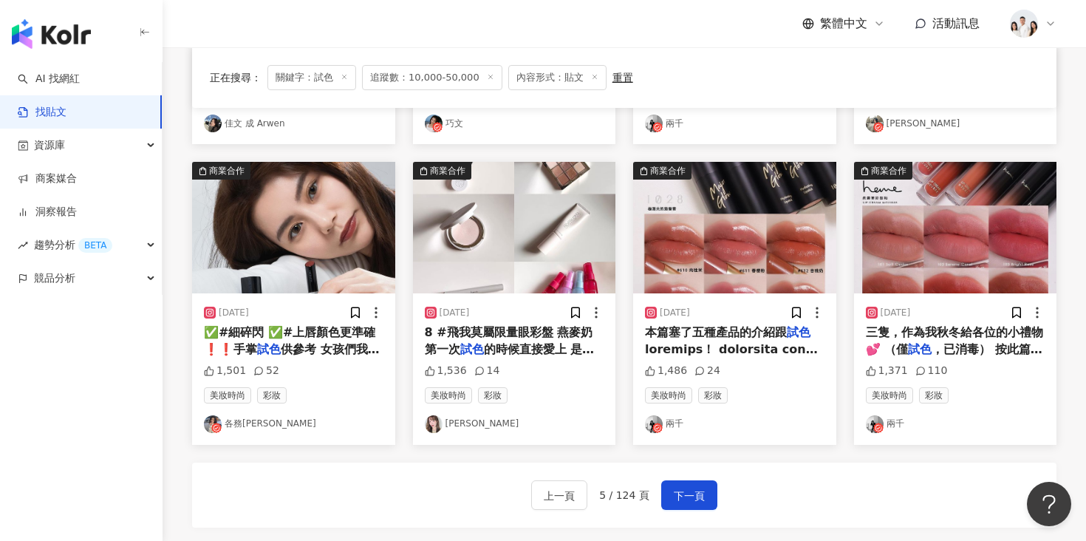
click at [352, 255] on img "button" at bounding box center [293, 227] width 203 height 131
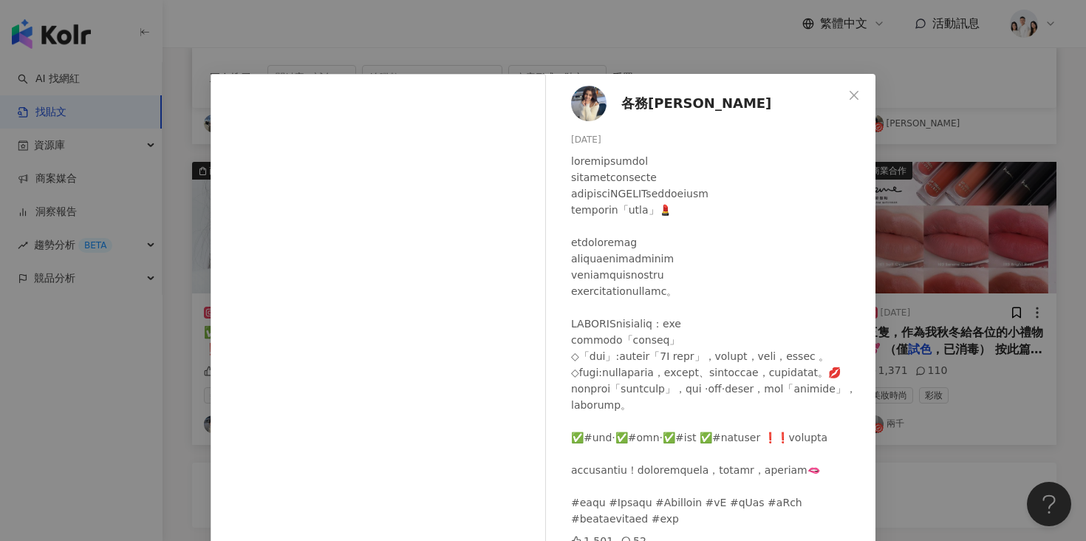
click at [924, 230] on div "各務禮美奈 2024/3/9 1,501 52 查看原始貼文" at bounding box center [543, 270] width 1086 height 541
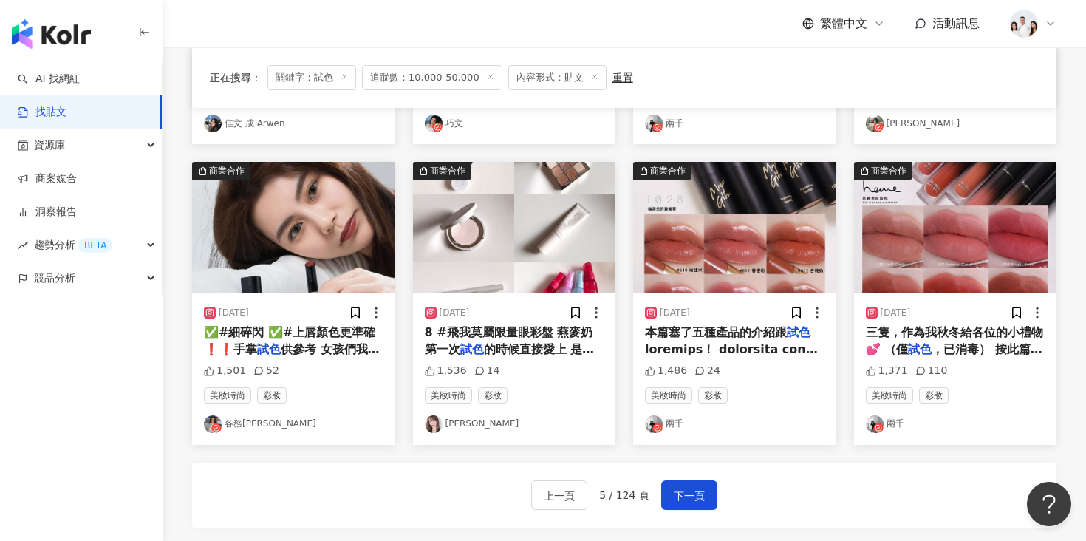
scroll to position [719, 0]
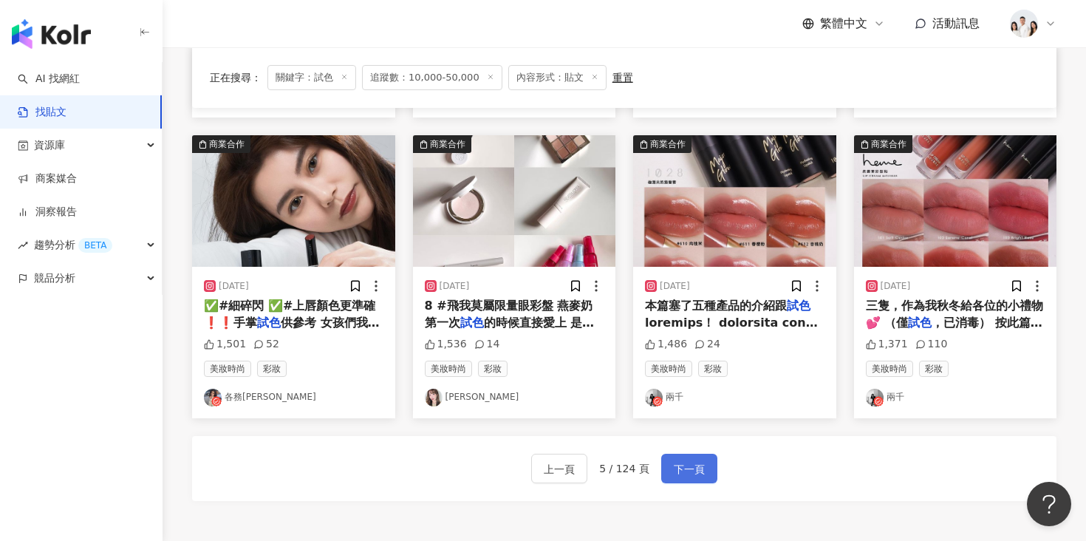
click at [697, 465] on span "下一頁" at bounding box center [689, 469] width 31 height 18
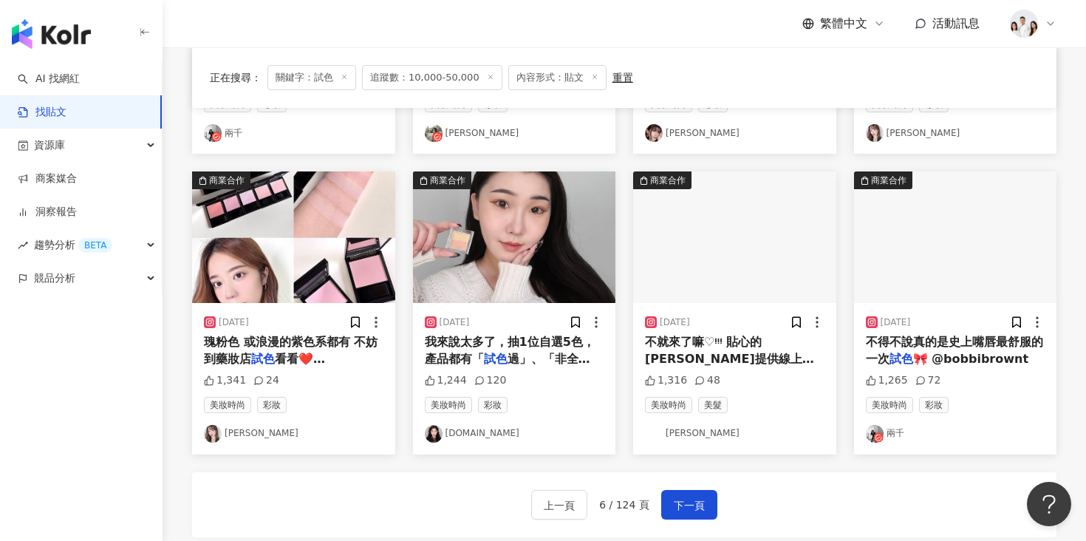
scroll to position [688, 0]
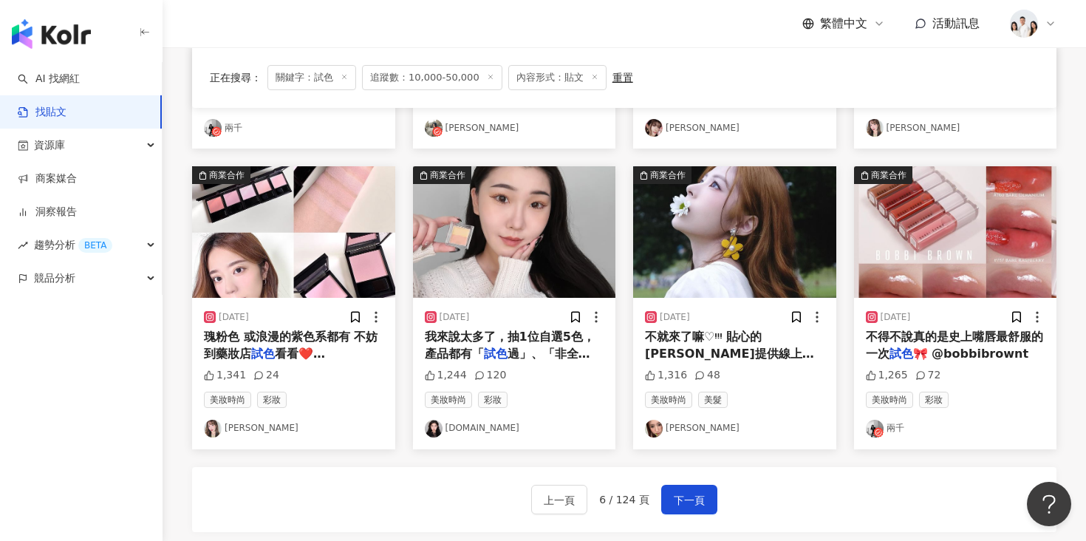
click at [705, 247] on img "button" at bounding box center [734, 231] width 203 height 131
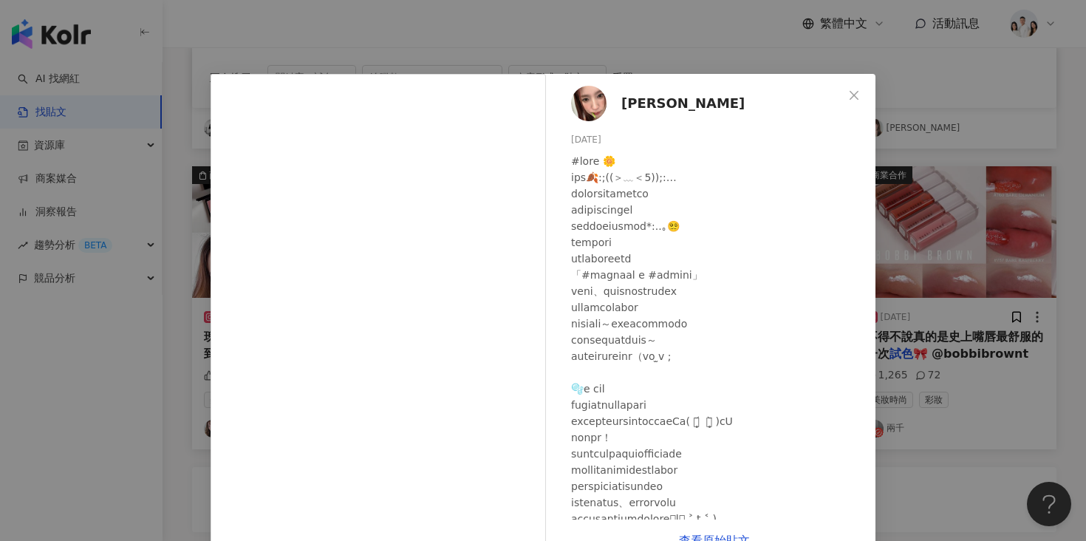
click at [173, 341] on div "陳美君 MEICHUNG 2023/11/3 1,316 48 查看原始貼文" at bounding box center [543, 270] width 1086 height 541
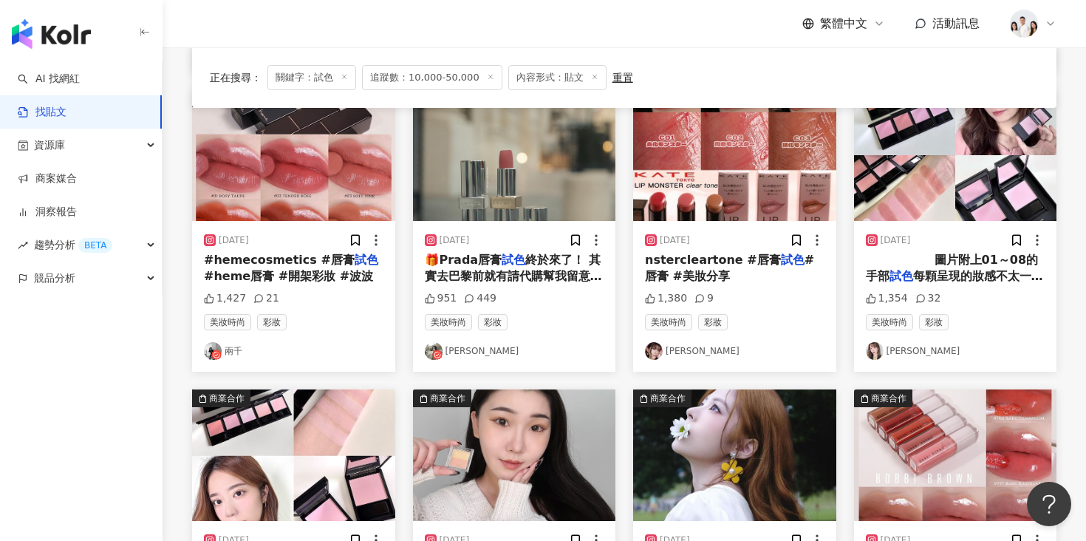
scroll to position [411, 0]
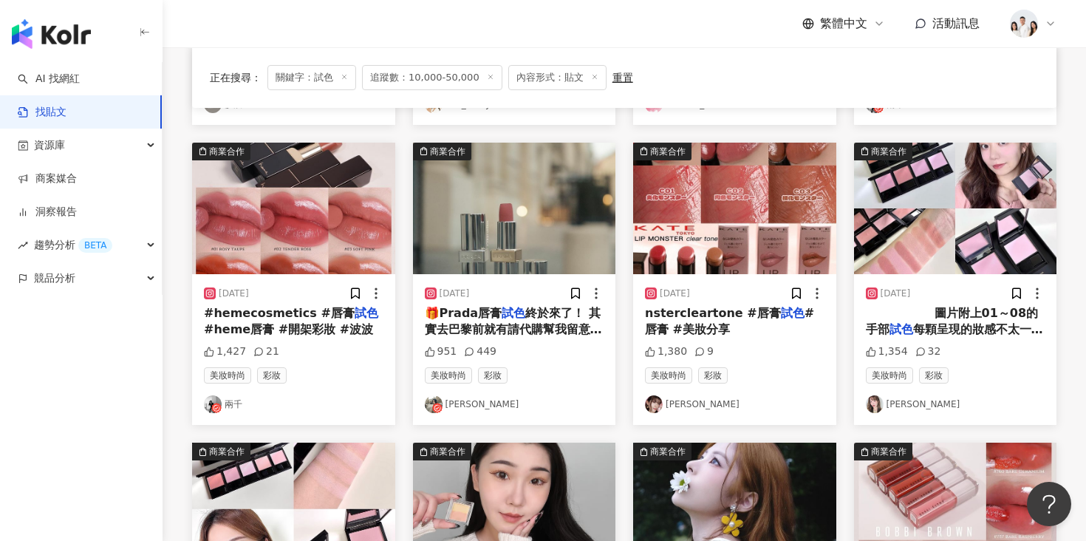
click at [908, 197] on img "button" at bounding box center [955, 208] width 203 height 131
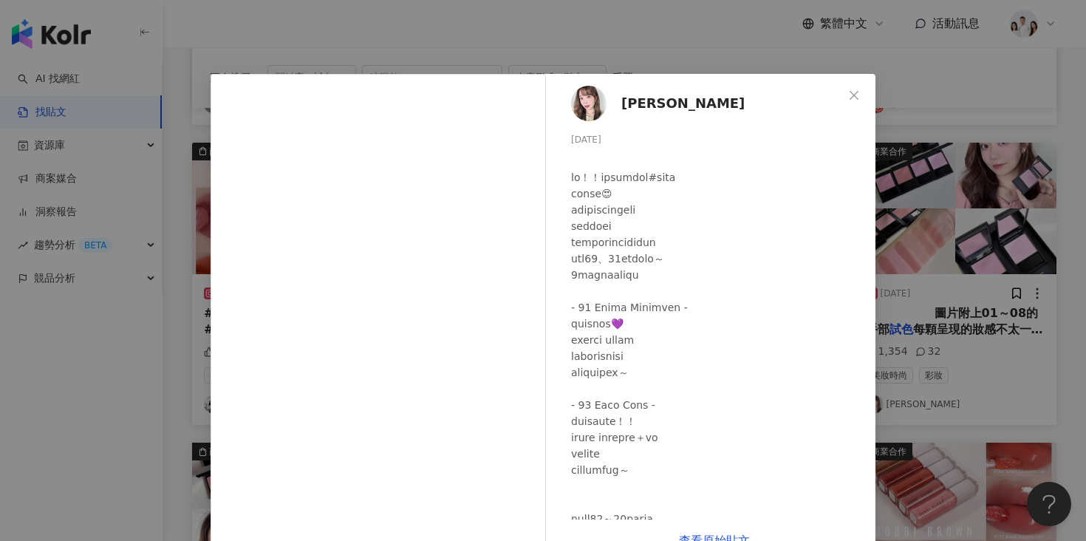
click at [106, 331] on div "Jessie Jane 2024/6/20 1,354 32 查看原始貼文" at bounding box center [543, 270] width 1086 height 541
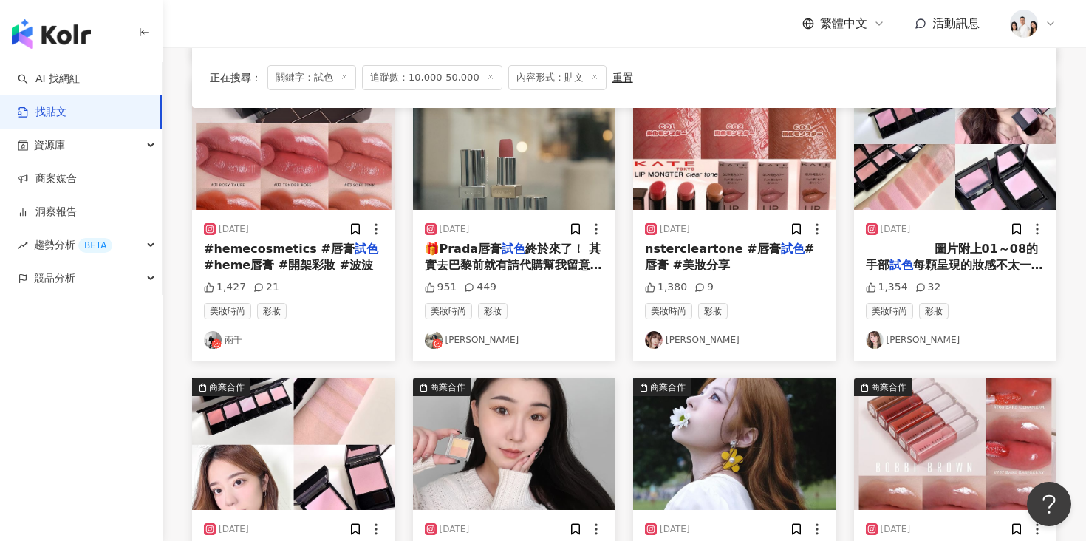
scroll to position [880, 0]
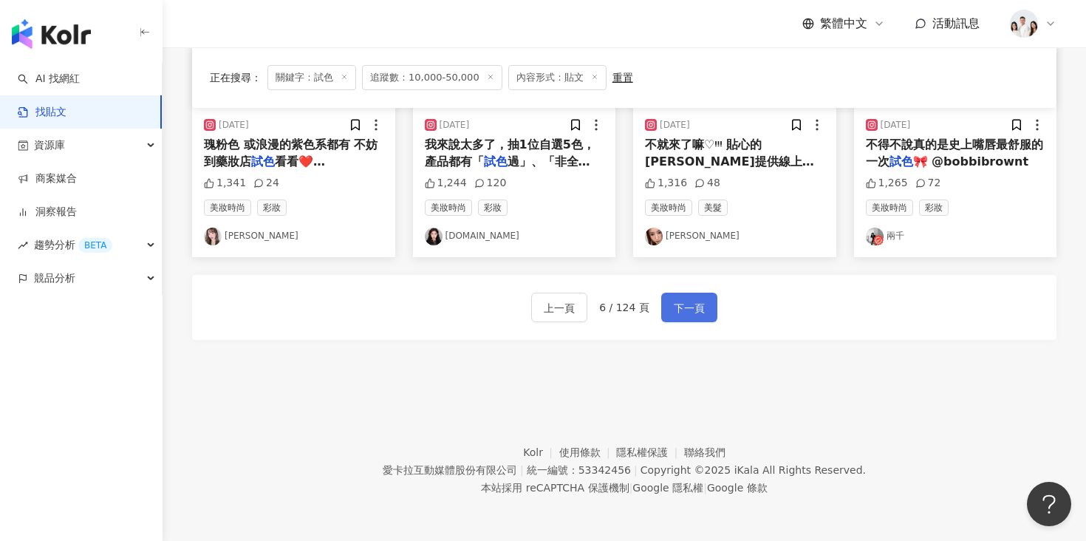
click at [682, 309] on span "下一頁" at bounding box center [689, 308] width 31 height 18
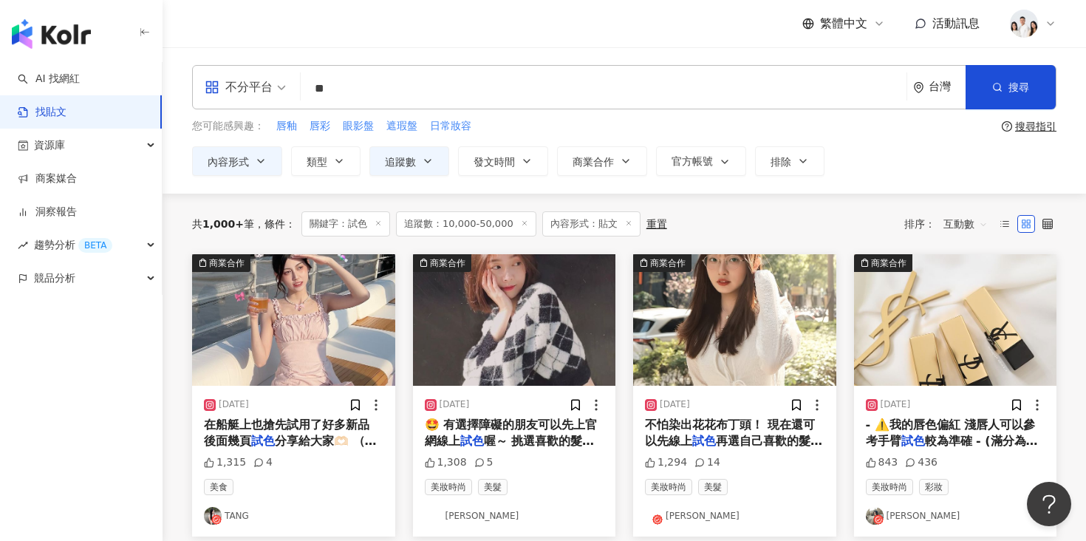
scroll to position [10, 0]
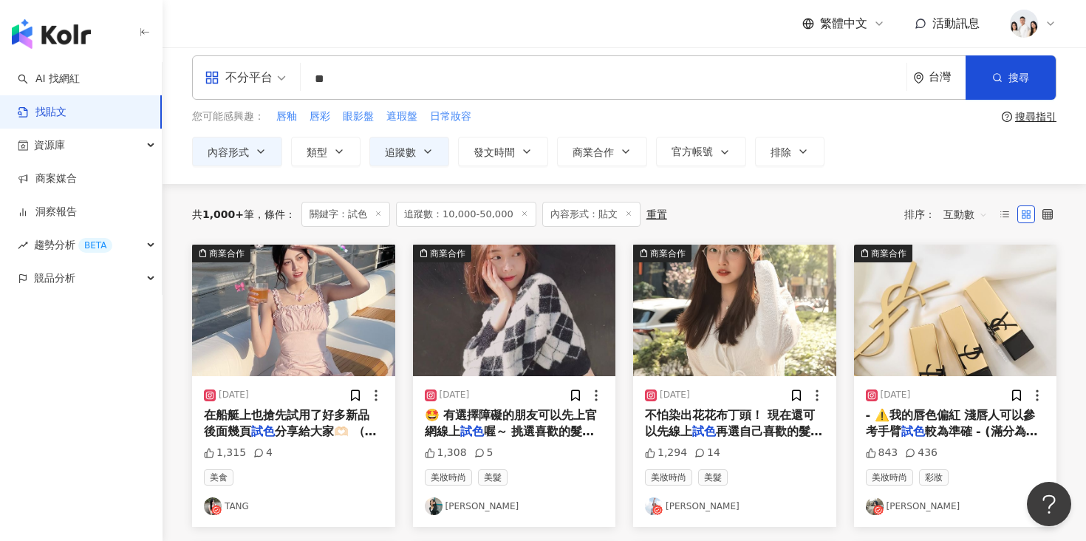
click at [558, 274] on img "button" at bounding box center [514, 310] width 203 height 131
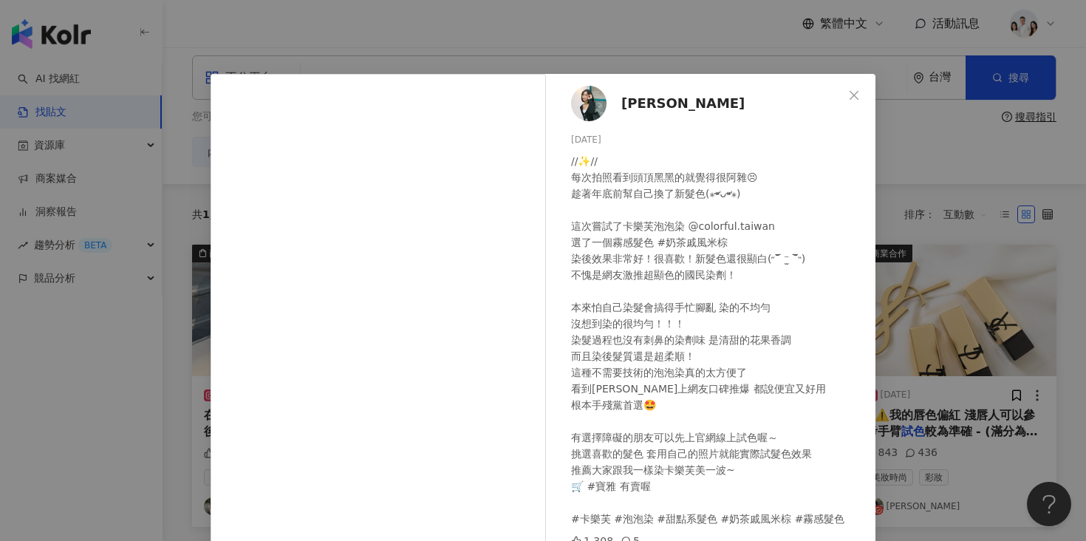
click at [902, 131] on div "Joanne 2023/12/19 //✨// 每次拍照看到頭頂黑黑的就覺得很阿雜😣 趁著年底前幫自己換了新髮色(⁎⁍̴̛ᴗ⁍̴̛⁎) 這次嘗試了卡樂芙泡泡染…" at bounding box center [543, 270] width 1086 height 541
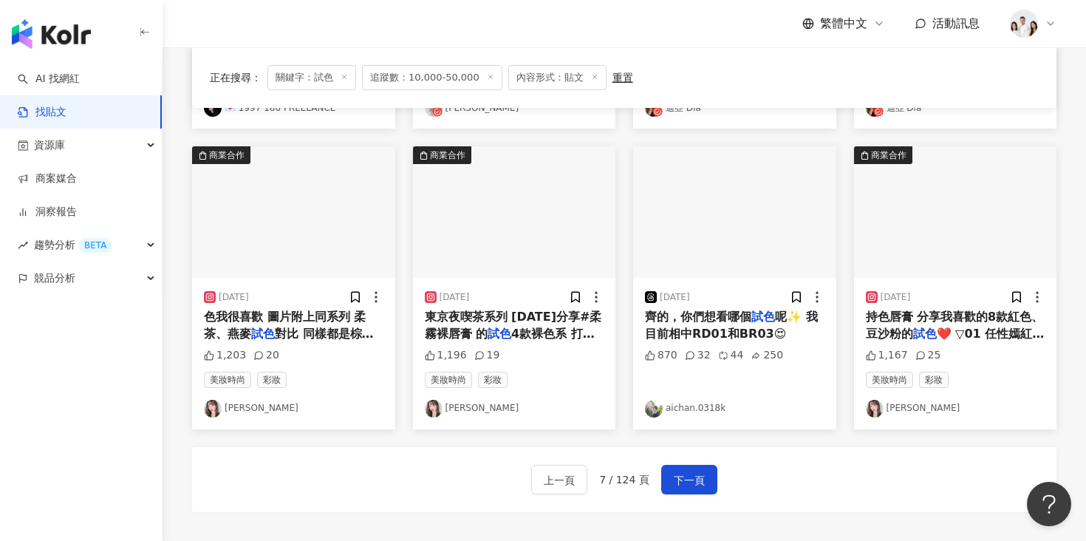
scroll to position [784, 0]
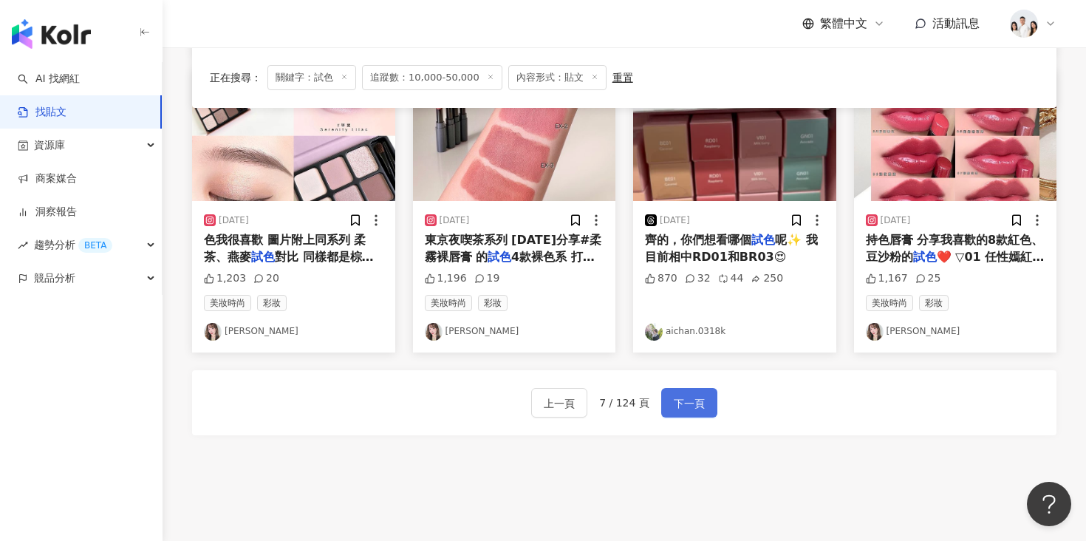
click at [702, 408] on span "下一頁" at bounding box center [689, 403] width 31 height 18
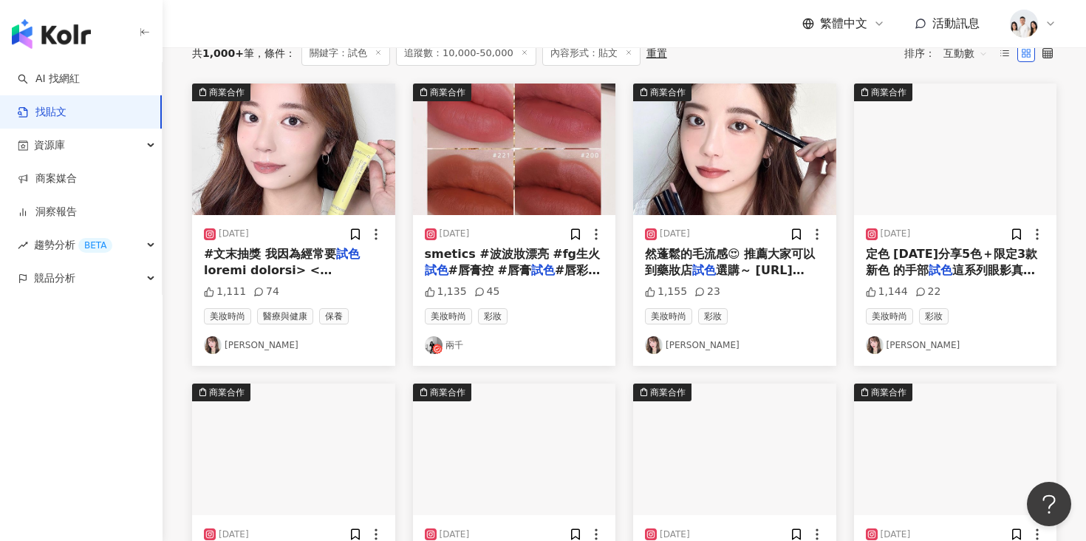
scroll to position [334, 0]
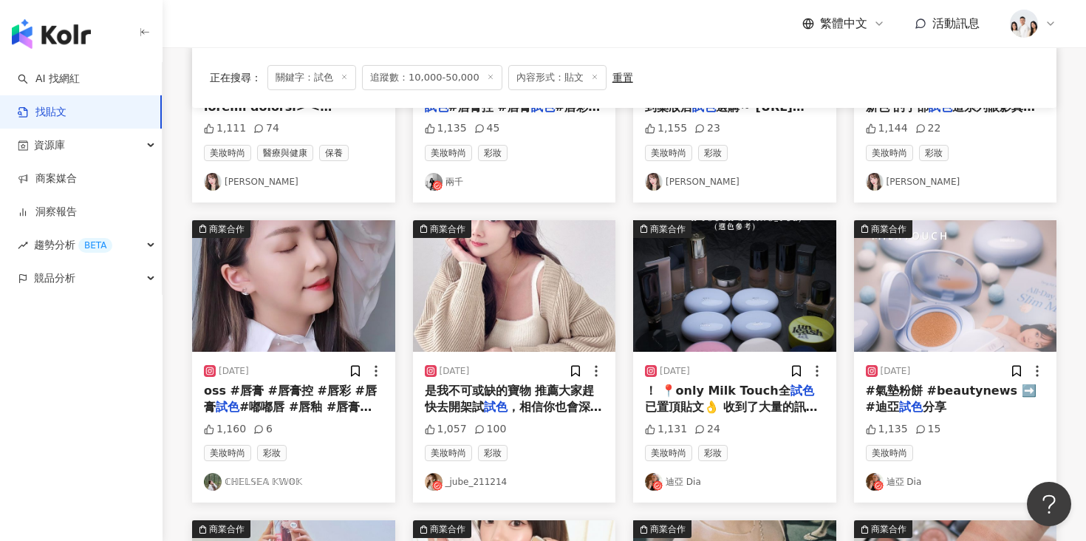
click at [520, 309] on img "button" at bounding box center [514, 285] width 203 height 131
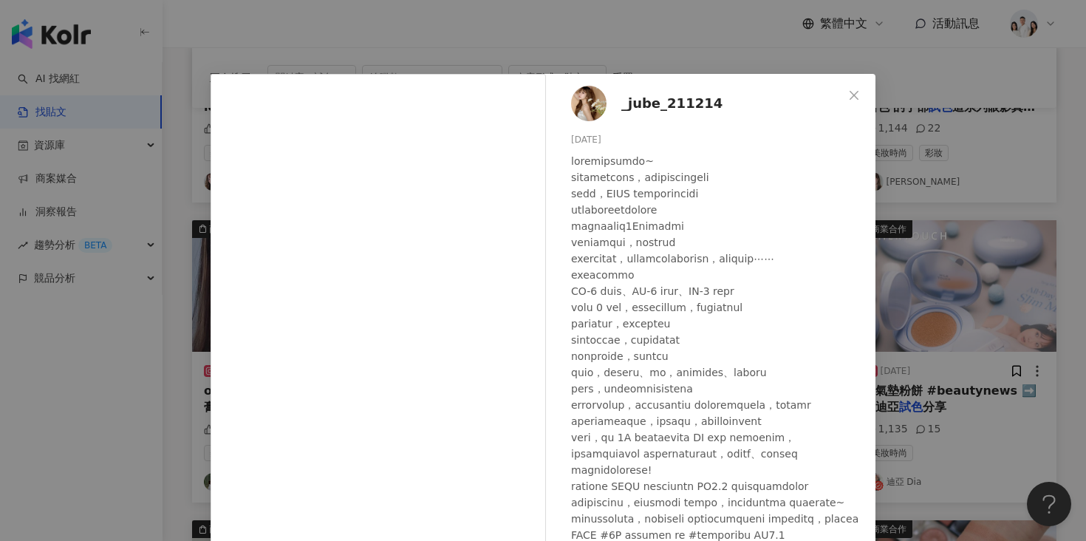
click at [125, 355] on div "_jube_211214 2024/2/24 1,057 100 查看原始貼文" at bounding box center [543, 270] width 1086 height 541
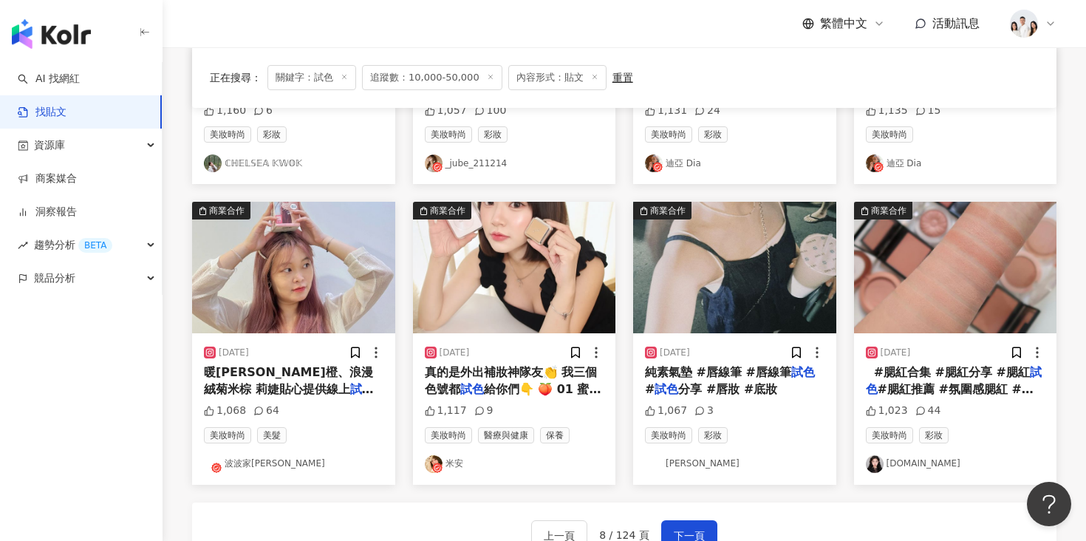
scroll to position [675, 0]
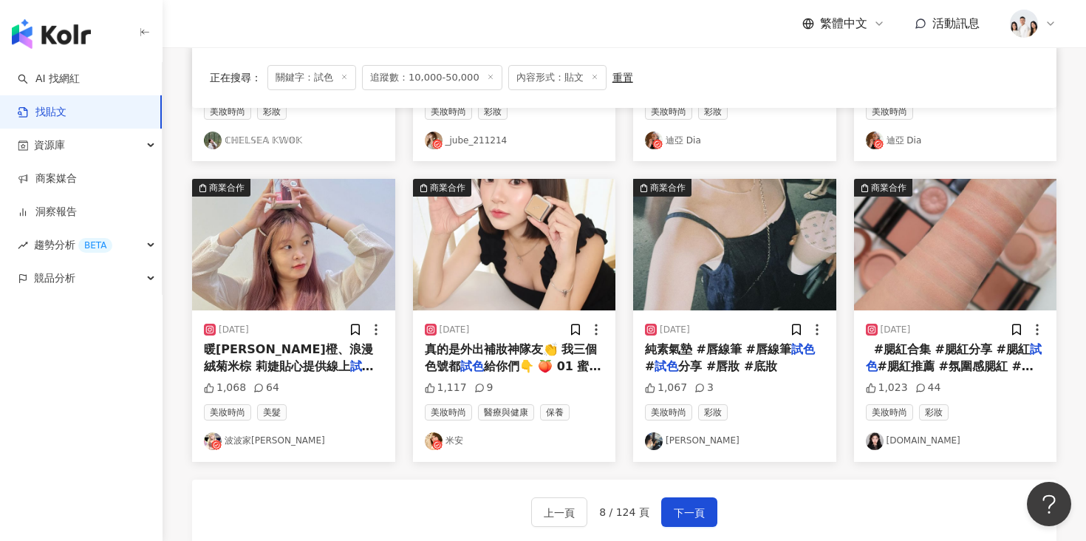
click at [441, 272] on img "button" at bounding box center [514, 244] width 203 height 131
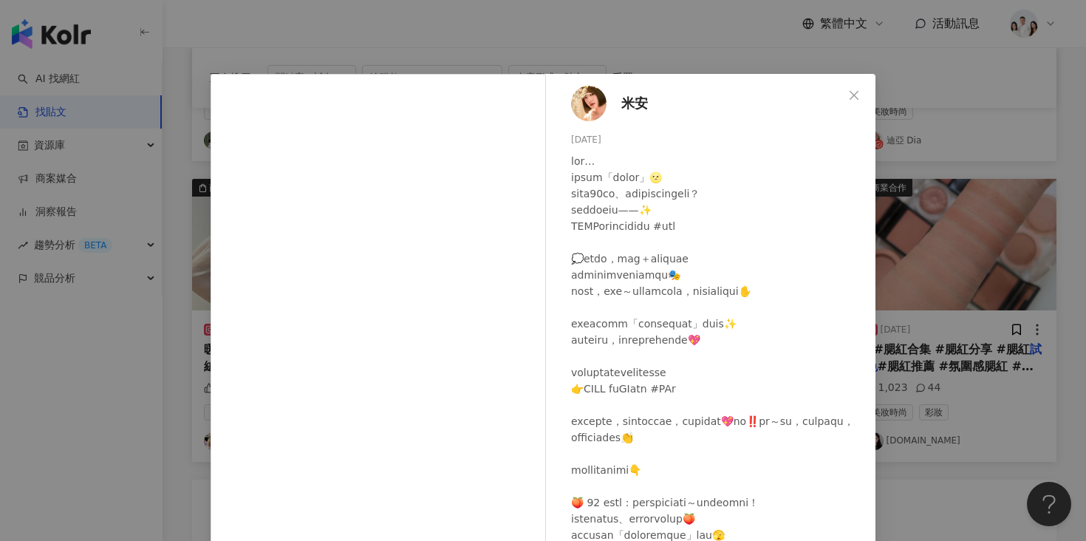
click at [93, 360] on div "米安 2025/7/8 1,117 9 查看原始貼文" at bounding box center [543, 270] width 1086 height 541
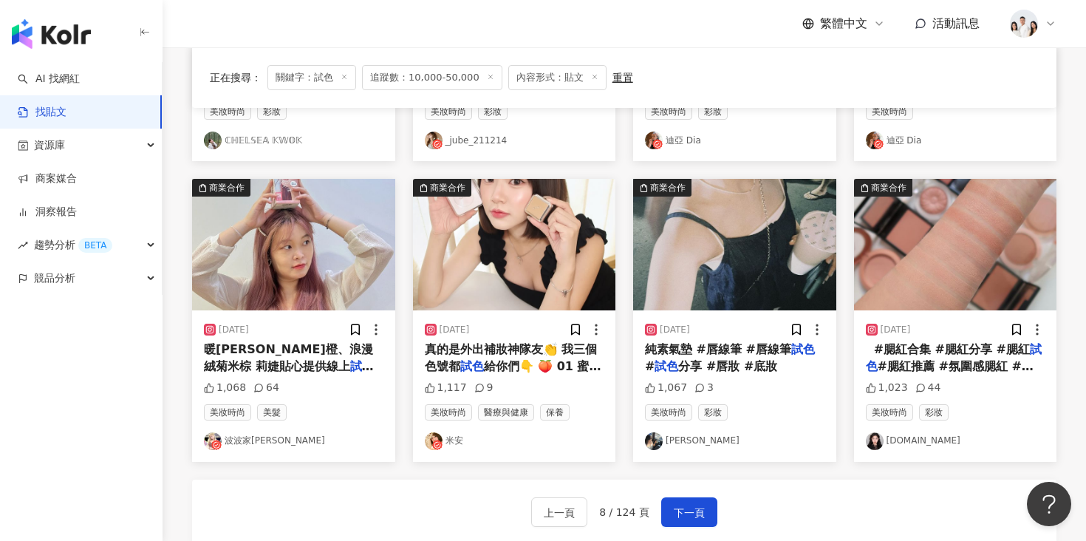
click at [715, 261] on img "button" at bounding box center [734, 244] width 203 height 131
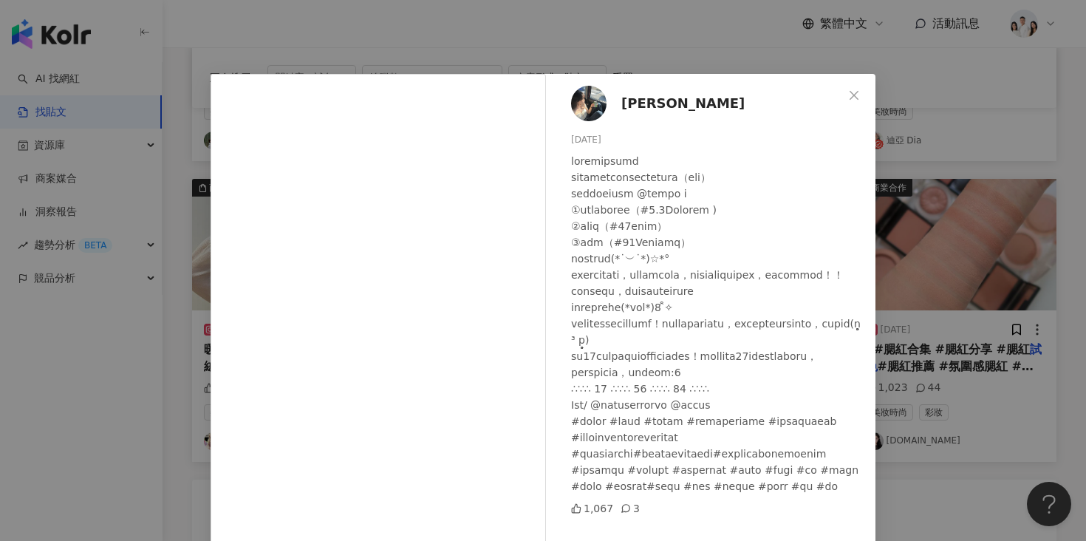
click at [184, 332] on div "小林 Le 2024/4/21 1,067 3 查看原始貼文" at bounding box center [543, 270] width 1086 height 541
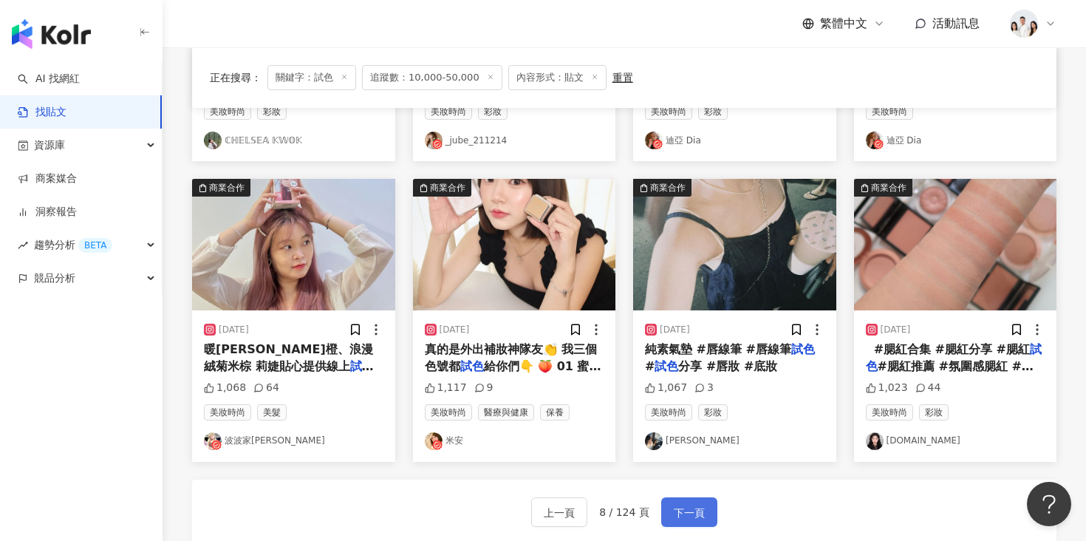
click at [682, 500] on button "下一頁" at bounding box center [689, 512] width 56 height 30
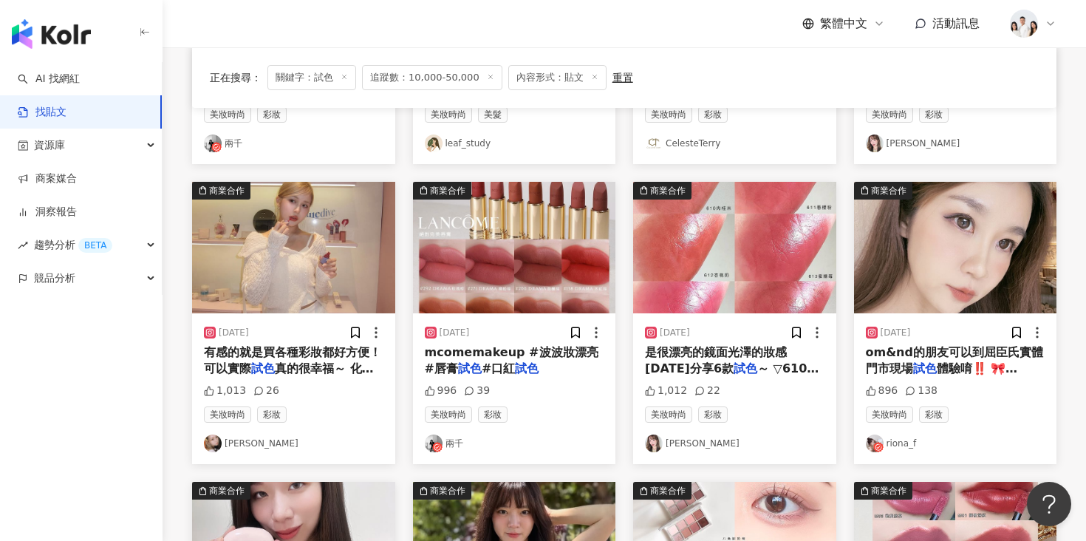
scroll to position [367, 0]
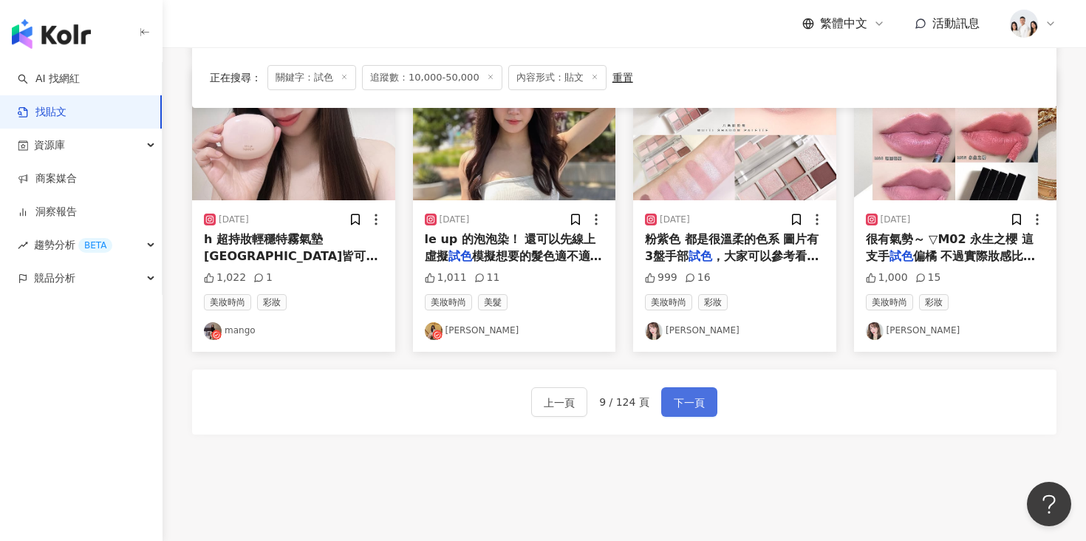
click at [699, 405] on span "下一頁" at bounding box center [689, 403] width 31 height 18
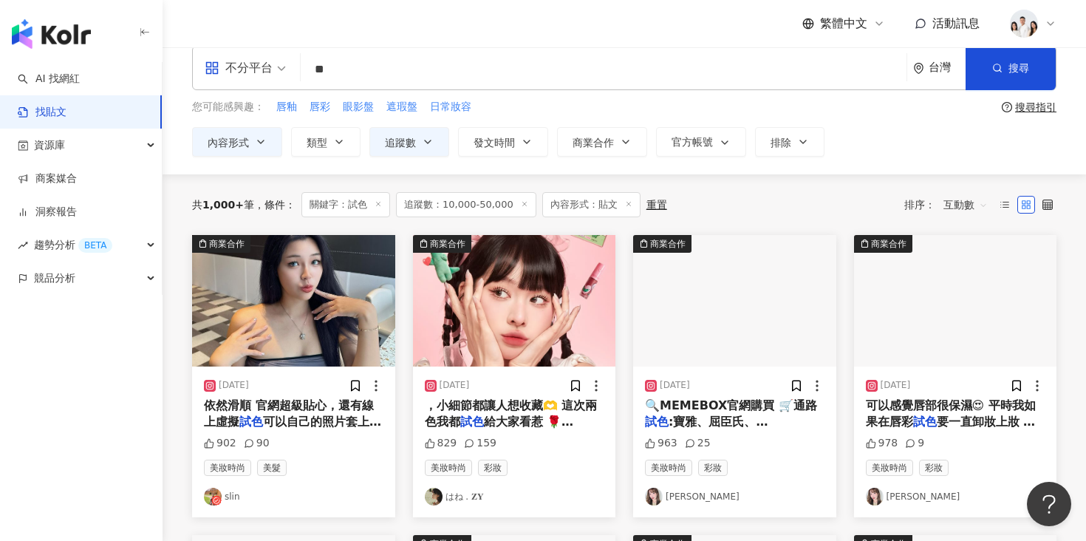
scroll to position [0, 0]
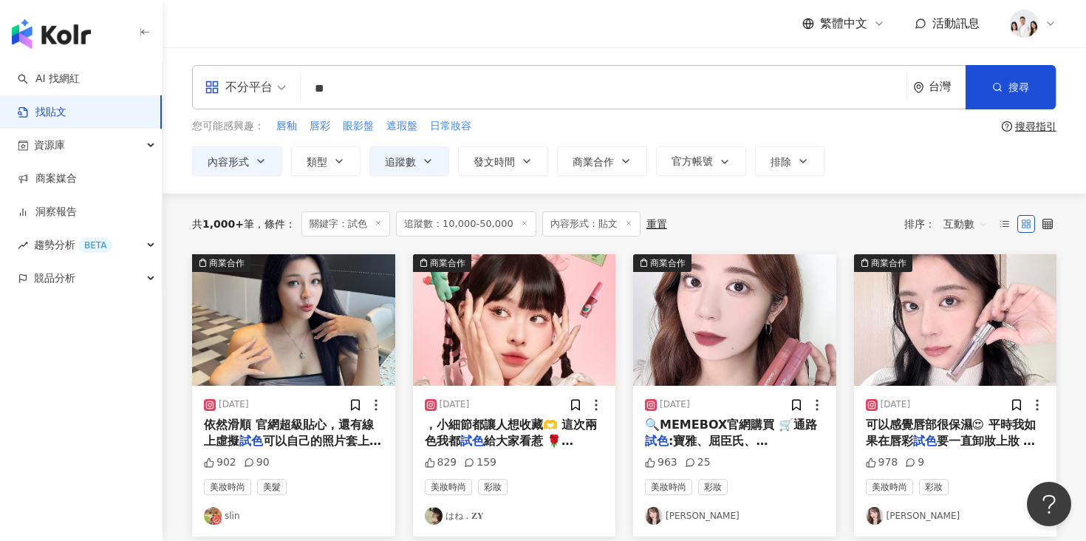
click at [579, 326] on img "button" at bounding box center [514, 319] width 203 height 131
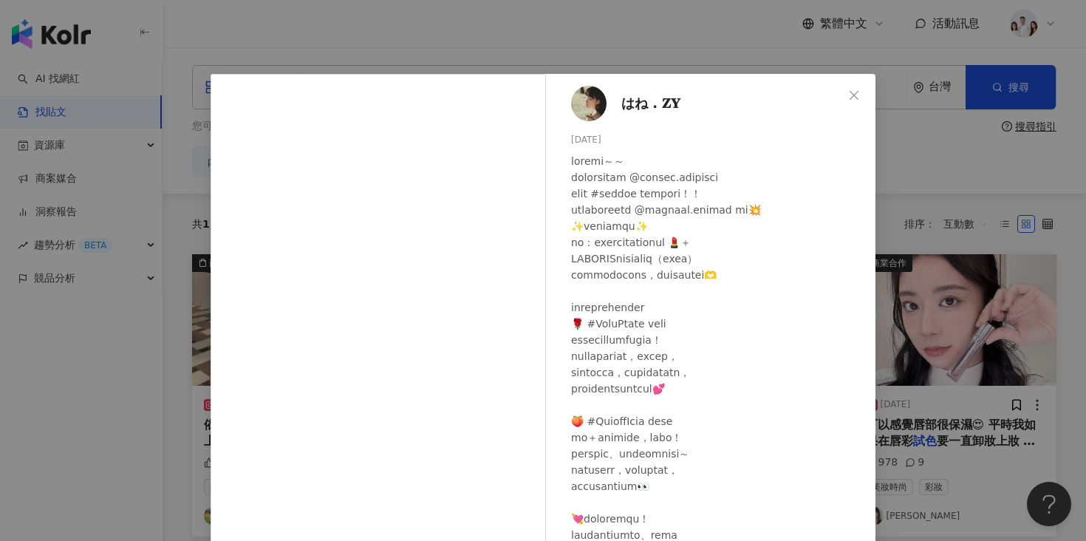
click at [931, 265] on div "はね . 𝐙𝐘 2025/5/26 829 159 查看原始貼文" at bounding box center [543, 270] width 1086 height 541
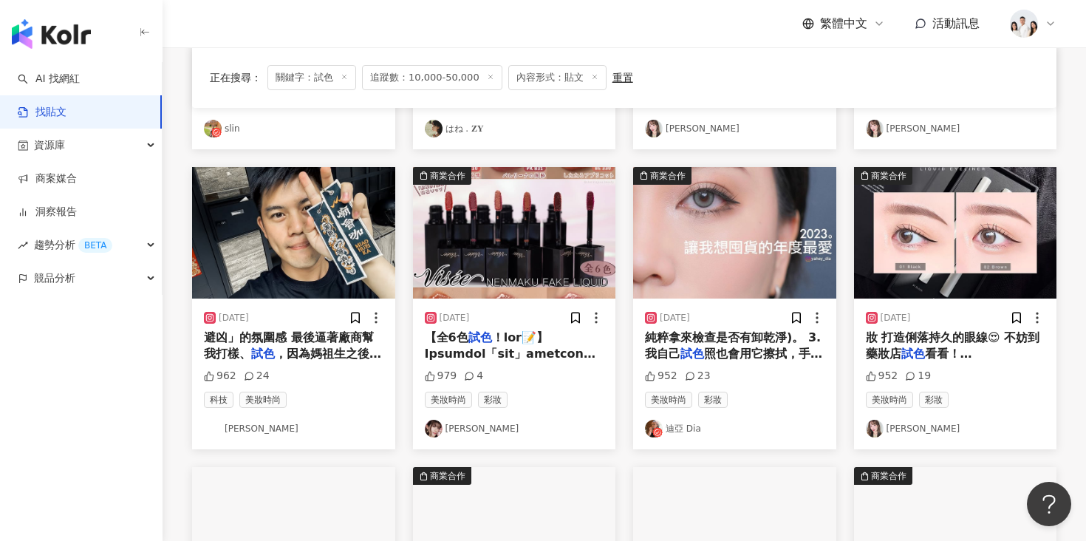
scroll to position [140, 0]
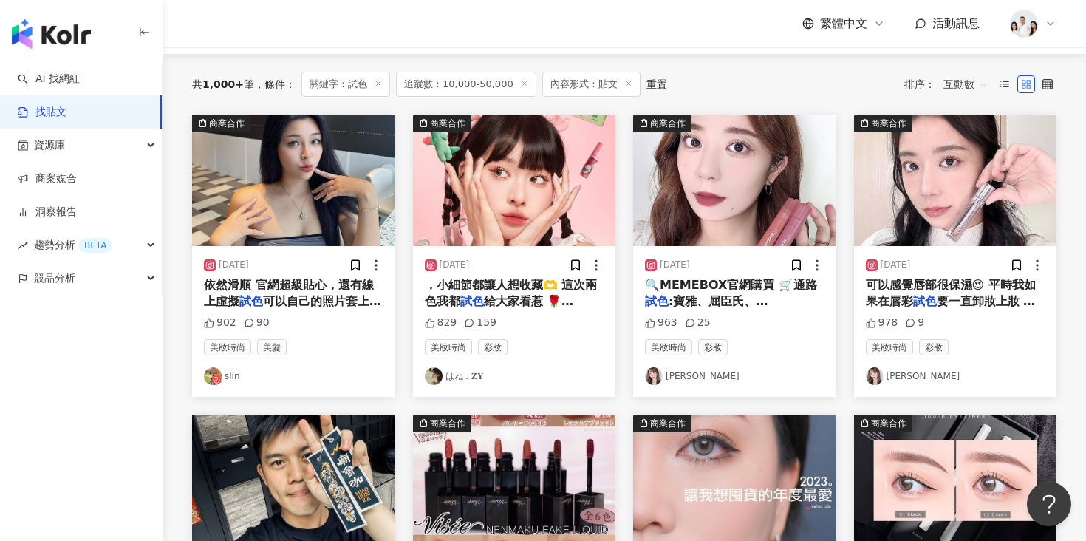
click at [553, 213] on img "button" at bounding box center [514, 179] width 203 height 131
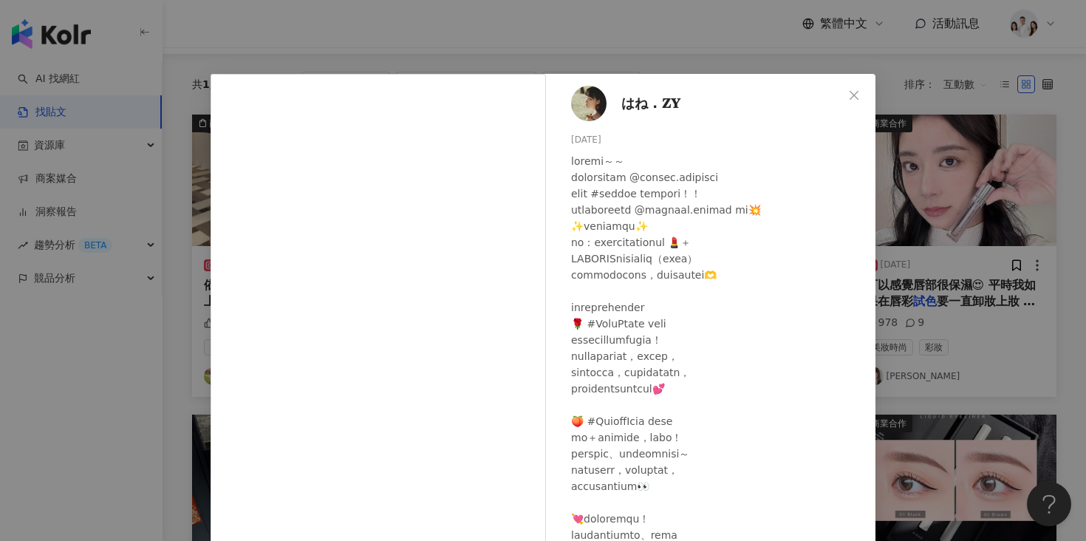
click at [948, 210] on div "はね . 𝐙𝐘 2025/5/26 829 159 查看原始貼文" at bounding box center [543, 270] width 1086 height 541
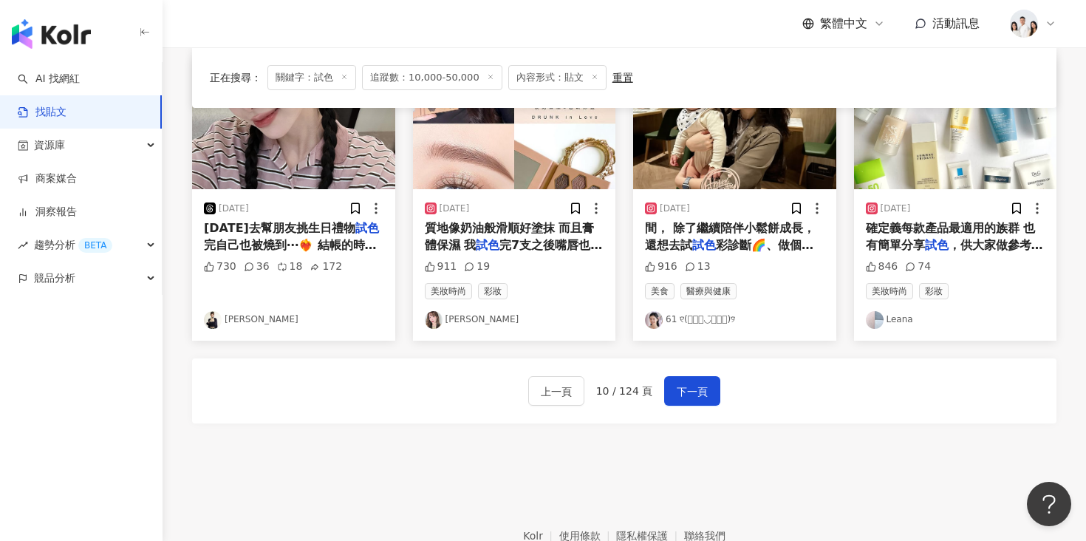
scroll to position [809, 0]
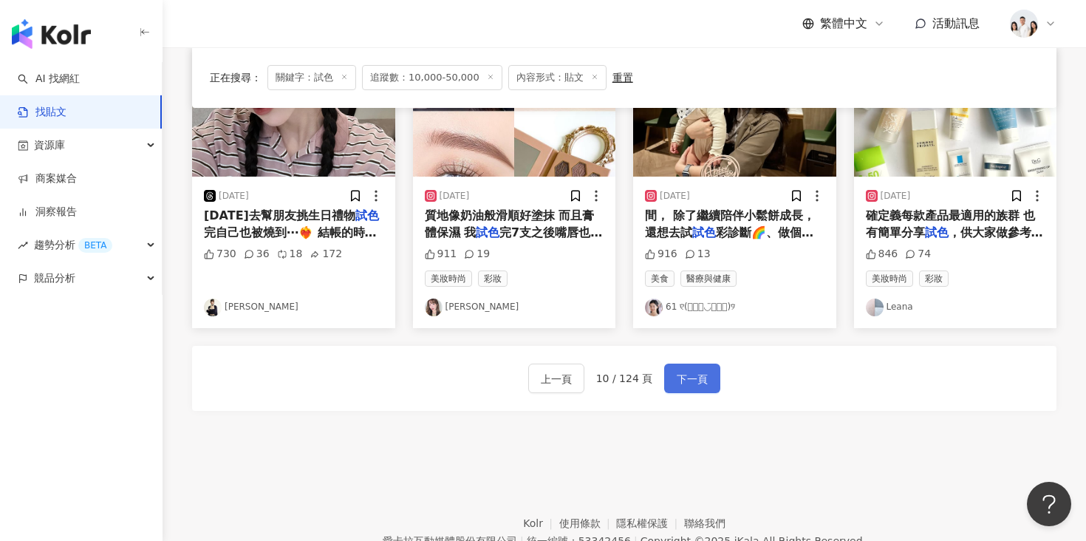
click at [697, 382] on span "下一頁" at bounding box center [692, 379] width 31 height 18
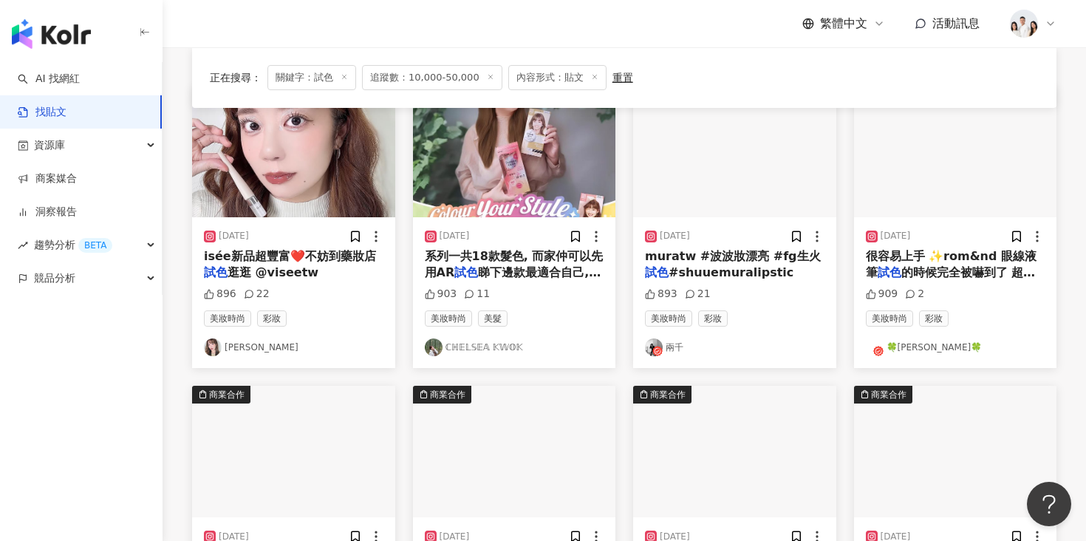
scroll to position [158, 0]
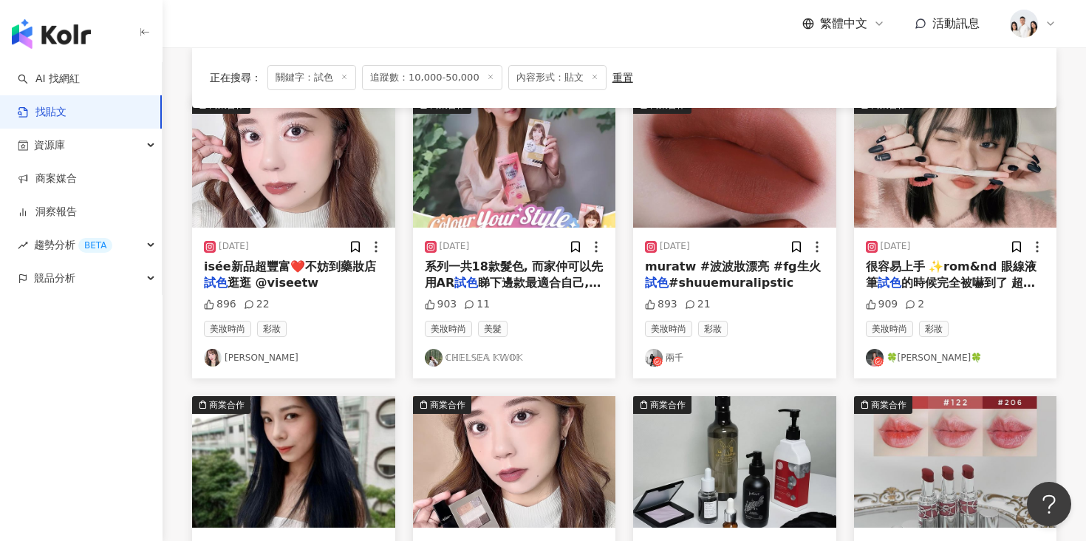
click at [954, 185] on img "button" at bounding box center [955, 161] width 203 height 131
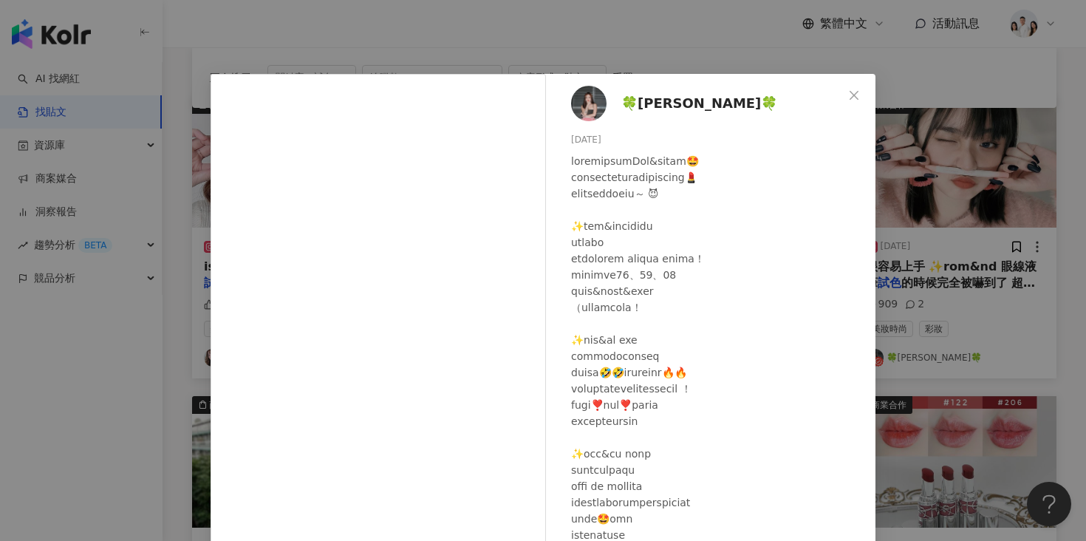
click at [920, 144] on div "🍀曉希🍀 2023/10/1 909 2 查看原始貼文" at bounding box center [543, 270] width 1086 height 541
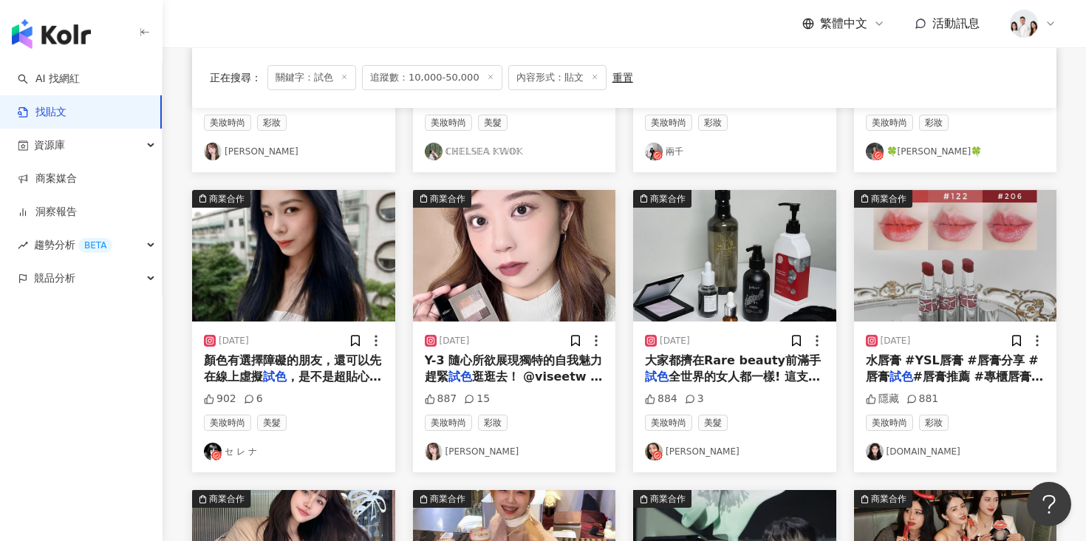
scroll to position [392, 0]
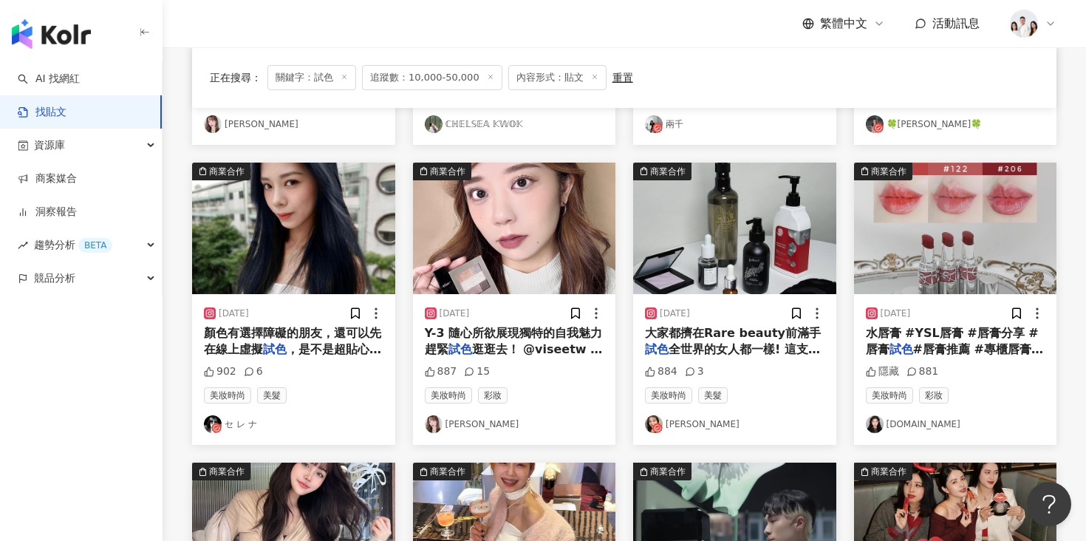
click at [314, 236] on img "button" at bounding box center [293, 228] width 203 height 131
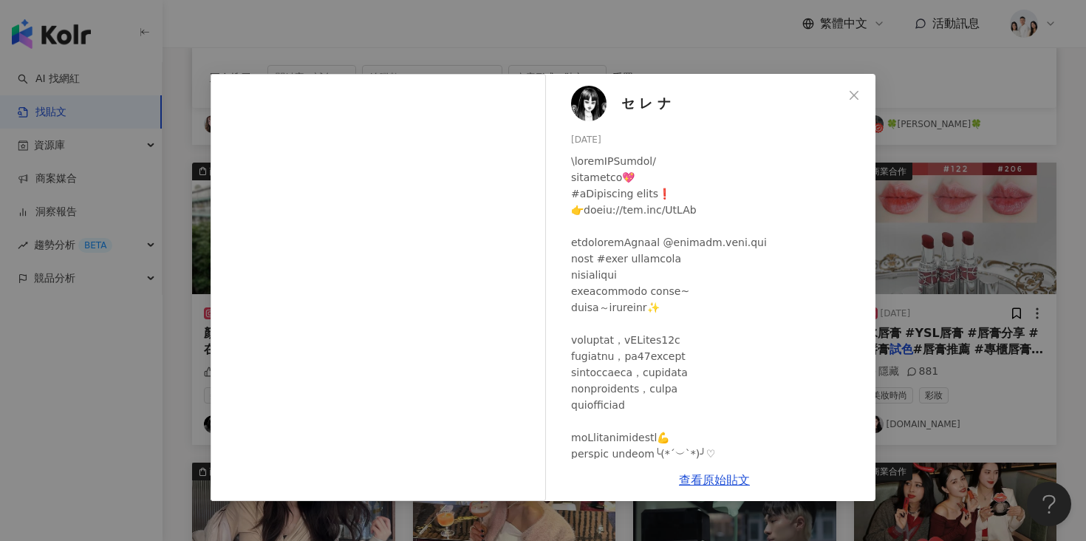
click at [160, 349] on div "セ レ ナ 2023/12/28 902 6 查看原始貼文" at bounding box center [543, 270] width 1086 height 541
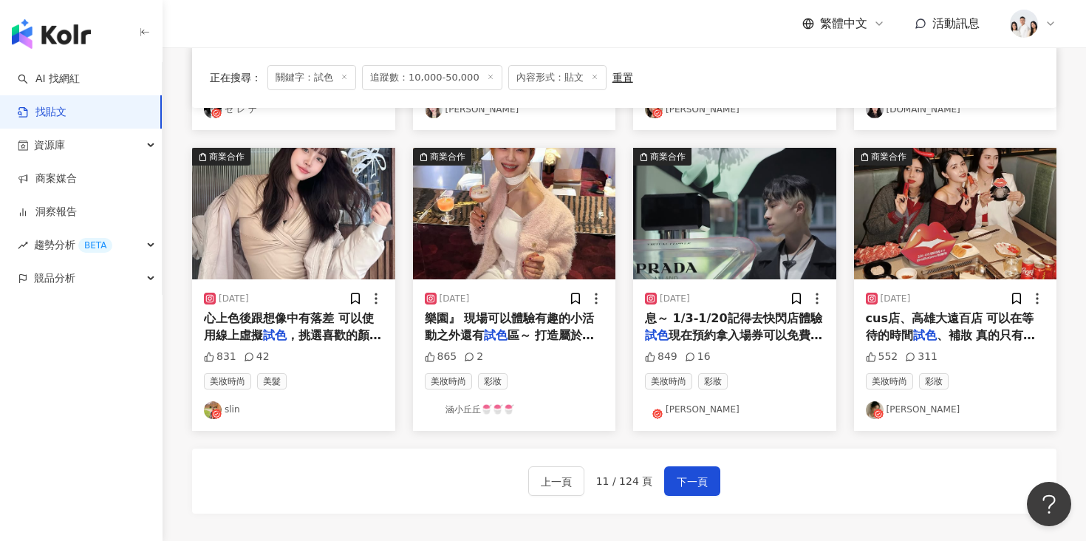
scroll to position [711, 0]
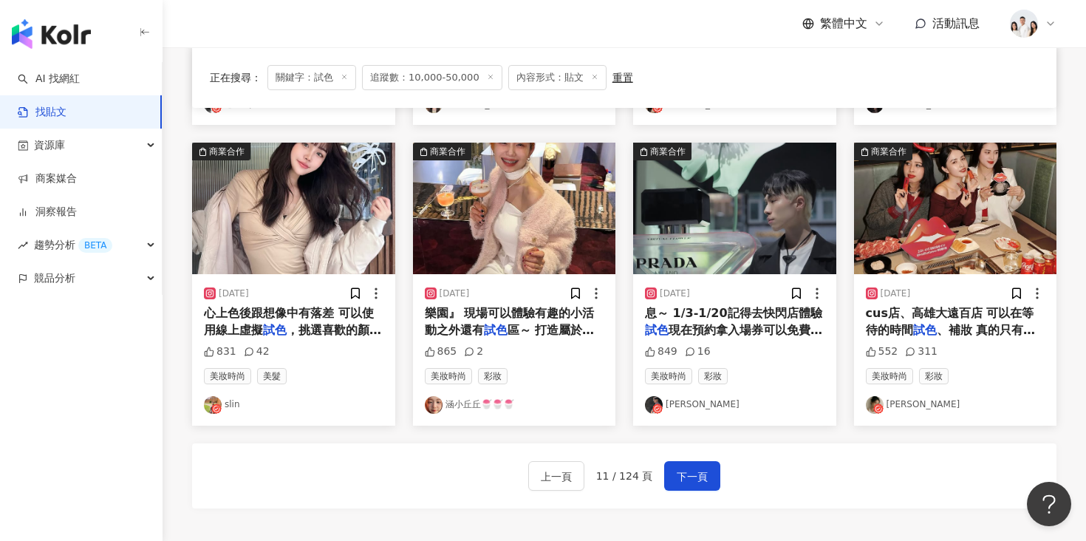
click at [886, 213] on img "button" at bounding box center [955, 208] width 203 height 131
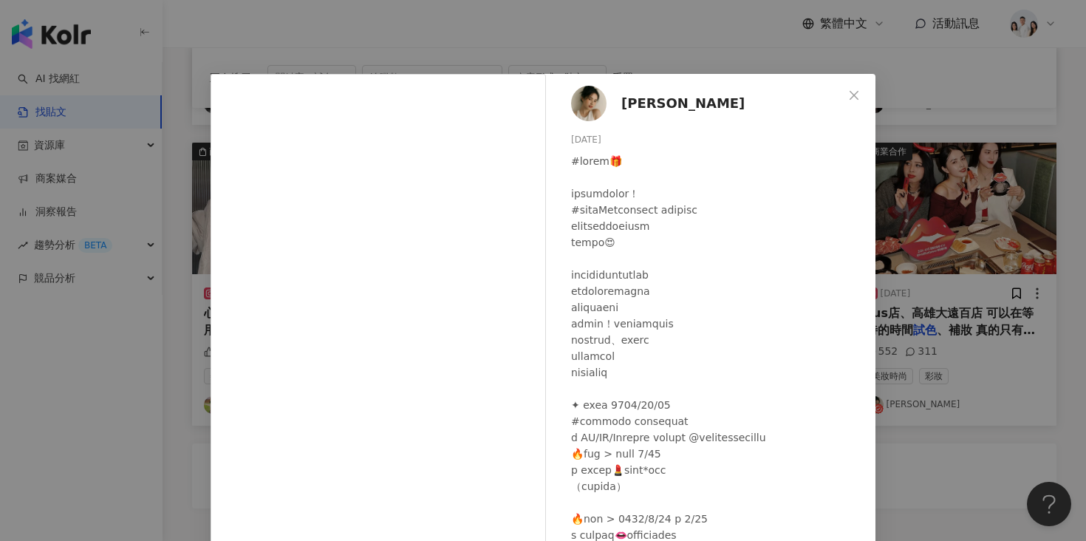
click at [645, 100] on span "[PERSON_NAME]" at bounding box center [682, 103] width 123 height 21
click at [888, 106] on div "柯柯 柯佳辰 2025/3/27 552 311 查看原始貼文" at bounding box center [543, 270] width 1086 height 541
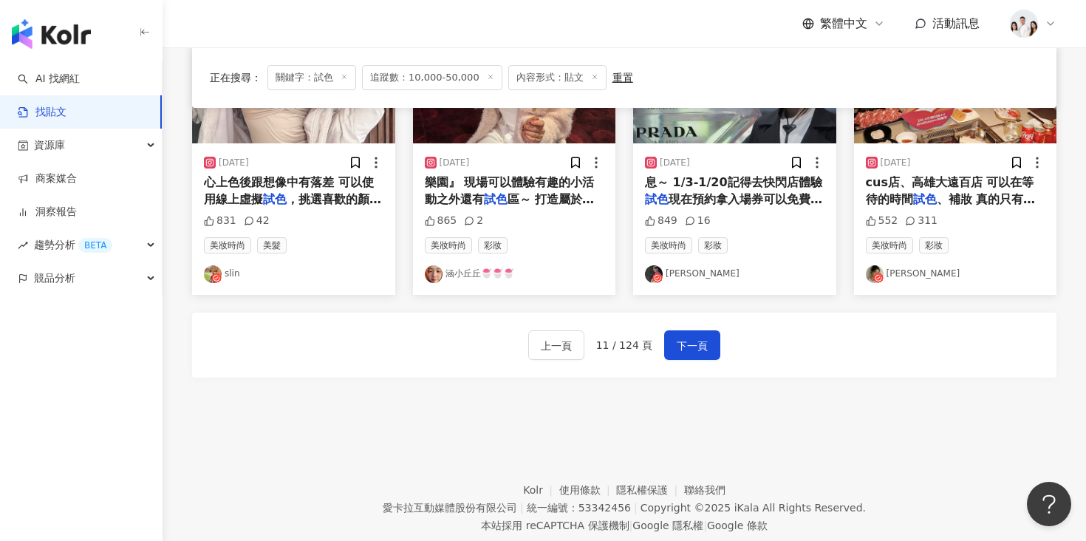
scroll to position [869, 0]
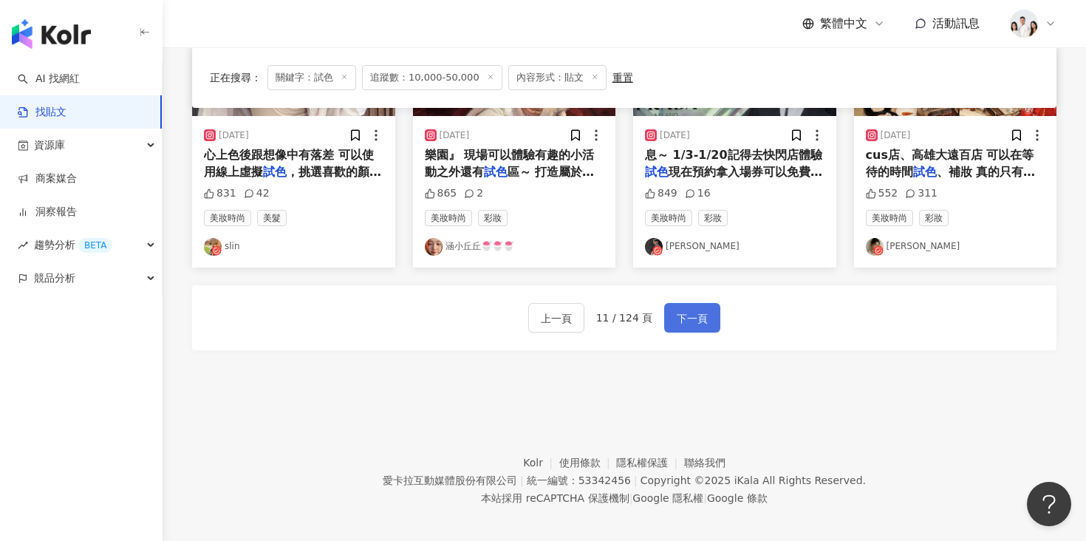
click at [704, 307] on button "下一頁" at bounding box center [692, 318] width 56 height 30
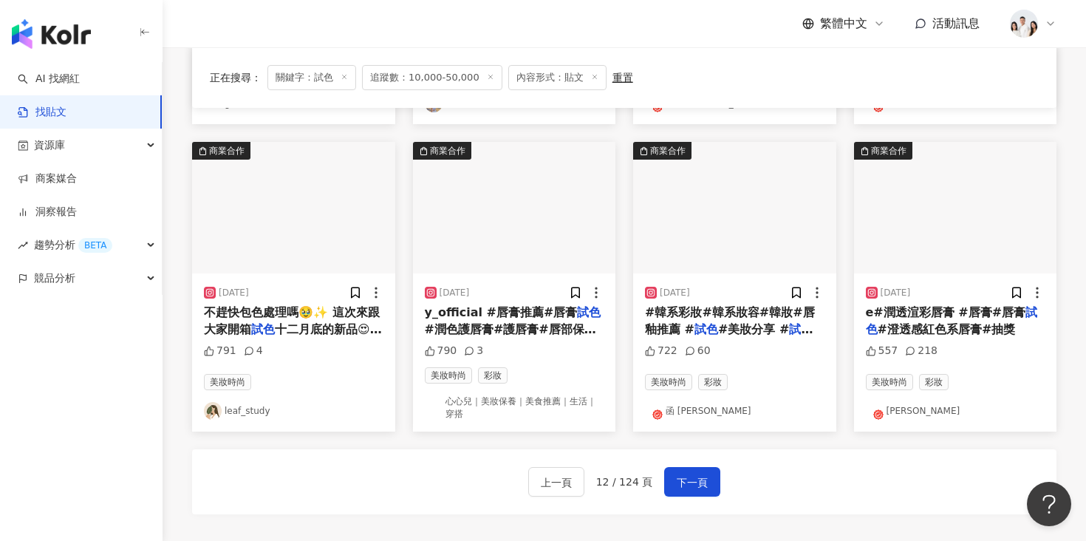
scroll to position [696, 0]
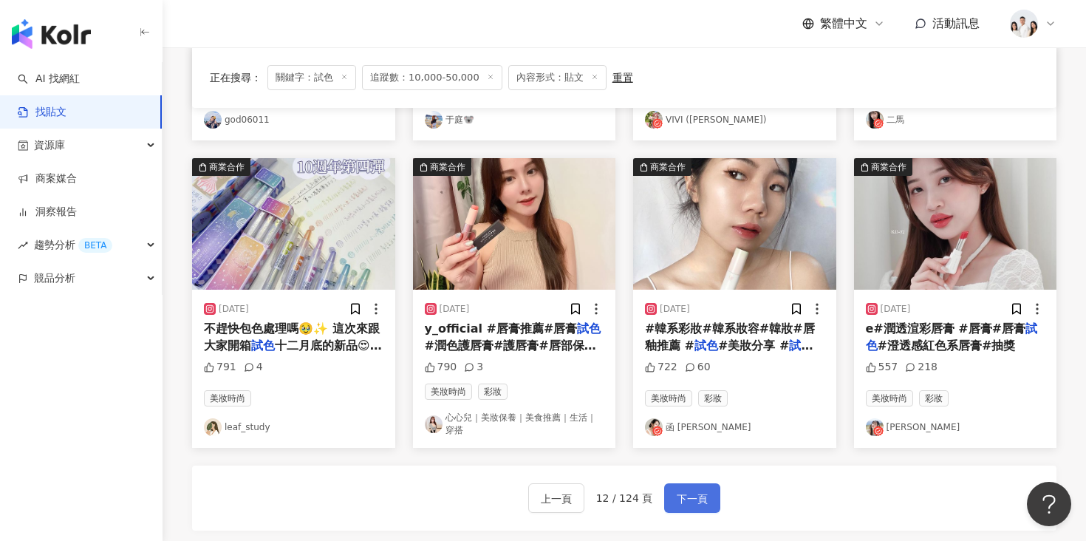
click at [681, 490] on span "下一頁" at bounding box center [692, 499] width 31 height 18
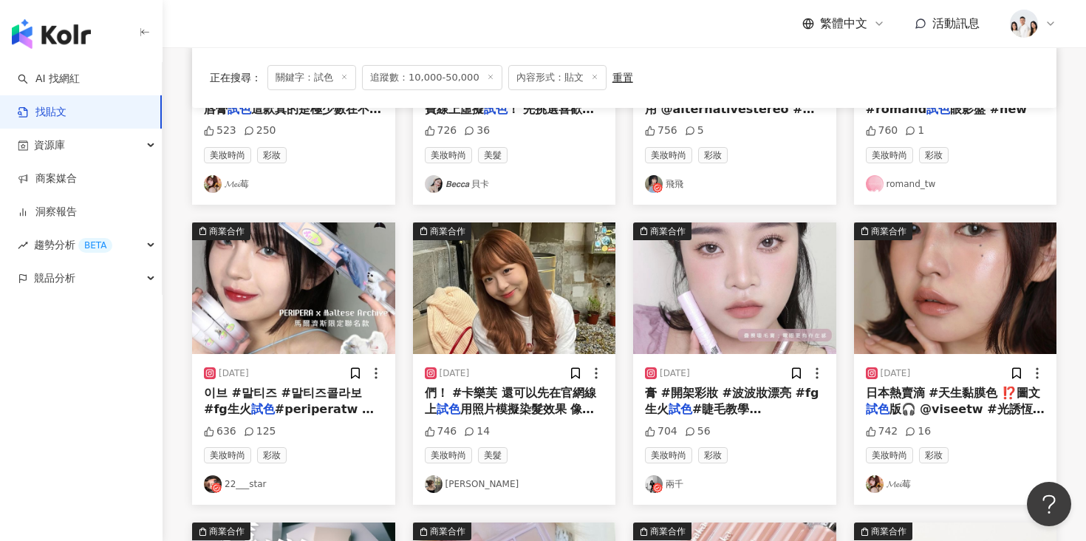
scroll to position [18, 0]
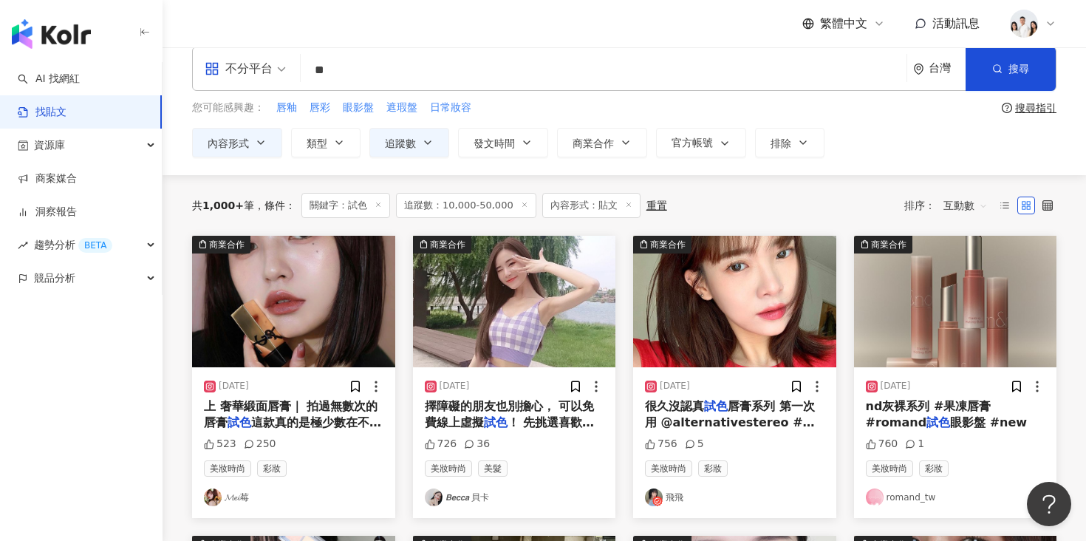
click at [327, 282] on img "button" at bounding box center [293, 301] width 203 height 131
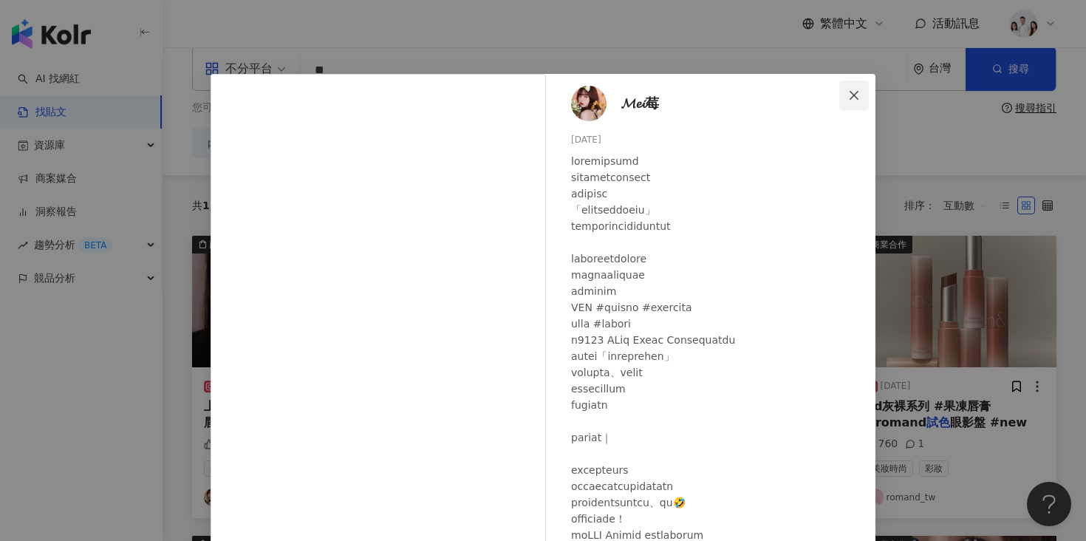
click at [852, 96] on icon "close" at bounding box center [854, 95] width 12 height 12
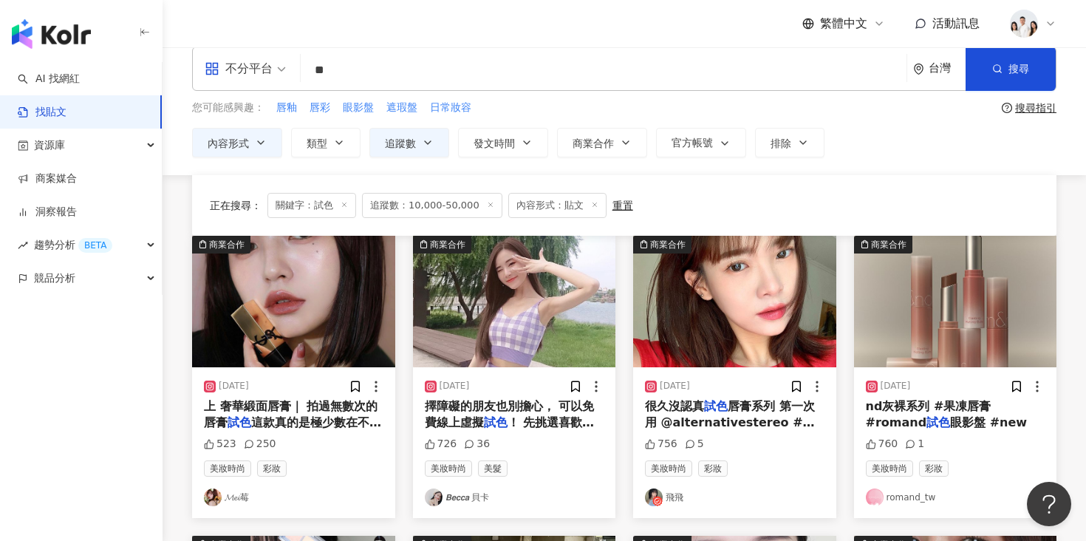
scroll to position [403, 0]
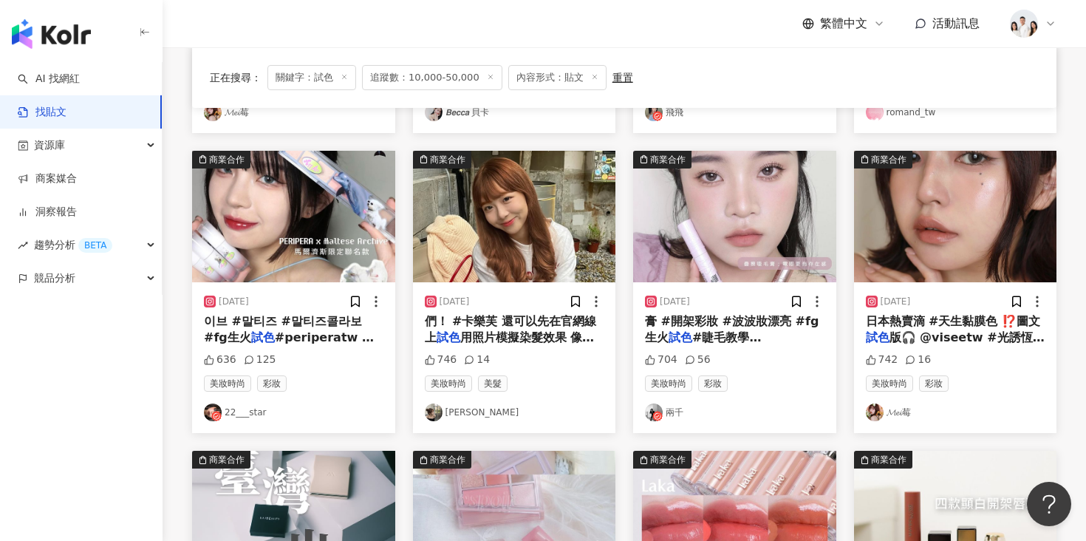
click at [344, 234] on img "button" at bounding box center [293, 216] width 203 height 131
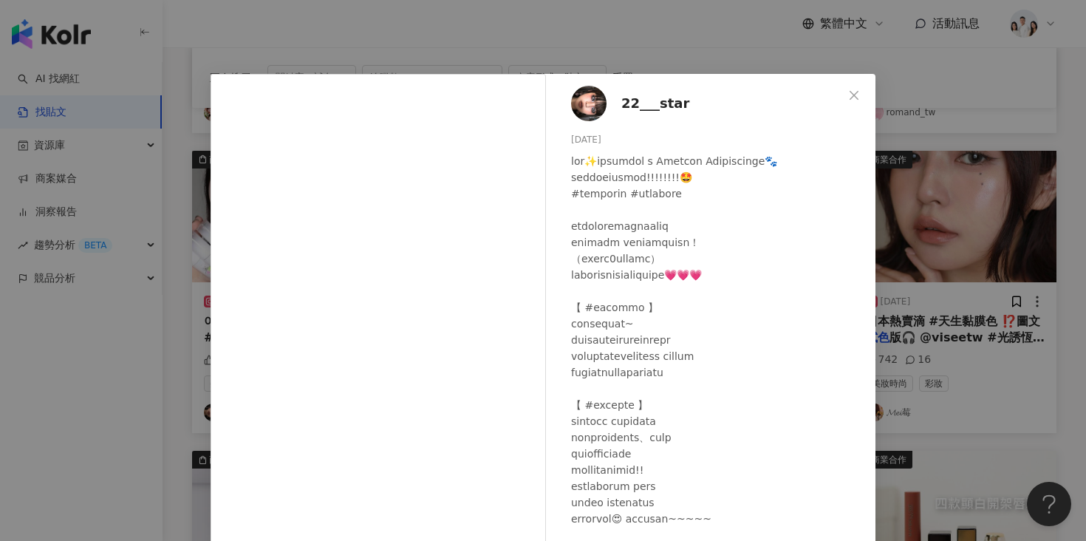
click at [923, 178] on div "22___star 2023/9/26 636 125 查看原始貼文" at bounding box center [543, 270] width 1086 height 541
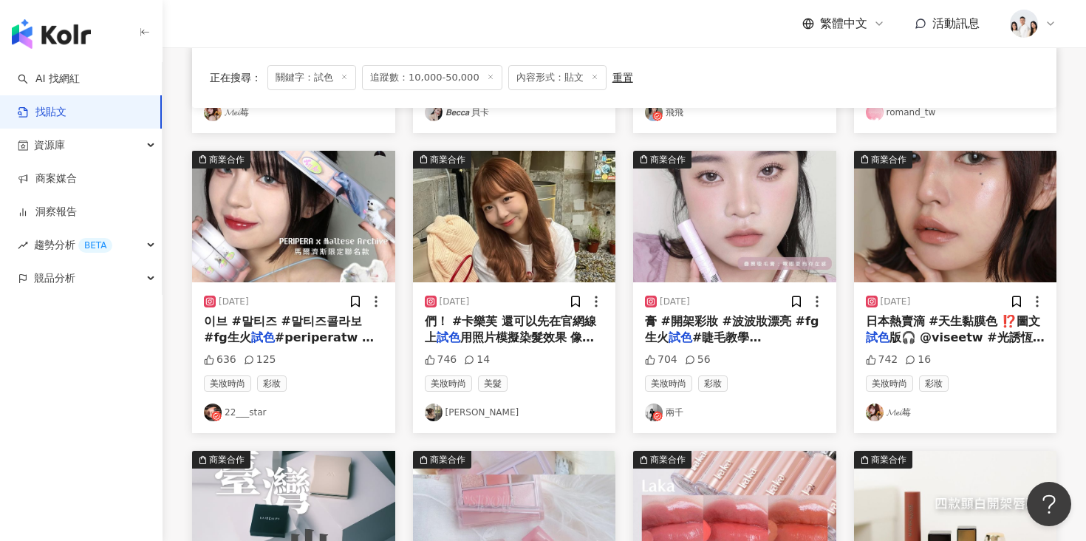
click at [915, 230] on img "button" at bounding box center [955, 216] width 203 height 131
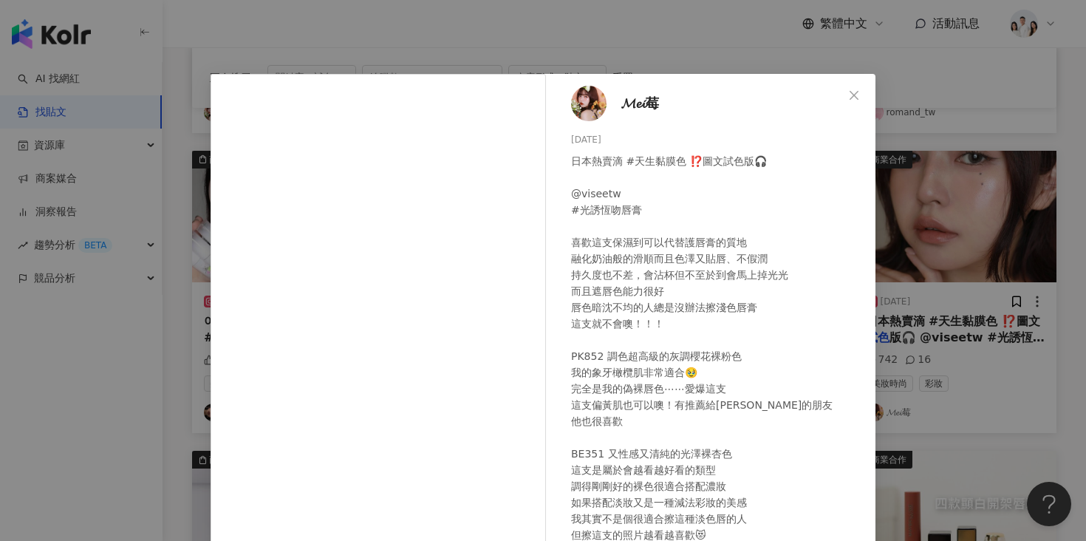
click at [946, 177] on div "𝓜𝓮𝓲莓 2024/6/24 日本熱賣滴 #天生黏膜色 ⁉️圖文試色版🎧 @viseetw #光誘恆吻唇膏 喜歡這支保濕到可以代替護唇膏的質地 融化奶油般的滑…" at bounding box center [543, 270] width 1086 height 541
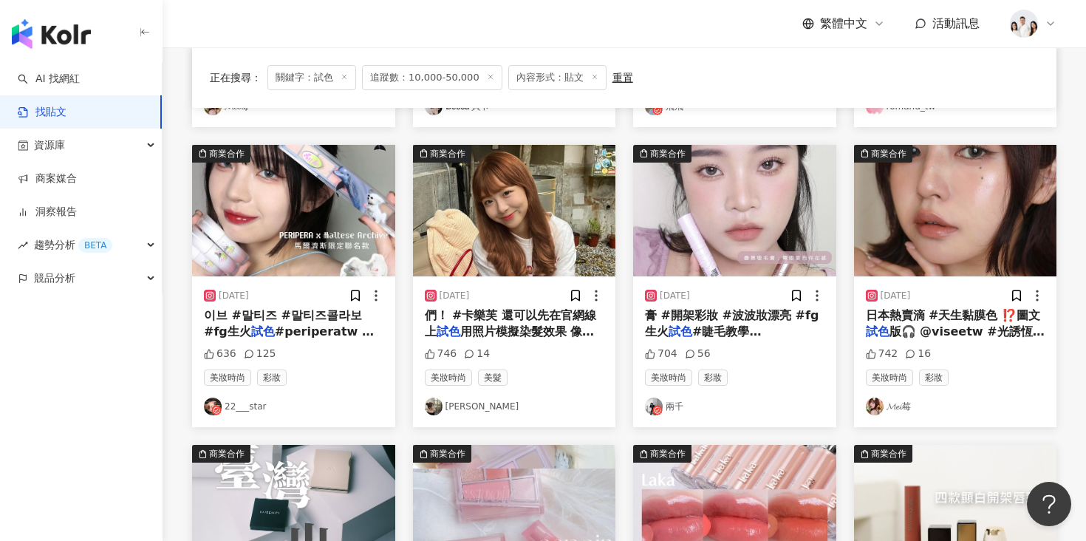
scroll to position [431, 0]
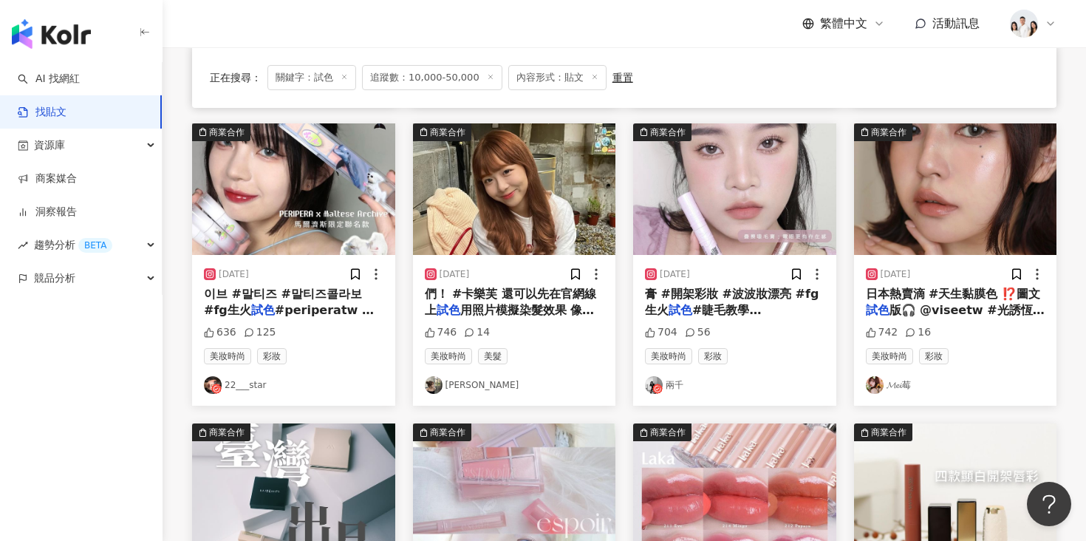
click at [530, 239] on img "button" at bounding box center [514, 188] width 203 height 131
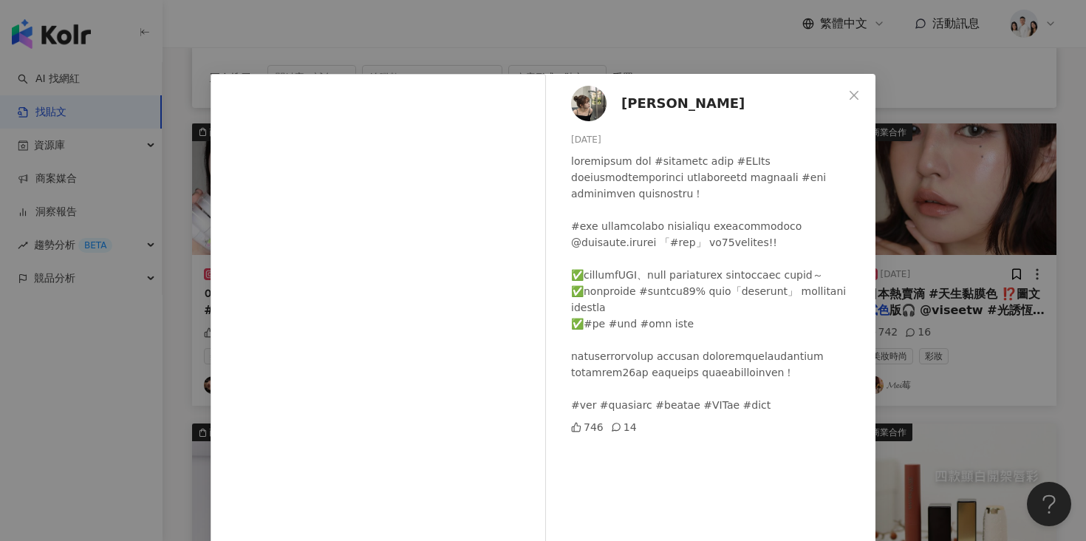
click at [881, 239] on div "黃叡愉 2024/12/19 746 14 查看原始貼文" at bounding box center [543, 270] width 1086 height 541
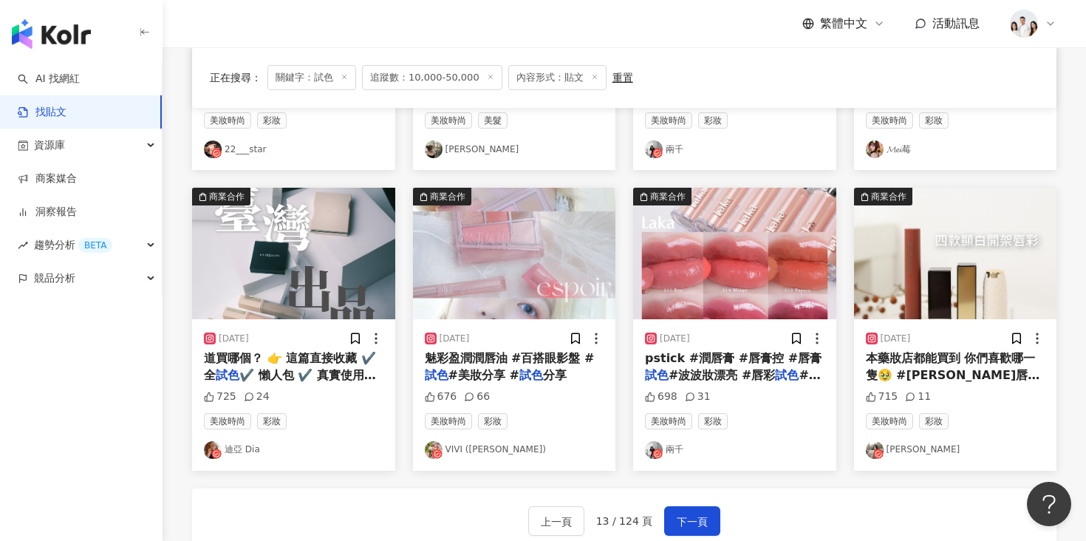
scroll to position [758, 0]
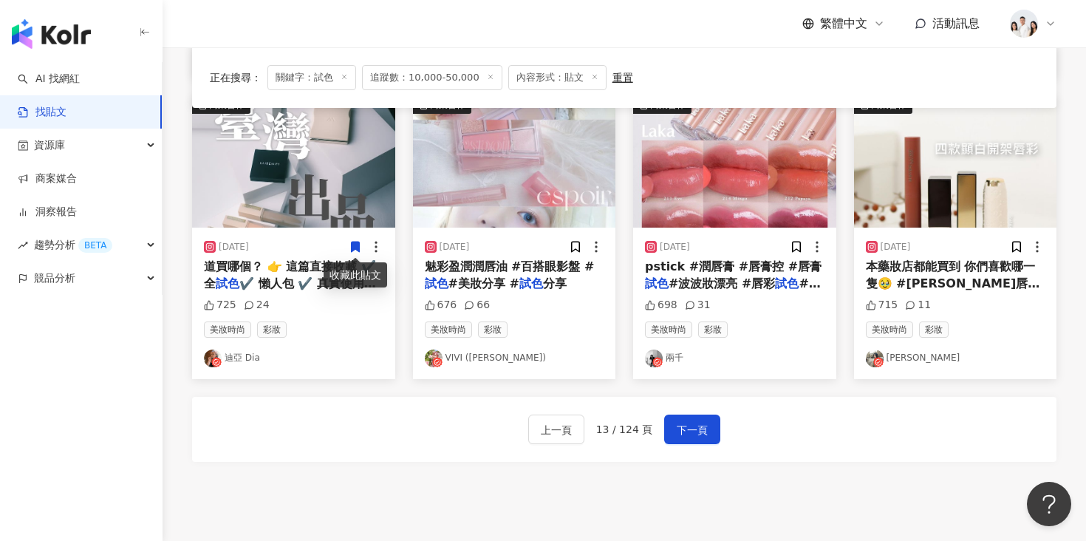
click at [312, 204] on img "button" at bounding box center [293, 161] width 203 height 131
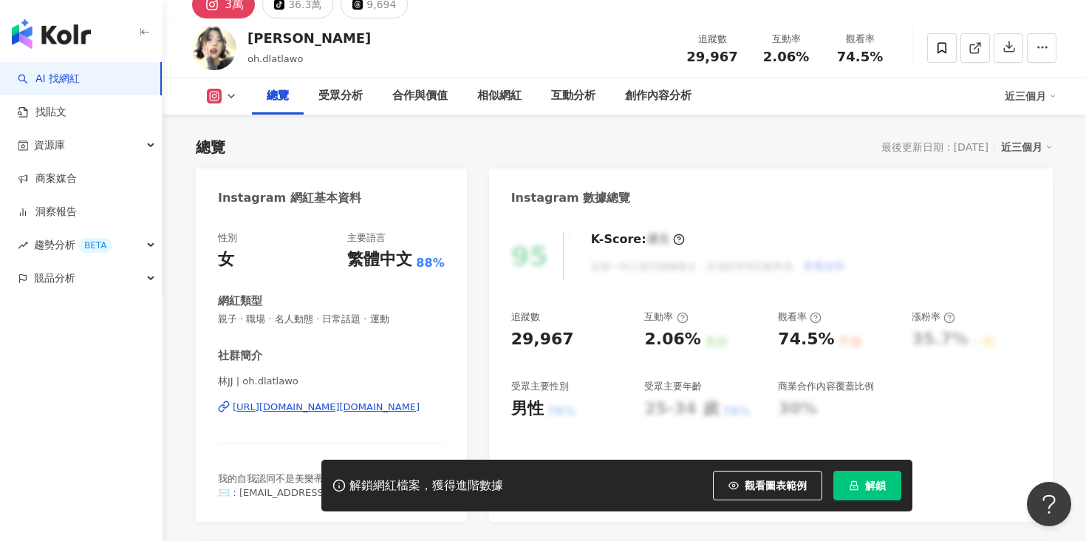
scroll to position [9, 0]
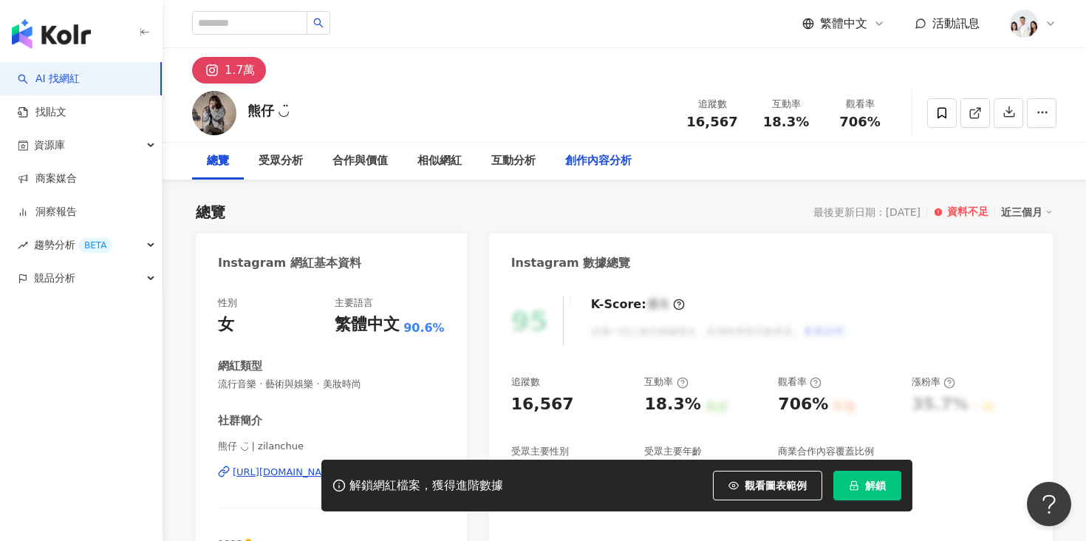
scroll to position [305, 0]
